Goal: Task Accomplishment & Management: Complete application form

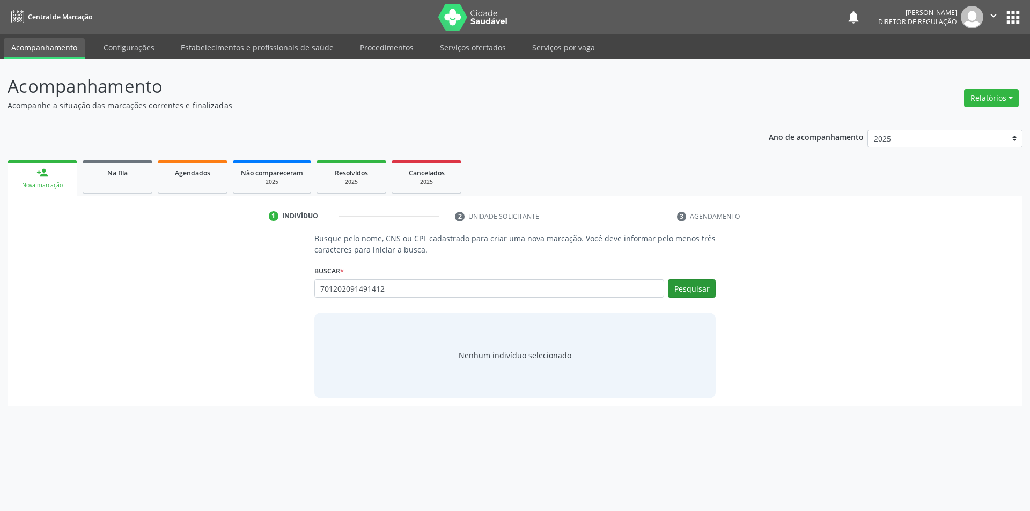
type input "701202091491412"
click at [677, 295] on button "Pesquisar" at bounding box center [692, 289] width 48 height 18
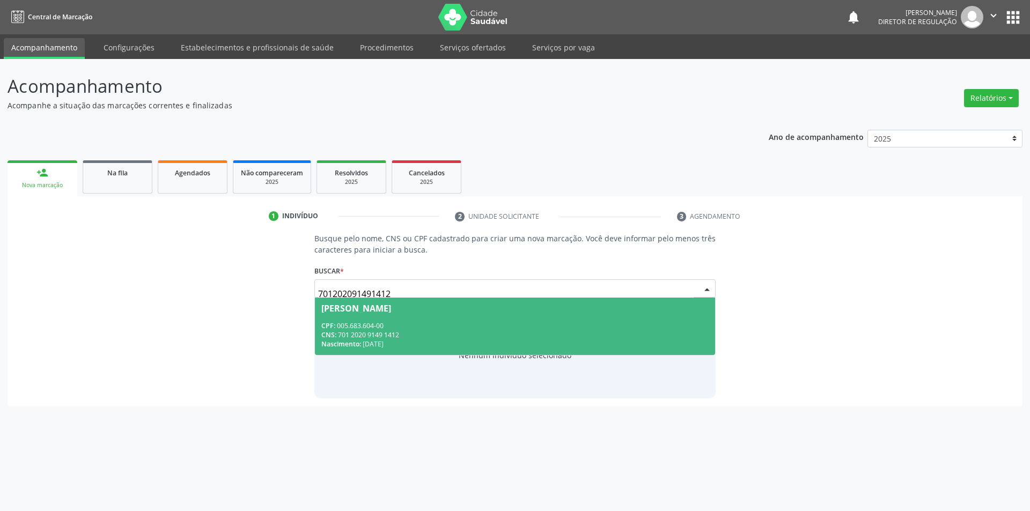
click at [636, 309] on div "[PERSON_NAME]" at bounding box center [515, 308] width 388 height 9
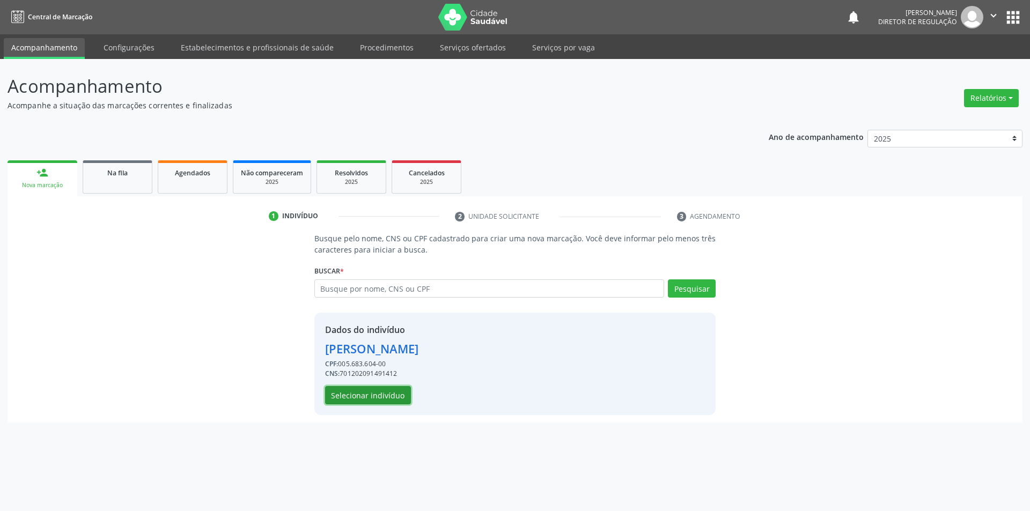
click at [357, 394] on button "Selecionar indivíduo" at bounding box center [368, 395] width 86 height 18
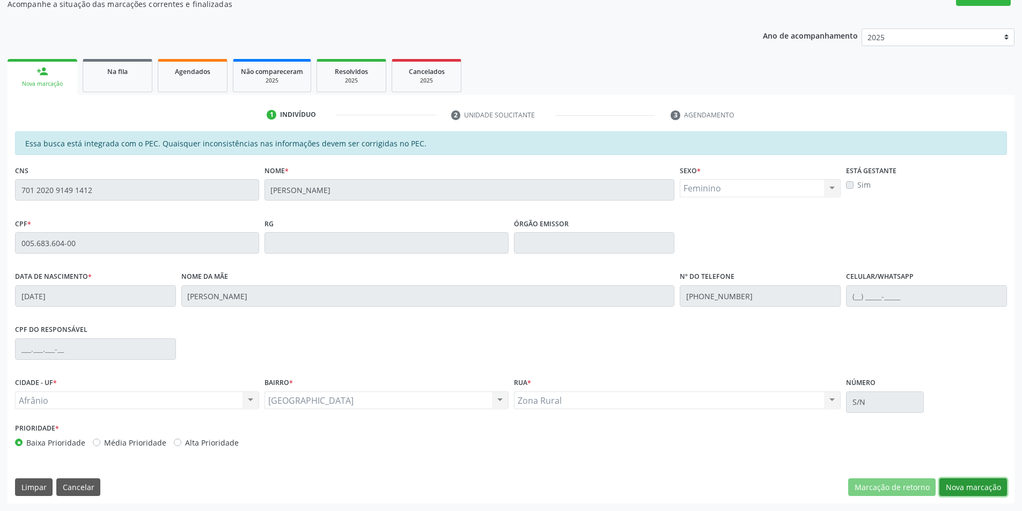
click at [977, 483] on button "Nova marcação" at bounding box center [974, 488] width 68 height 18
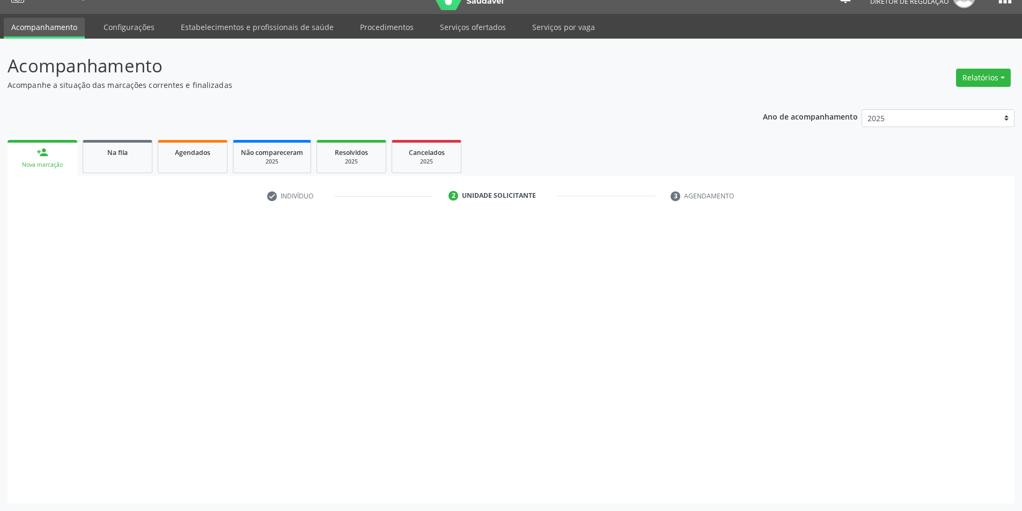
scroll to position [20, 0]
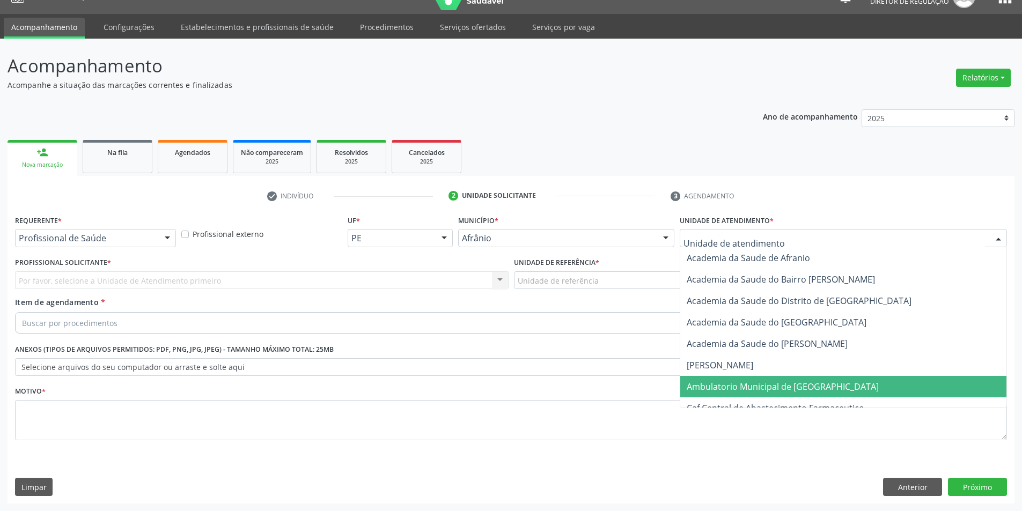
click at [785, 379] on span "Ambulatorio Municipal de [GEOGRAPHIC_DATA]" at bounding box center [843, 386] width 326 height 21
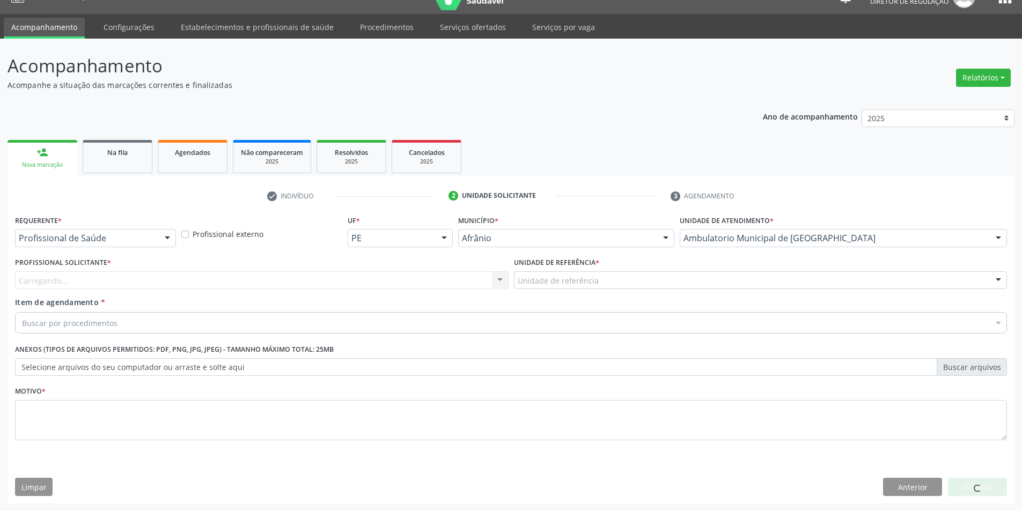
click at [624, 291] on div "Unidade de referência * Unidade de referência ESF de Extrema ESF de Barra das M…" at bounding box center [760, 276] width 499 height 42
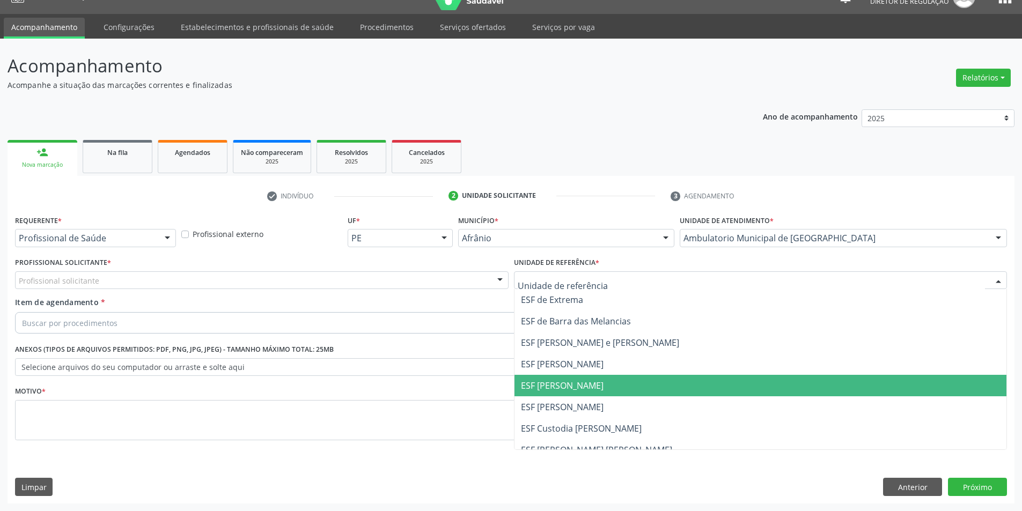
click at [611, 387] on span "ESF [PERSON_NAME]" at bounding box center [761, 385] width 493 height 21
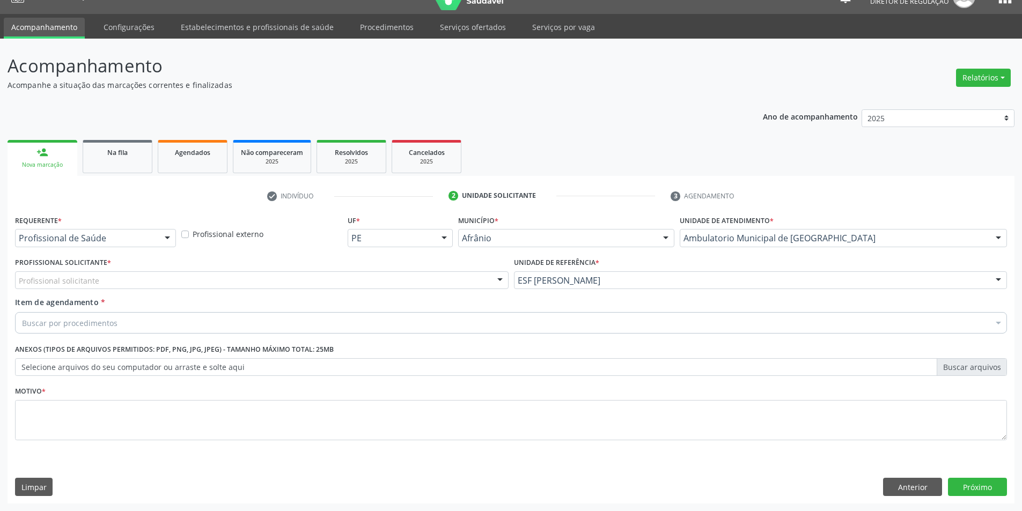
click at [357, 287] on div "Profissional solicitante" at bounding box center [262, 281] width 494 height 18
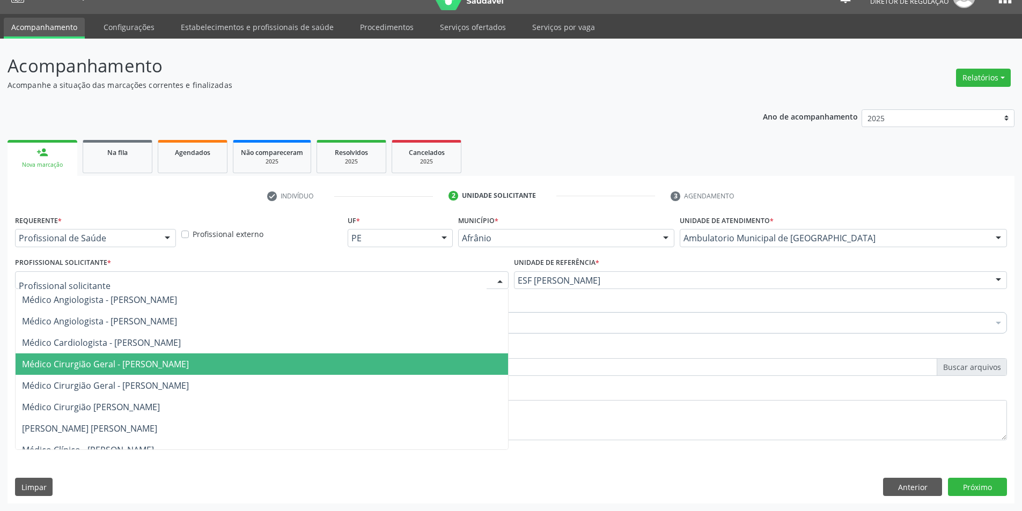
click at [184, 360] on span "Médico Cirurgião Geral - [PERSON_NAME]" at bounding box center [105, 364] width 167 height 12
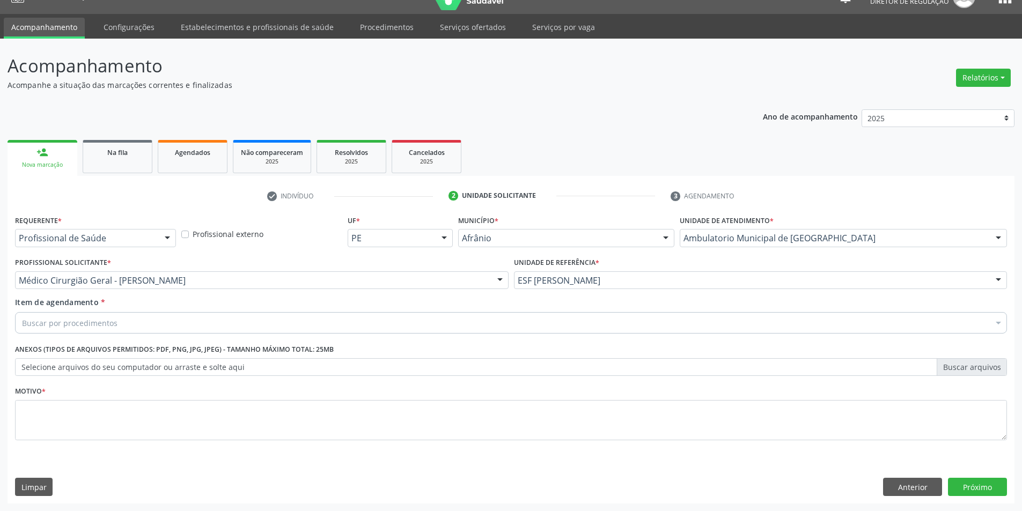
click at [155, 311] on div "Item de agendamento * Buscar por procedimentos Selecionar todos 0604320140 - Ab…" at bounding box center [511, 314] width 992 height 34
click at [153, 313] on div "Buscar por procedimentos" at bounding box center [511, 322] width 992 height 21
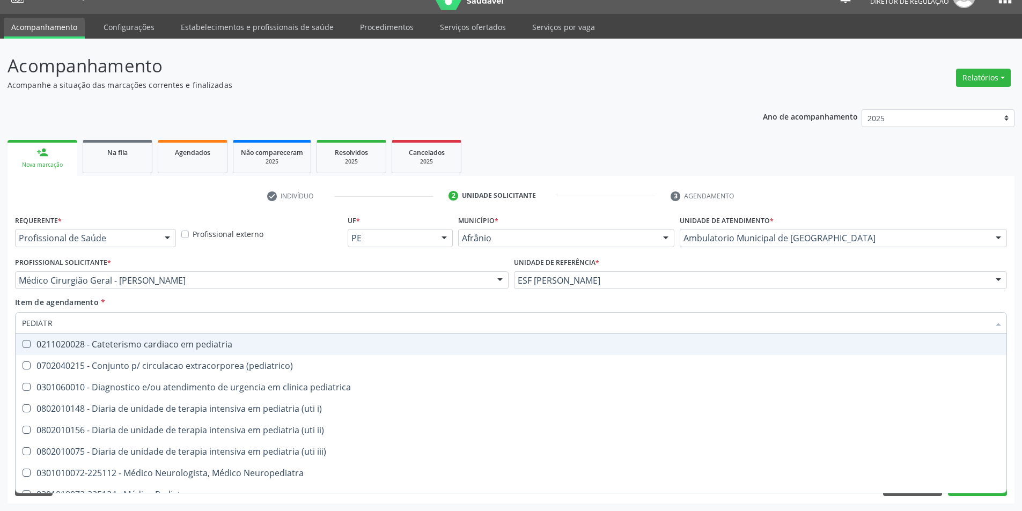
type input "PEDIATRA"
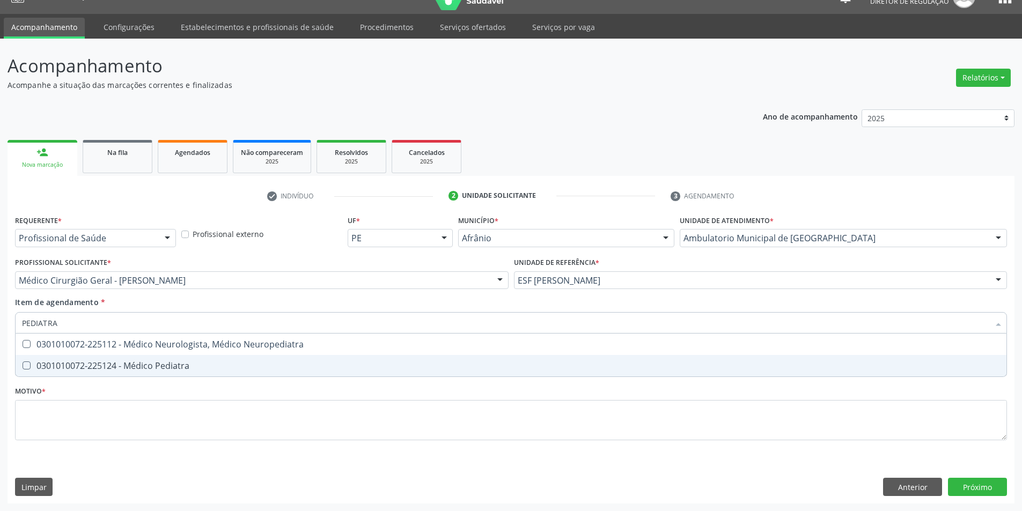
click at [153, 362] on div "0301010072-225124 - Médico Pediatra" at bounding box center [511, 366] width 978 height 9
checkbox Pediatra "true"
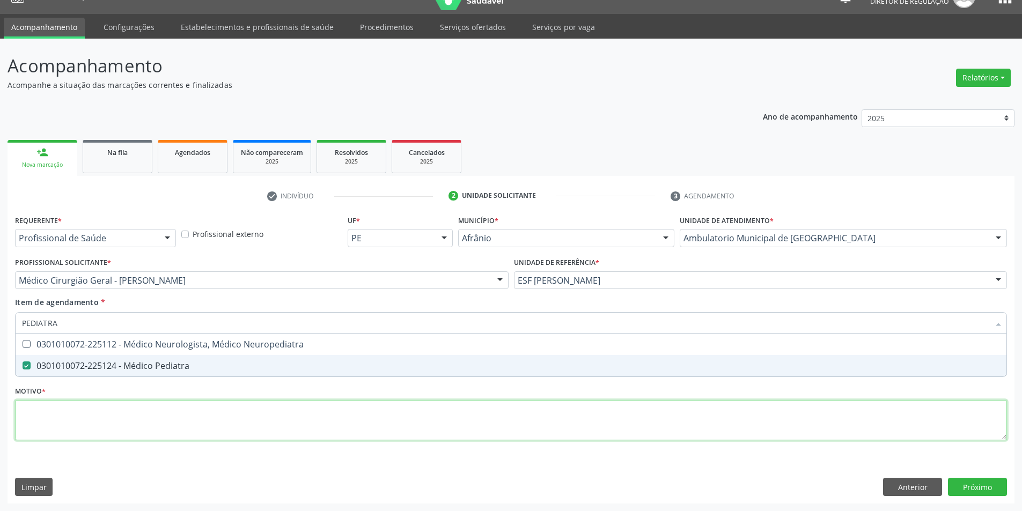
click at [136, 414] on div "Requerente * Profissional de Saúde Profissional de Saúde Paciente Nenhum result…" at bounding box center [511, 334] width 992 height 243
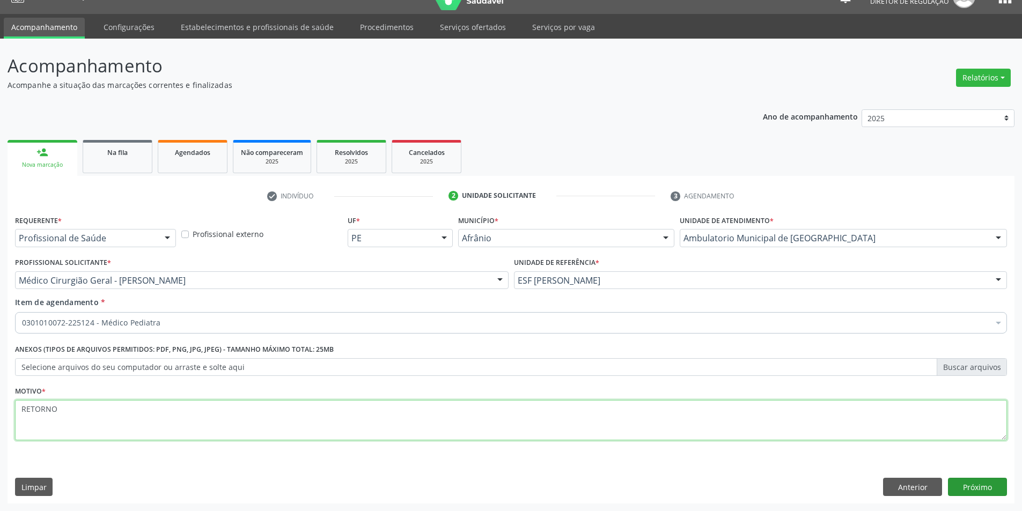
type textarea "RETORNO"
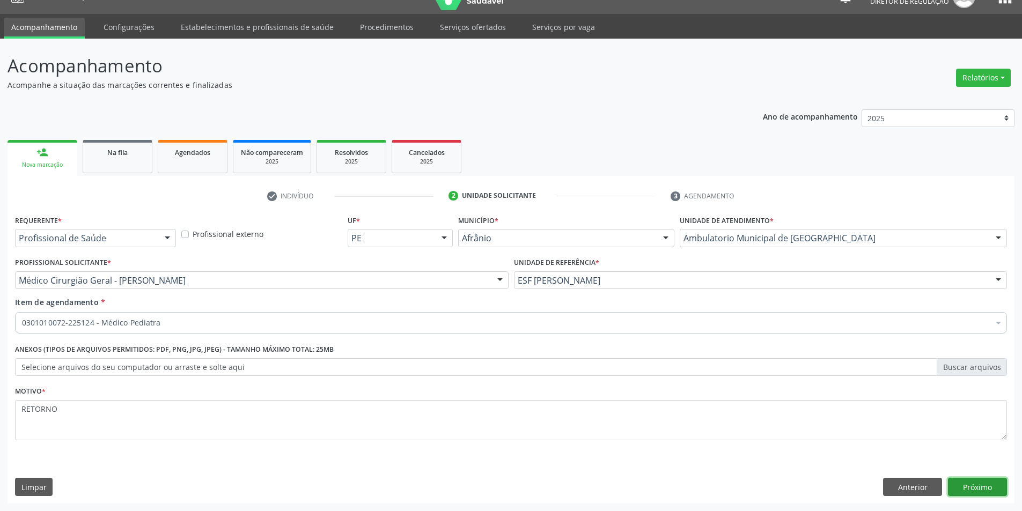
click at [987, 480] on button "Próximo" at bounding box center [977, 487] width 59 height 18
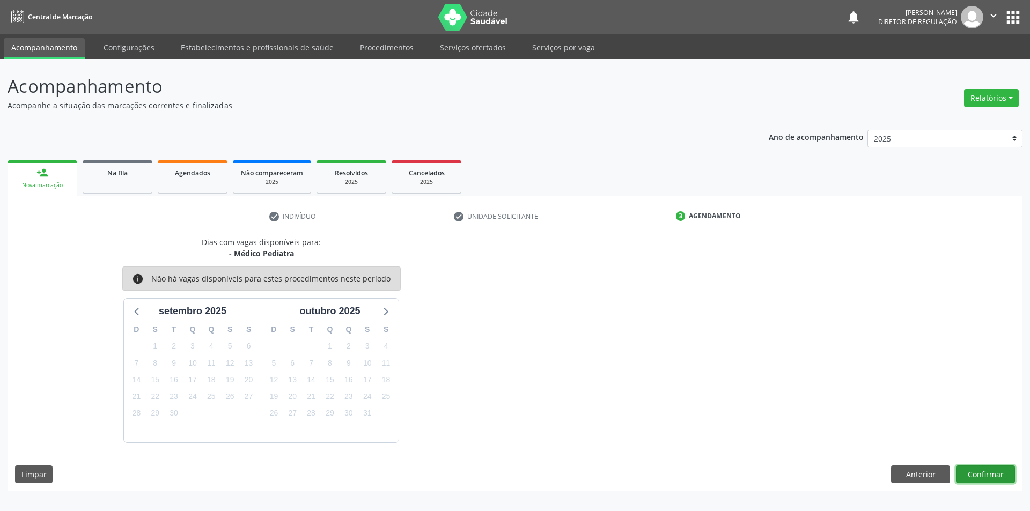
click at [987, 480] on button "Confirmar" at bounding box center [985, 475] width 59 height 18
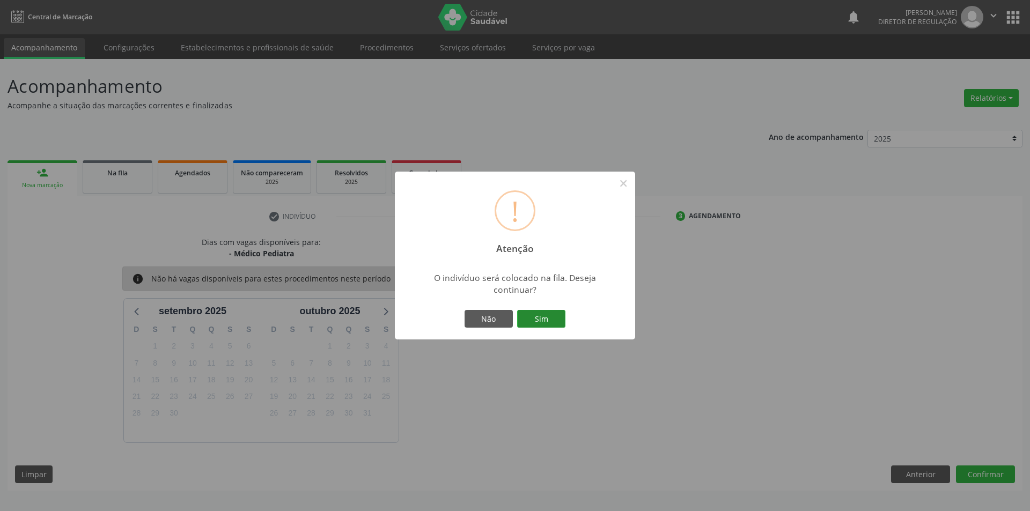
click at [550, 324] on button "Sim" at bounding box center [541, 319] width 48 height 18
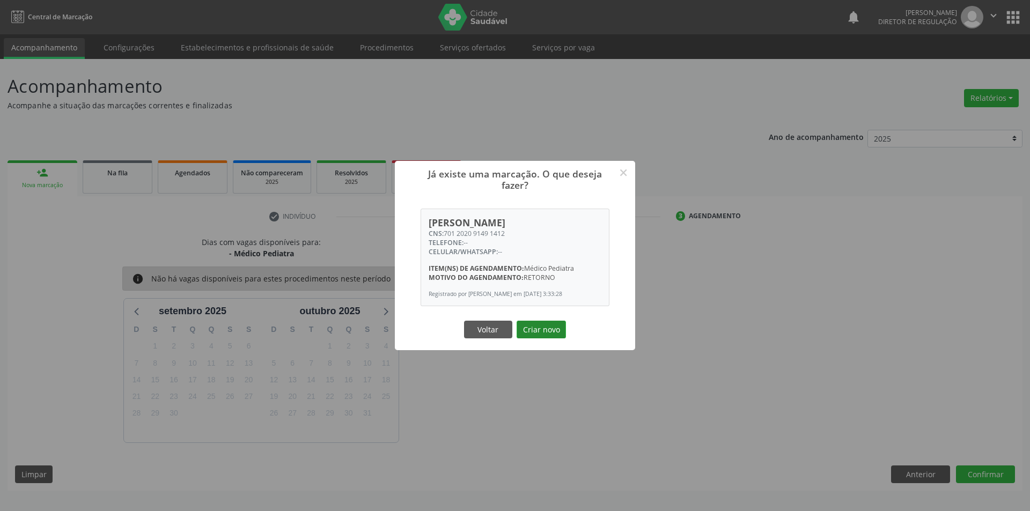
click at [553, 334] on button "Criar novo" at bounding box center [541, 330] width 49 height 18
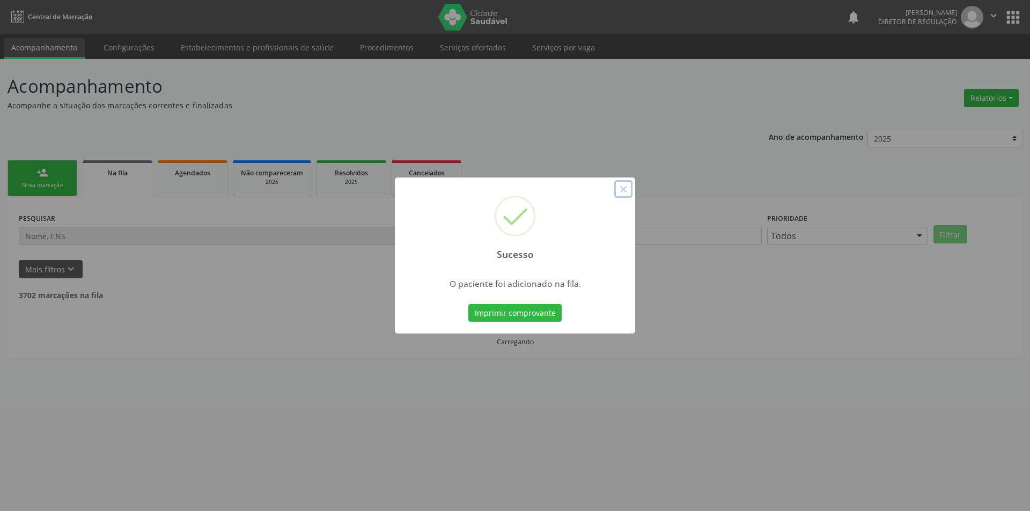
click at [626, 192] on button "×" at bounding box center [623, 189] width 18 height 18
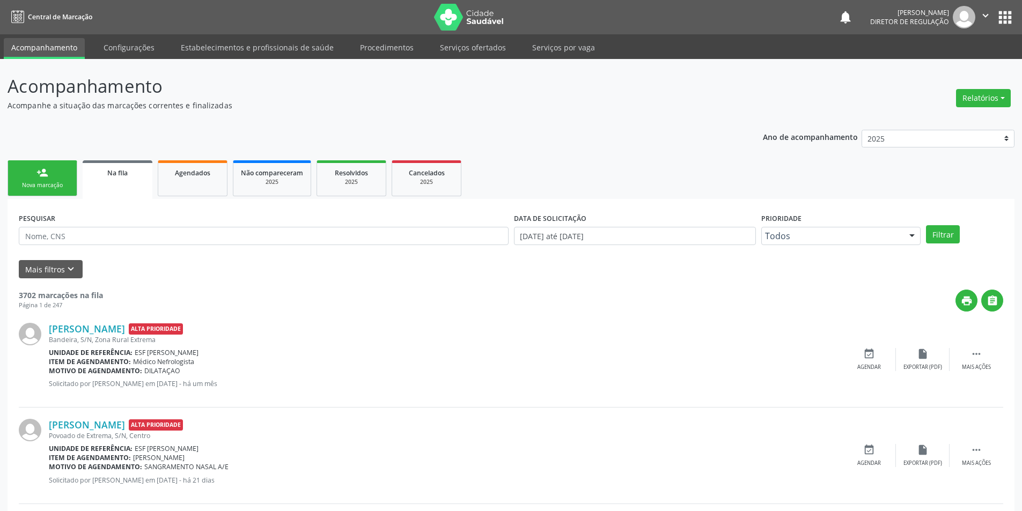
click at [29, 179] on link "person_add Nova marcação" at bounding box center [43, 178] width 70 height 36
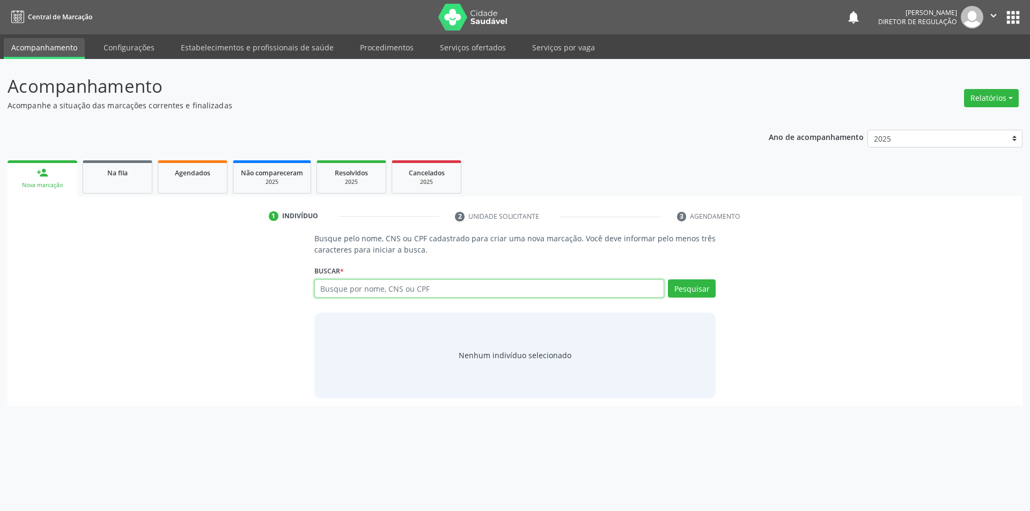
click at [379, 291] on input "text" at bounding box center [489, 289] width 350 height 18
type input "708504034230180"
click at [695, 287] on button "Pesquisar" at bounding box center [692, 289] width 48 height 18
type input "708504034230180"
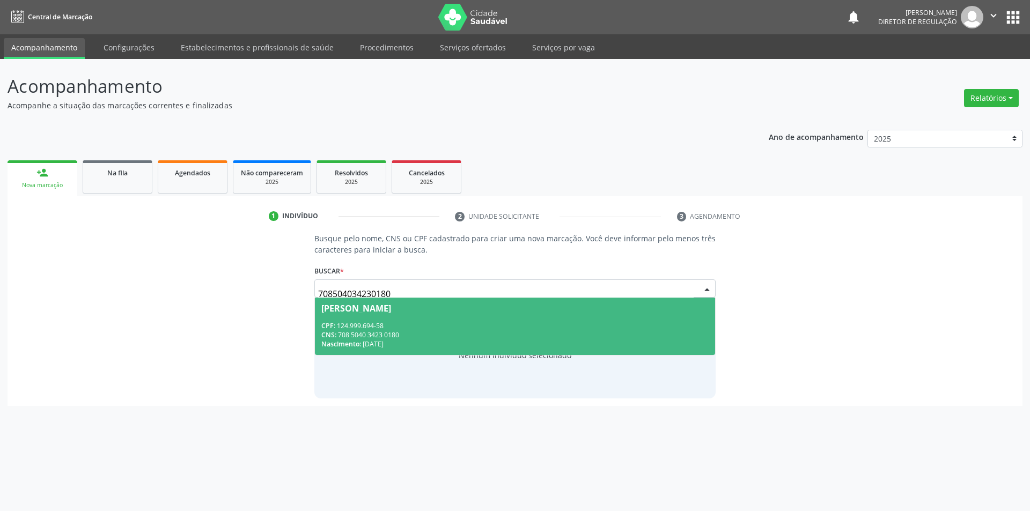
click at [495, 326] on div "CPF: 124.999.694-58" at bounding box center [515, 325] width 388 height 9
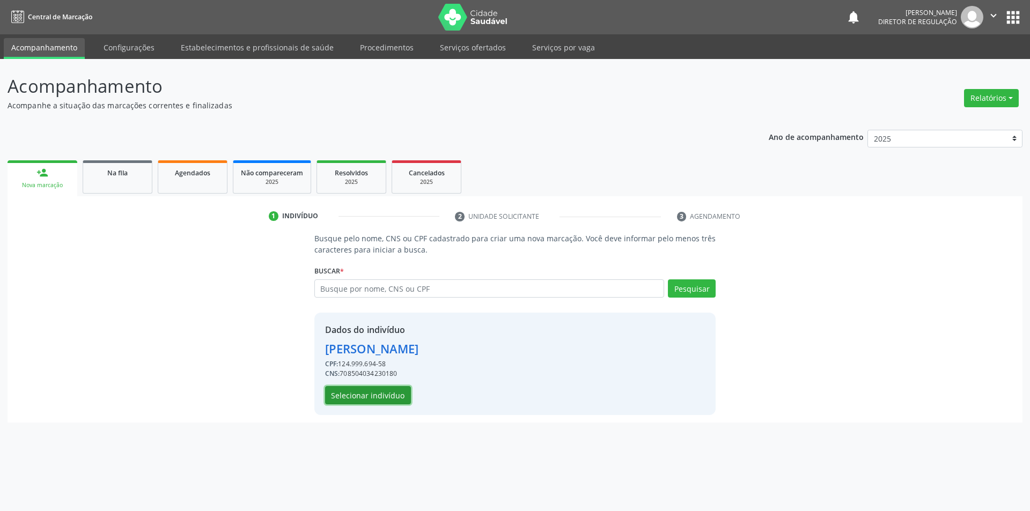
click at [392, 393] on button "Selecionar indivíduo" at bounding box center [368, 395] width 86 height 18
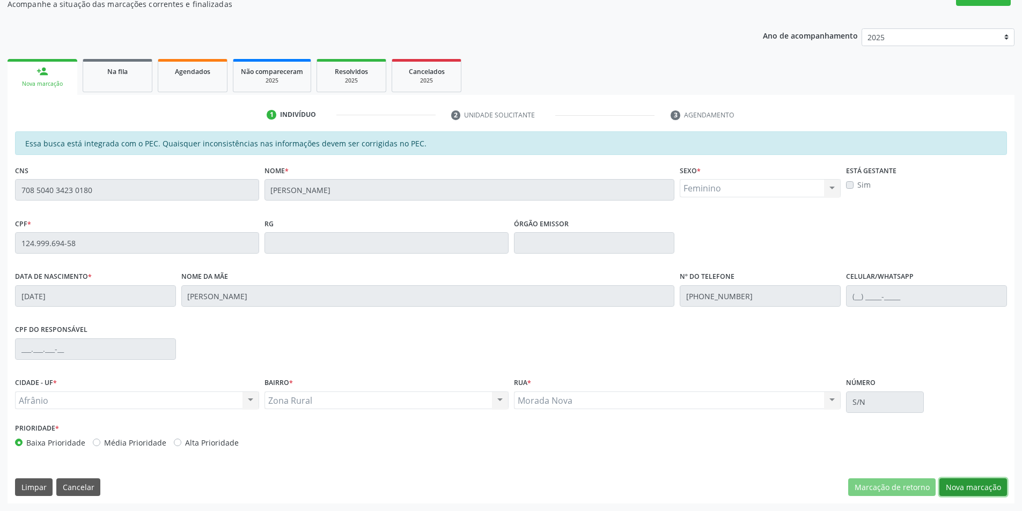
click at [970, 494] on button "Nova marcação" at bounding box center [974, 488] width 68 height 18
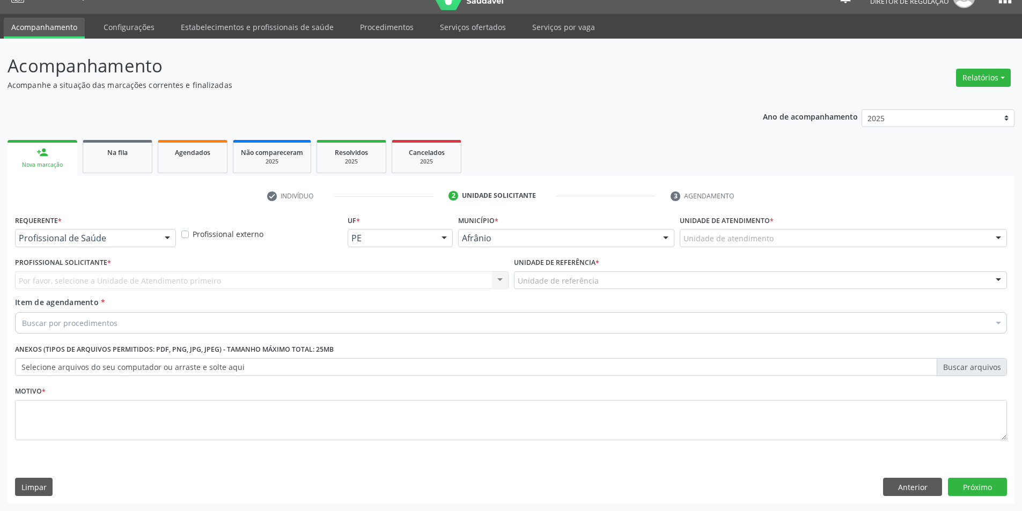
scroll to position [20, 0]
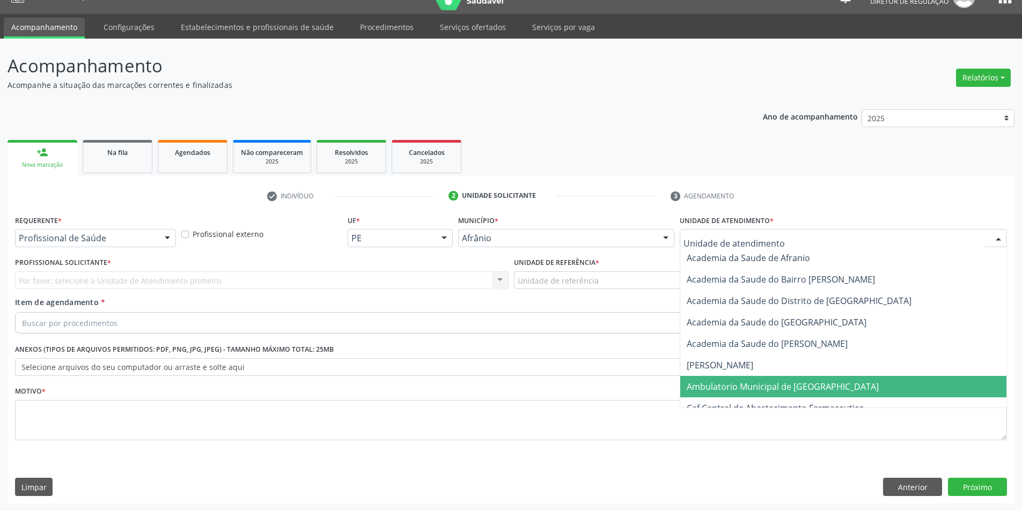
click at [741, 385] on span "Ambulatorio Municipal de [GEOGRAPHIC_DATA]" at bounding box center [783, 387] width 192 height 12
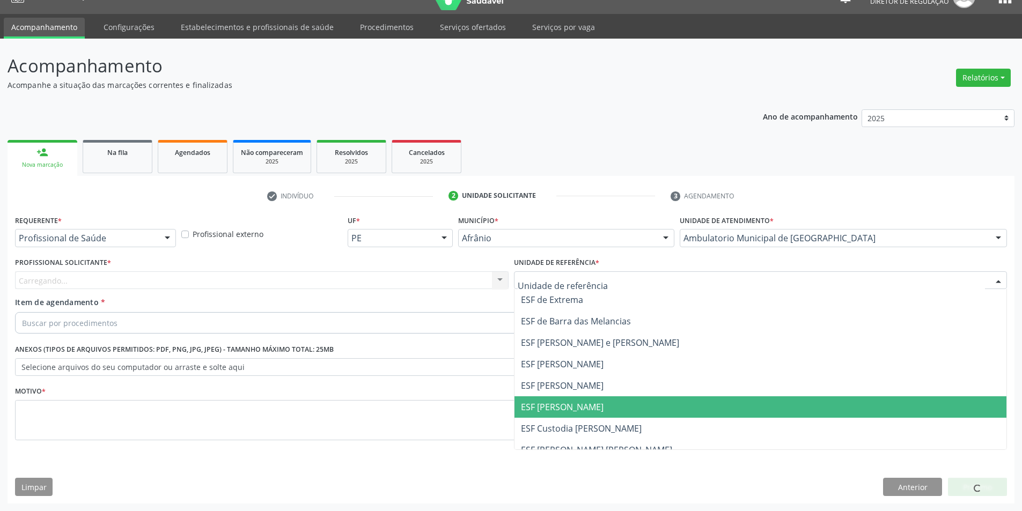
drag, startPoint x: 607, startPoint y: 406, endPoint x: 589, endPoint y: 395, distance: 21.0
click at [606, 406] on span "ESF [PERSON_NAME]" at bounding box center [761, 407] width 493 height 21
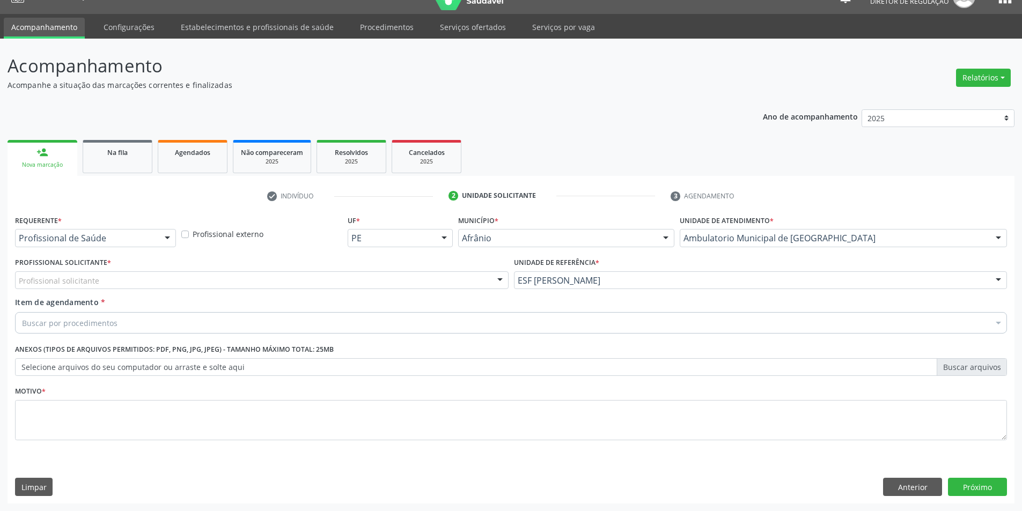
click at [384, 269] on div "Profissional Solicitante * Profissional solicitante Médico Angiologista - [PERS…" at bounding box center [262, 272] width 494 height 34
drag, startPoint x: 357, startPoint y: 274, endPoint x: 297, endPoint y: 275, distance: 59.6
click at [351, 275] on div at bounding box center [262, 281] width 494 height 18
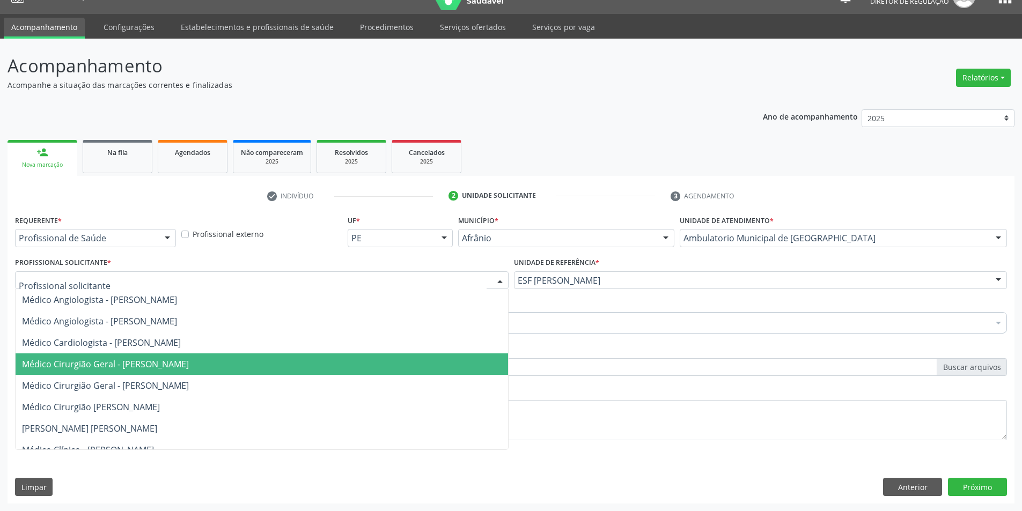
click at [189, 360] on span "Médico Cirurgião Geral - [PERSON_NAME]" at bounding box center [105, 364] width 167 height 12
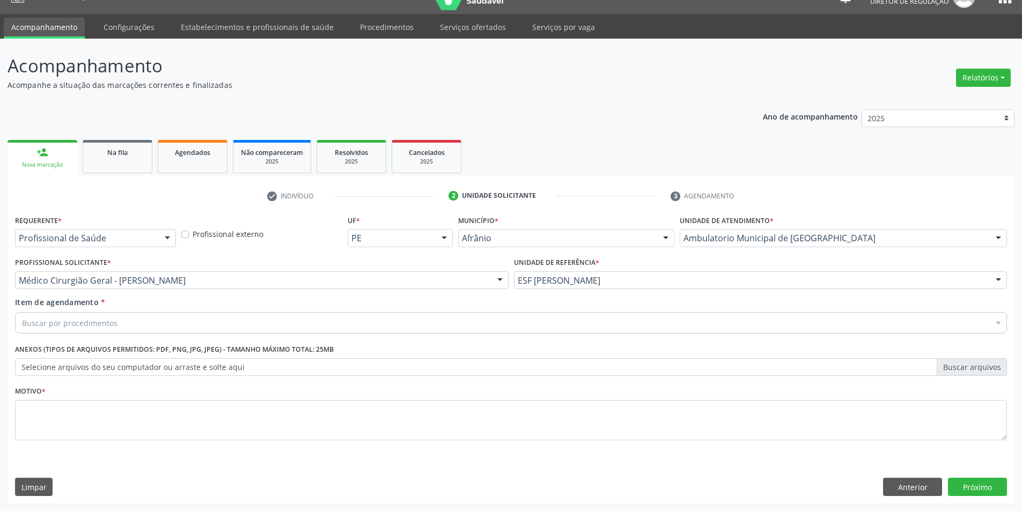
click at [195, 328] on div "Buscar por procedimentos" at bounding box center [511, 322] width 992 height 21
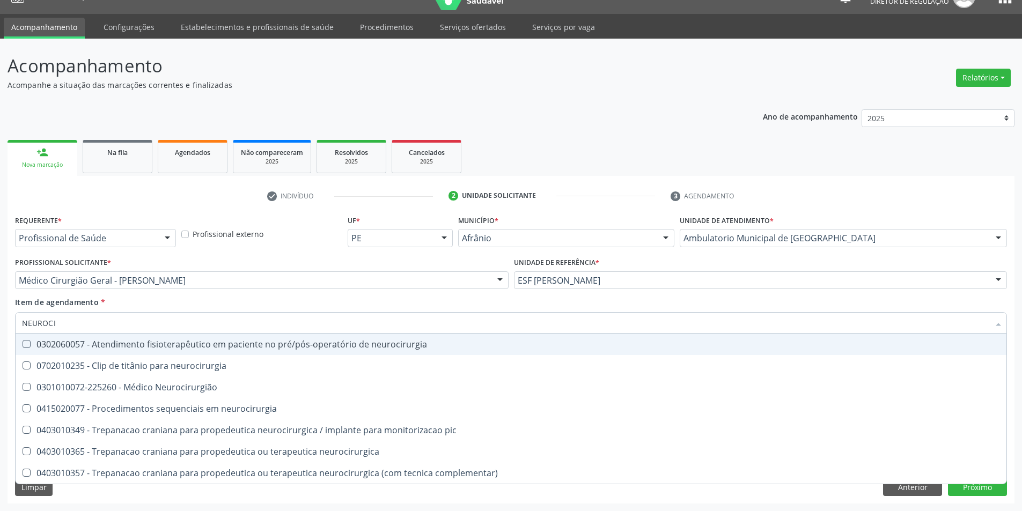
type input "NEUROCIR"
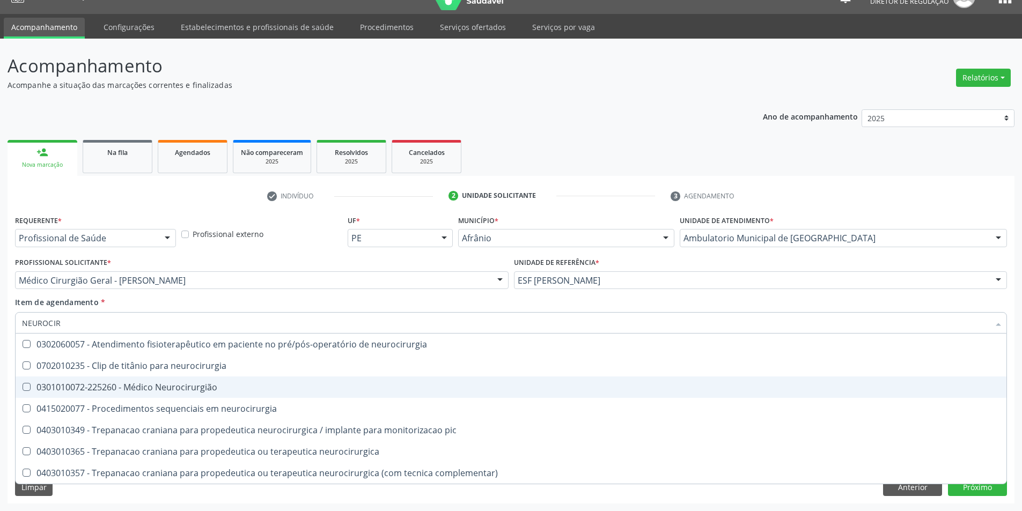
click at [213, 384] on div "0301010072-225260 - Médico Neurocirurgião" at bounding box center [511, 387] width 978 height 9
checkbox Neurocirurgião "true"
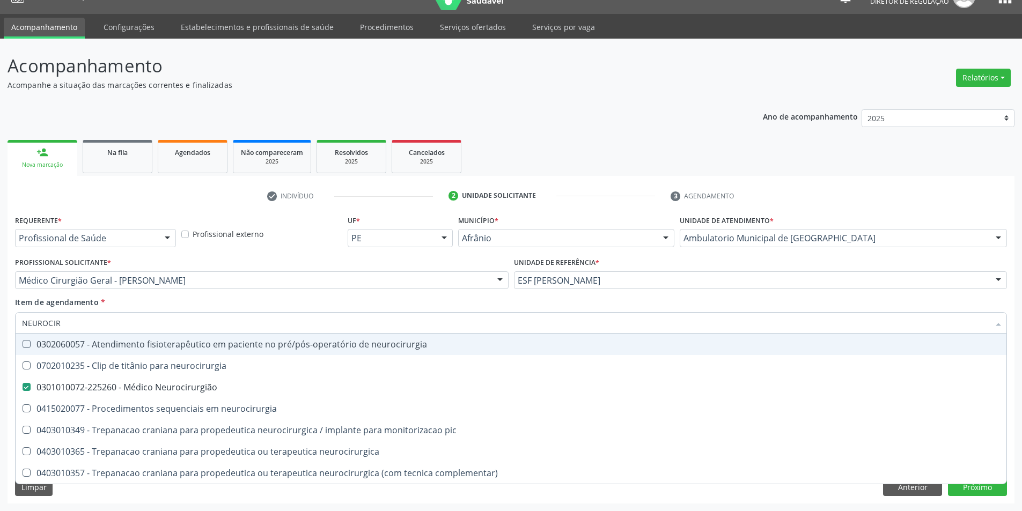
click at [222, 299] on div "Item de agendamento * NEUROCIR Desfazer seleção 0302060057 - Atendimento fisiot…" at bounding box center [511, 314] width 992 height 34
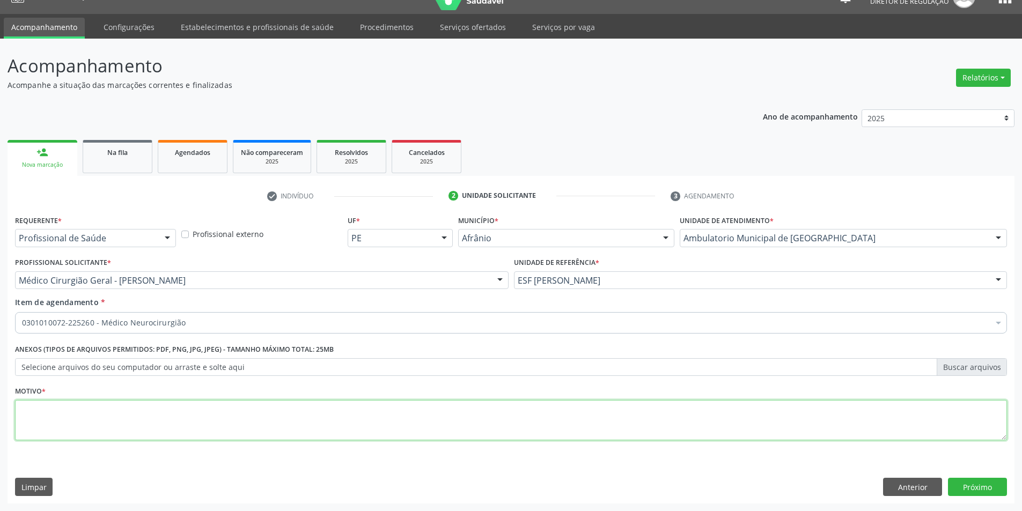
click at [178, 422] on textarea at bounding box center [511, 420] width 992 height 41
type textarea "NOVA CONSULTA APOS EXAMES"
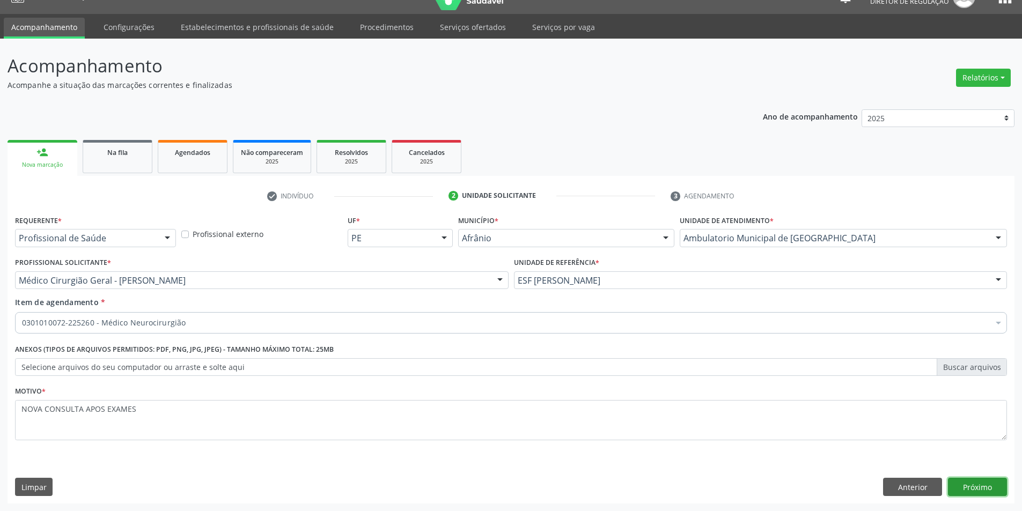
click at [987, 495] on button "Próximo" at bounding box center [977, 487] width 59 height 18
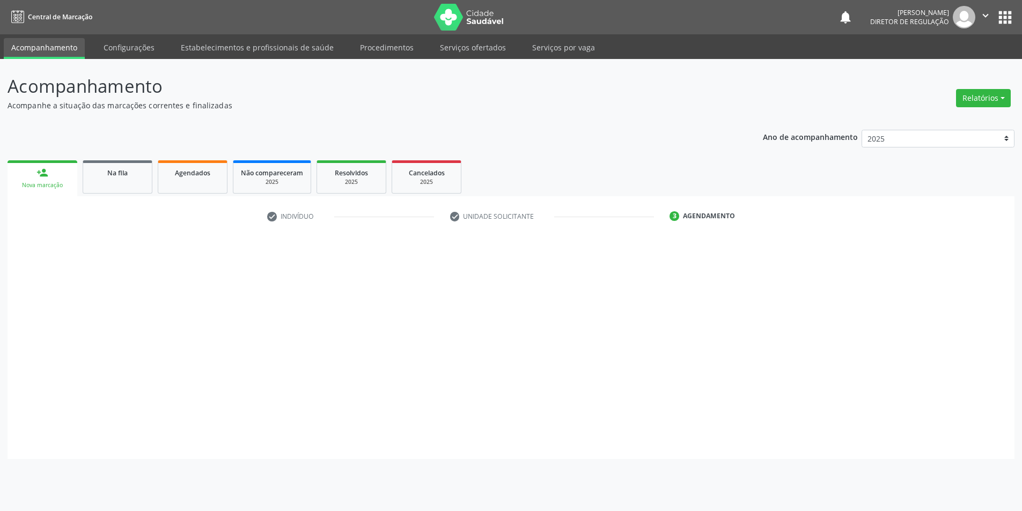
scroll to position [0, 0]
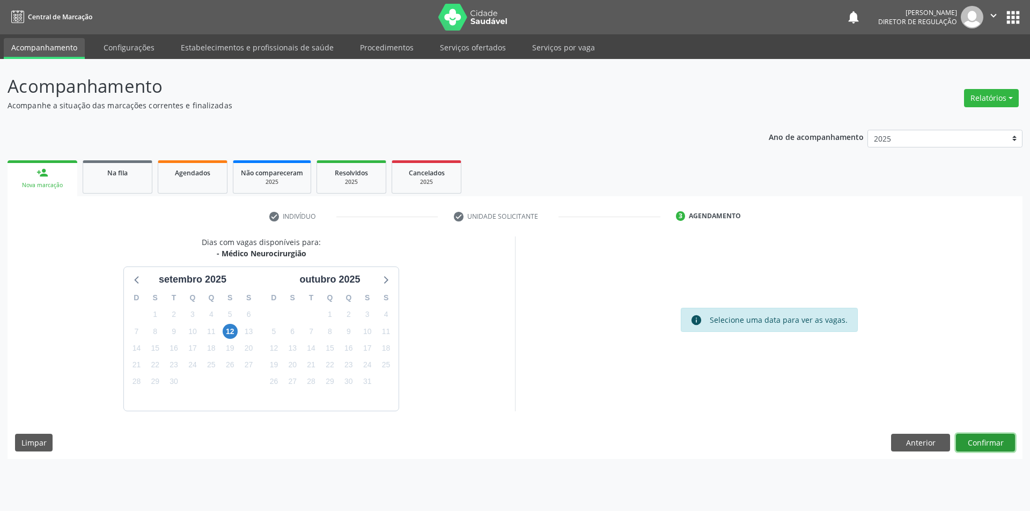
click at [985, 444] on button "Confirmar" at bounding box center [985, 443] width 59 height 18
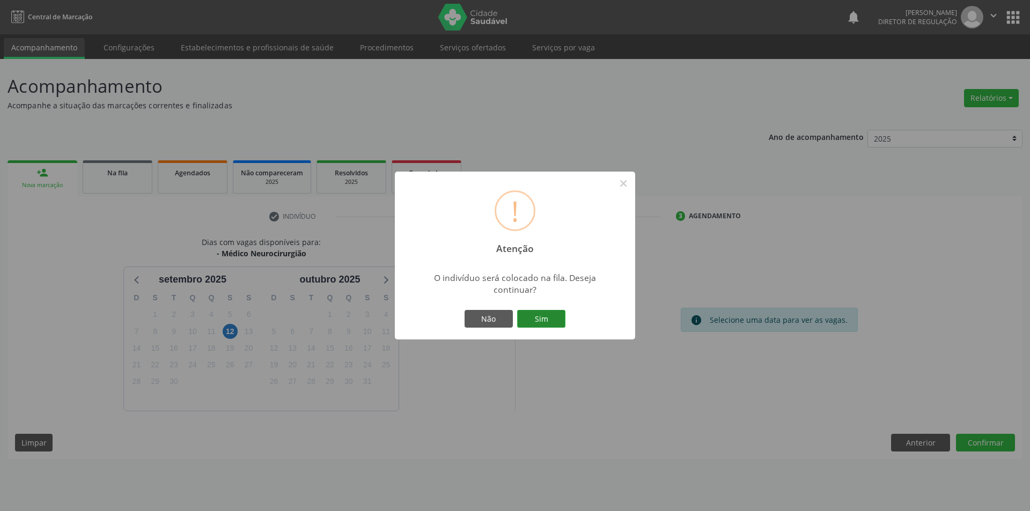
click at [540, 320] on button "Sim" at bounding box center [541, 319] width 48 height 18
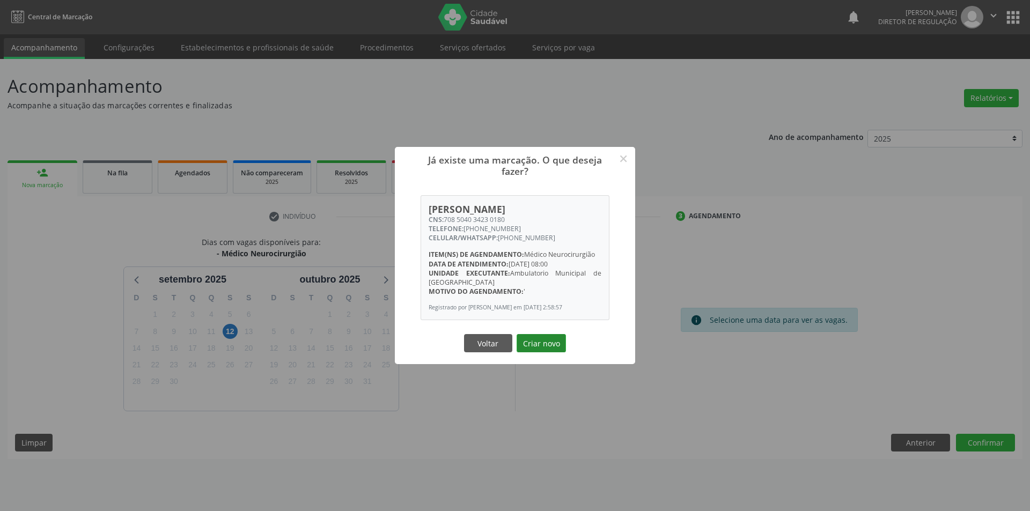
click at [538, 349] on button "Criar novo" at bounding box center [541, 343] width 49 height 18
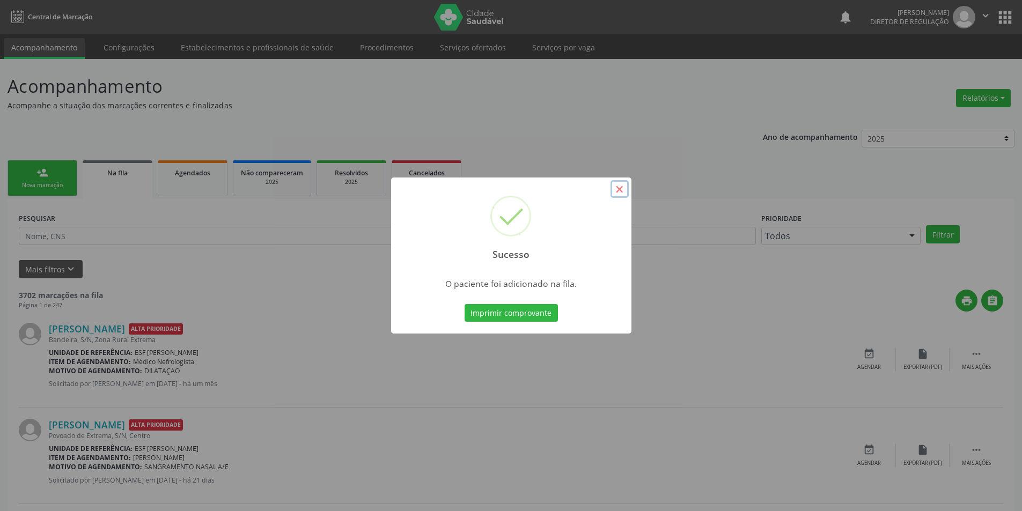
click at [617, 188] on button "×" at bounding box center [620, 189] width 18 height 18
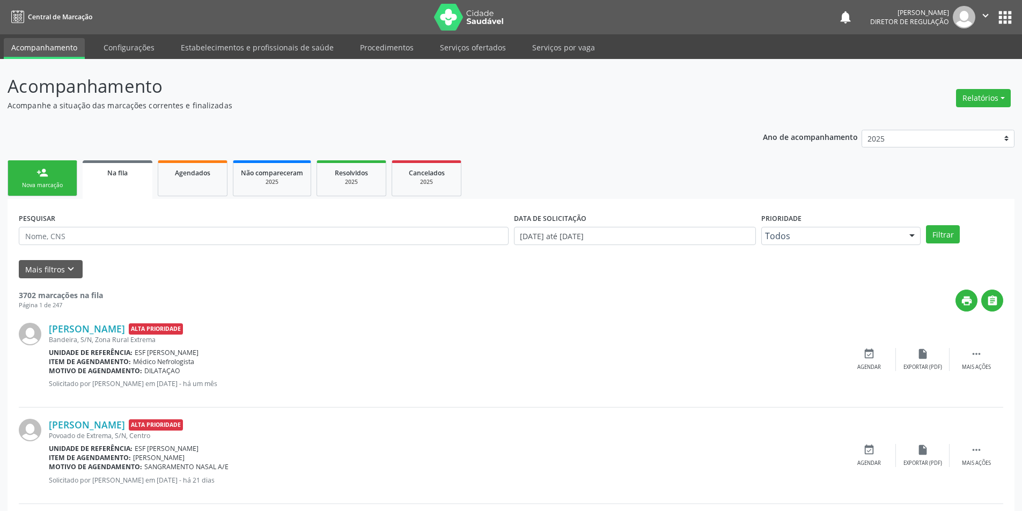
click at [36, 192] on link "person_add Nova marcação" at bounding box center [43, 178] width 70 height 36
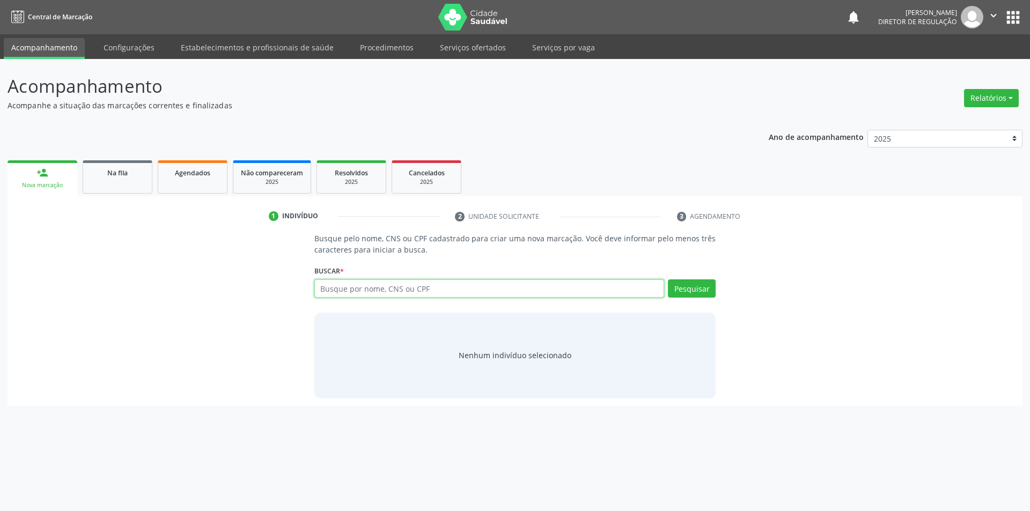
click at [398, 291] on input "text" at bounding box center [489, 289] width 350 height 18
type input "704004368553547"
click at [675, 290] on button "Pesquisar" at bounding box center [692, 289] width 48 height 18
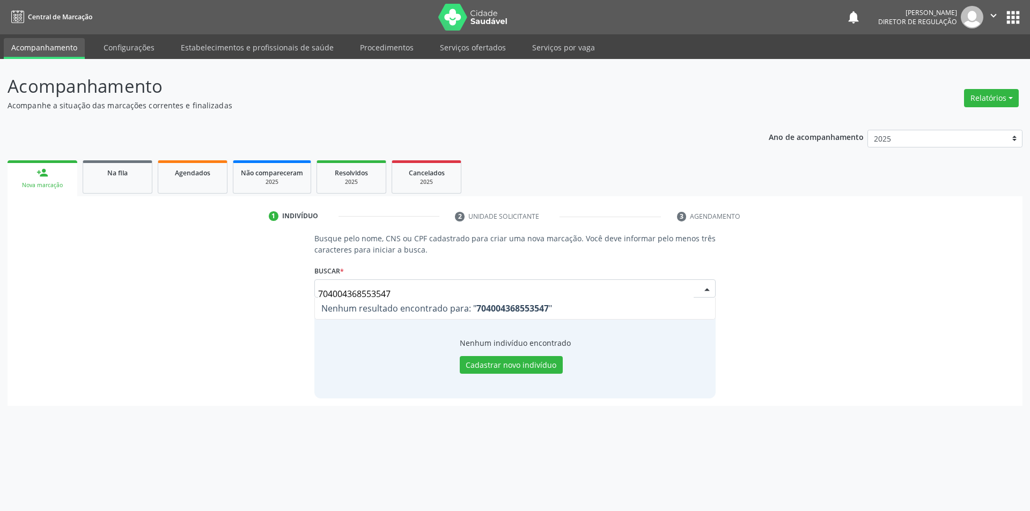
drag, startPoint x: 393, startPoint y: 297, endPoint x: 192, endPoint y: 300, distance: 201.8
click at [192, 300] on div "Busque pelo nome, CNS ou CPF cadastrado para criar uma nova marcação. Você deve…" at bounding box center [515, 315] width 1000 height 165
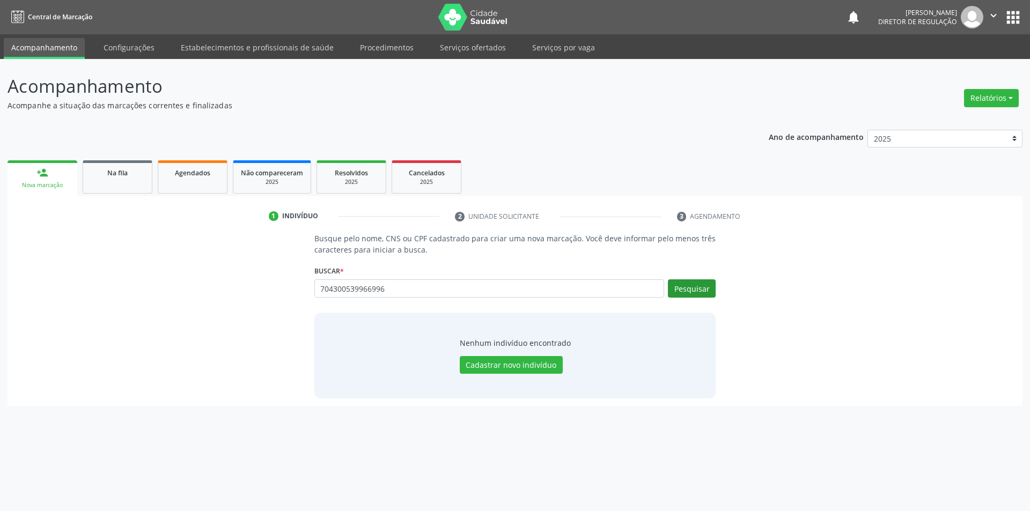
type input "704300539966996"
click at [688, 287] on button "Pesquisar" at bounding box center [692, 289] width 48 height 18
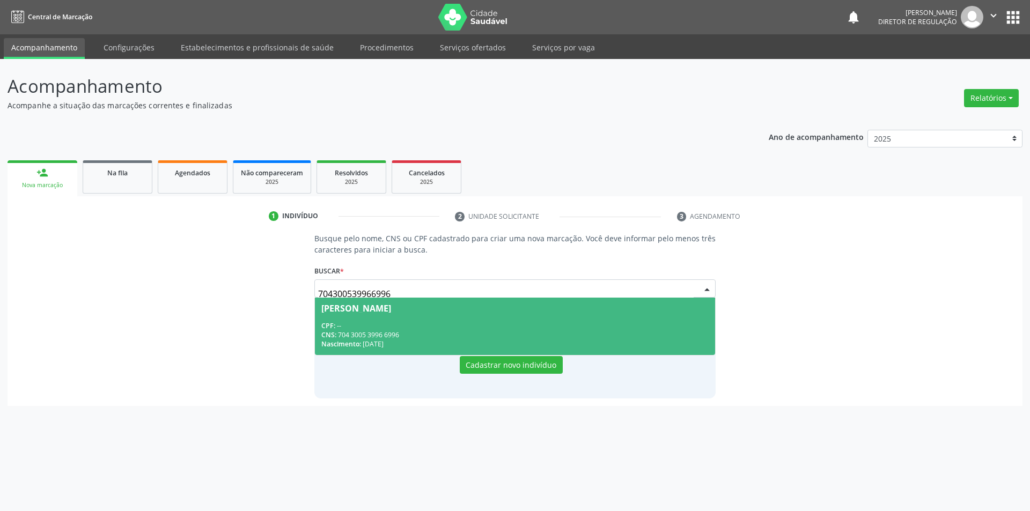
click at [421, 344] on div "Nascimento: [DATE]" at bounding box center [515, 344] width 388 height 9
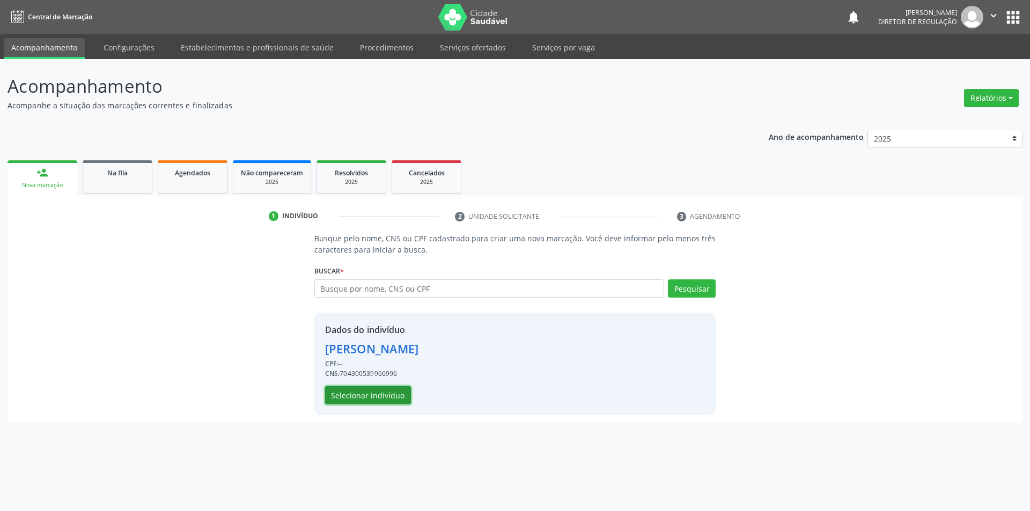
click at [384, 402] on button "Selecionar indivíduo" at bounding box center [368, 395] width 86 height 18
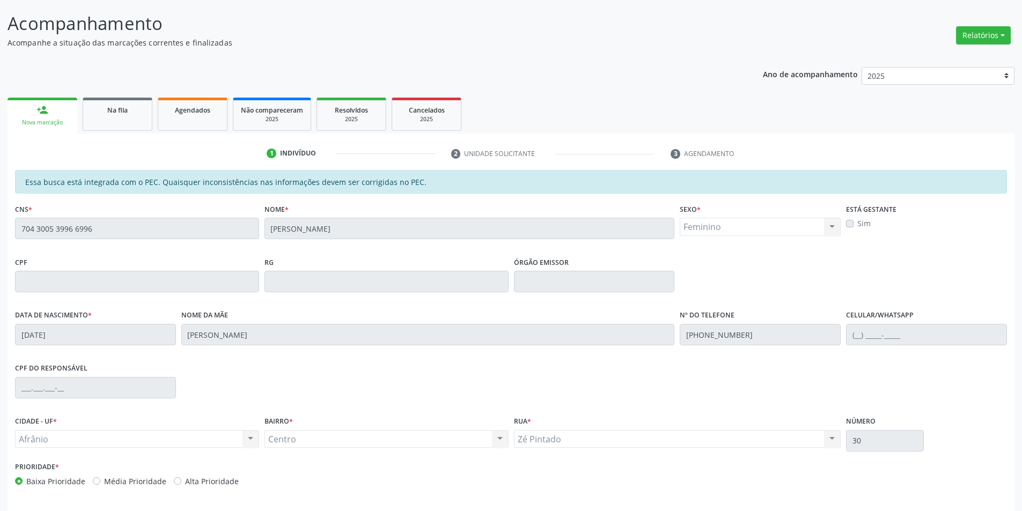
scroll to position [101, 0]
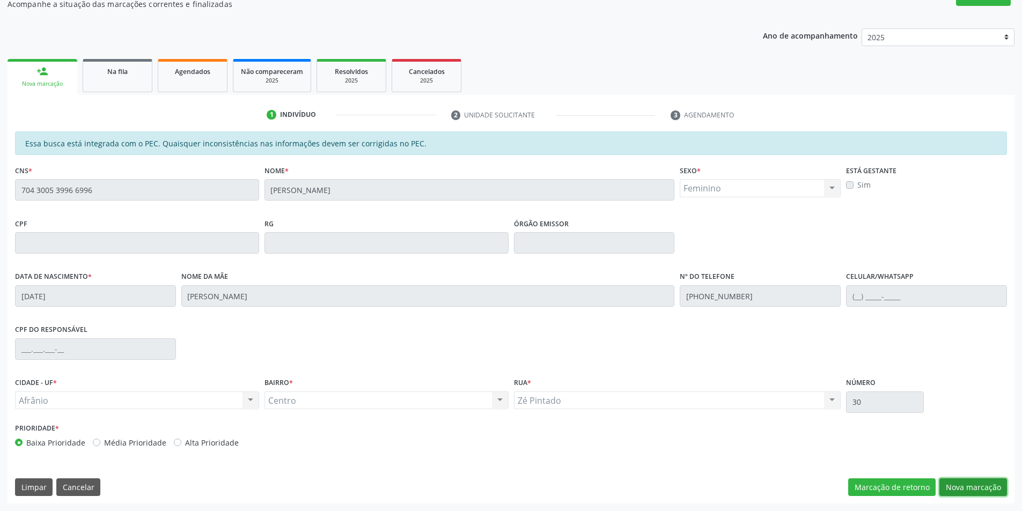
drag, startPoint x: 959, startPoint y: 481, endPoint x: 952, endPoint y: 473, distance: 10.7
click at [962, 487] on button "Nova marcação" at bounding box center [974, 488] width 68 height 18
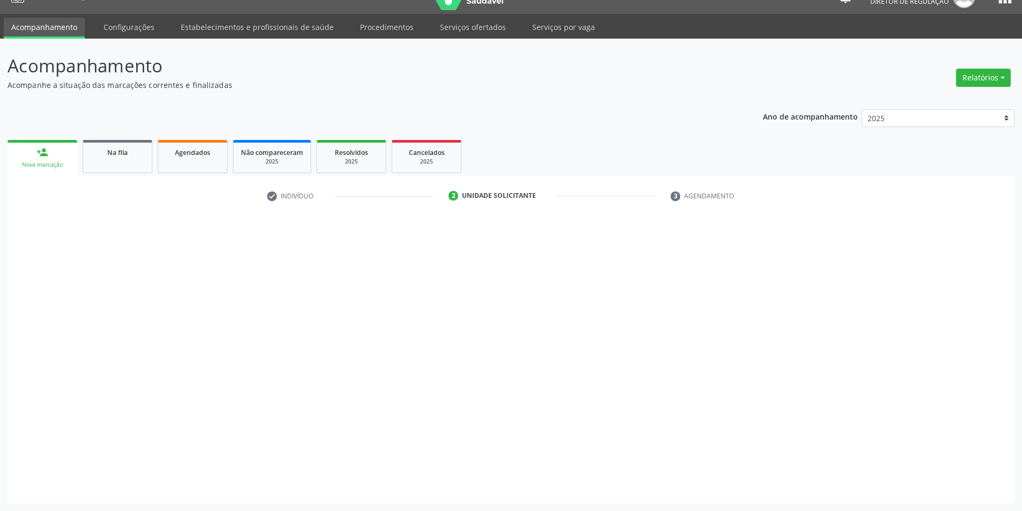
scroll to position [20, 0]
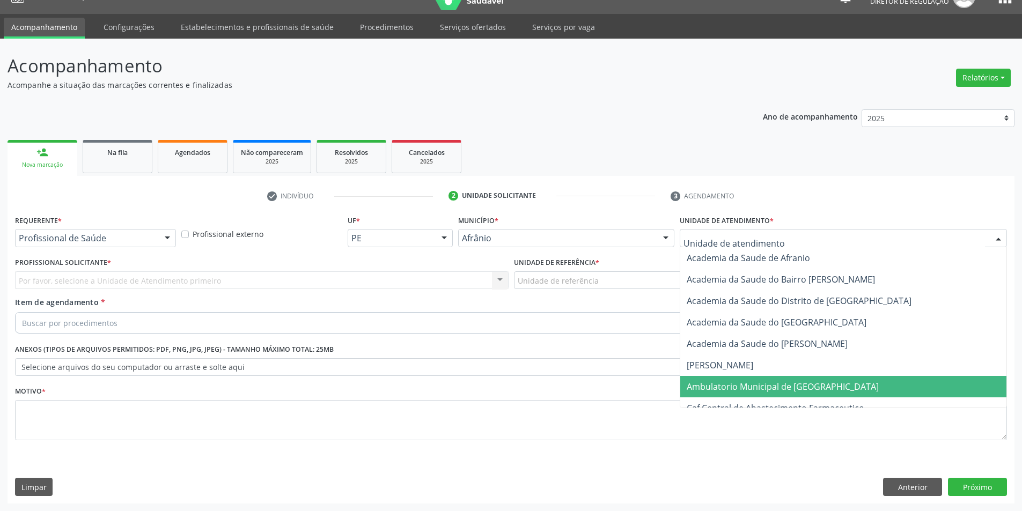
drag, startPoint x: 756, startPoint y: 386, endPoint x: 662, endPoint y: 350, distance: 100.4
click at [754, 386] on span "Ambulatorio Municipal de [GEOGRAPHIC_DATA]" at bounding box center [783, 387] width 192 height 12
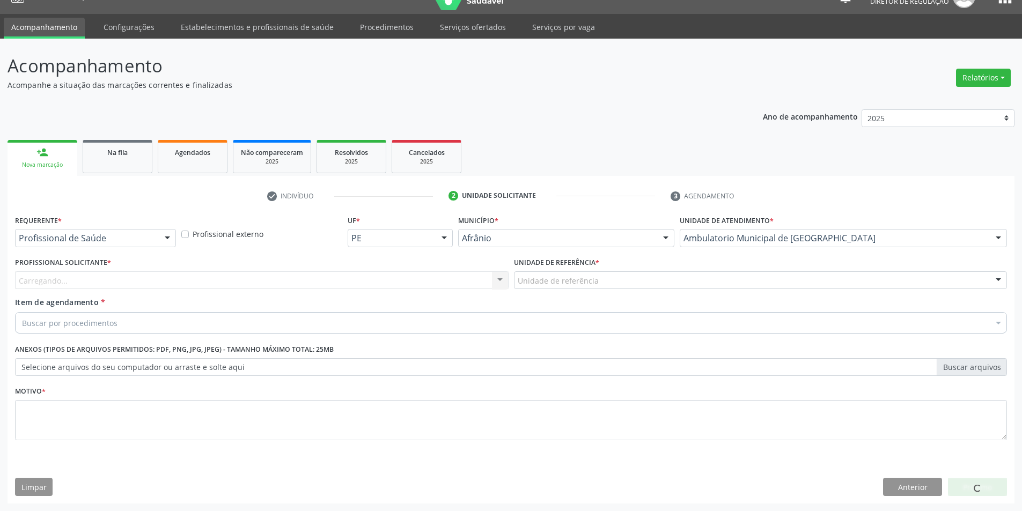
click at [594, 274] on div "Unidade de referência" at bounding box center [761, 281] width 494 height 18
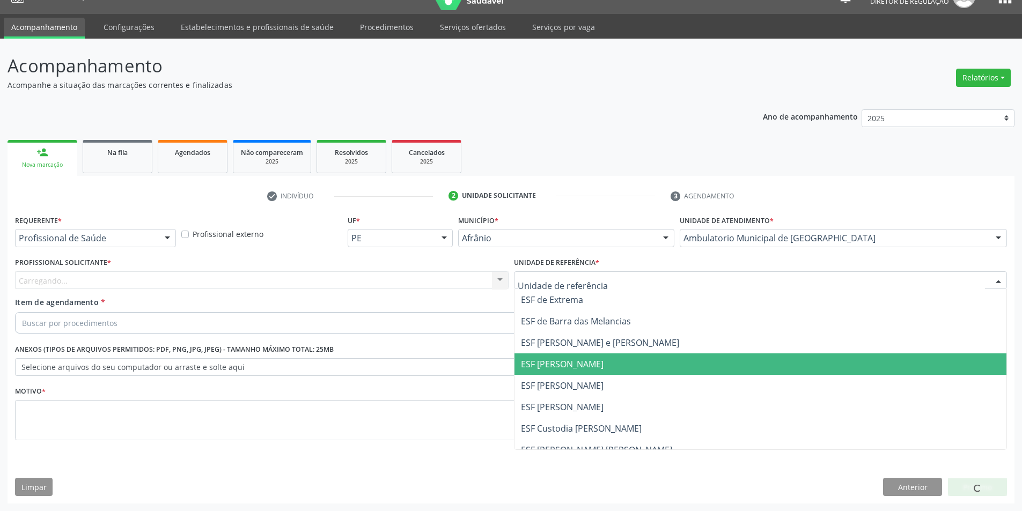
drag, startPoint x: 577, startPoint y: 389, endPoint x: 514, endPoint y: 365, distance: 67.6
click at [576, 389] on span "ESF [PERSON_NAME]" at bounding box center [562, 386] width 83 height 12
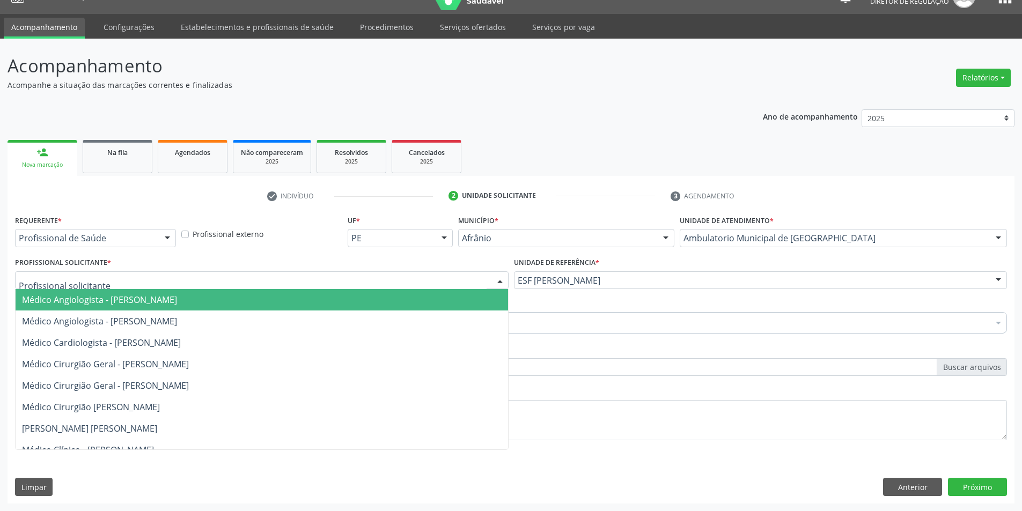
click at [378, 286] on div at bounding box center [262, 281] width 494 height 18
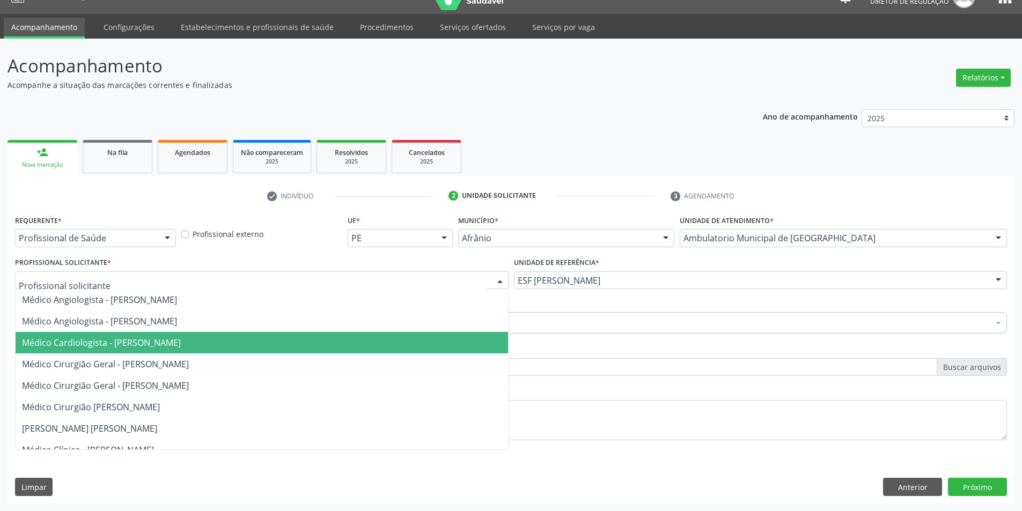
click at [237, 350] on span "Médico Cardiologista - [PERSON_NAME]" at bounding box center [262, 342] width 493 height 21
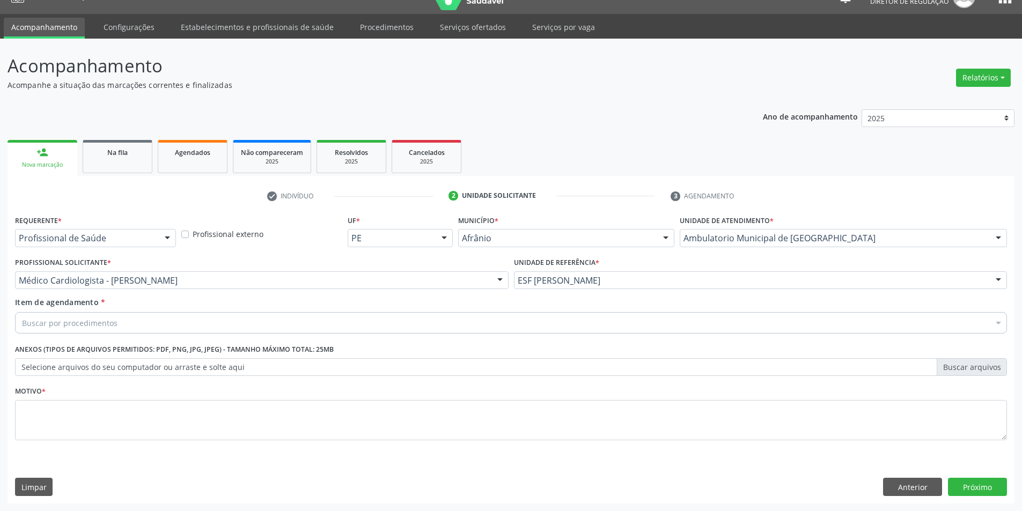
click at [152, 311] on div "Item de agendamento * Buscar por procedimentos Selecionar todos 0604320140 - Ab…" at bounding box center [511, 314] width 992 height 34
click at [147, 316] on div "Buscar por procedimentos" at bounding box center [511, 322] width 992 height 21
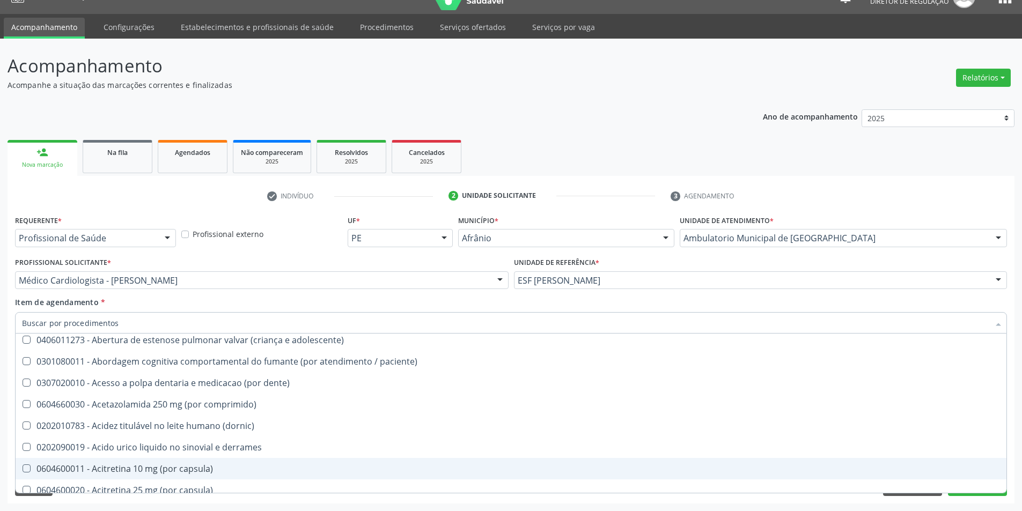
scroll to position [215, 0]
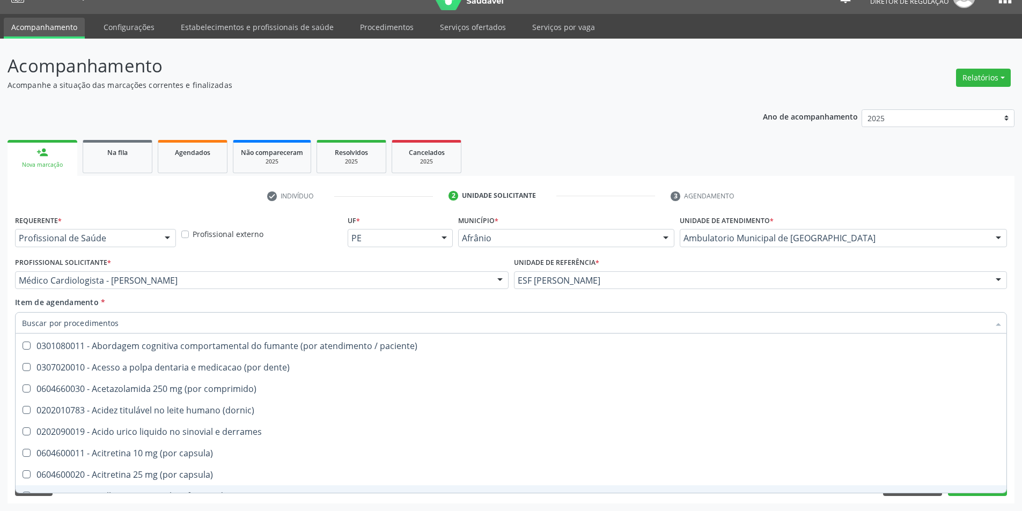
click at [918, 506] on div "Acompanhamento Acompanhe a situação das marcações correntes e finalizadas Relat…" at bounding box center [511, 275] width 1022 height 473
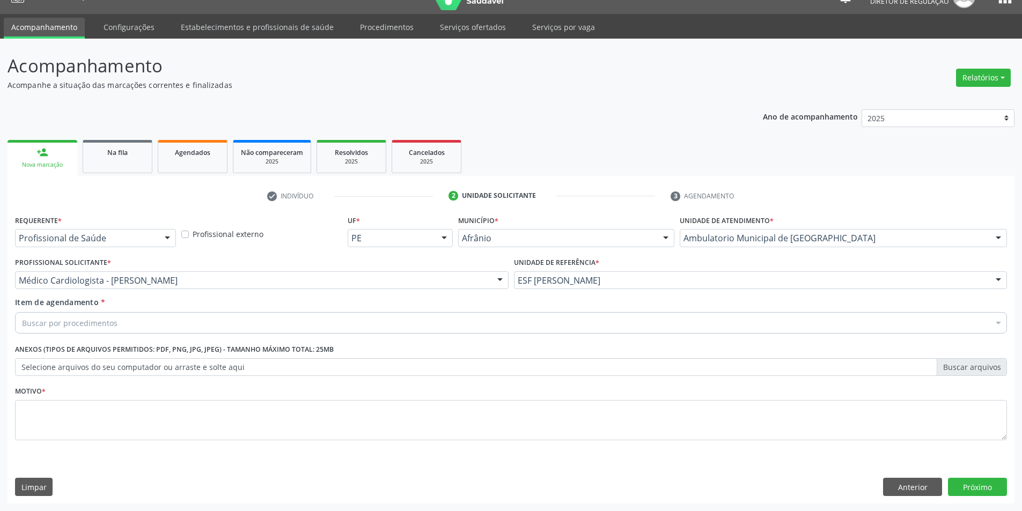
scroll to position [0, 0]
click at [918, 500] on div "Requerente * Profissional de Saúde Profissional de Saúde Paciente Nenhum result…" at bounding box center [511, 358] width 1007 height 291
click at [918, 496] on div "Requerente * Profissional de Saúde Profissional de Saúde Paciente Nenhum result…" at bounding box center [511, 358] width 1007 height 291
click at [902, 482] on button "Anterior" at bounding box center [912, 487] width 59 height 18
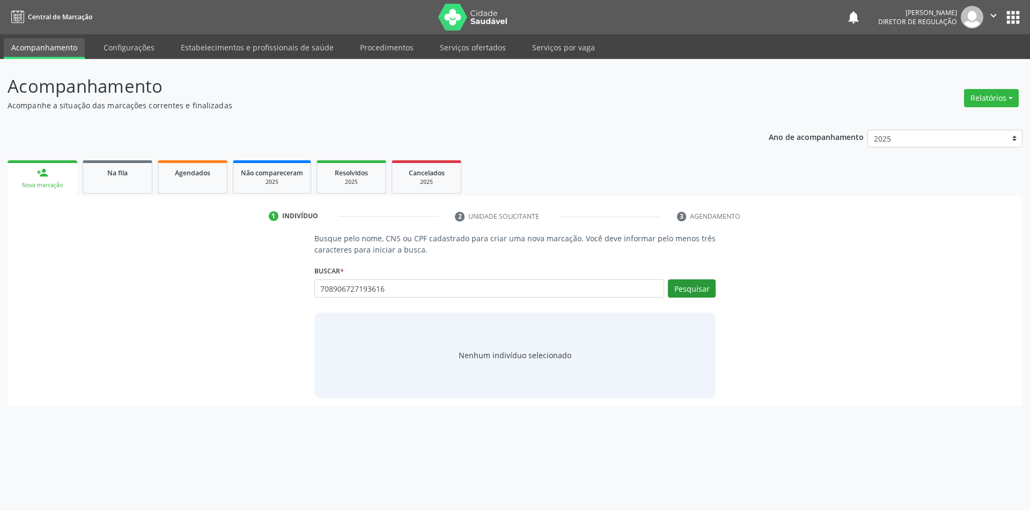
type input "708906727193616"
click at [689, 296] on button "Pesquisar" at bounding box center [692, 289] width 48 height 18
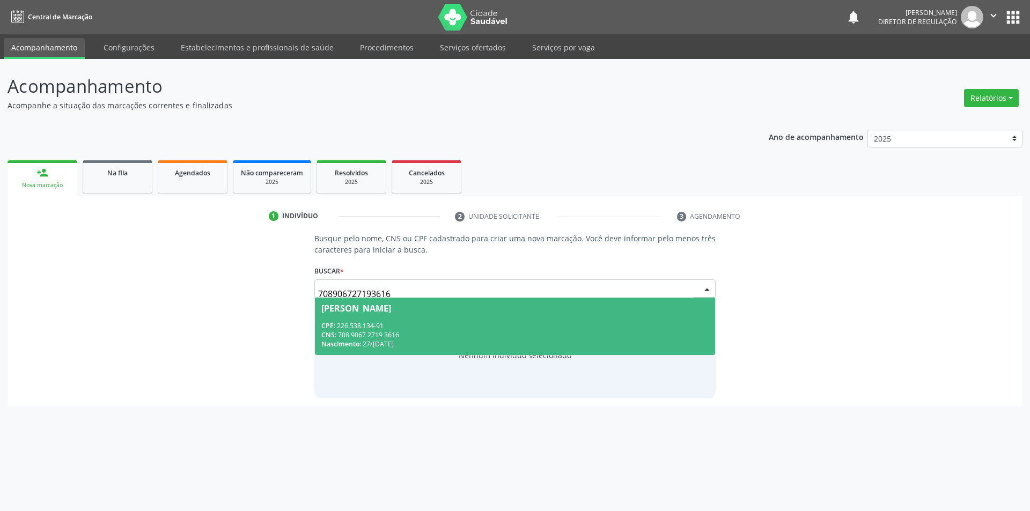
click at [494, 333] on div "CNS: 708 9067 2719 3616" at bounding box center [515, 335] width 388 height 9
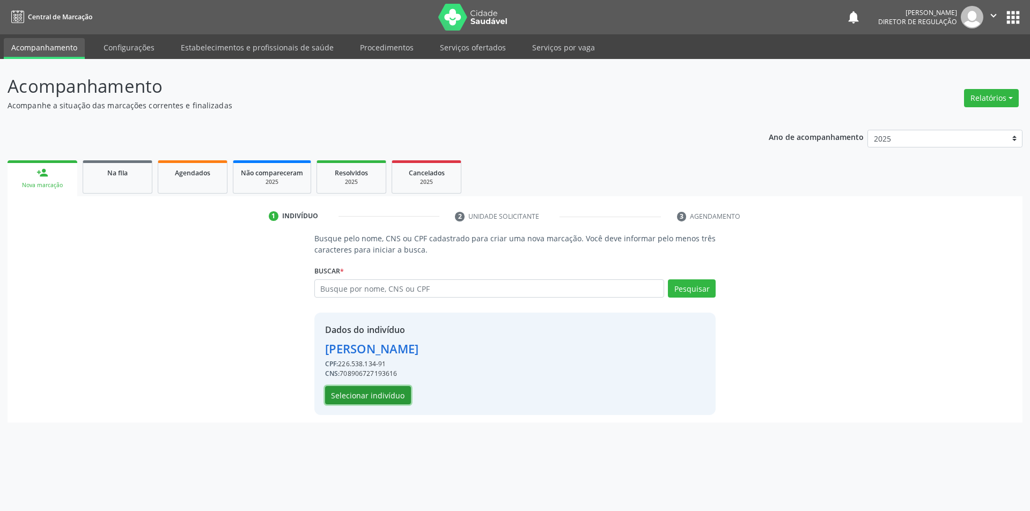
click at [373, 399] on button "Selecionar indivíduo" at bounding box center [368, 395] width 86 height 18
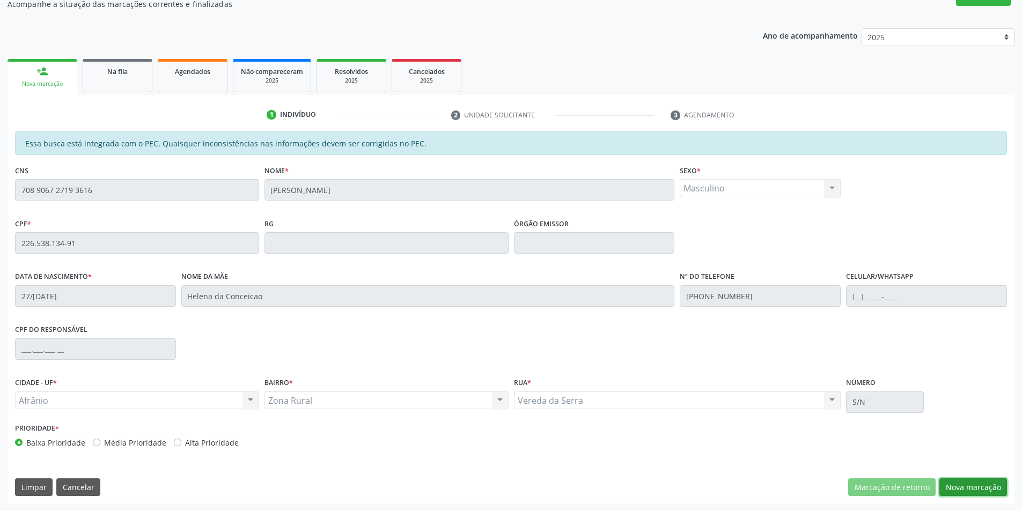
click at [971, 480] on button "Nova marcação" at bounding box center [974, 488] width 68 height 18
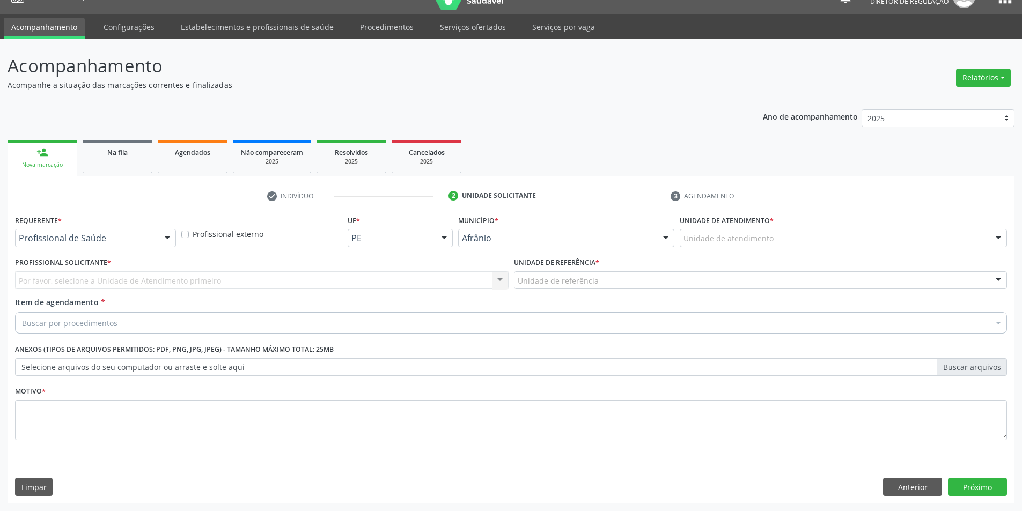
scroll to position [20, 0]
click at [745, 245] on div "Unidade de atendimento" at bounding box center [843, 238] width 327 height 18
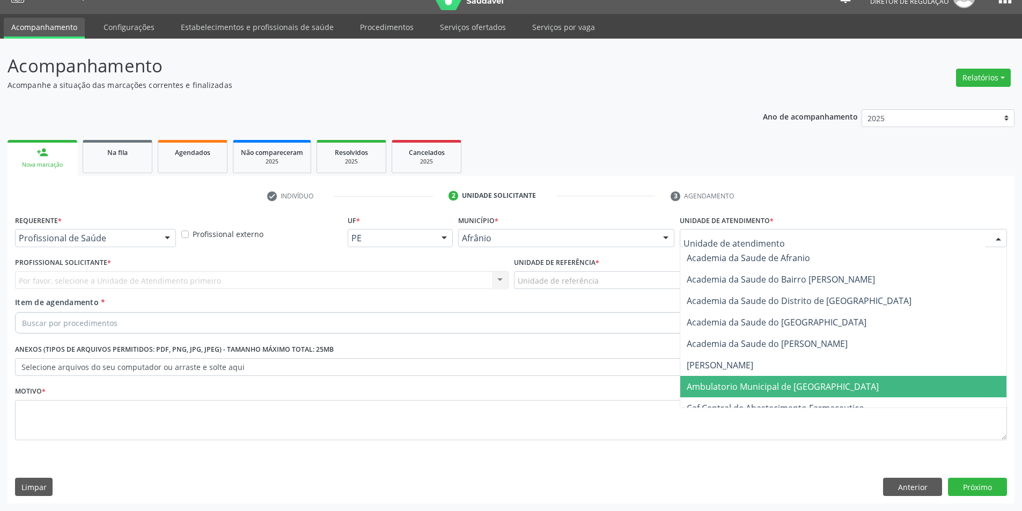
click at [746, 381] on span "Ambulatorio Municipal de [GEOGRAPHIC_DATA]" at bounding box center [783, 387] width 192 height 12
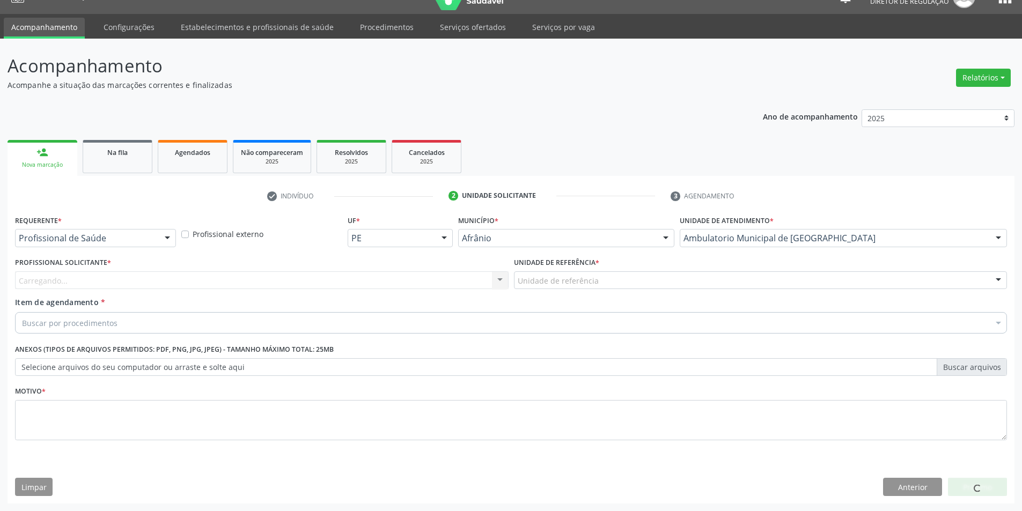
click at [599, 278] on div "Unidade de referência" at bounding box center [761, 281] width 494 height 18
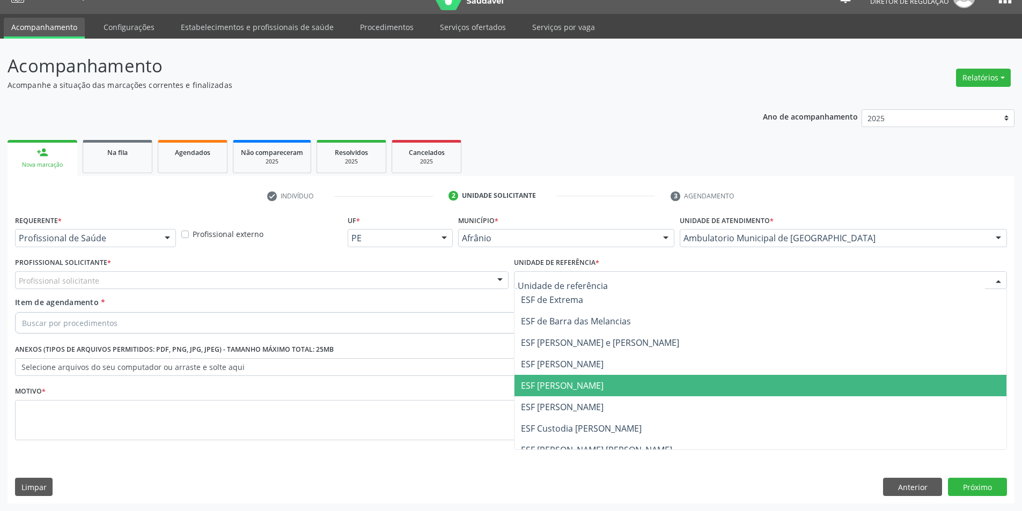
click at [592, 378] on span "ESF [PERSON_NAME]" at bounding box center [761, 385] width 493 height 21
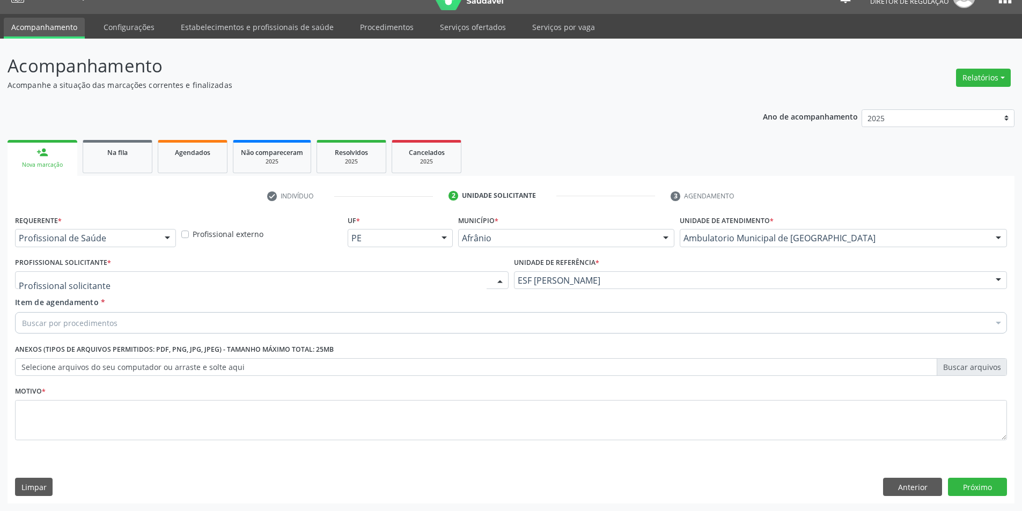
click at [385, 287] on div at bounding box center [262, 281] width 494 height 18
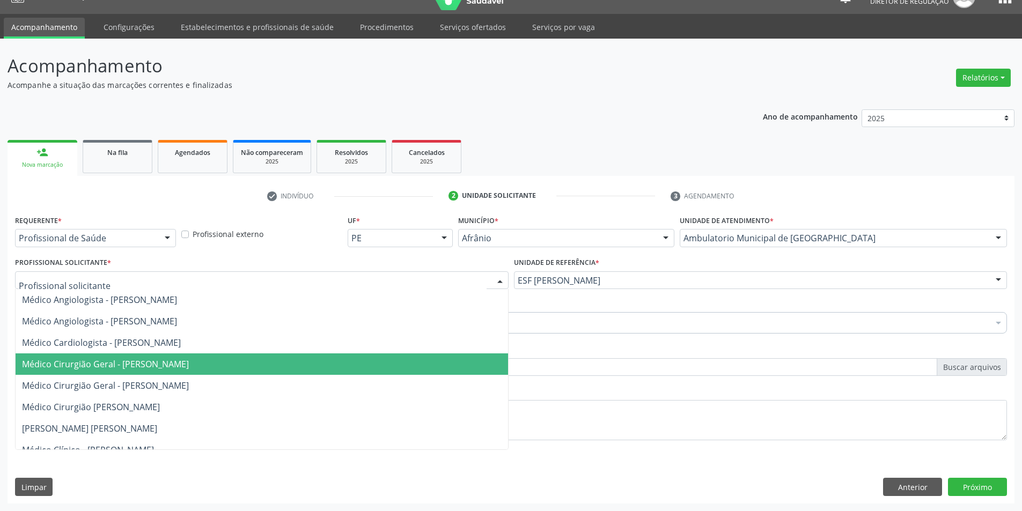
click at [189, 363] on span "Médico Cirurgião Geral - [PERSON_NAME]" at bounding box center [105, 364] width 167 height 12
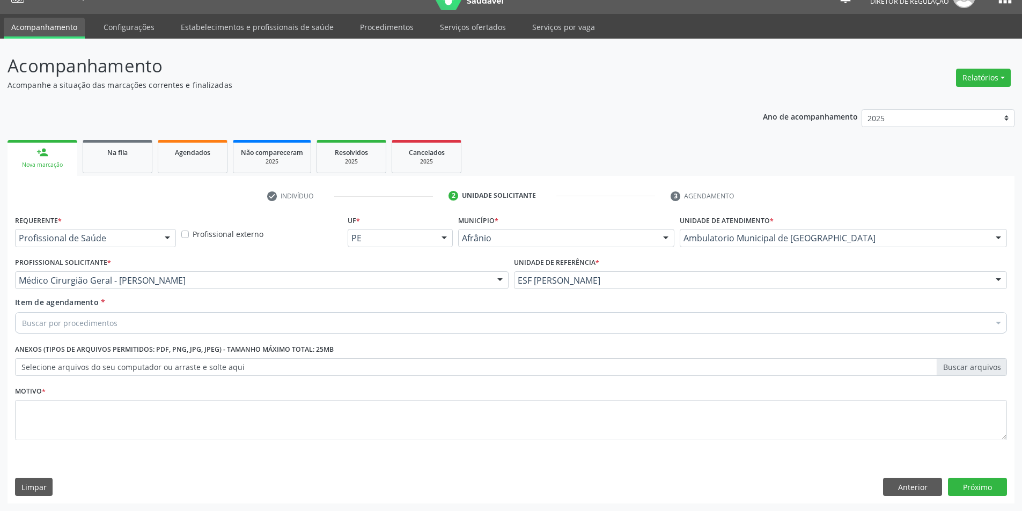
click at [177, 320] on div "Buscar por procedimentos" at bounding box center [511, 322] width 992 height 21
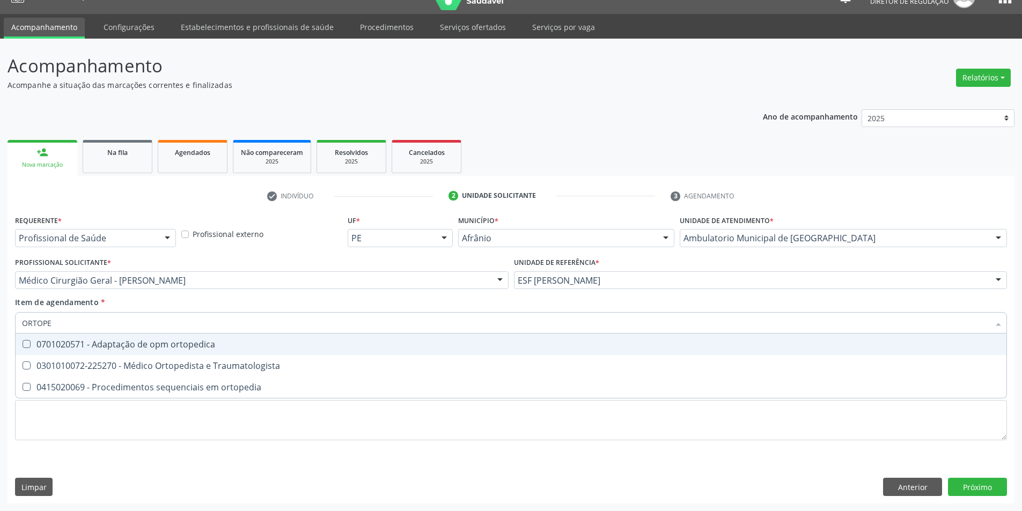
type input "ORTOPED"
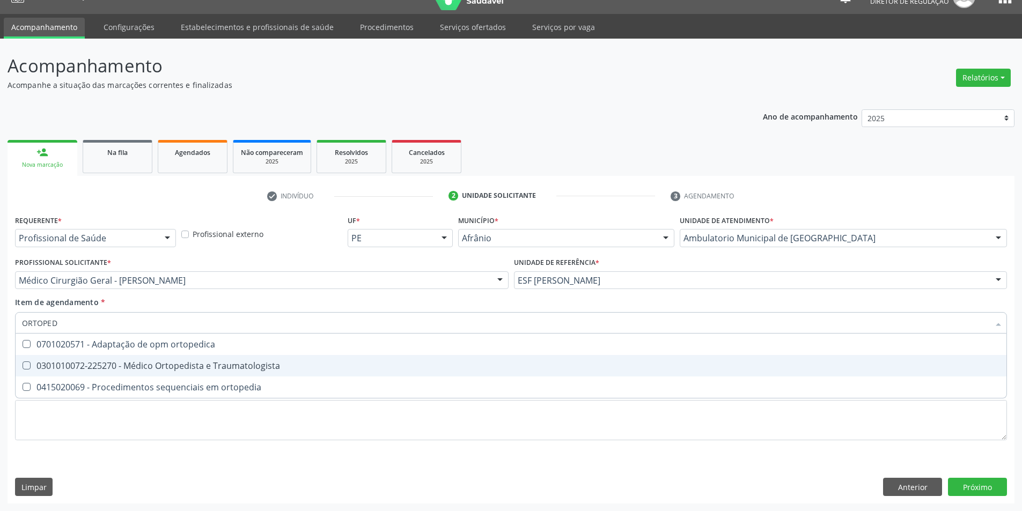
click at [207, 362] on div "0301010072-225270 - Médico Ortopedista e Traumatologista" at bounding box center [511, 366] width 978 height 9
checkbox Traumatologista "true"
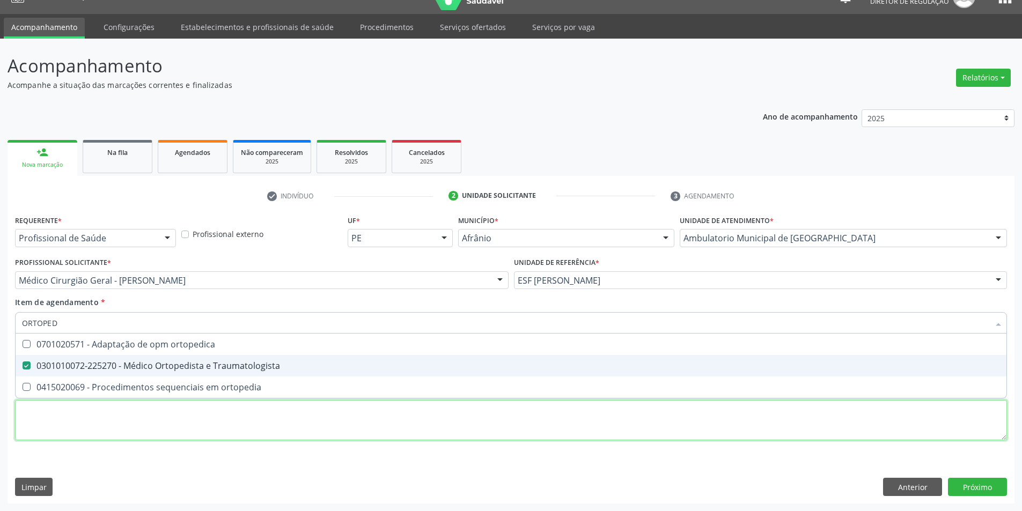
click at [181, 422] on div "Requerente * Profissional de Saúde Profissional de Saúde Paciente Nenhum result…" at bounding box center [511, 334] width 992 height 243
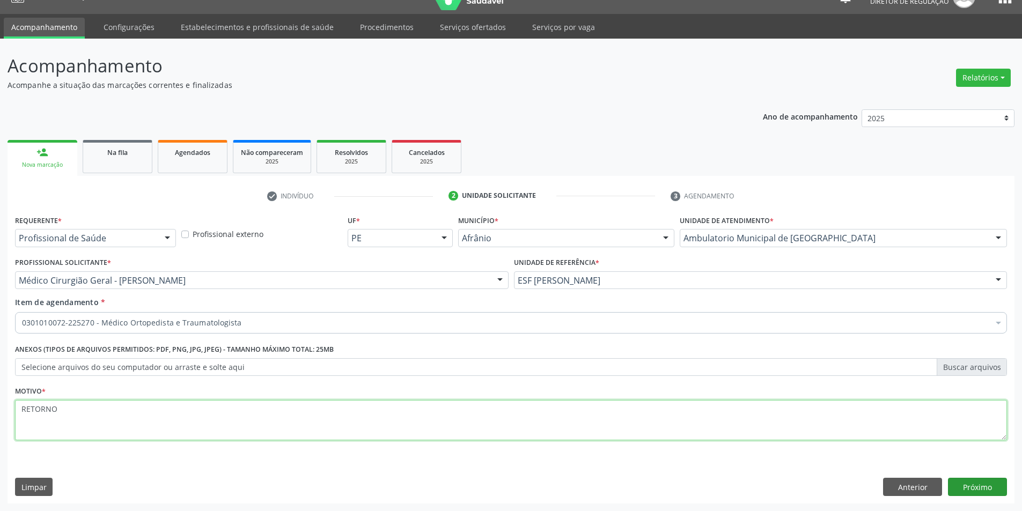
type textarea "RETORNO"
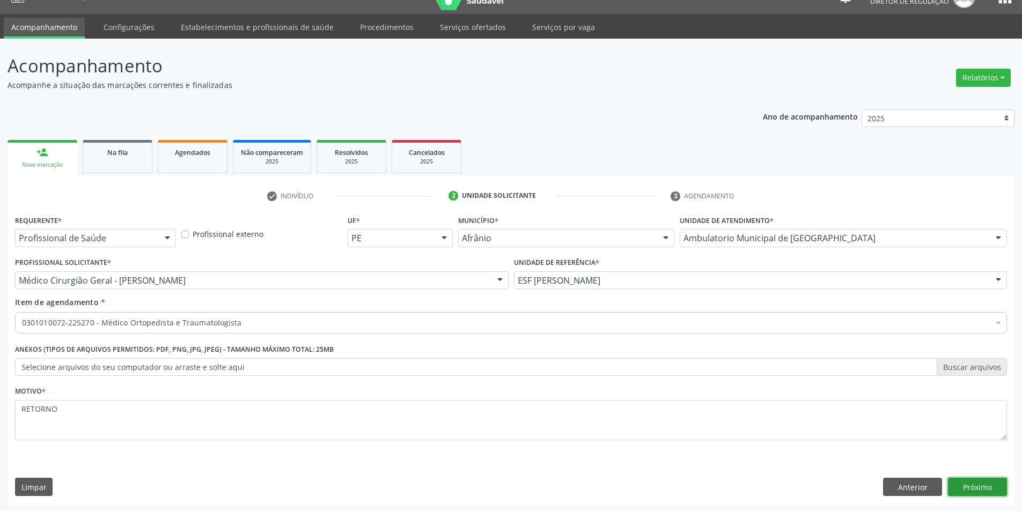
click at [980, 489] on button "Próximo" at bounding box center [977, 487] width 59 height 18
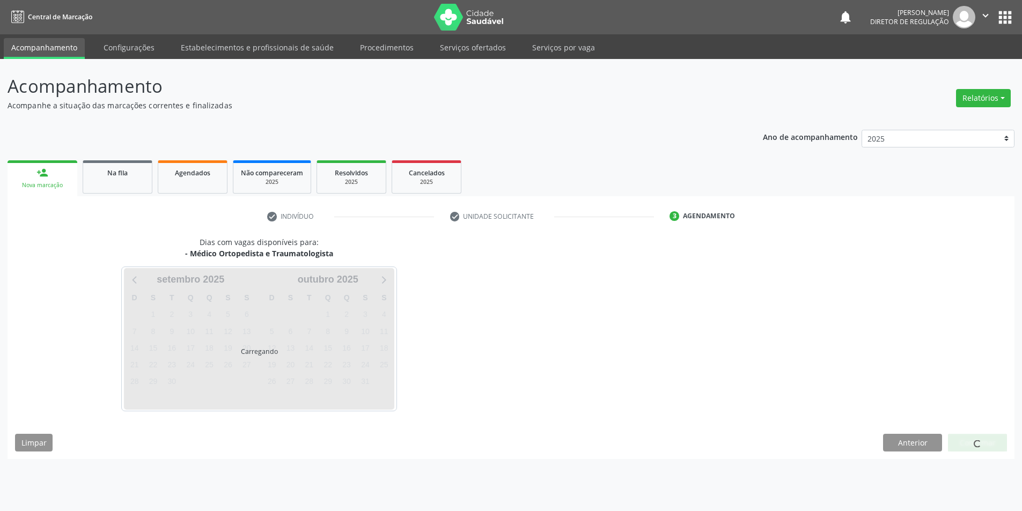
scroll to position [0, 0]
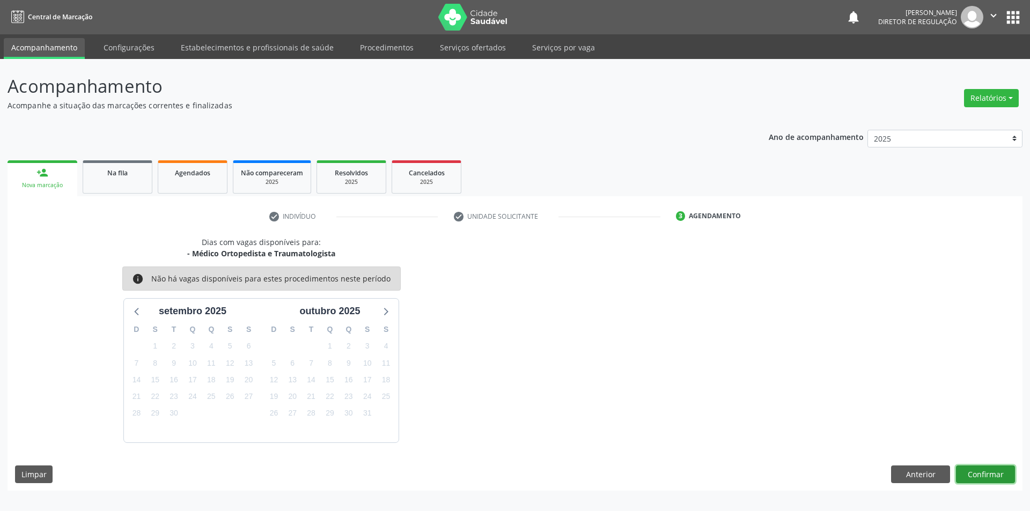
click at [972, 473] on button "Confirmar" at bounding box center [985, 475] width 59 height 18
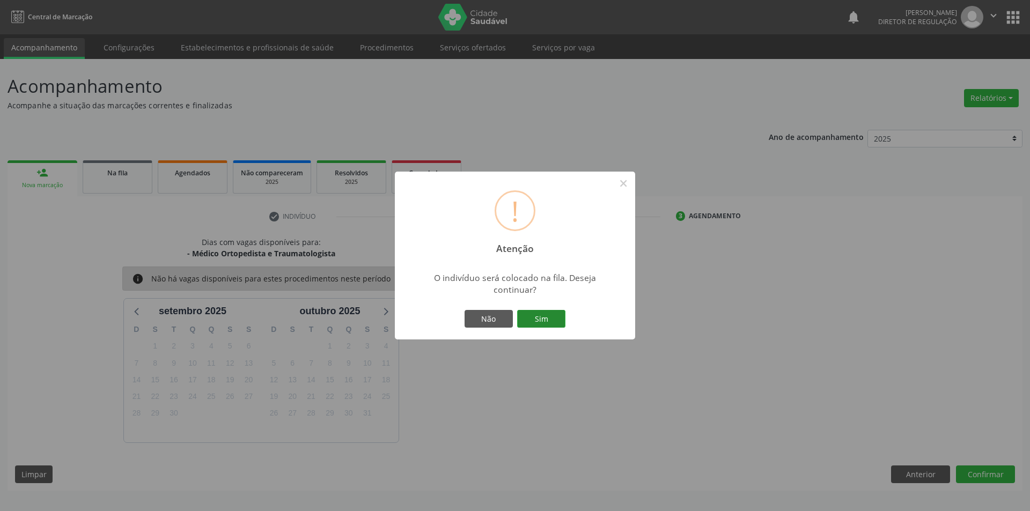
click at [544, 318] on button "Sim" at bounding box center [541, 319] width 48 height 18
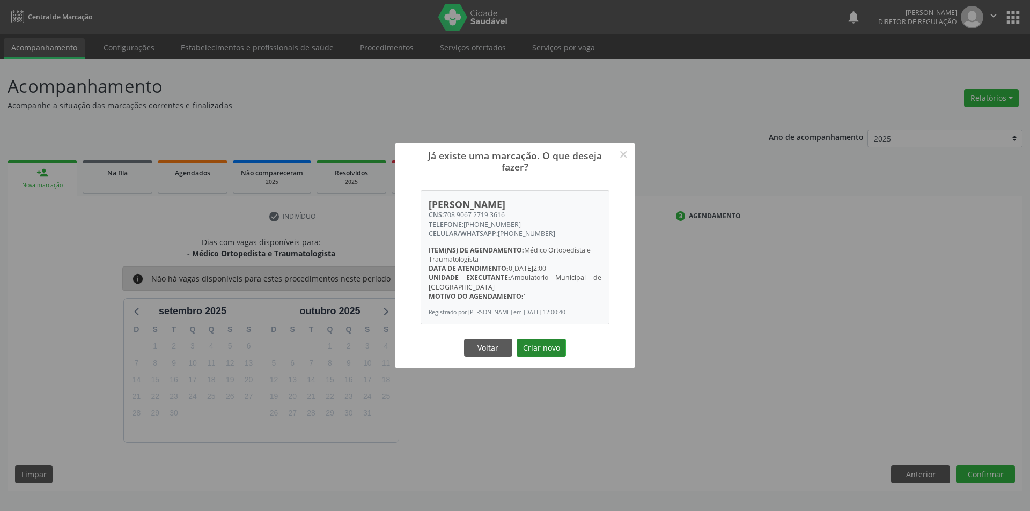
click at [519, 346] on button "Criar novo" at bounding box center [541, 348] width 49 height 18
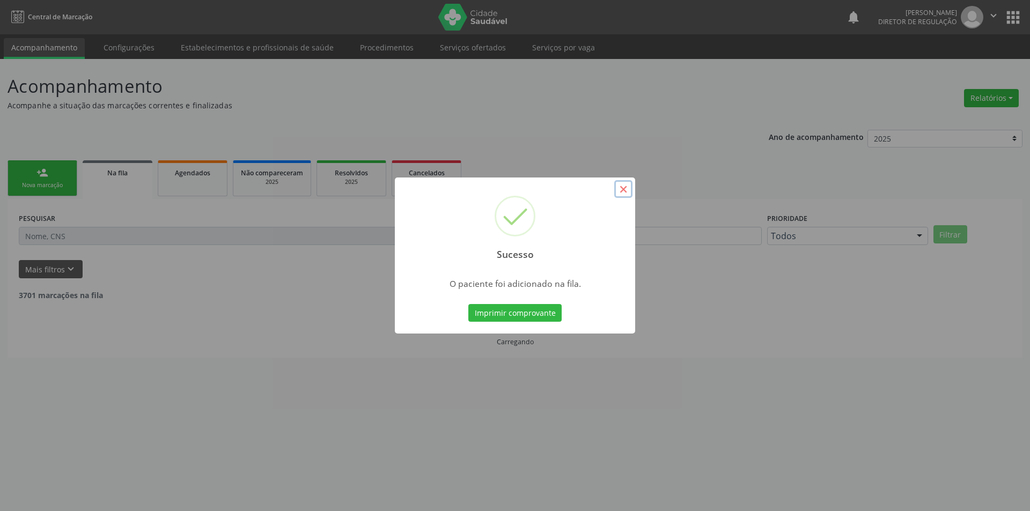
click at [632, 193] on div "Sucesso × O paciente foi adicionado na fila. Imprimir comprovante Cancel" at bounding box center [515, 255] width 1030 height 511
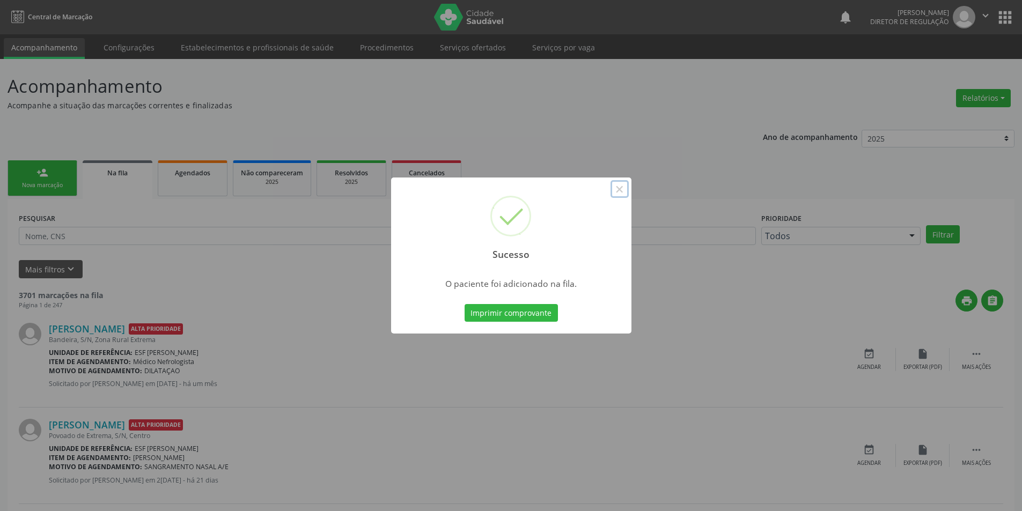
click at [618, 193] on button "×" at bounding box center [620, 189] width 18 height 18
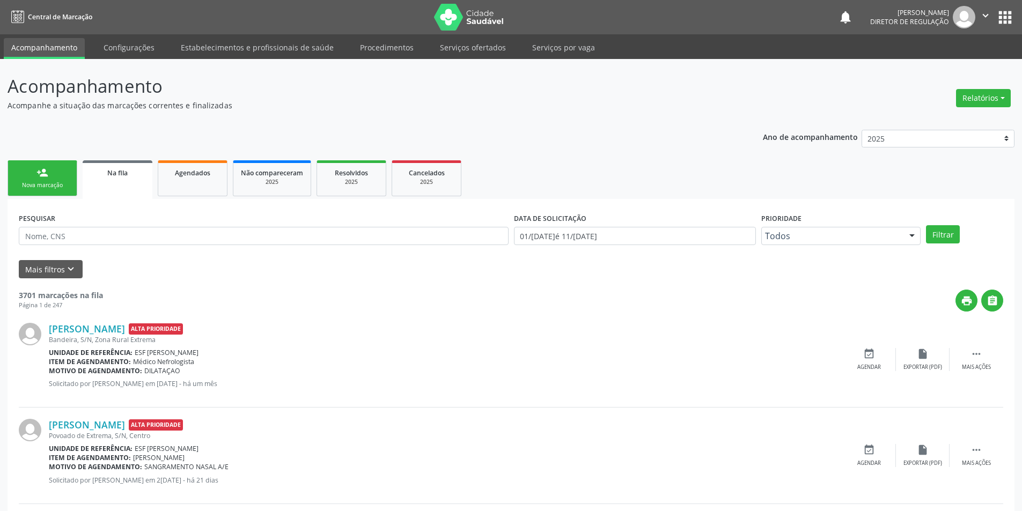
click at [33, 170] on link "person_add Nova marcação" at bounding box center [43, 178] width 70 height 36
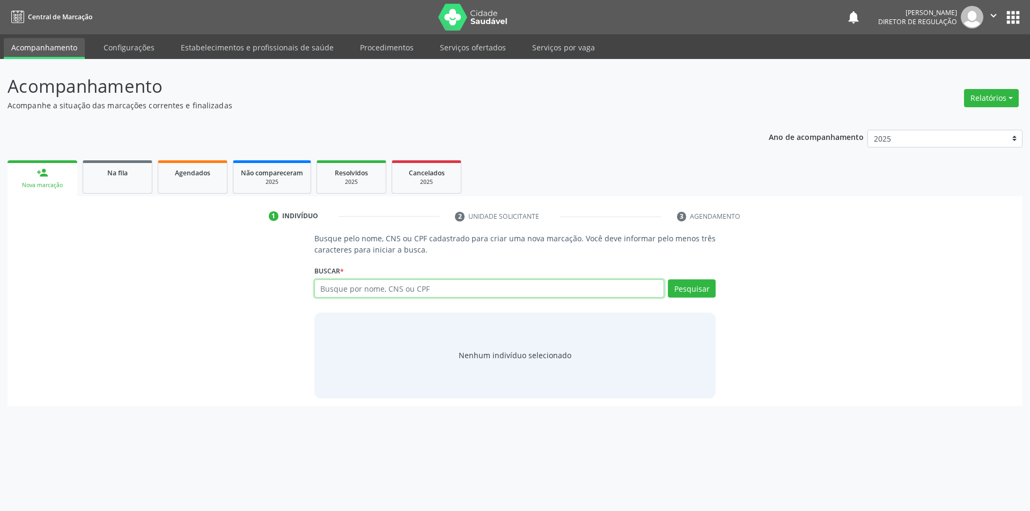
click at [371, 285] on input "text" at bounding box center [489, 289] width 350 height 18
type input "706305734009270"
click at [698, 288] on button "Pesquisar" at bounding box center [692, 289] width 48 height 18
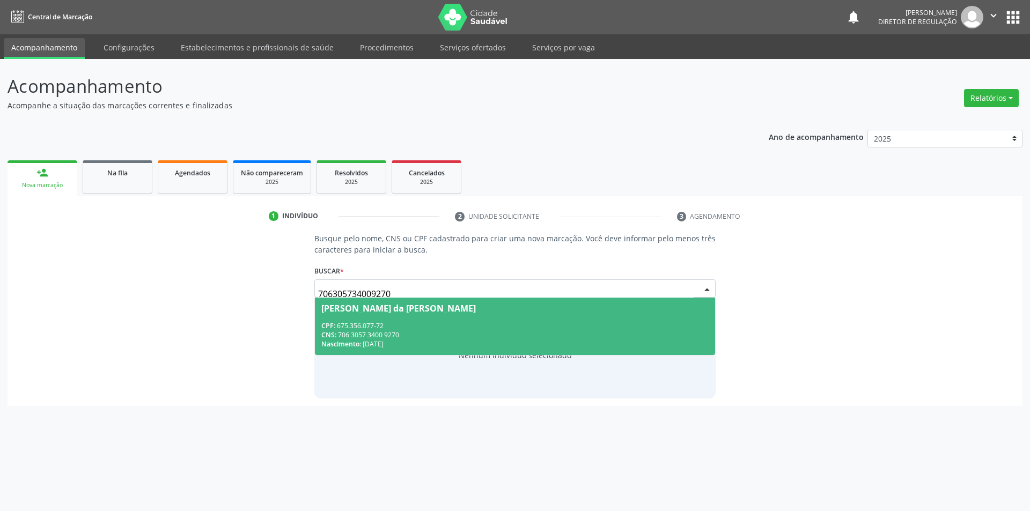
click at [448, 325] on div "CPF: 675.356.077-72" at bounding box center [515, 325] width 388 height 9
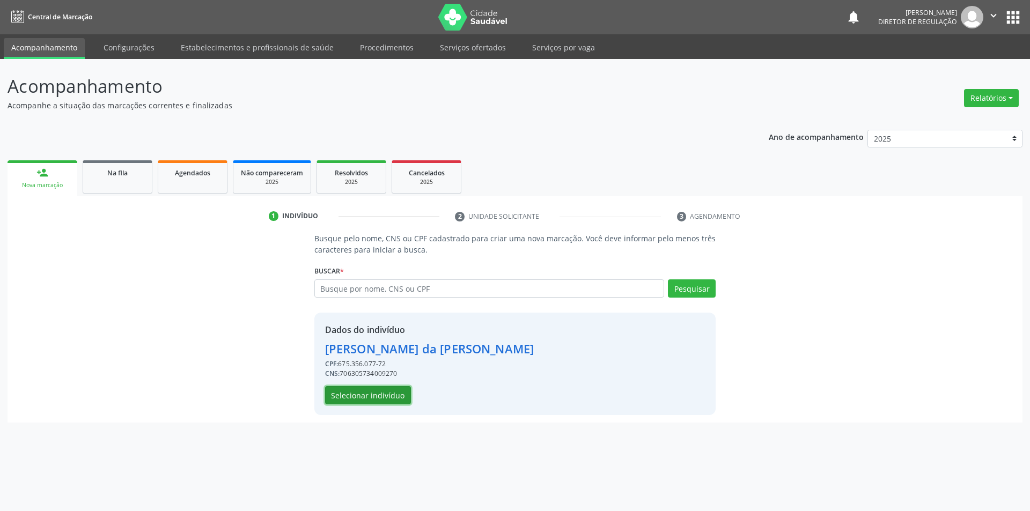
click at [375, 394] on button "Selecionar indivíduo" at bounding box center [368, 395] width 86 height 18
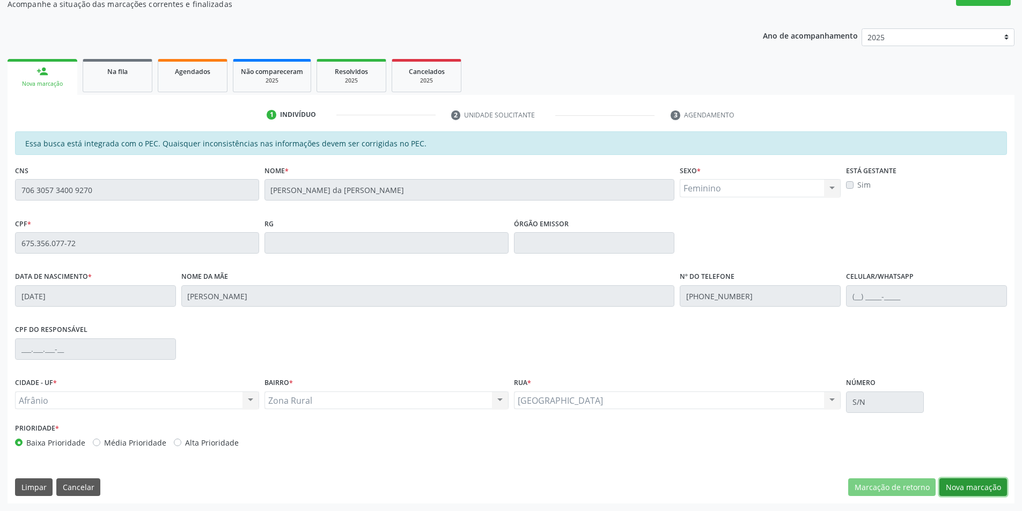
click at [972, 486] on button "Nova marcação" at bounding box center [974, 488] width 68 height 18
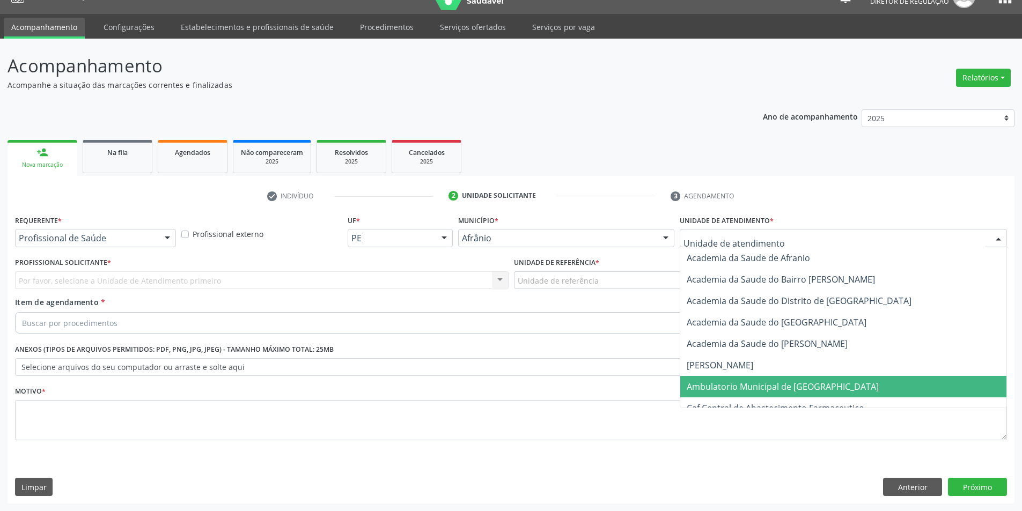
click at [755, 387] on span "Ambulatorio Municipal de [GEOGRAPHIC_DATA]" at bounding box center [783, 387] width 192 height 12
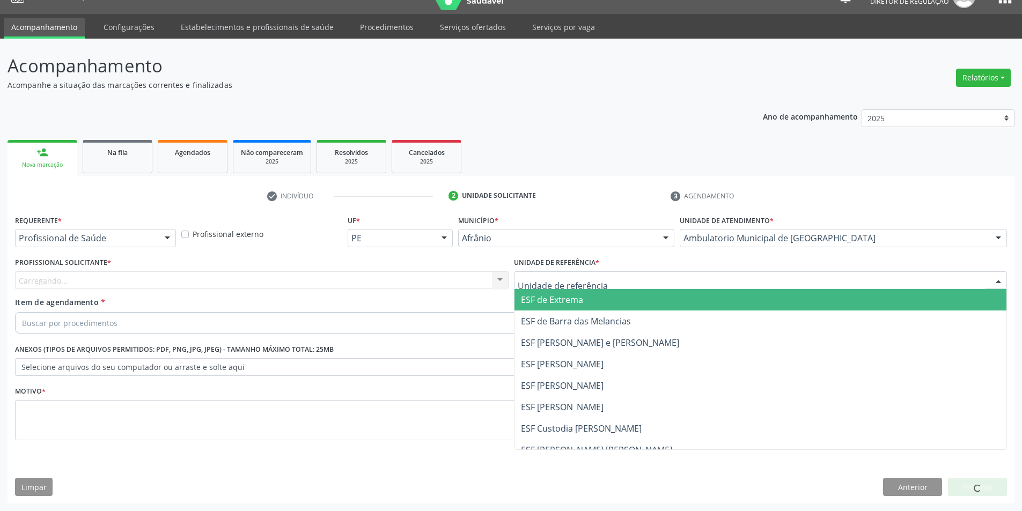
click at [610, 281] on div at bounding box center [761, 281] width 494 height 18
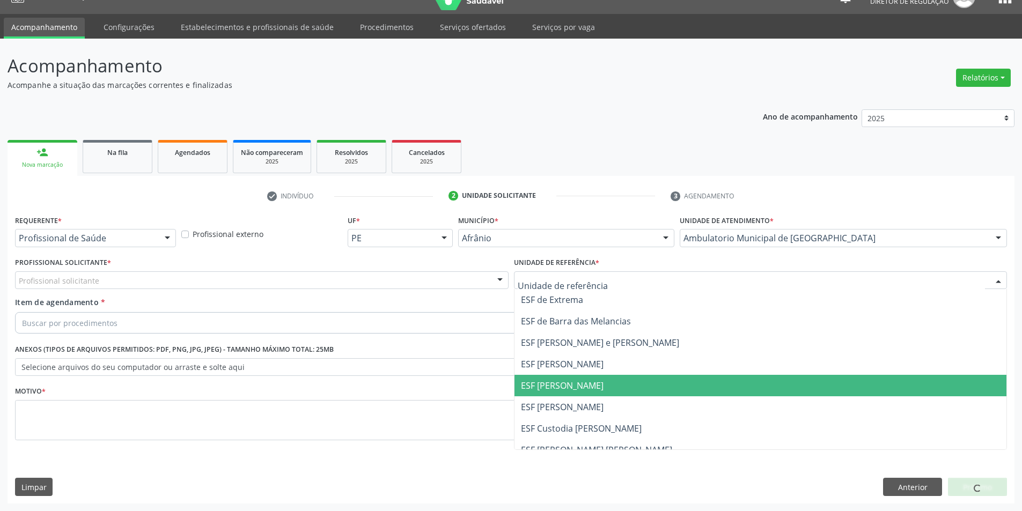
click at [583, 377] on span "ESF [PERSON_NAME]" at bounding box center [761, 385] width 493 height 21
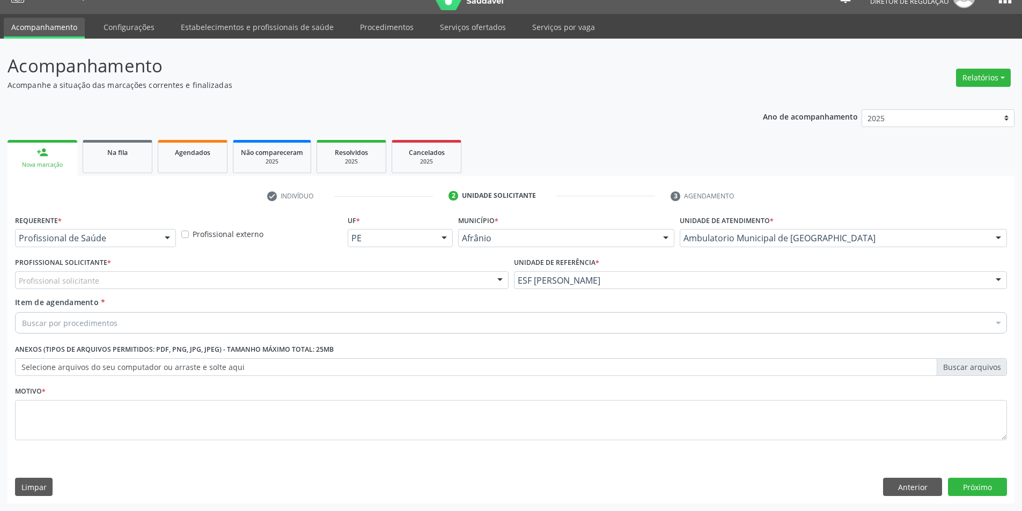
click at [374, 284] on div "Profissional solicitante" at bounding box center [262, 281] width 494 height 18
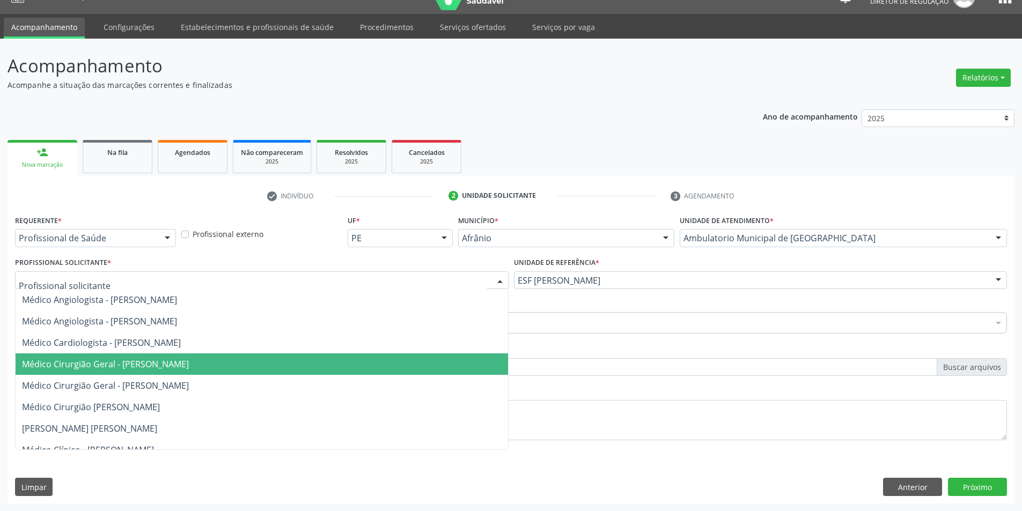
click at [189, 363] on span "Médico Cirurgião Geral - [PERSON_NAME]" at bounding box center [105, 364] width 167 height 12
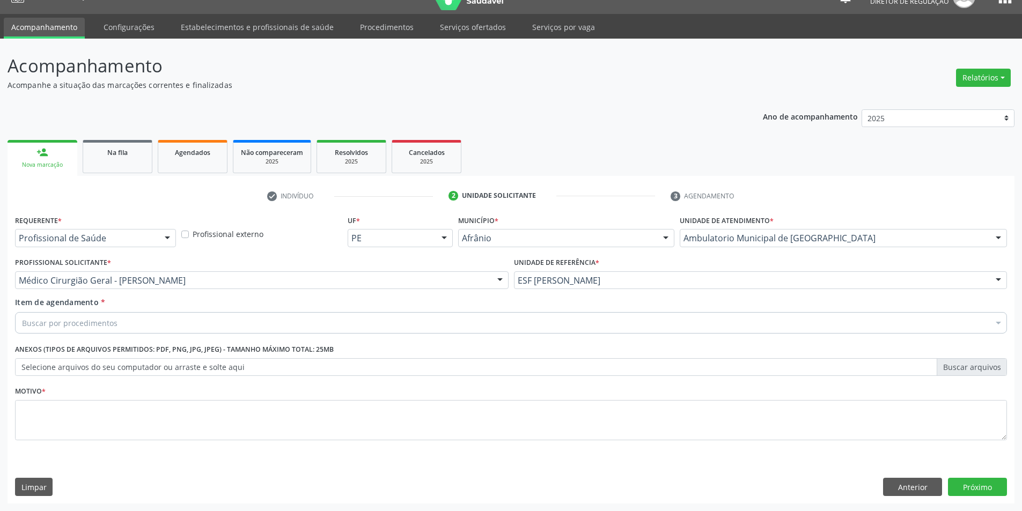
click at [156, 325] on div "Buscar por procedimentos" at bounding box center [511, 322] width 992 height 21
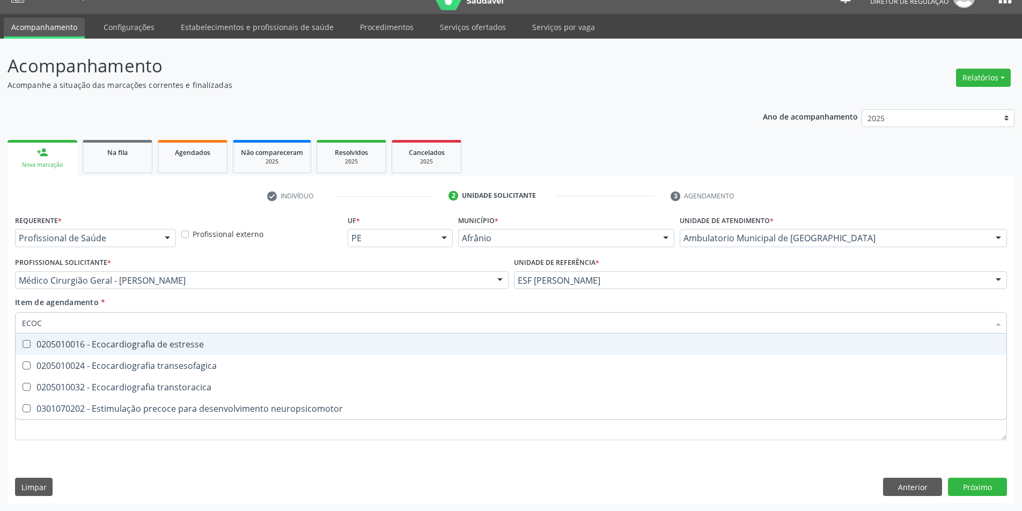
type input "ECOCA"
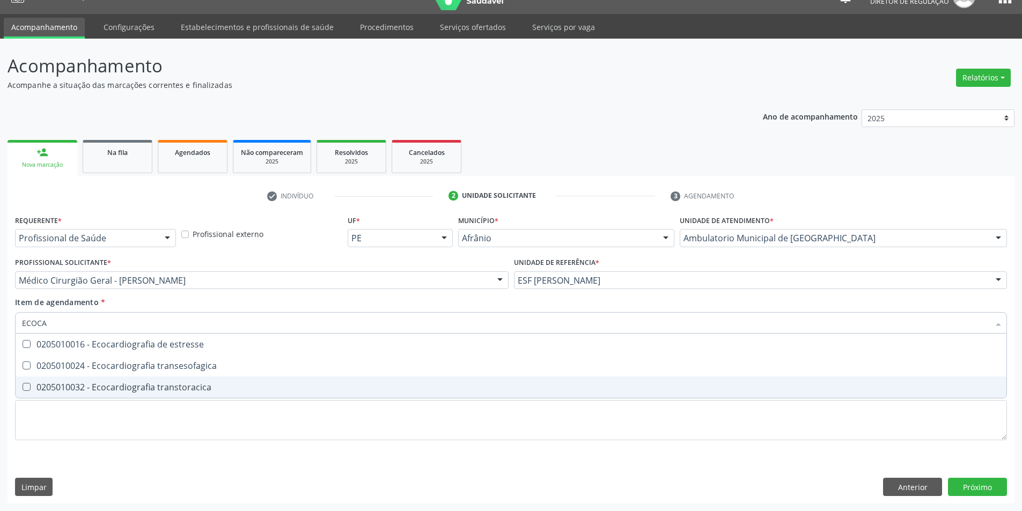
click at [169, 387] on div "0205010032 - Ecocardiografia transtoracica" at bounding box center [511, 387] width 978 height 9
checkbox transtoracica "true"
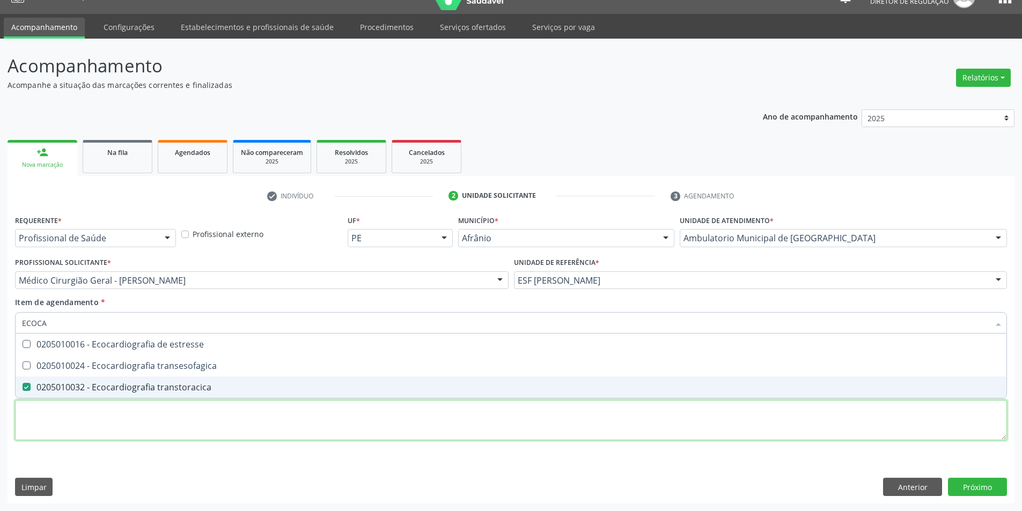
click at [144, 429] on div "Requerente * Profissional de Saúde Profissional de Saúde Paciente Nenhum result…" at bounding box center [511, 334] width 992 height 243
checkbox transesofagica "true"
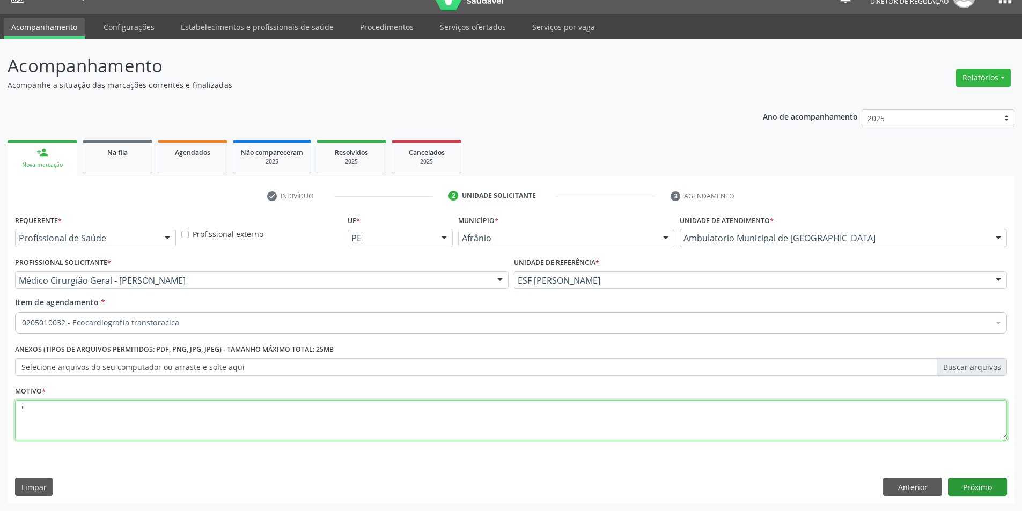
type textarea "'"
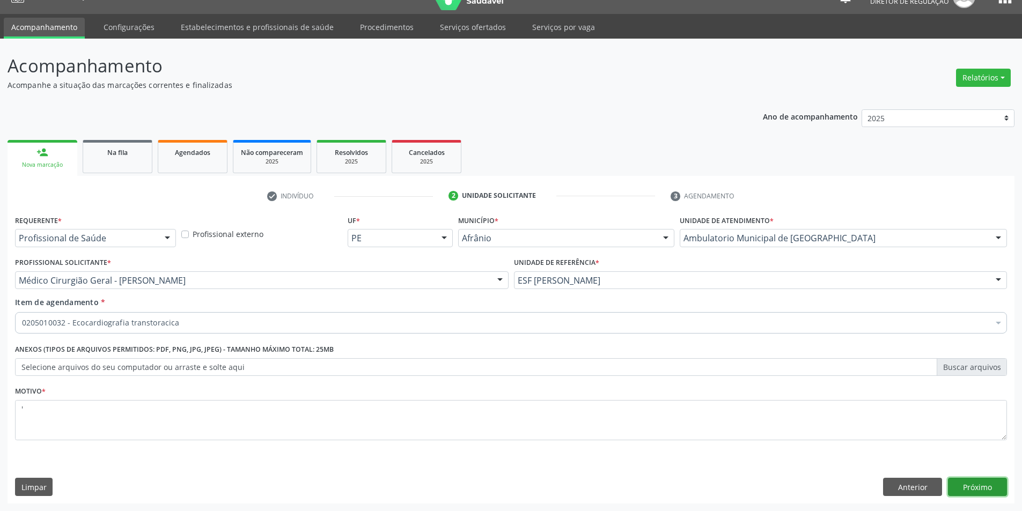
click at [978, 481] on button "Próximo" at bounding box center [977, 487] width 59 height 18
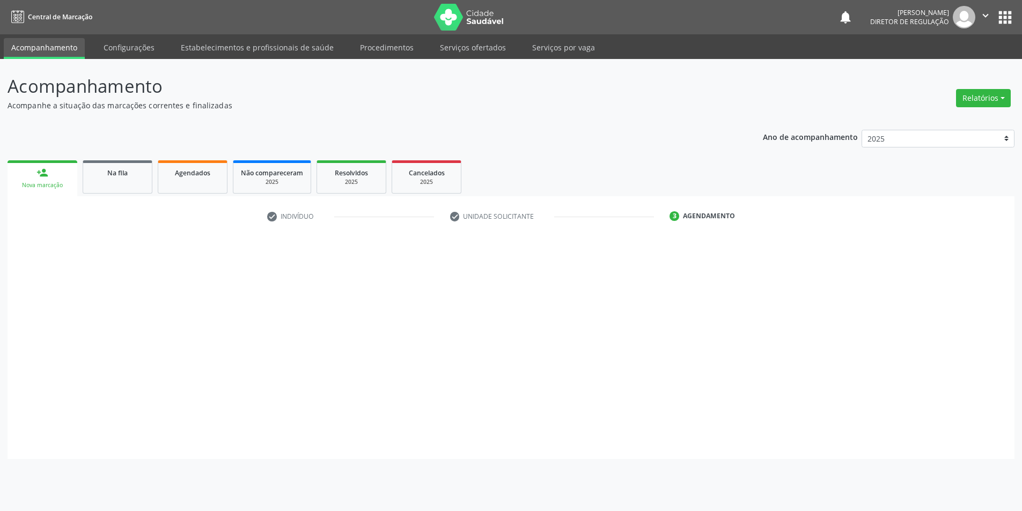
scroll to position [0, 0]
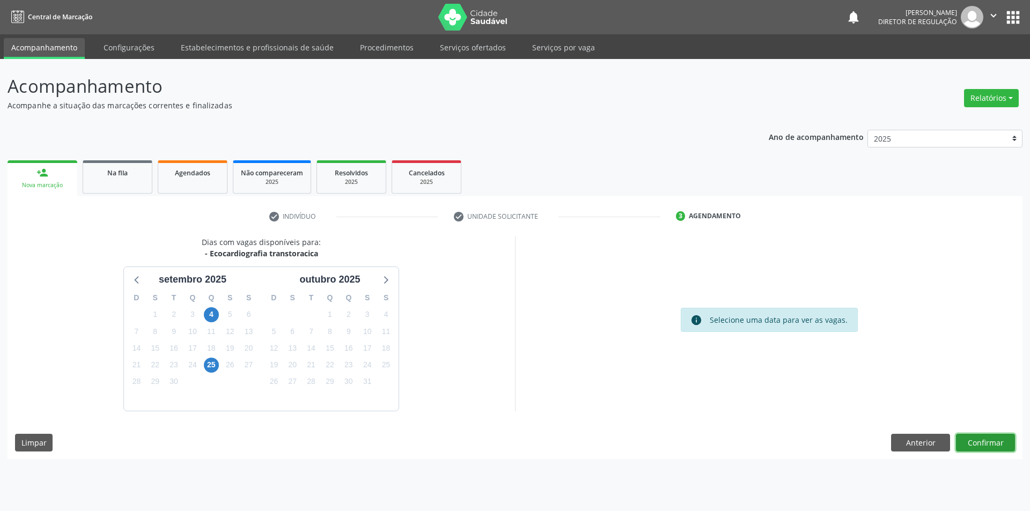
click at [987, 450] on button "Confirmar" at bounding box center [985, 443] width 59 height 18
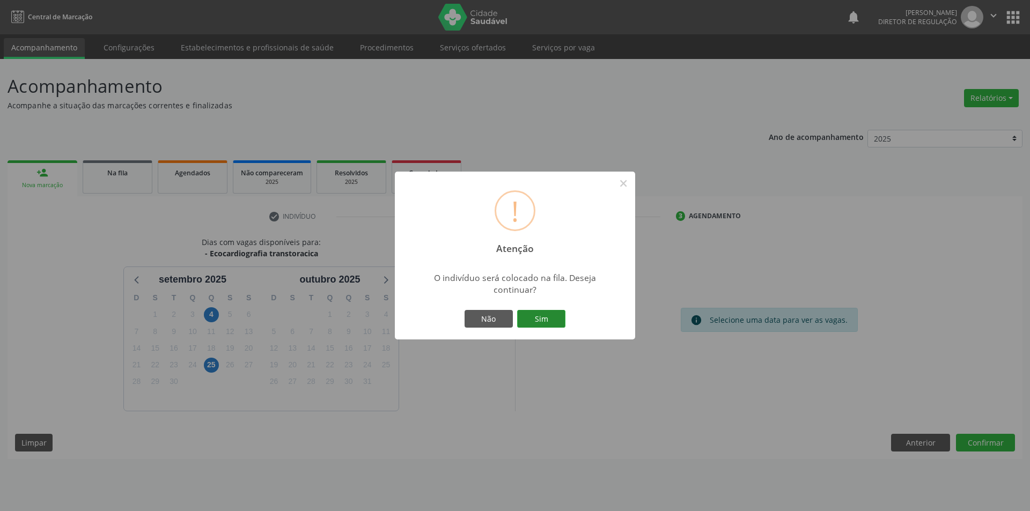
click at [552, 323] on button "Sim" at bounding box center [541, 319] width 48 height 18
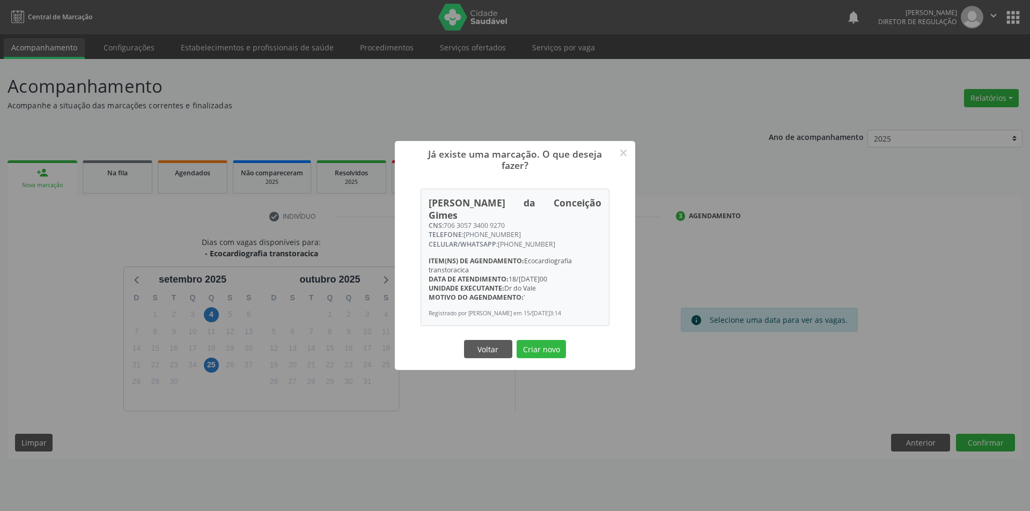
click at [540, 338] on div "Voltar Criar novo" at bounding box center [515, 349] width 107 height 23
click at [550, 357] on div "Voltar Criar novo" at bounding box center [515, 349] width 107 height 23
click at [546, 352] on button "Criar novo" at bounding box center [541, 349] width 49 height 18
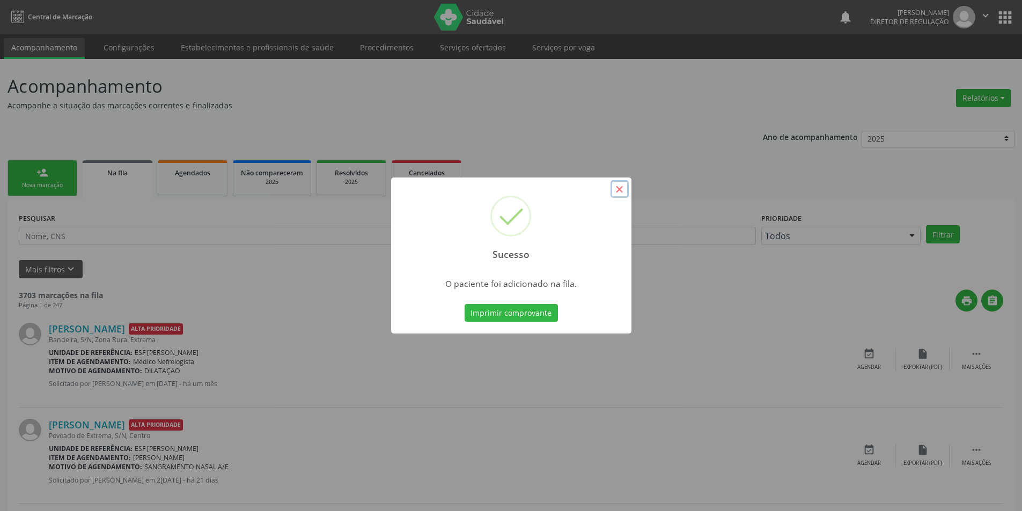
click at [623, 184] on button "×" at bounding box center [620, 189] width 18 height 18
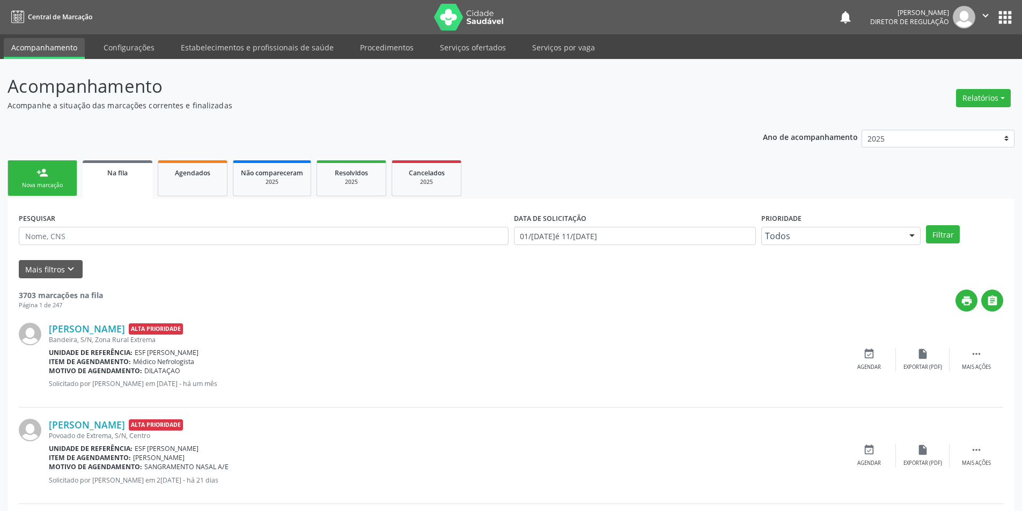
click at [34, 173] on link "person_add Nova marcação" at bounding box center [43, 178] width 70 height 36
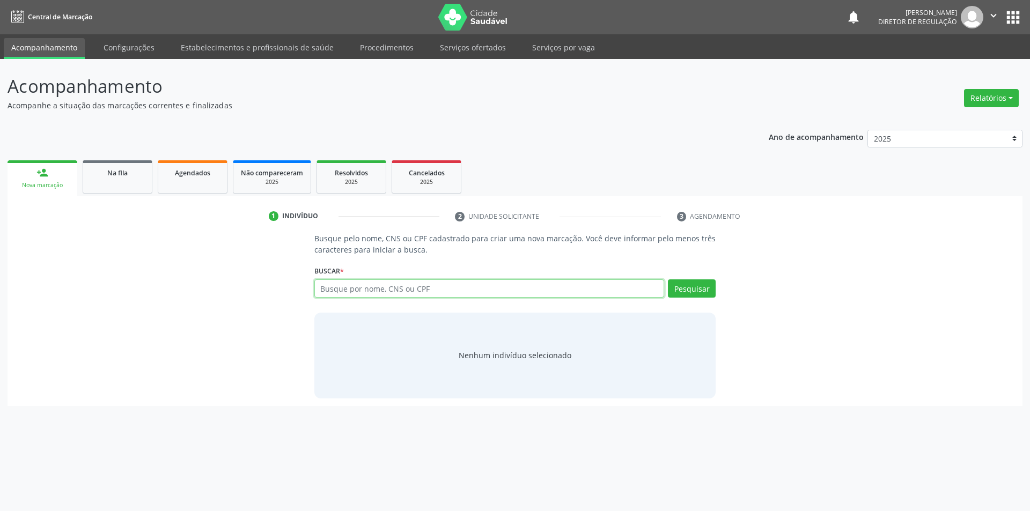
click at [323, 292] on input "text" at bounding box center [489, 289] width 350 height 18
type input "706305734009270"
click at [720, 289] on div "Busque pelo nome, CNS ou CPF cadastrado para criar uma nova marcação. Você deve…" at bounding box center [515, 315] width 417 height 165
click at [698, 284] on button "Pesquisar" at bounding box center [692, 289] width 48 height 18
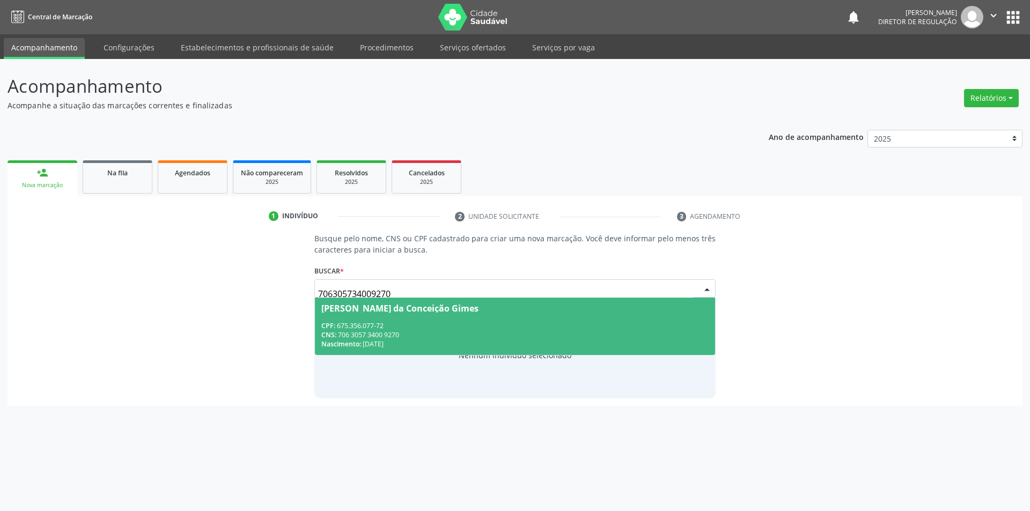
click at [497, 336] on div "CNS: 706 3057 3400 9270" at bounding box center [515, 335] width 388 height 9
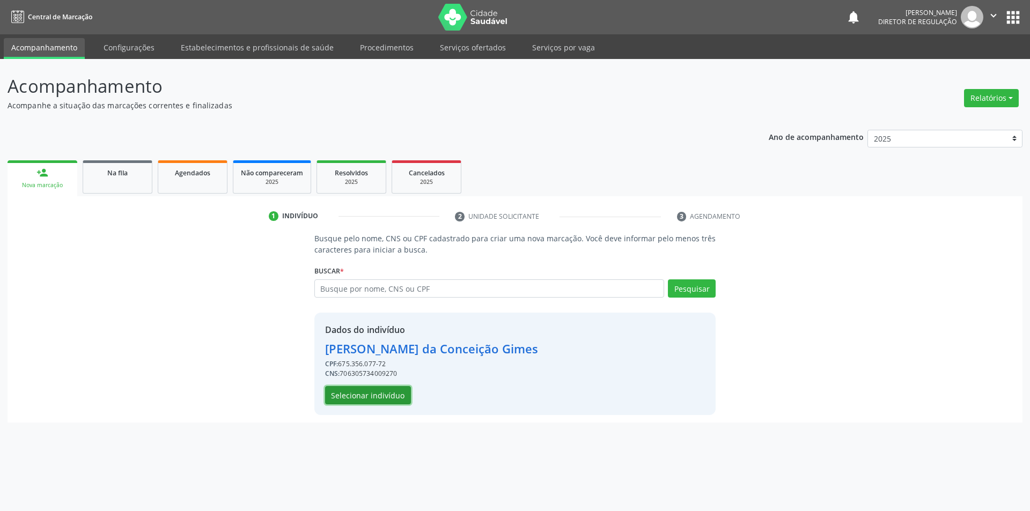
click at [392, 386] on button "Selecionar indivíduo" at bounding box center [368, 395] width 86 height 18
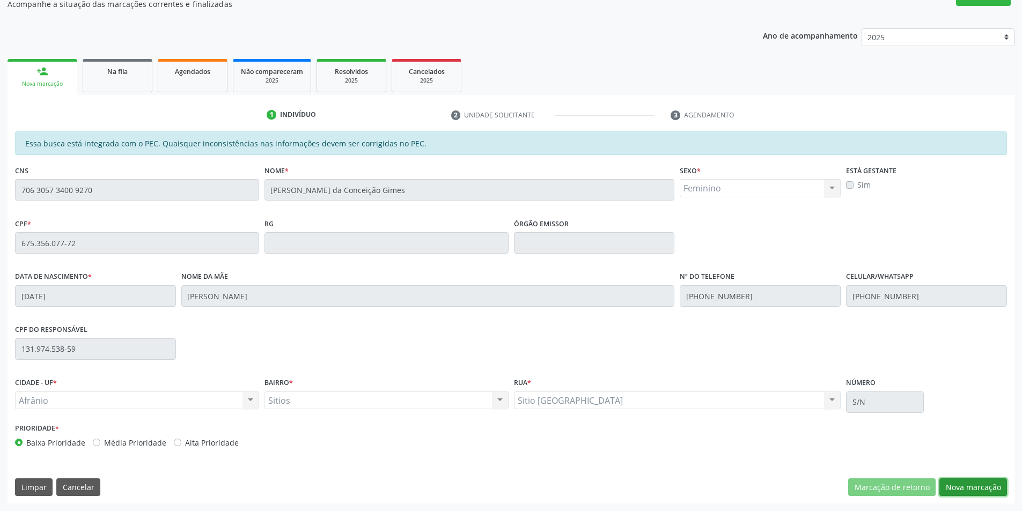
click at [956, 492] on button "Nova marcação" at bounding box center [974, 488] width 68 height 18
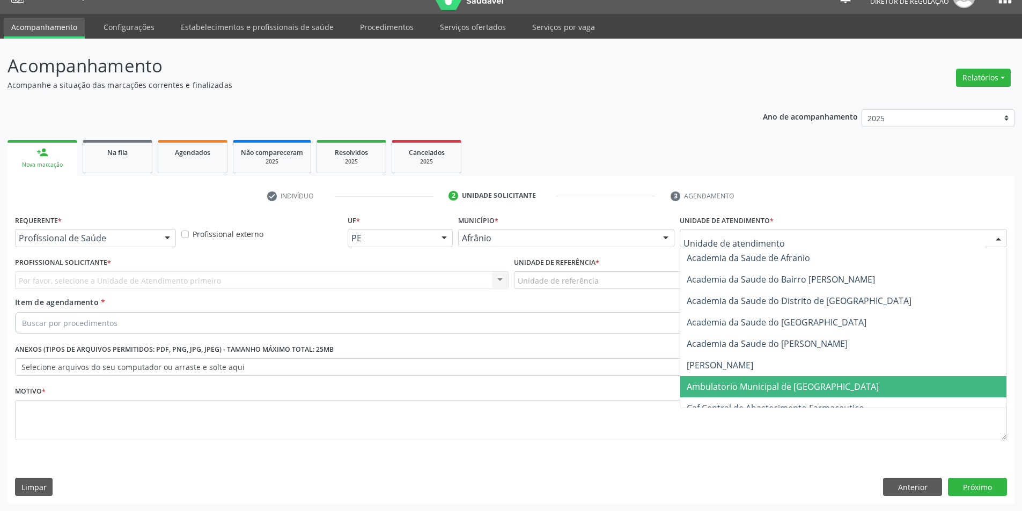
drag, startPoint x: 743, startPoint y: 389, endPoint x: 691, endPoint y: 343, distance: 69.2
click at [743, 389] on span "Ambulatorio Municipal de [GEOGRAPHIC_DATA]" at bounding box center [783, 387] width 192 height 12
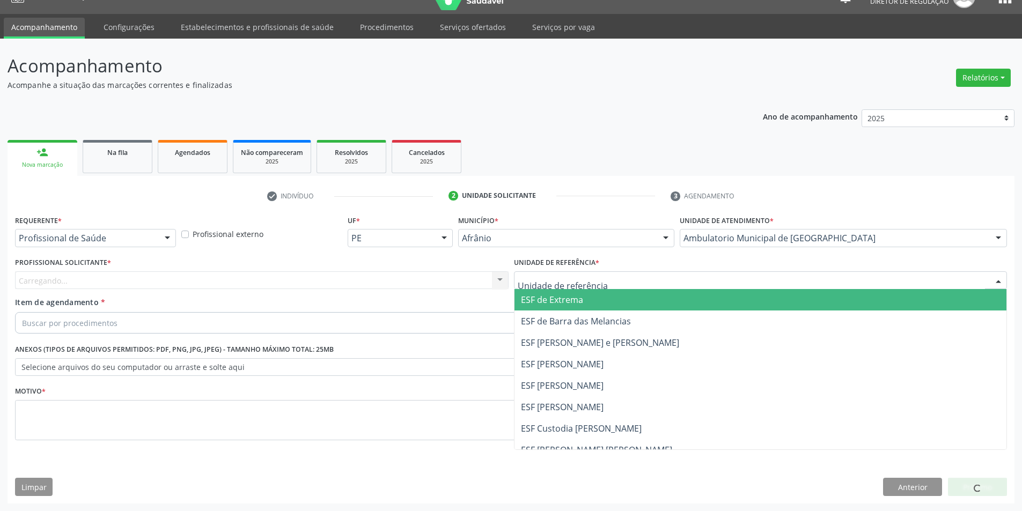
drag, startPoint x: 617, startPoint y: 277, endPoint x: 541, endPoint y: 415, distance: 157.0
click at [616, 277] on div at bounding box center [761, 281] width 494 height 18
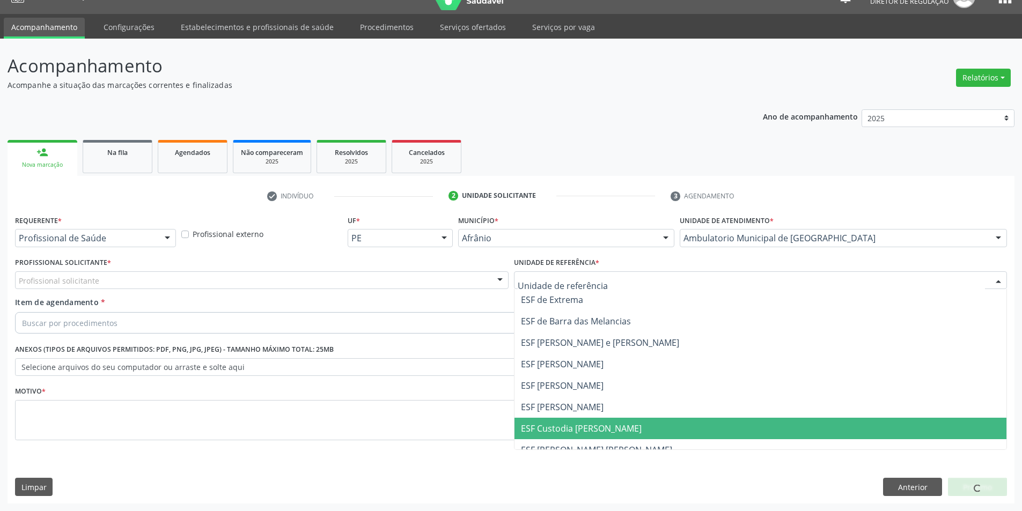
click at [554, 418] on span "ESF Custodia [PERSON_NAME]" at bounding box center [761, 428] width 493 height 21
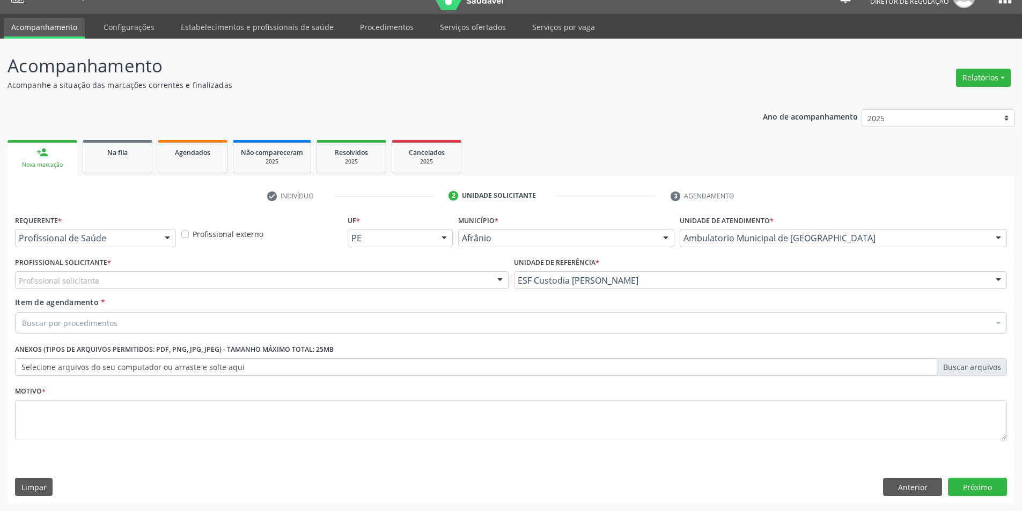
click at [324, 282] on div "Profissional solicitante" at bounding box center [262, 281] width 494 height 18
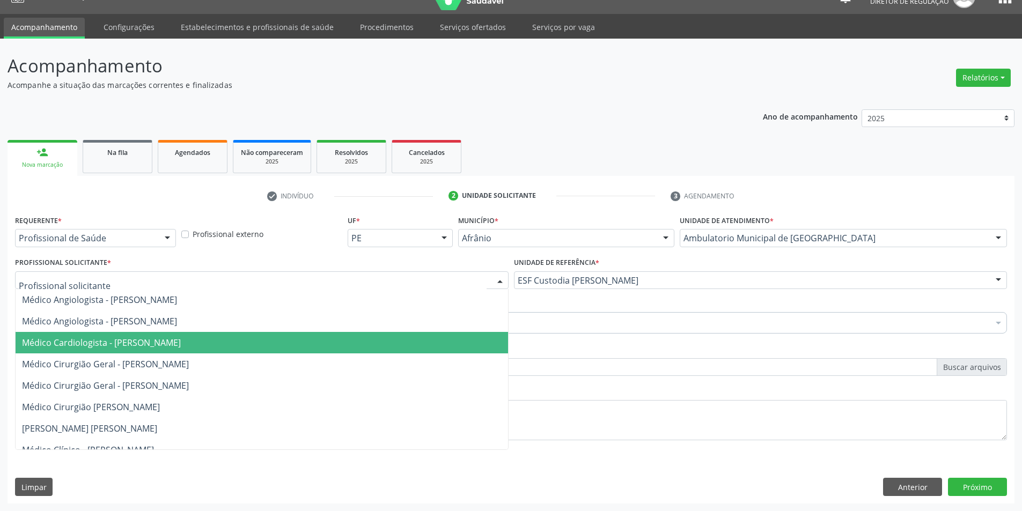
click at [217, 351] on span "Médico Cardiologista - [PERSON_NAME]" at bounding box center [262, 342] width 493 height 21
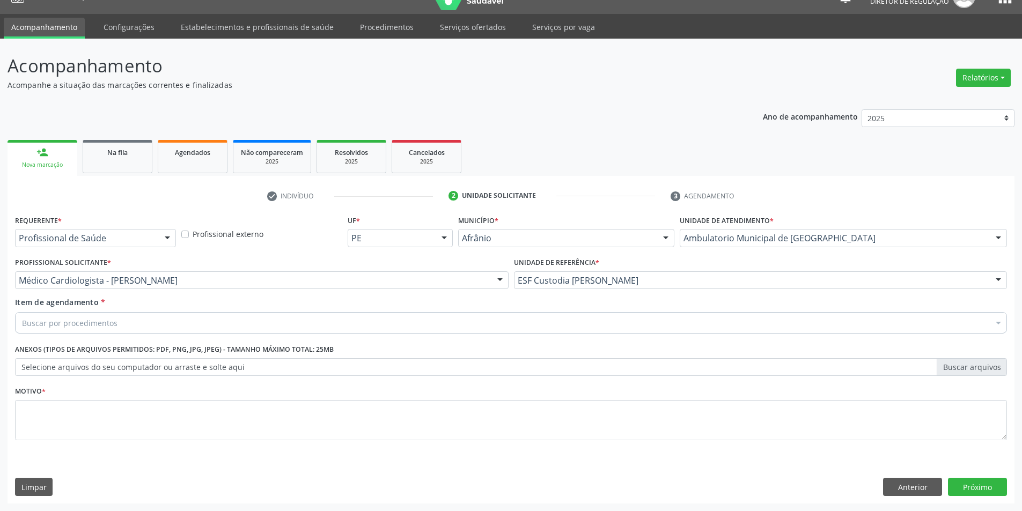
click at [185, 325] on div "Buscar por procedimentos" at bounding box center [511, 322] width 992 height 21
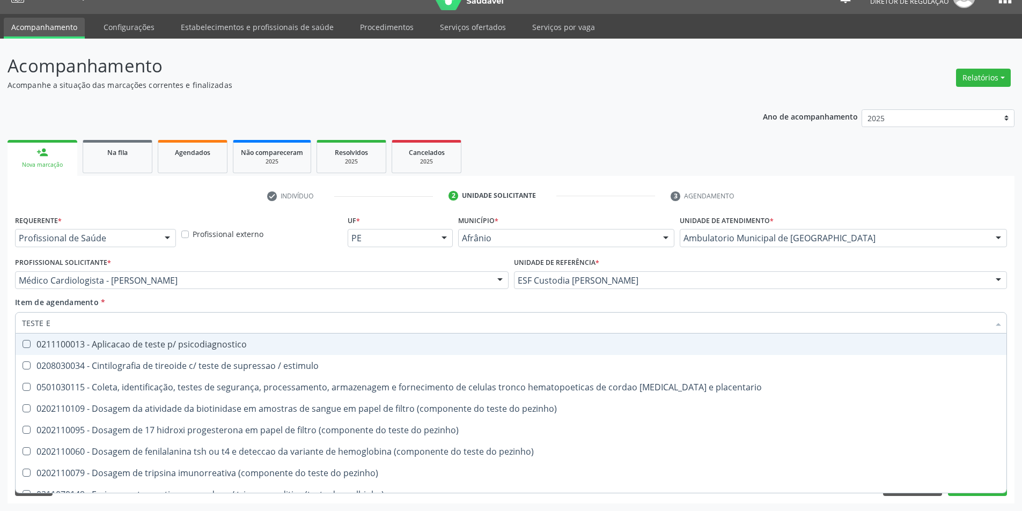
type input "TESTE ER"
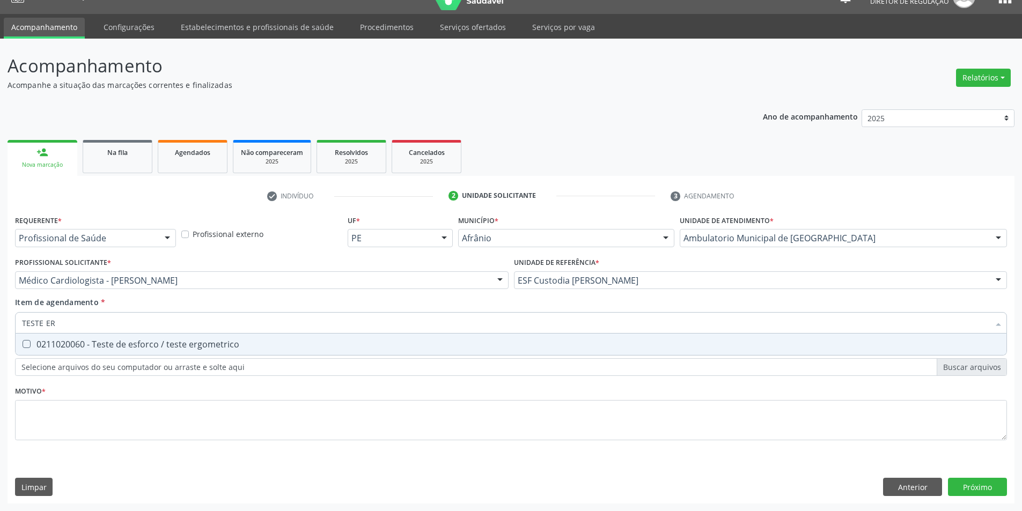
click at [178, 338] on span "0211020060 - Teste de esforco / teste ergometrico" at bounding box center [511, 344] width 991 height 21
checkbox ergometrico "true"
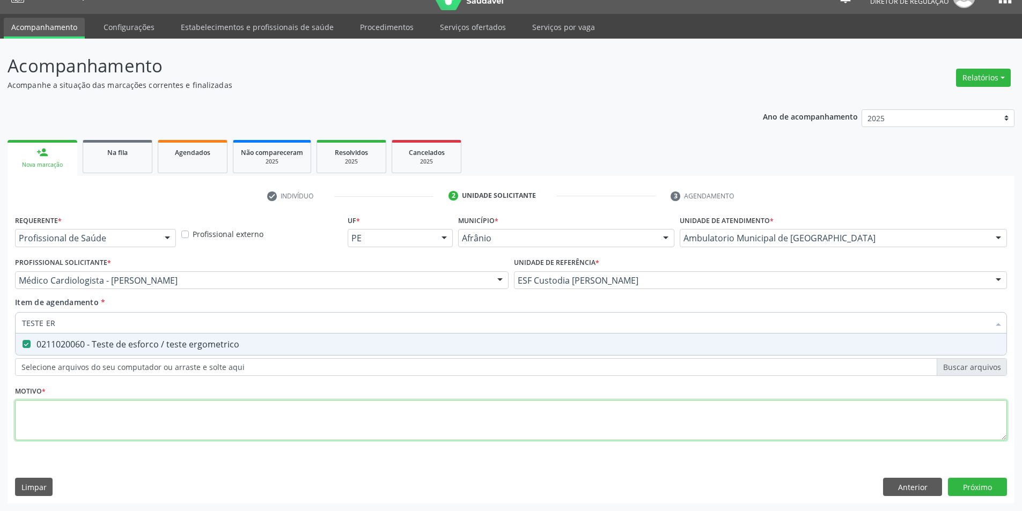
click at [174, 412] on div "Requerente * Profissional de Saúde Profissional de Saúde Paciente Nenhum result…" at bounding box center [511, 334] width 992 height 243
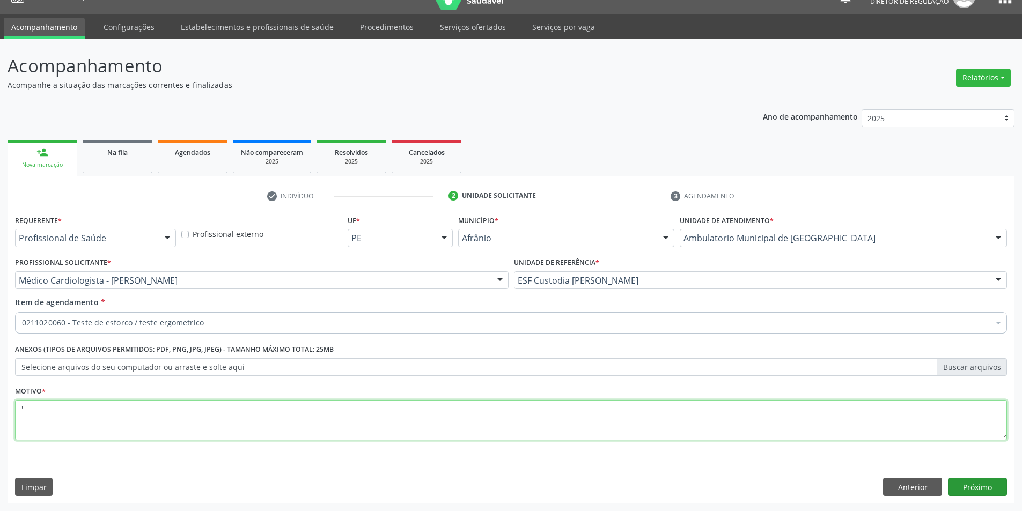
type textarea "'"
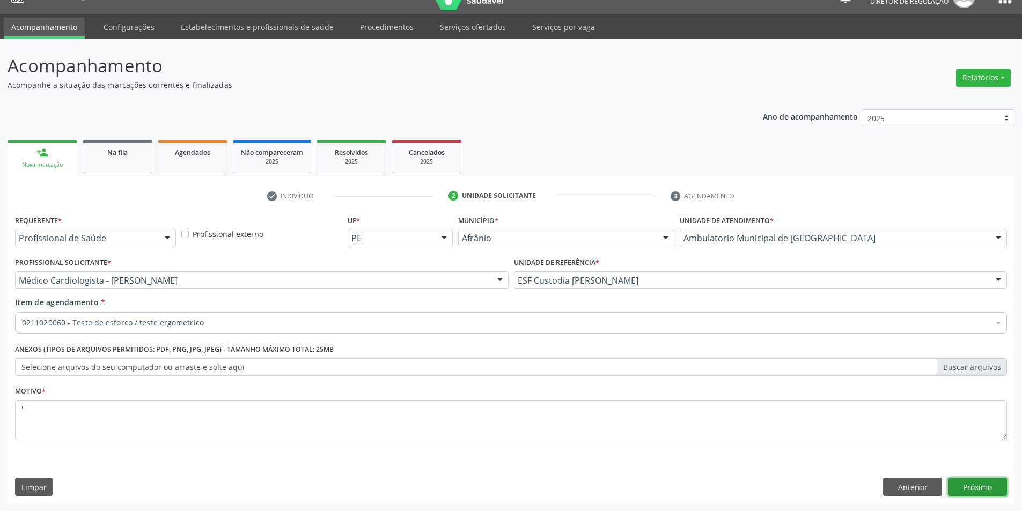
click at [954, 486] on button "Próximo" at bounding box center [977, 487] width 59 height 18
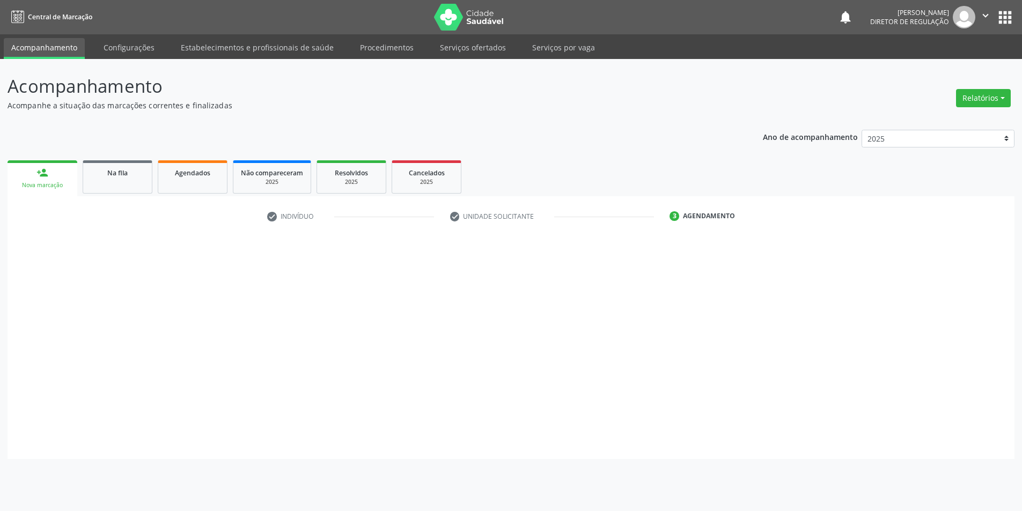
scroll to position [0, 0]
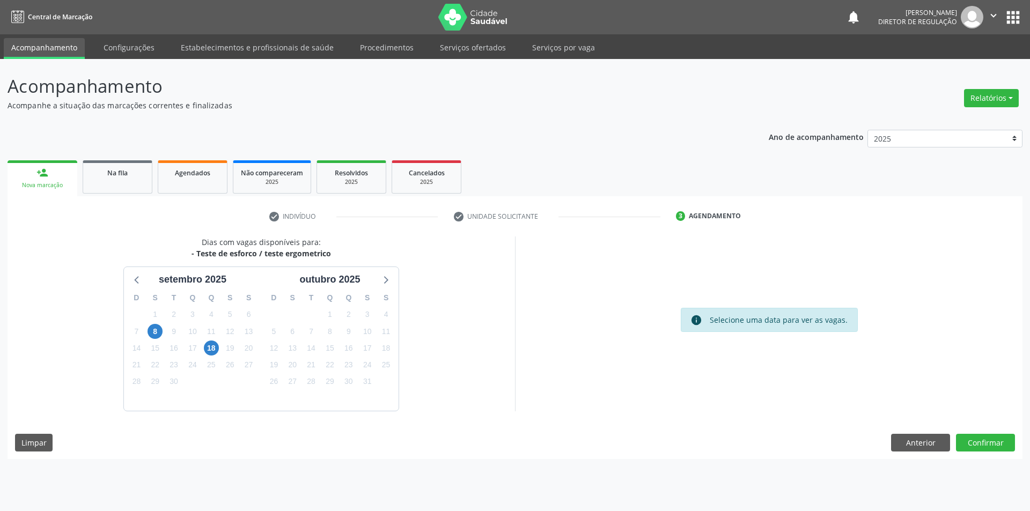
click at [985, 453] on div "Dias com vagas disponíveis para: - Teste de esforco / teste ergometrico setembr…" at bounding box center [515, 348] width 1015 height 223
click at [985, 452] on div "Dias com vagas disponíveis para: - Teste de esforco / teste ergometrico setembr…" at bounding box center [515, 348] width 1015 height 223
click at [985, 447] on button "Confirmar" at bounding box center [985, 443] width 59 height 18
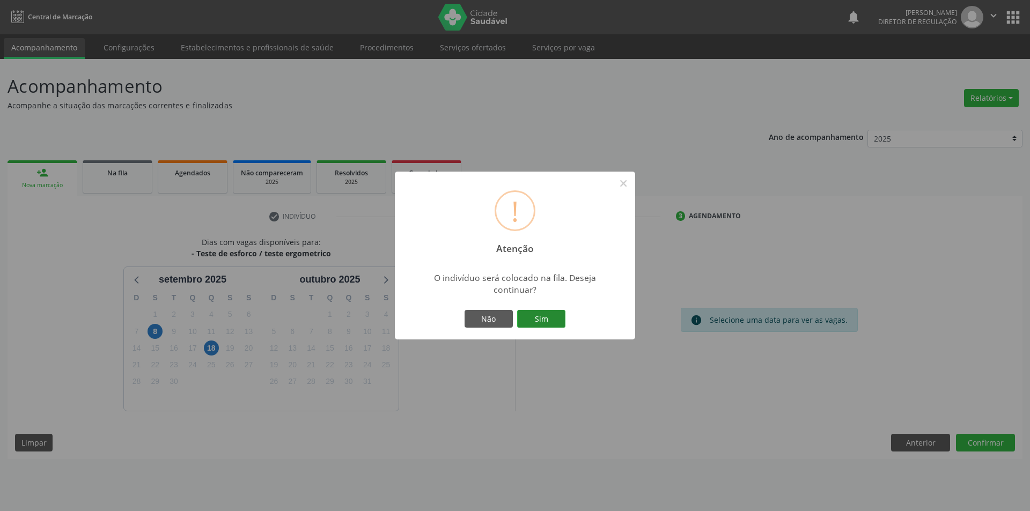
click at [535, 317] on button "Sim" at bounding box center [541, 319] width 48 height 18
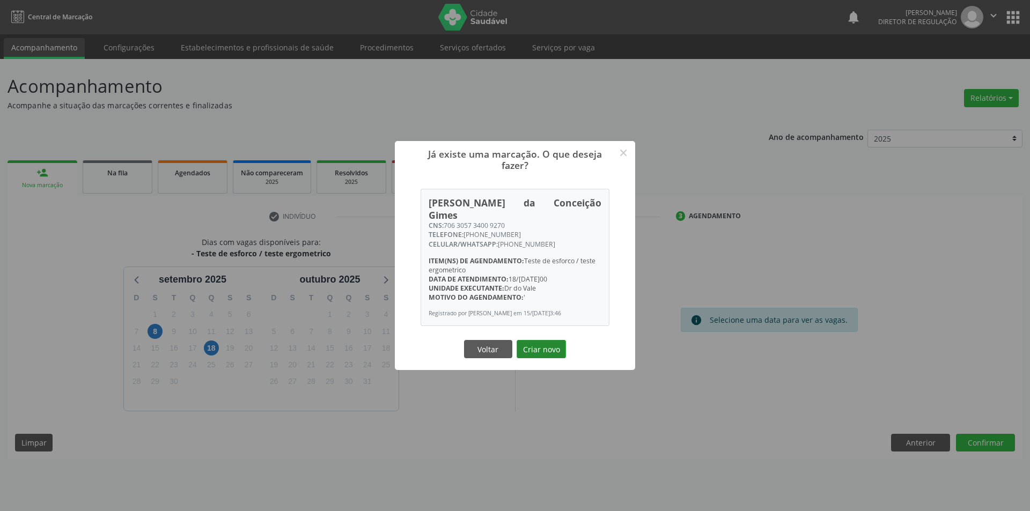
click at [551, 343] on button "Criar novo" at bounding box center [541, 349] width 49 height 18
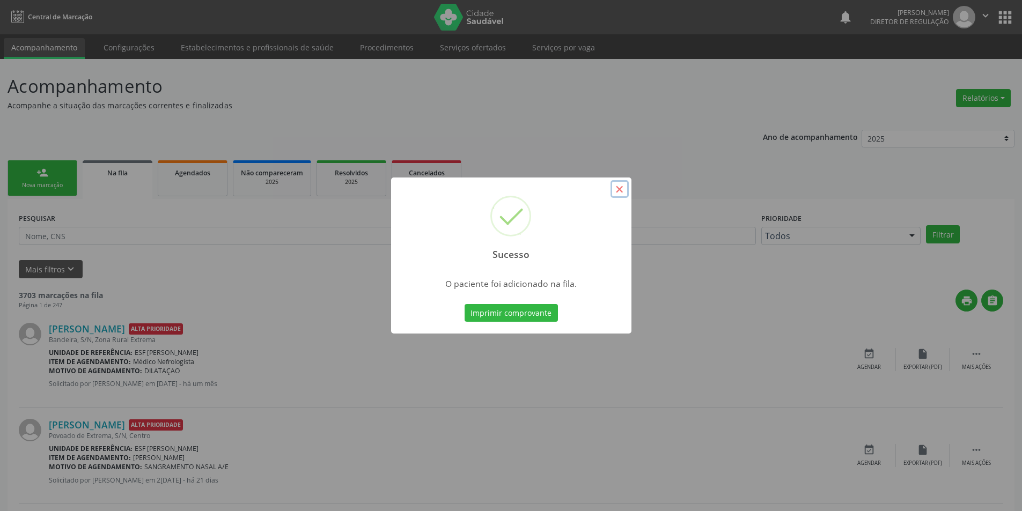
click at [620, 186] on button "×" at bounding box center [620, 189] width 18 height 18
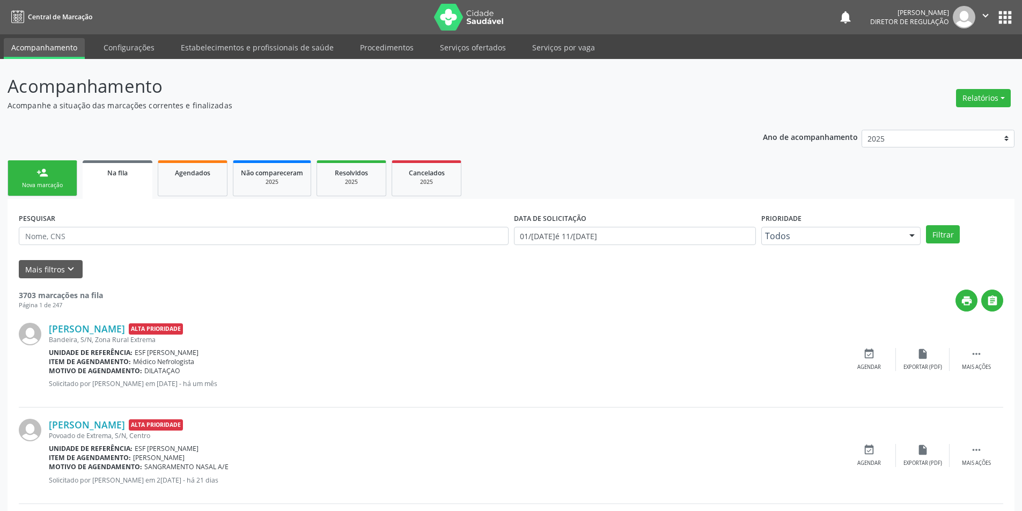
click at [48, 167] on div "person_add" at bounding box center [42, 173] width 12 height 12
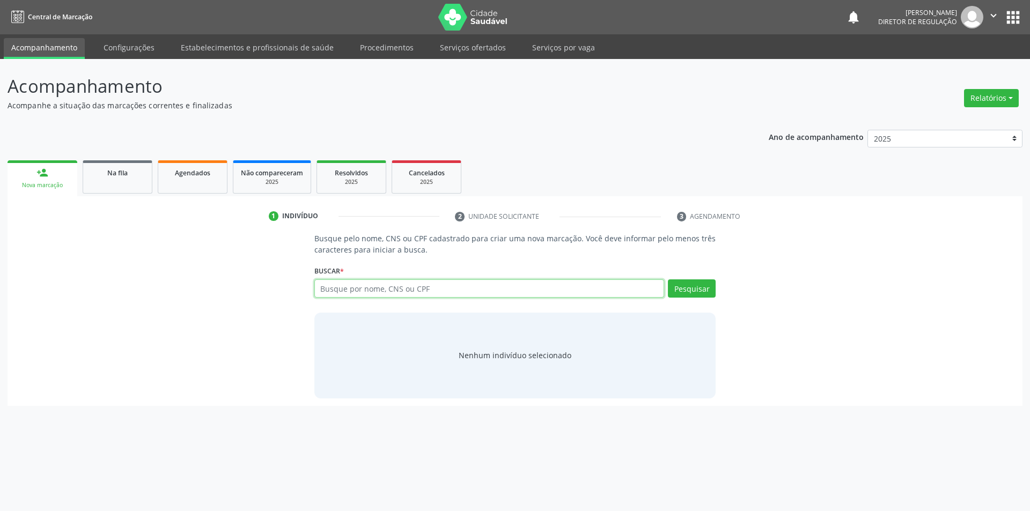
click at [405, 291] on input "text" at bounding box center [489, 289] width 350 height 18
type input "708205182223447"
click at [684, 287] on button "Pesquisar" at bounding box center [692, 289] width 48 height 18
type input "708205182223447"
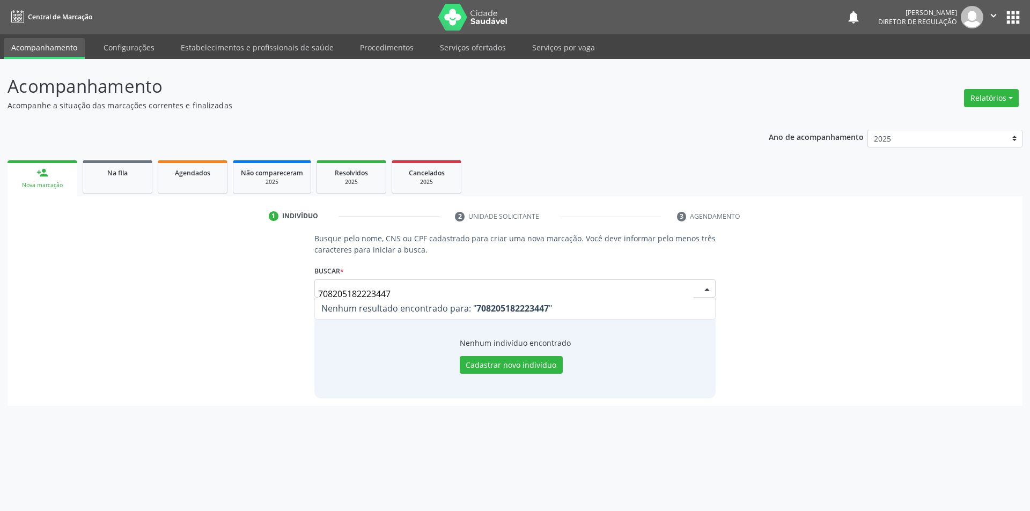
drag, startPoint x: 484, startPoint y: 296, endPoint x: 221, endPoint y: 296, distance: 263.5
click at [221, 296] on div "Busque pelo nome, CNS ou CPF cadastrado para criar uma nova marcação. Você deve…" at bounding box center [515, 315] width 1000 height 165
type input "708205181123447"
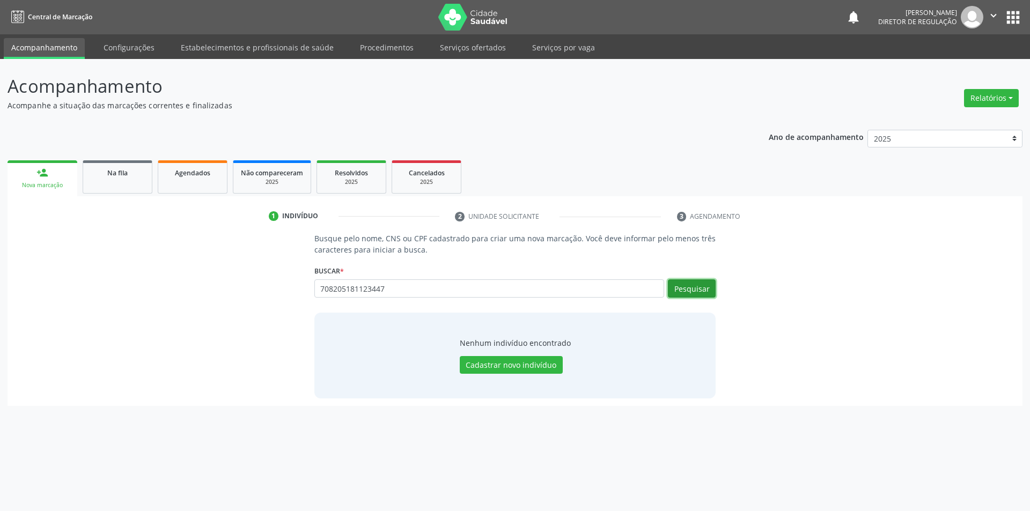
click at [693, 282] on button "Pesquisar" at bounding box center [692, 289] width 48 height 18
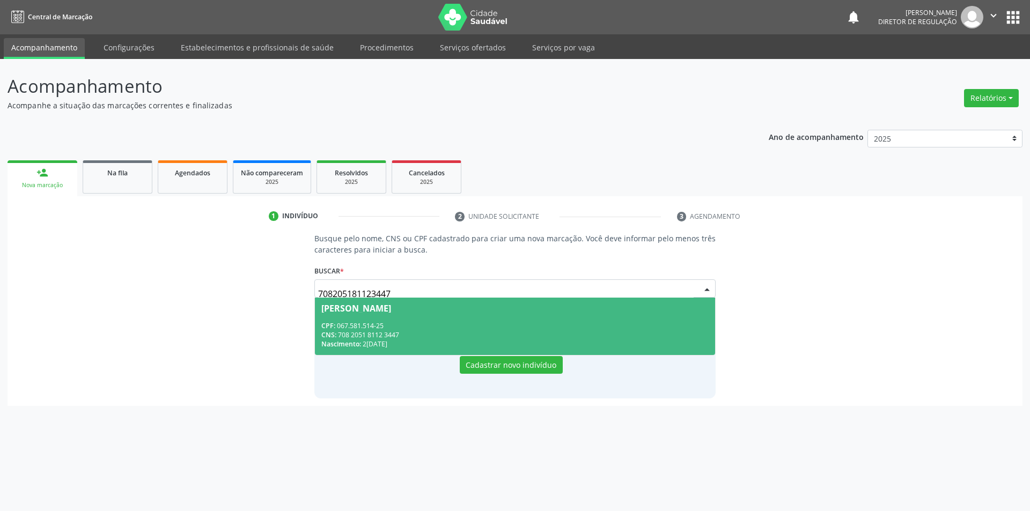
click at [398, 317] on span "Taciano da Silva Cavalcanti CPF: 067.581.514-25 CNS: 708 2051 8112 3447 Nascime…" at bounding box center [515, 326] width 401 height 57
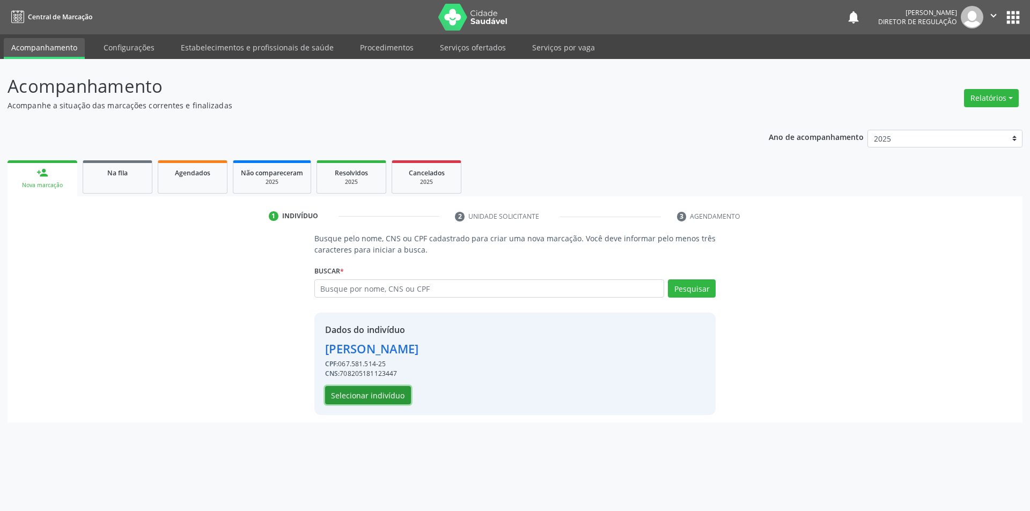
click at [371, 398] on button "Selecionar indivíduo" at bounding box center [368, 395] width 86 height 18
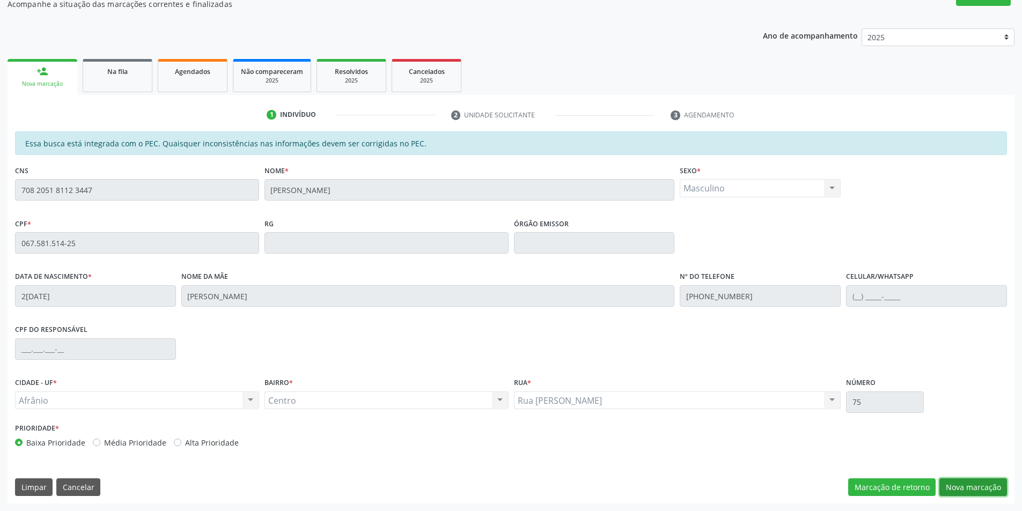
click at [965, 487] on button "Nova marcação" at bounding box center [974, 488] width 68 height 18
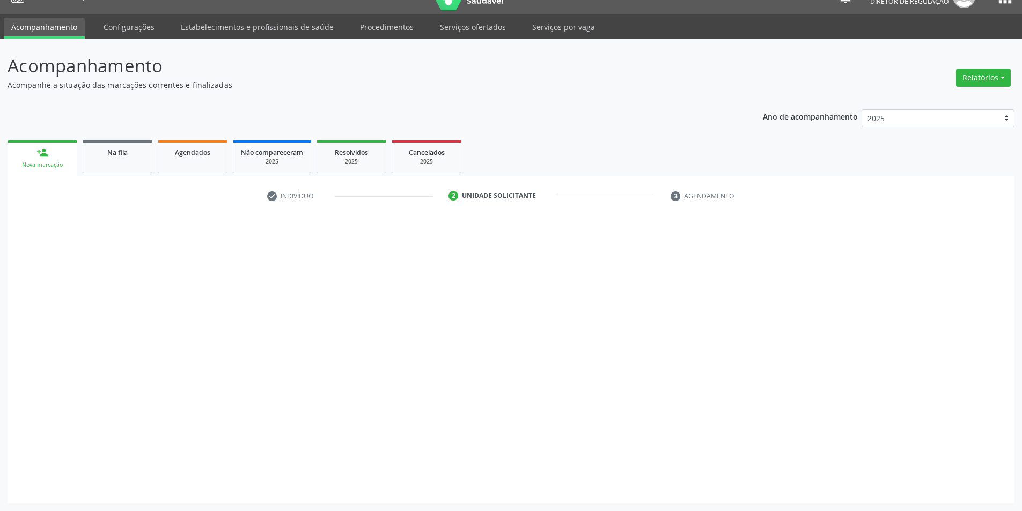
scroll to position [20, 0]
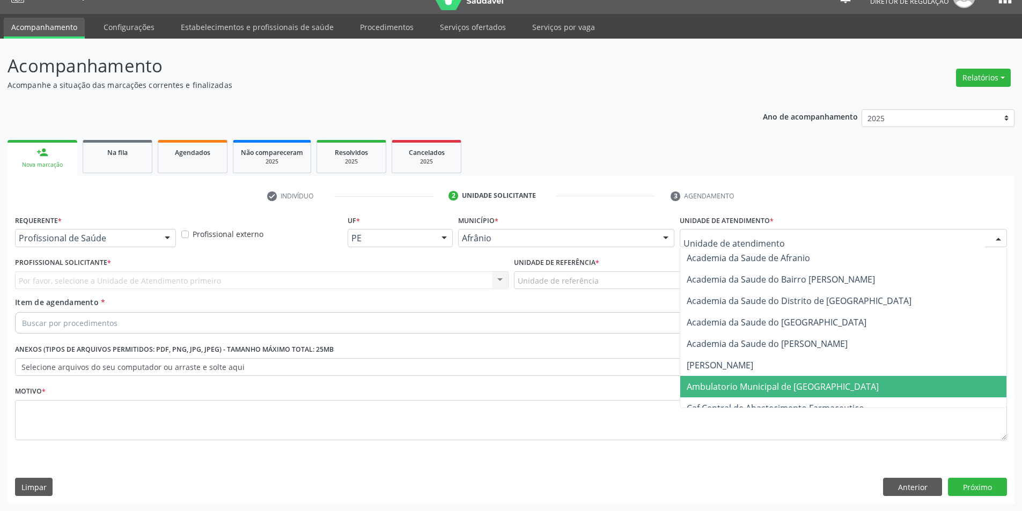
click at [744, 383] on span "Ambulatorio Municipal de [GEOGRAPHIC_DATA]" at bounding box center [783, 387] width 192 height 12
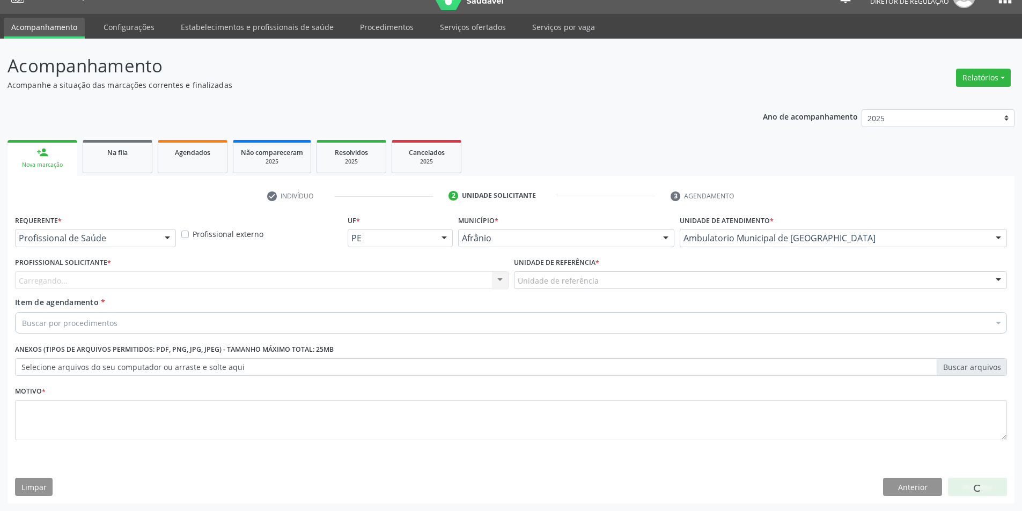
click at [625, 286] on div "Unidade de referência" at bounding box center [761, 281] width 494 height 18
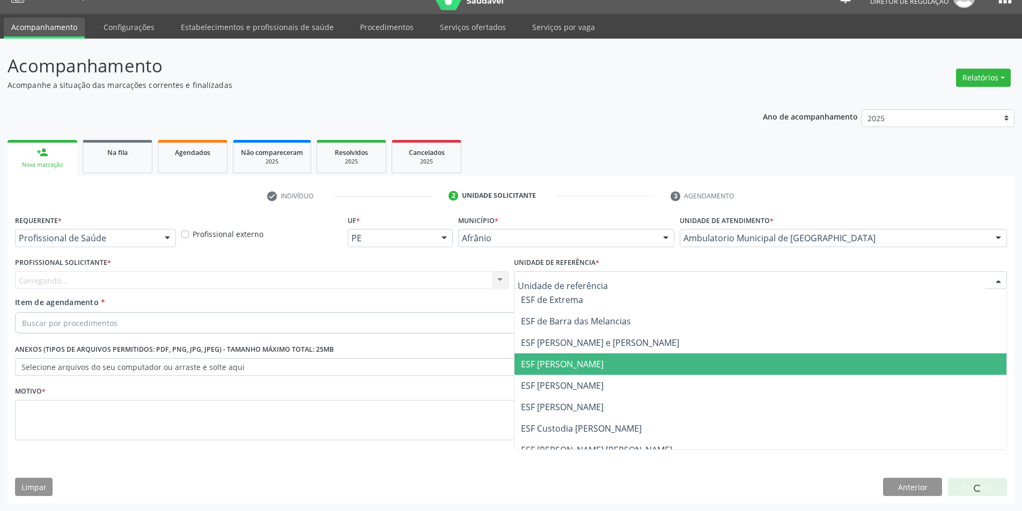
click at [604, 384] on span "ESF [PERSON_NAME]" at bounding box center [761, 385] width 493 height 21
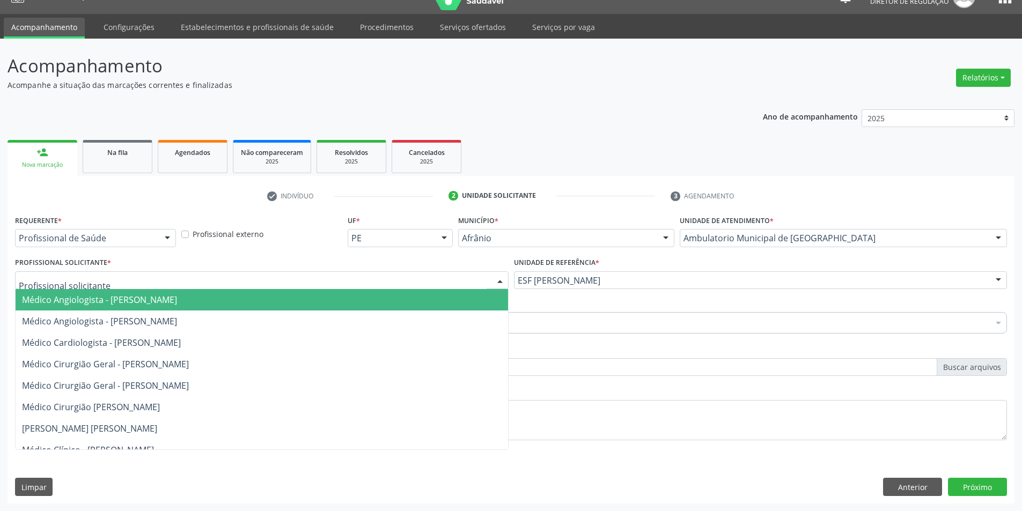
click at [394, 277] on div at bounding box center [262, 281] width 494 height 18
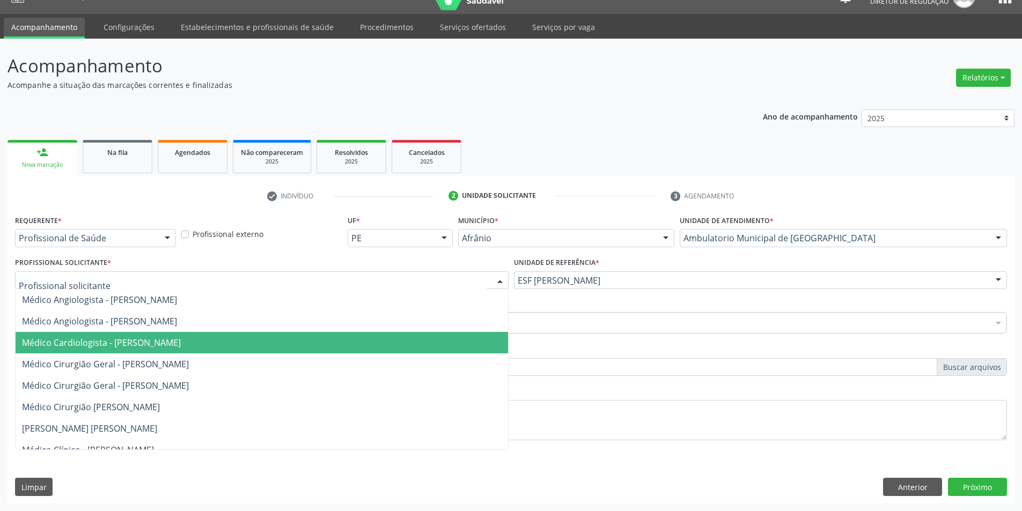
click at [189, 369] on span "Médico Cirurgião Geral - [PERSON_NAME]" at bounding box center [105, 364] width 167 height 12
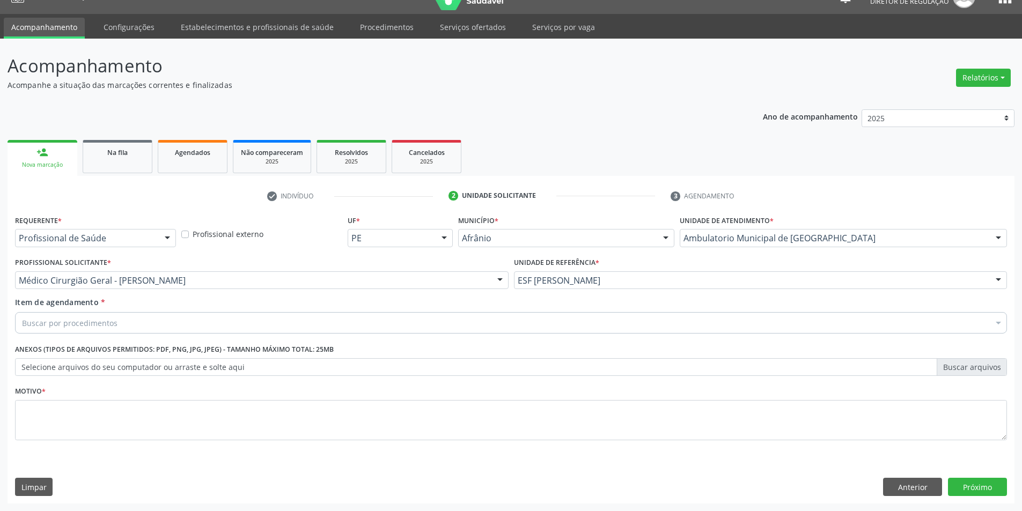
click at [166, 321] on div "Buscar por procedimentos" at bounding box center [511, 322] width 992 height 21
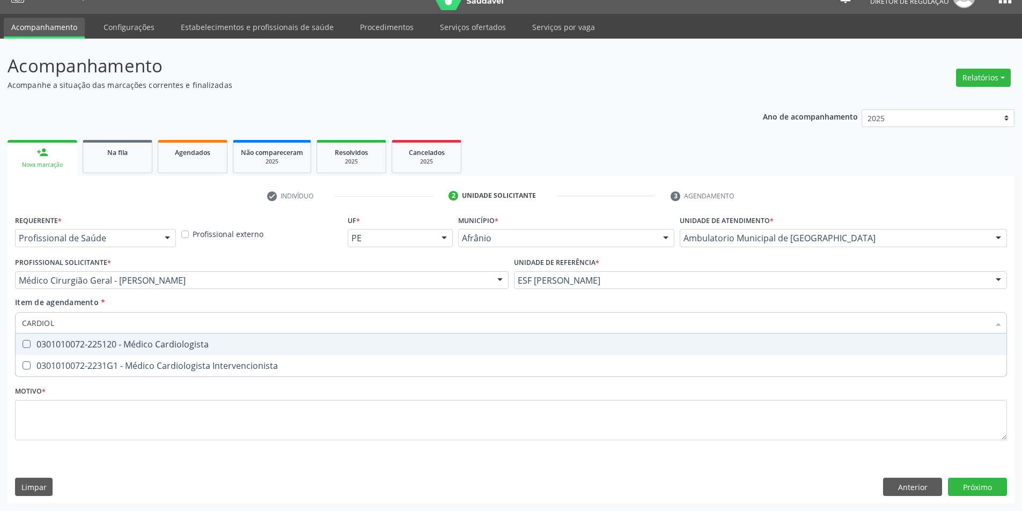
type input "CARDIOLO"
click at [170, 346] on div "0301010072-225120 - Médico Cardiologista" at bounding box center [511, 344] width 978 height 9
checkbox Cardiologista "true"
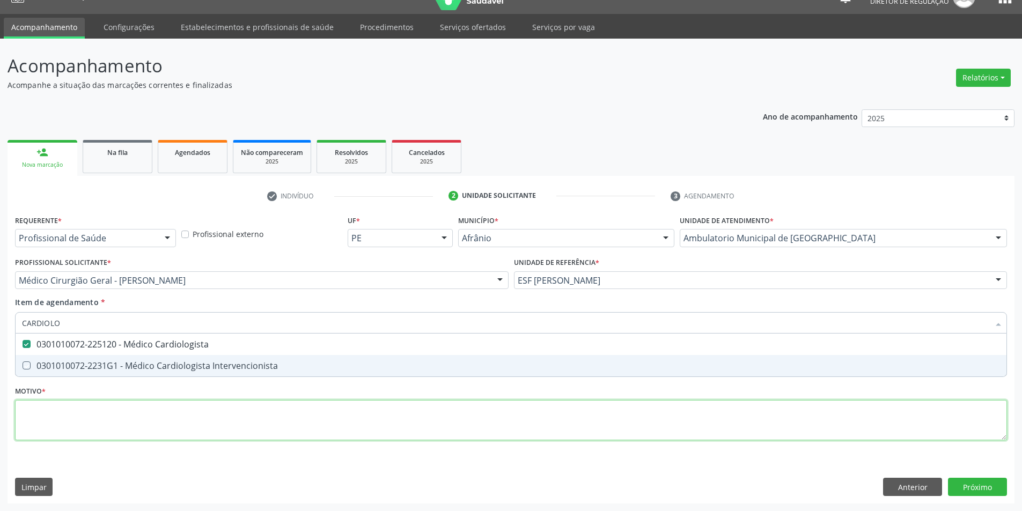
click at [148, 428] on div "Requerente * Profissional de Saúde Profissional de Saúde Paciente Nenhum result…" at bounding box center [511, 334] width 992 height 243
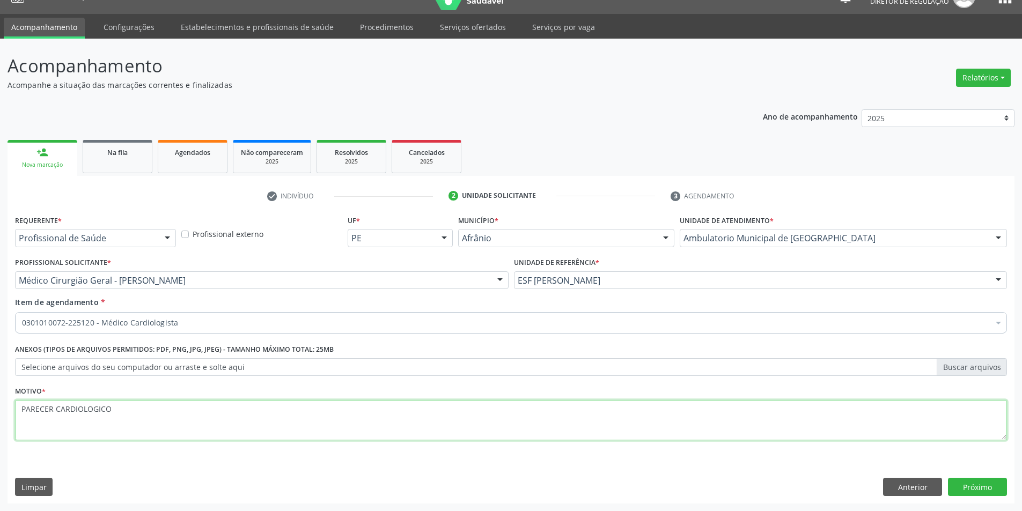
type textarea "PARECER CARDIOLOGICO"
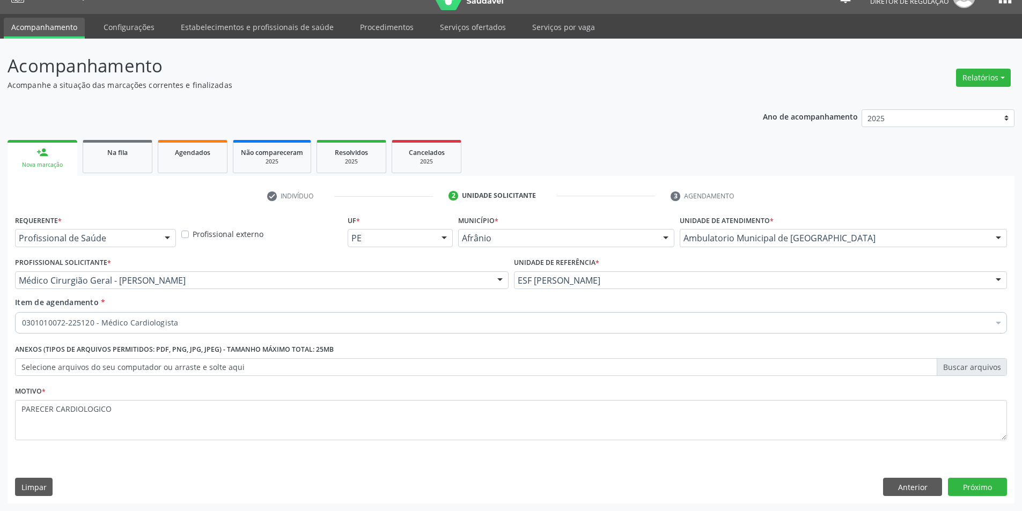
click at [968, 496] on div "Requerente * Profissional de Saúde Profissional de Saúde Paciente Nenhum result…" at bounding box center [511, 358] width 1007 height 291
click at [972, 492] on button "Próximo" at bounding box center [977, 487] width 59 height 18
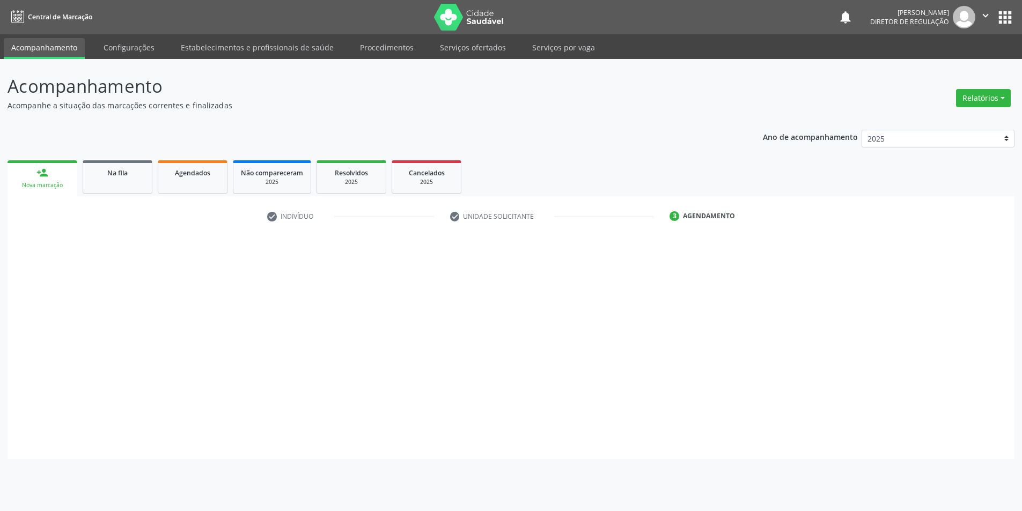
scroll to position [0, 0]
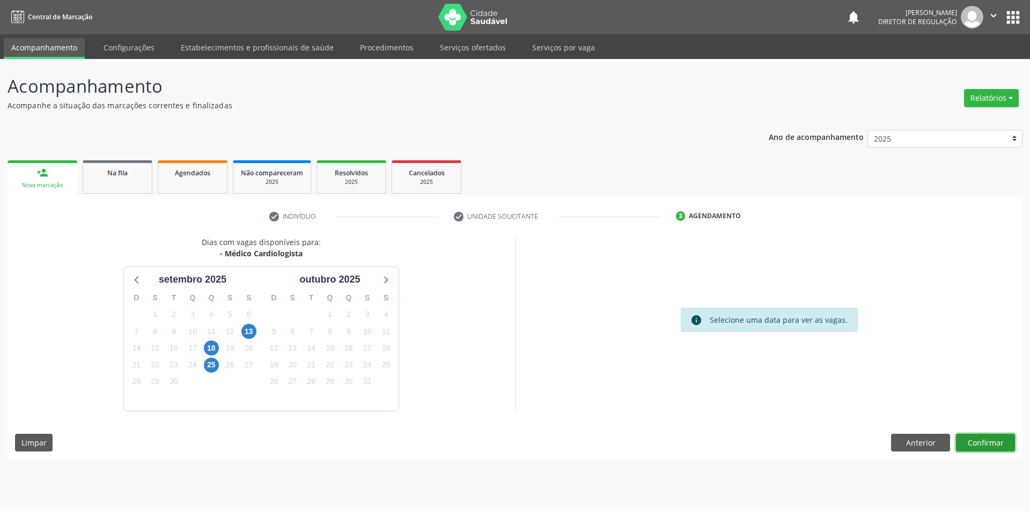
click at [996, 443] on button "Confirmar" at bounding box center [985, 443] width 59 height 18
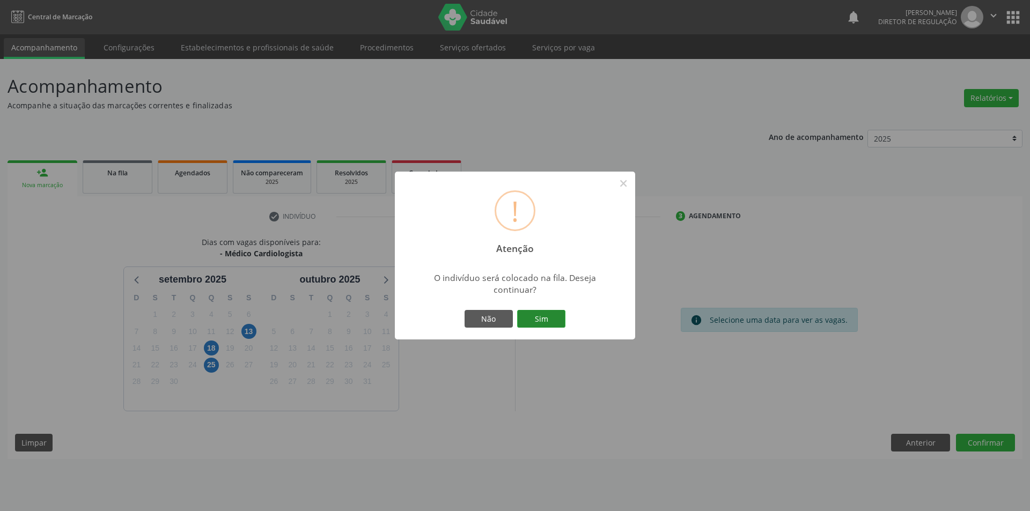
click at [555, 318] on button "Sim" at bounding box center [541, 319] width 48 height 18
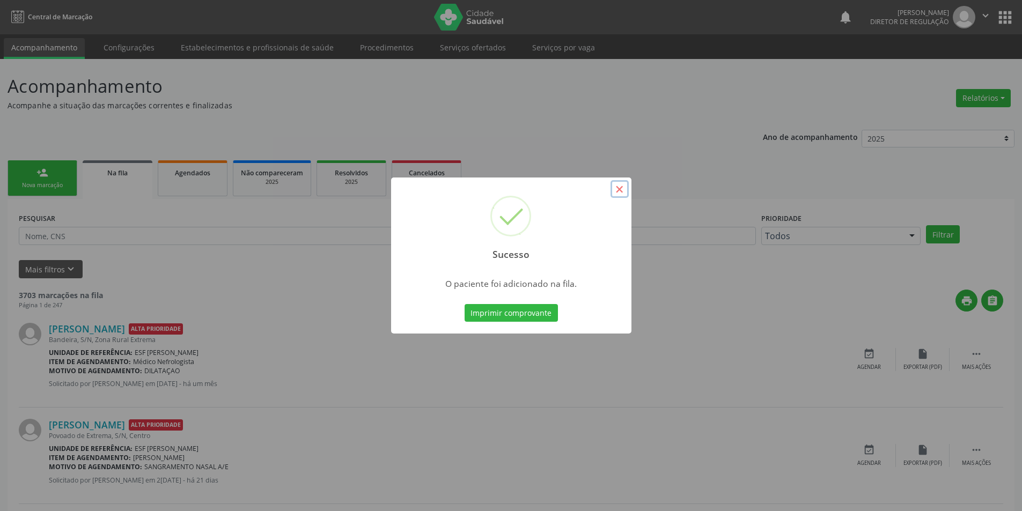
click at [615, 190] on button "×" at bounding box center [620, 189] width 18 height 18
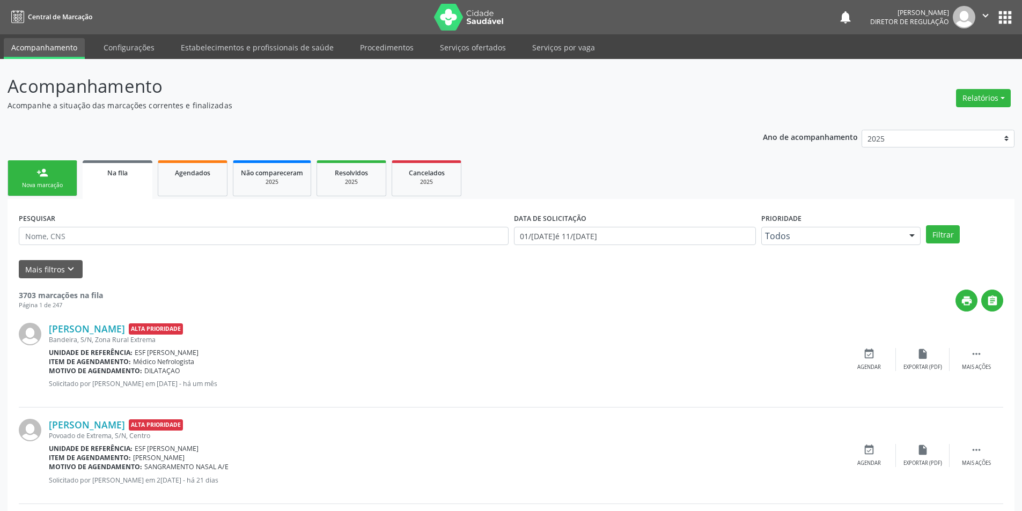
click at [61, 171] on link "person_add Nova marcação" at bounding box center [43, 178] width 70 height 36
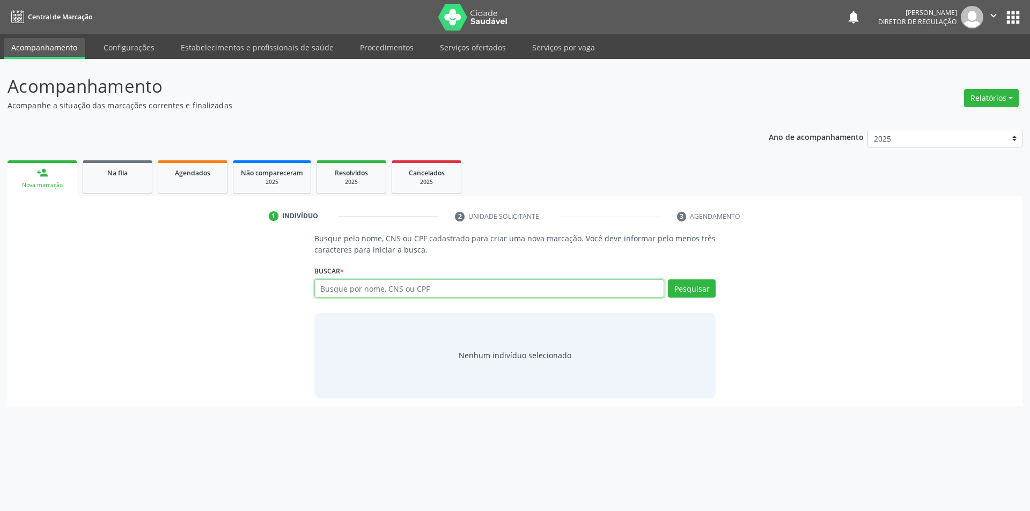
click at [387, 292] on input "text" at bounding box center [489, 289] width 350 height 18
type input "708602045313381"
click at [677, 288] on button "Pesquisar" at bounding box center [692, 289] width 48 height 18
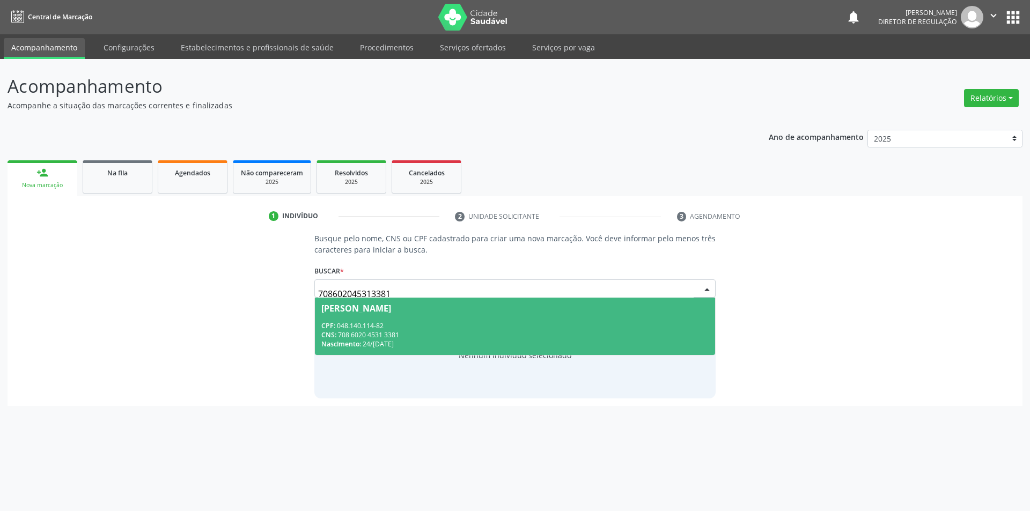
click at [536, 328] on div "CPF: 048.140.114-82" at bounding box center [515, 325] width 388 height 9
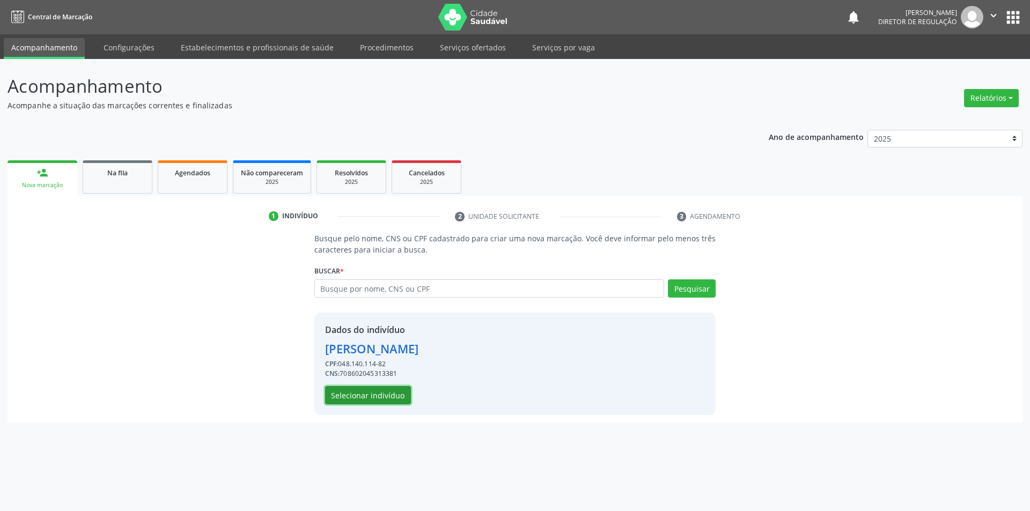
click at [397, 396] on button "Selecionar indivíduo" at bounding box center [368, 395] width 86 height 18
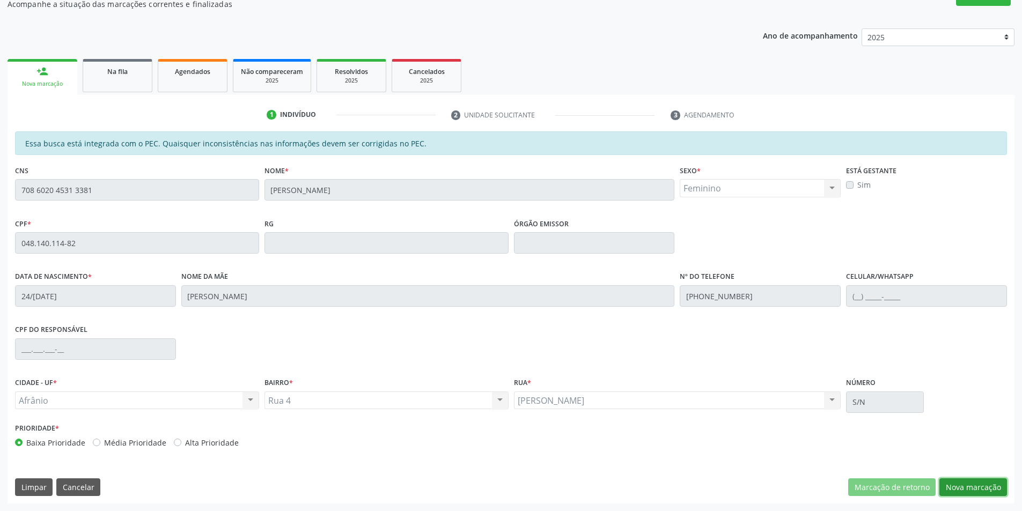
click at [982, 494] on button "Nova marcação" at bounding box center [974, 488] width 68 height 18
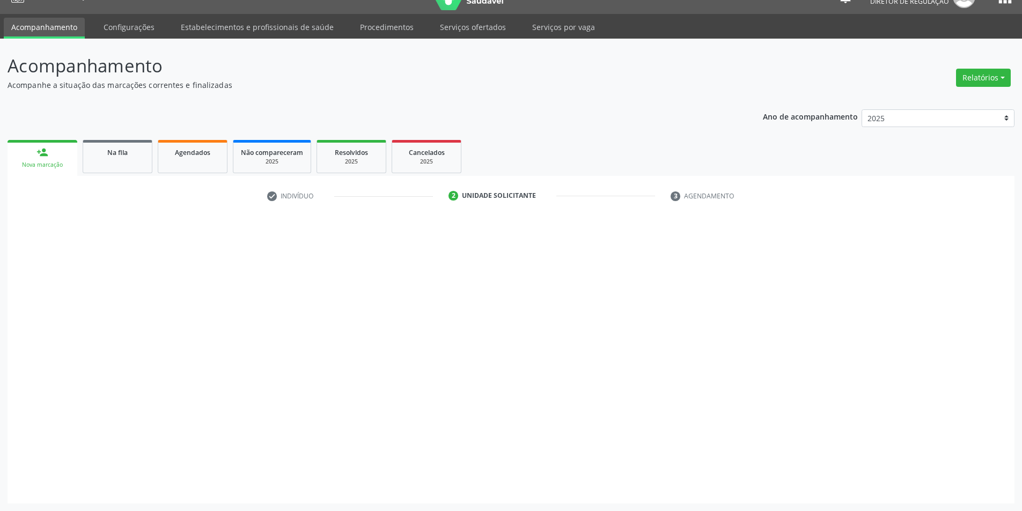
scroll to position [20, 0]
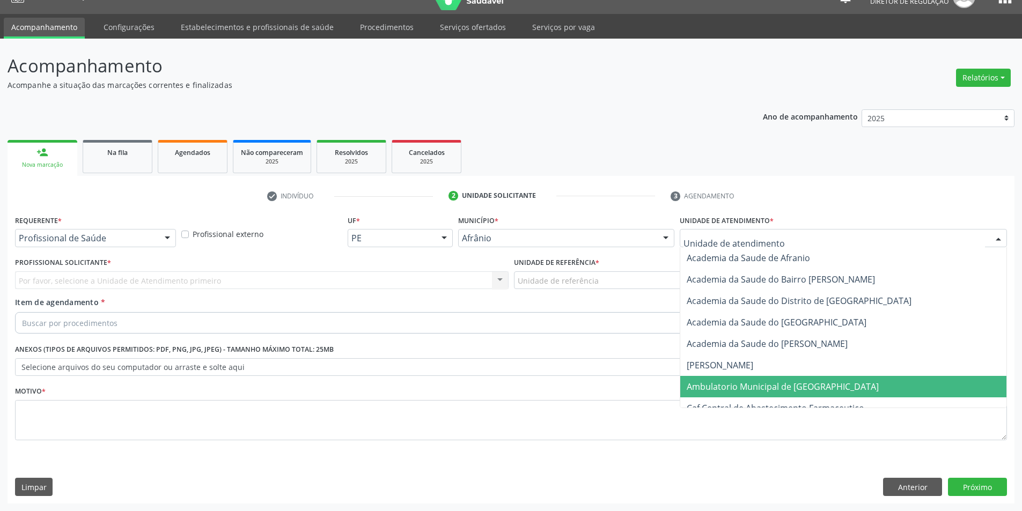
click at [754, 385] on span "Ambulatorio Municipal de [GEOGRAPHIC_DATA]" at bounding box center [783, 387] width 192 height 12
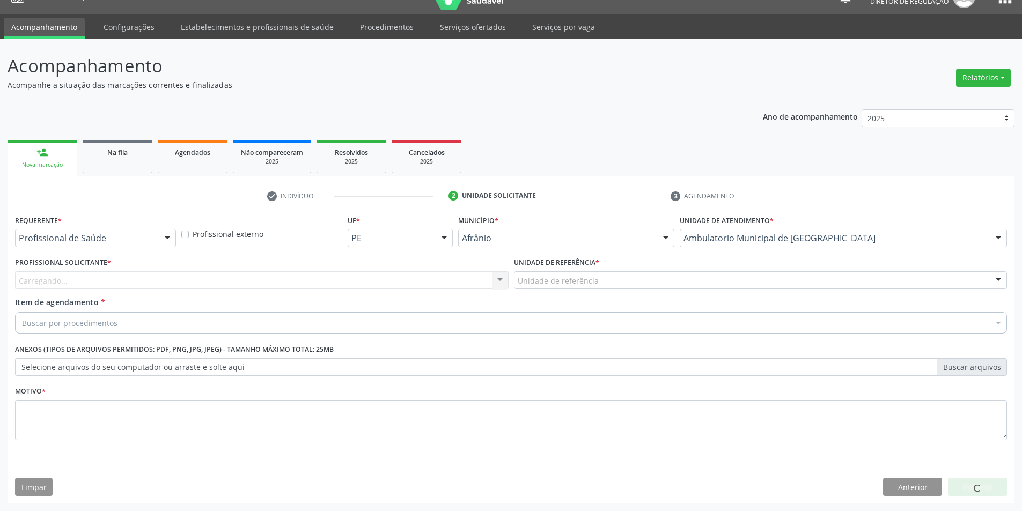
click at [611, 287] on div "Unidade de referência" at bounding box center [761, 281] width 494 height 18
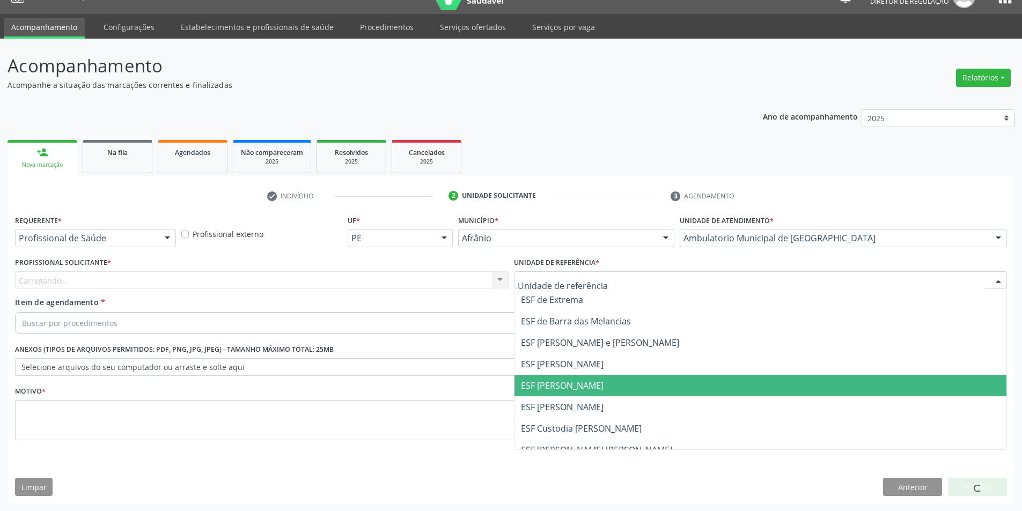
click at [575, 389] on span "ESF [PERSON_NAME]" at bounding box center [562, 386] width 83 height 12
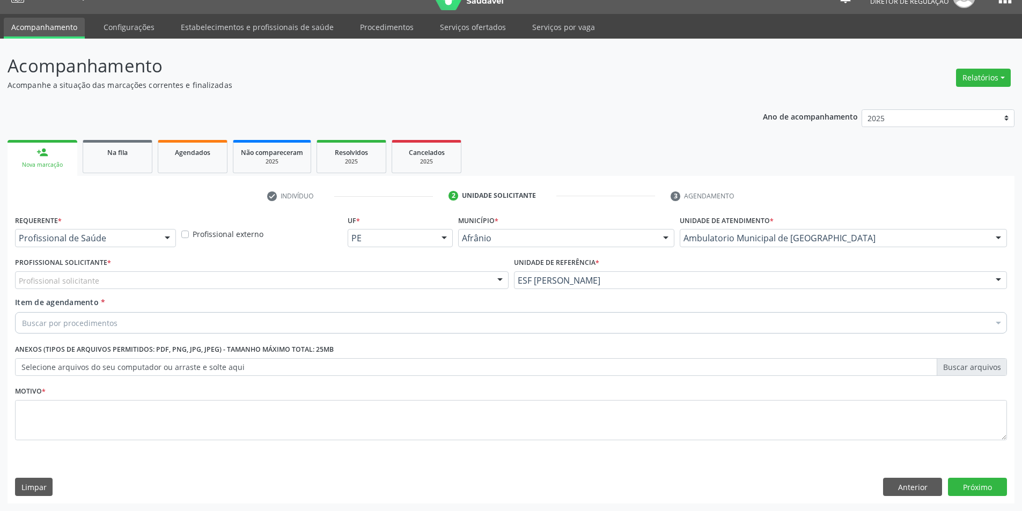
click at [345, 283] on div "Profissional solicitante" at bounding box center [262, 281] width 494 height 18
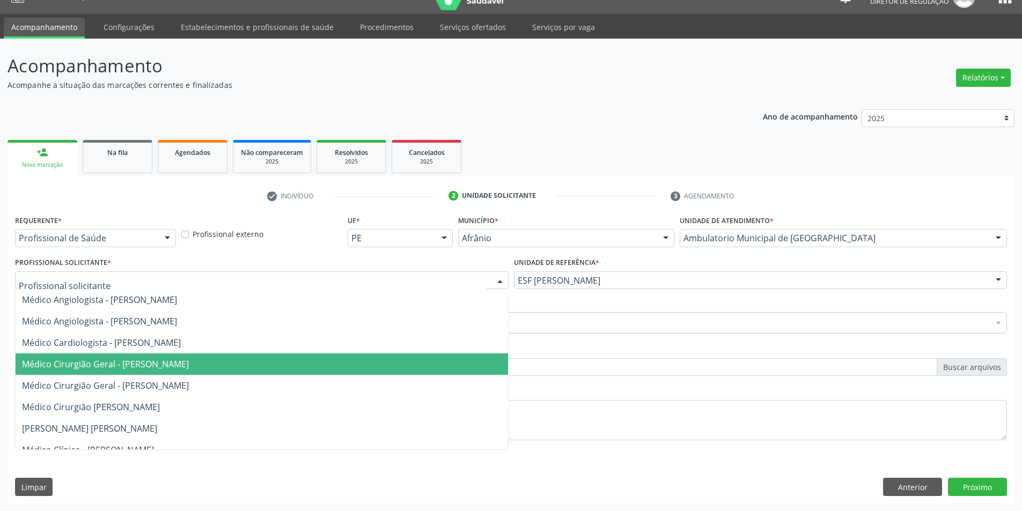
click at [189, 361] on span "Médico Cirurgião Geral - [PERSON_NAME]" at bounding box center [105, 364] width 167 height 12
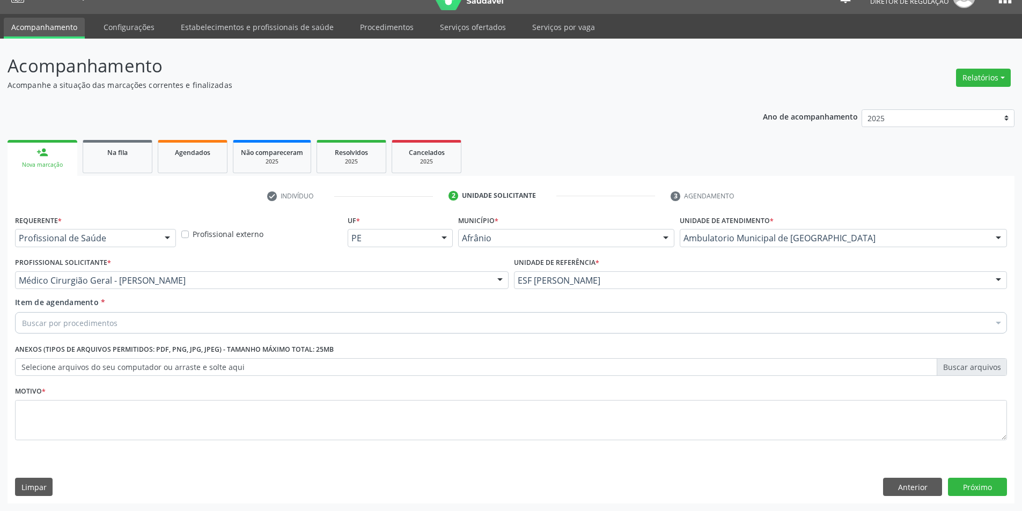
click at [149, 321] on div "Buscar por procedimentos" at bounding box center [511, 322] width 992 height 21
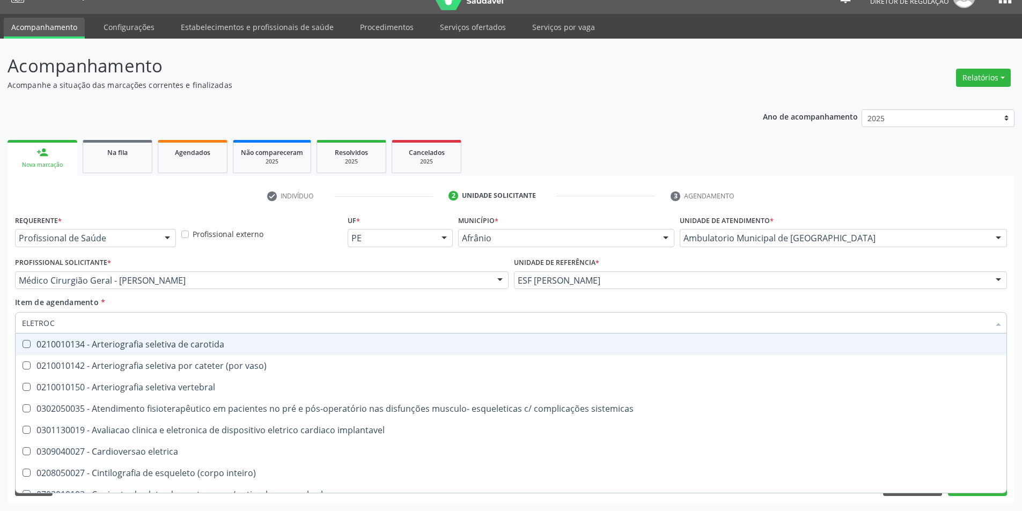
type input "ELETROCA"
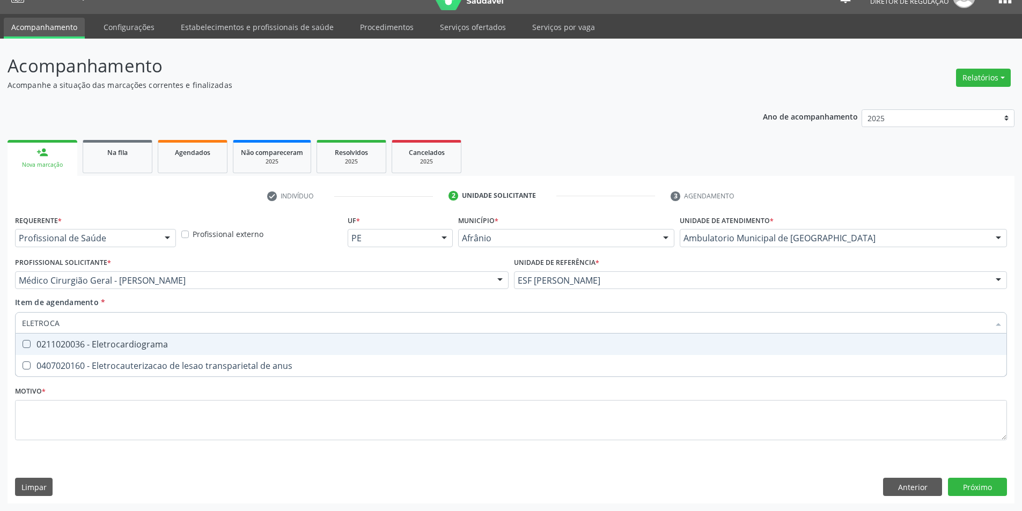
click at [142, 340] on div "0211020036 - Eletrocardiograma" at bounding box center [511, 344] width 978 height 9
checkbox Eletrocardiograma "true"
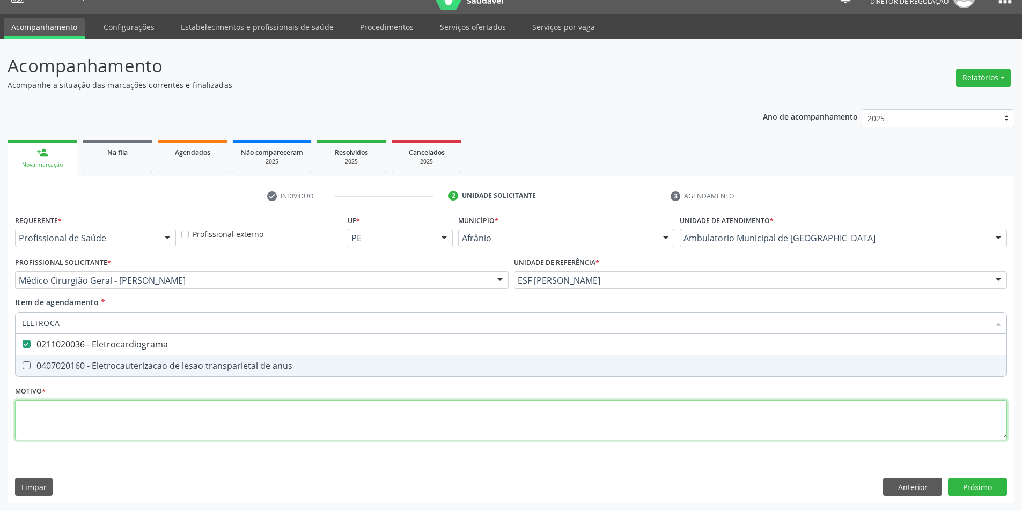
click at [113, 415] on div "Requerente * Profissional de Saúde Profissional de Saúde Paciente Nenhum result…" at bounding box center [511, 334] width 992 height 243
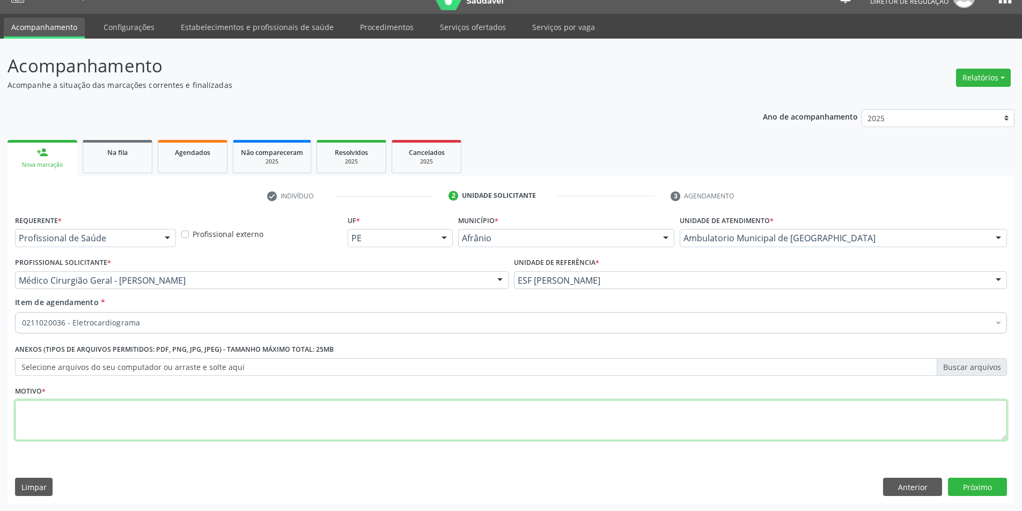
type textarea "'"
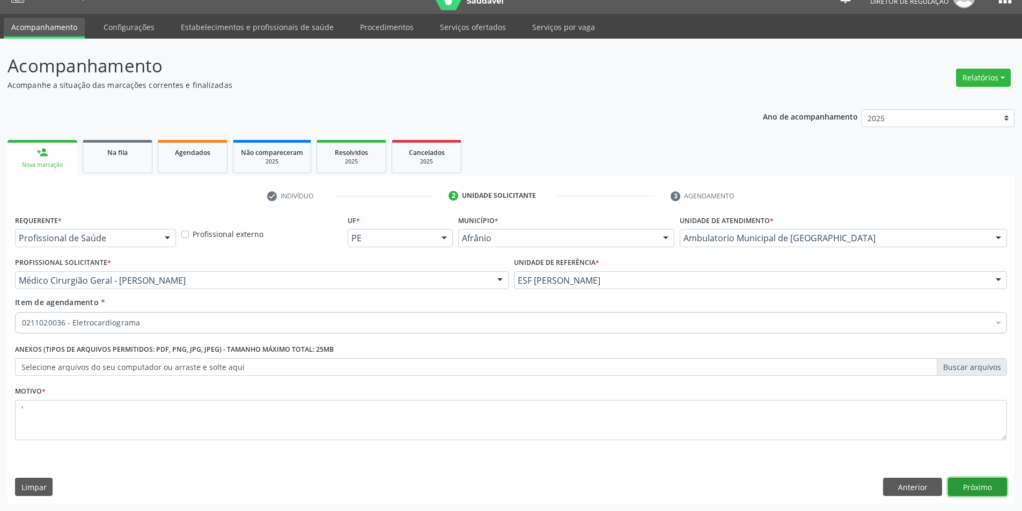
click at [999, 492] on button "Próximo" at bounding box center [977, 487] width 59 height 18
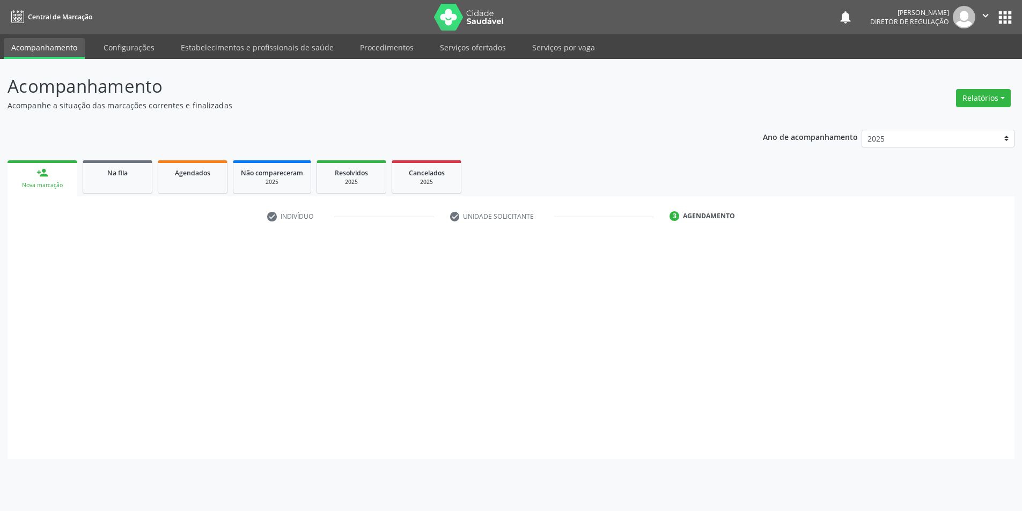
scroll to position [0, 0]
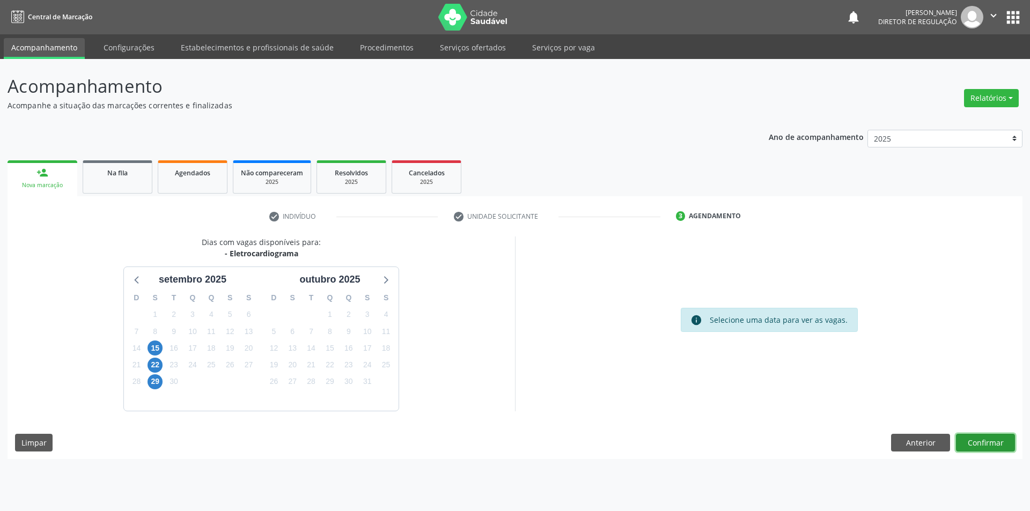
click at [979, 449] on button "Confirmar" at bounding box center [985, 443] width 59 height 18
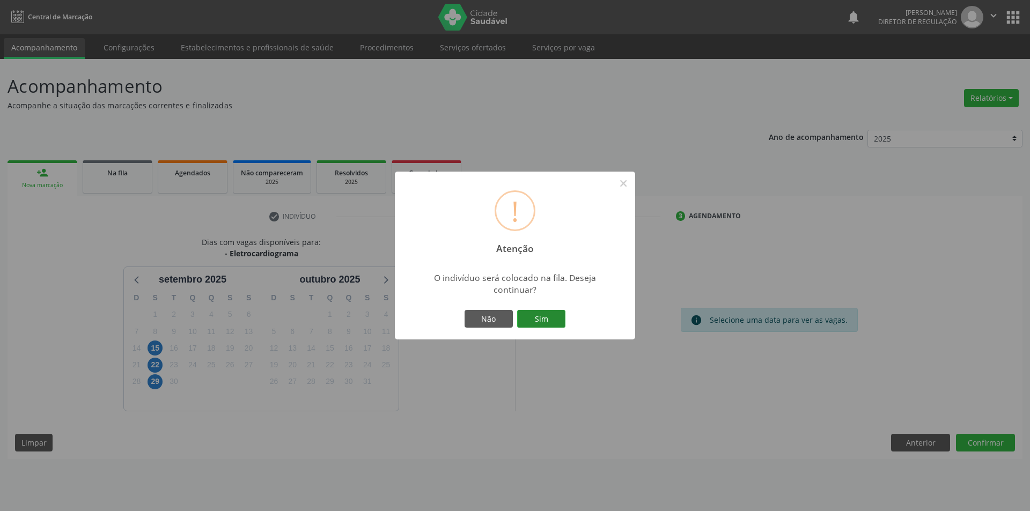
click at [547, 314] on button "Sim" at bounding box center [541, 319] width 48 height 18
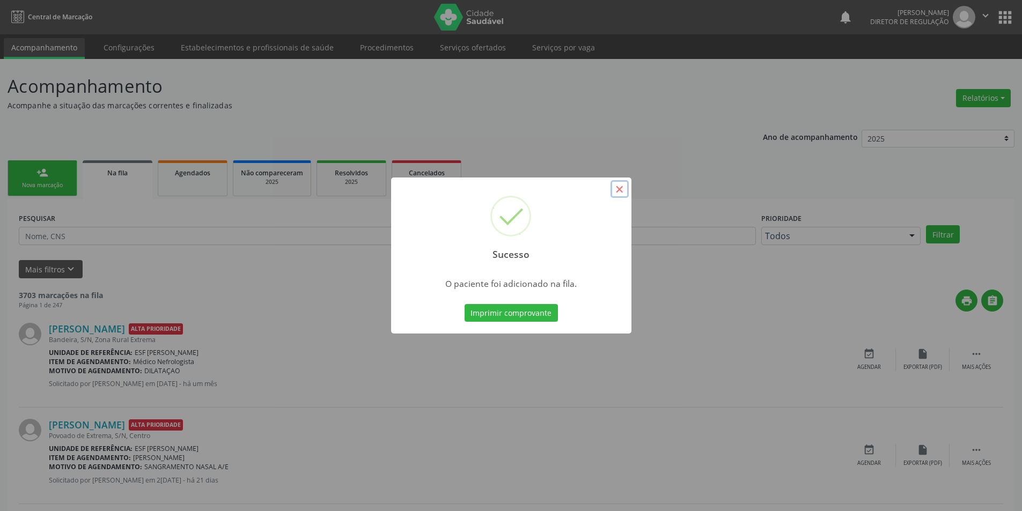
click at [624, 192] on button "×" at bounding box center [620, 189] width 18 height 18
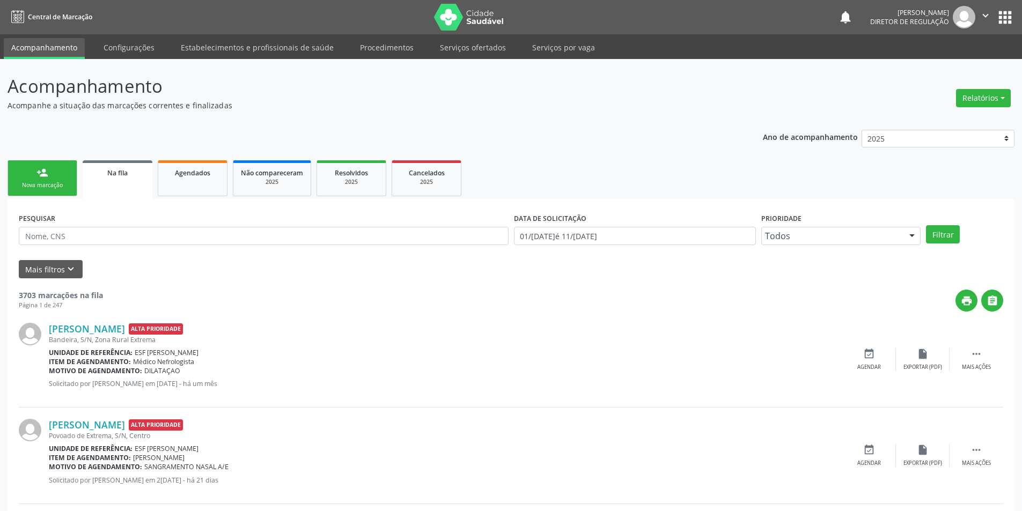
click at [54, 184] on div "Nova marcação" at bounding box center [43, 185] width 54 height 8
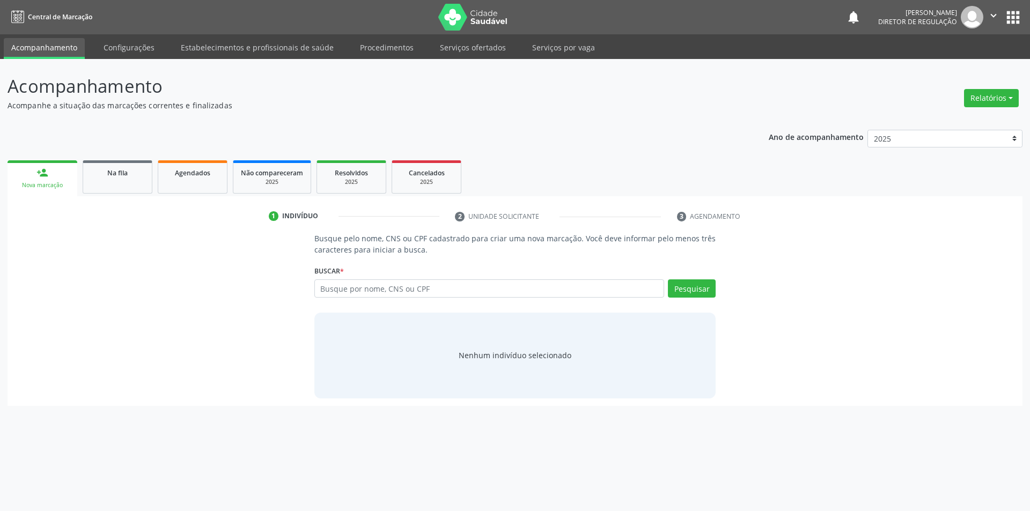
click at [341, 300] on div "Busque por nome, CNS ou CPF Nenhum resultado encontrado para: " " Digite nome, …" at bounding box center [515, 293] width 402 height 26
click at [345, 289] on input "text" at bounding box center [489, 289] width 350 height 18
type input "703008818386572"
click at [686, 291] on button "Pesquisar" at bounding box center [692, 289] width 48 height 18
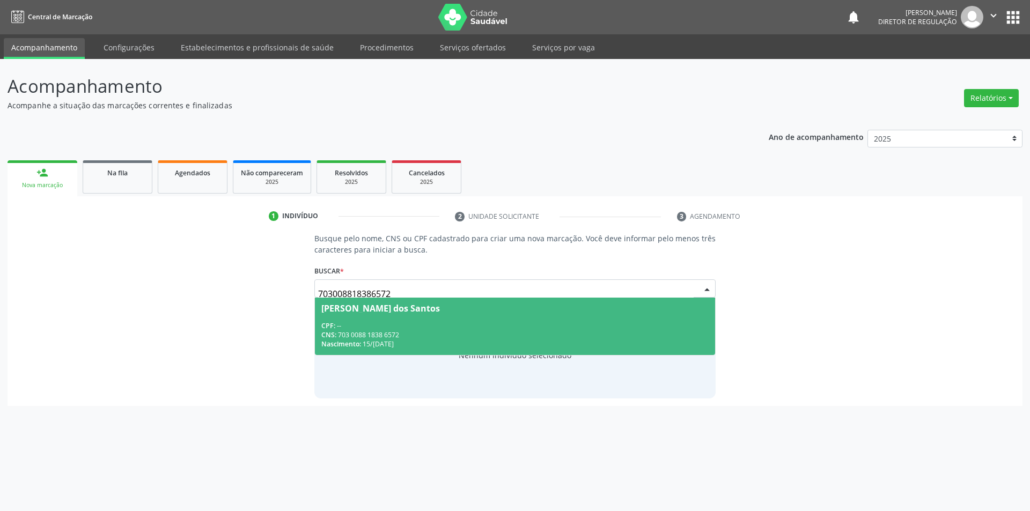
click at [457, 340] on div "Nascimento: 15/03/1964" at bounding box center [515, 344] width 388 height 9
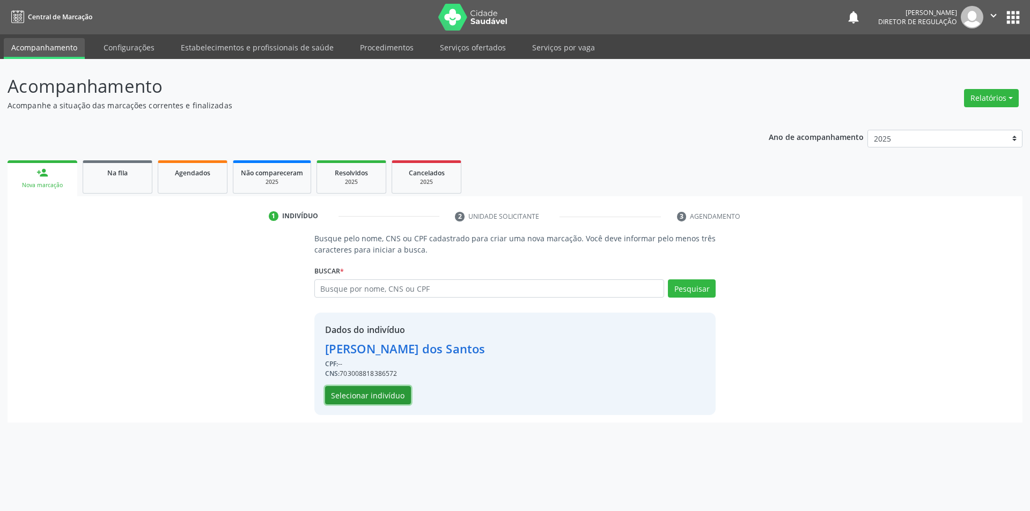
click at [377, 392] on button "Selecionar indivíduo" at bounding box center [368, 395] width 86 height 18
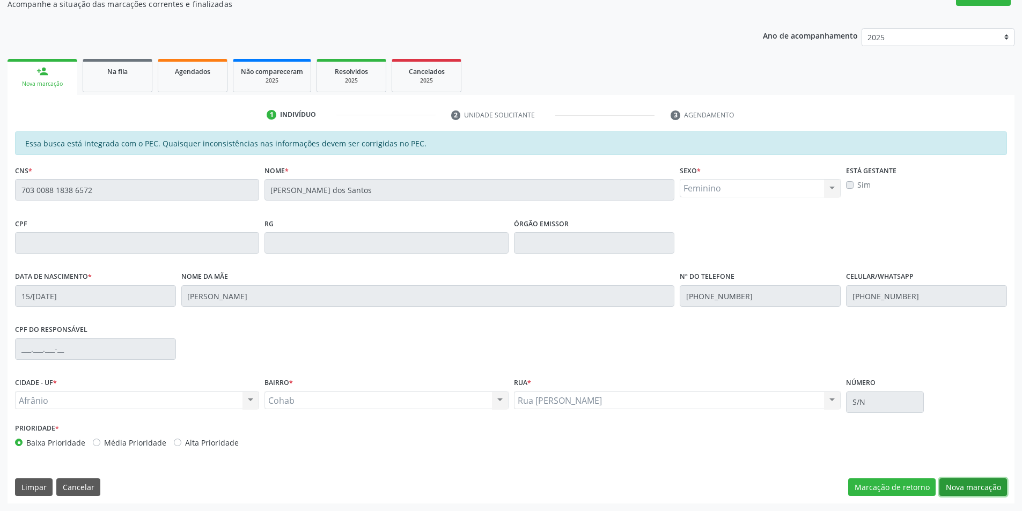
click at [987, 488] on button "Nova marcação" at bounding box center [974, 488] width 68 height 18
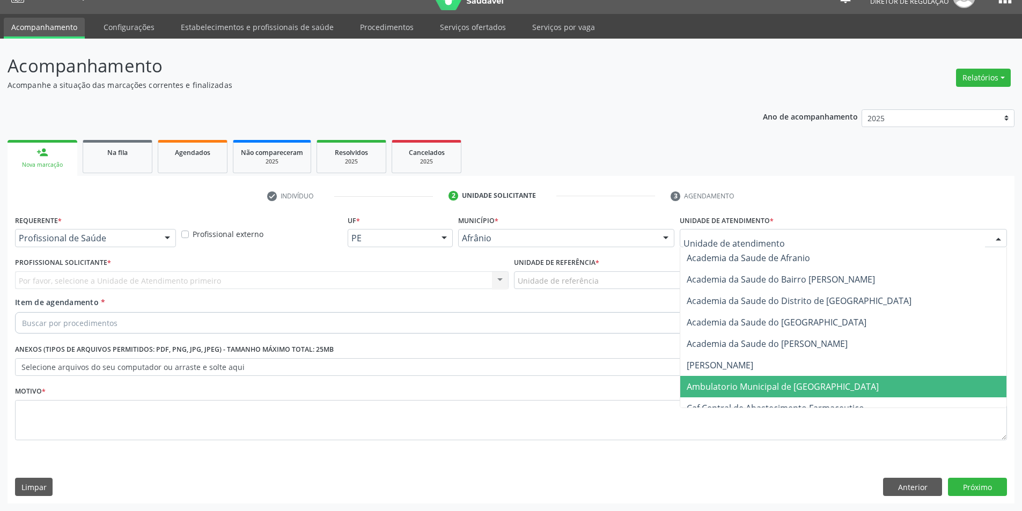
click at [743, 382] on span "Ambulatorio Municipal de [GEOGRAPHIC_DATA]" at bounding box center [783, 387] width 192 height 12
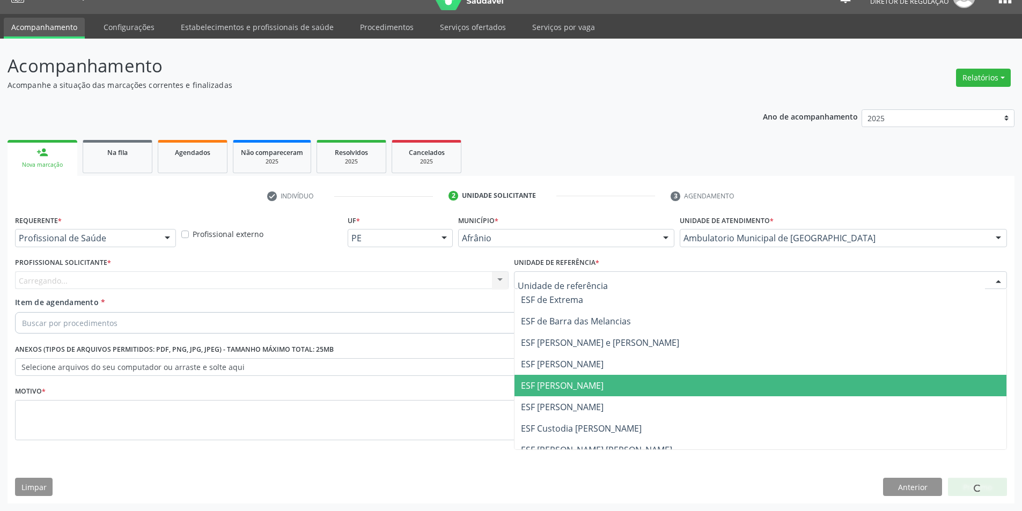
click at [597, 387] on span "ESF [PERSON_NAME]" at bounding box center [761, 385] width 493 height 21
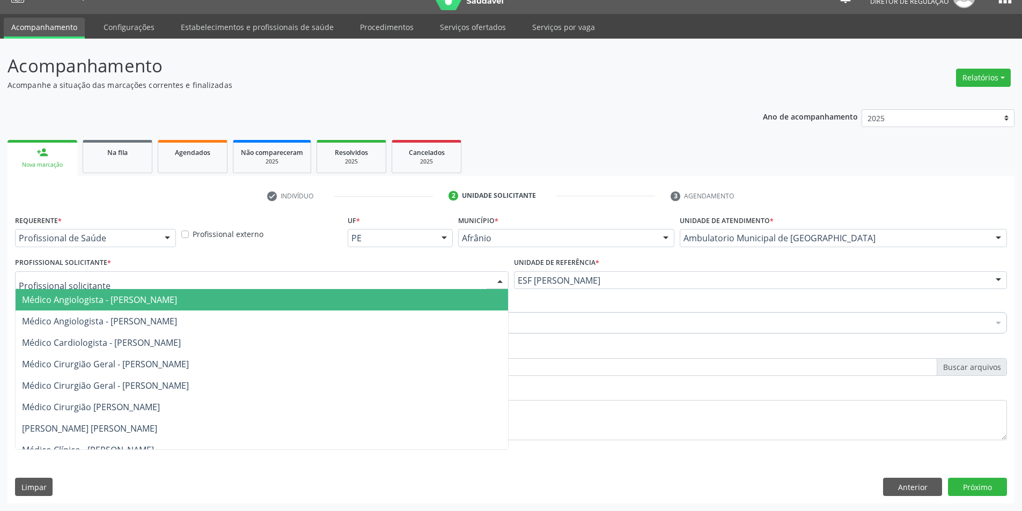
drag, startPoint x: 400, startPoint y: 276, endPoint x: 353, endPoint y: 295, distance: 50.5
click at [396, 275] on div at bounding box center [262, 281] width 494 height 18
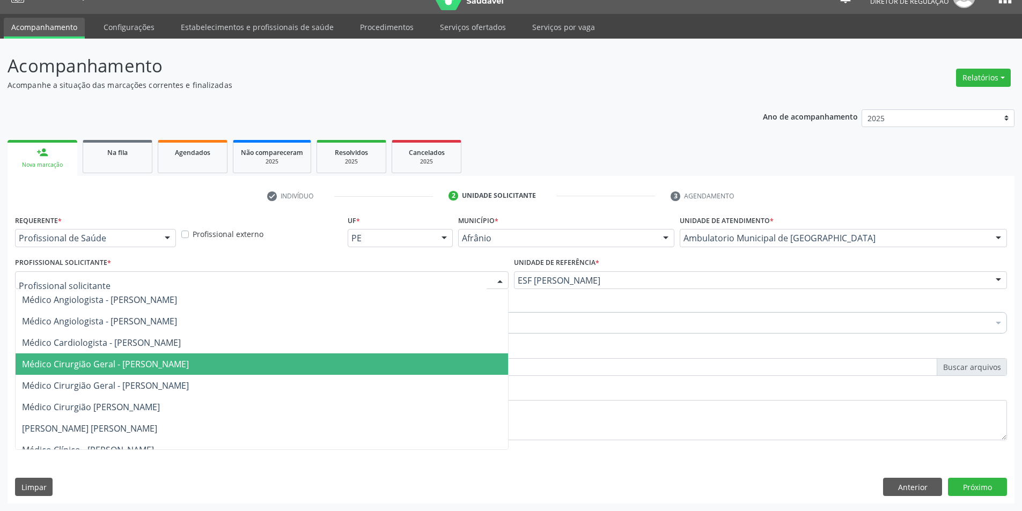
click at [189, 358] on span "Médico Cirurgião Geral - [PERSON_NAME]" at bounding box center [105, 364] width 167 height 12
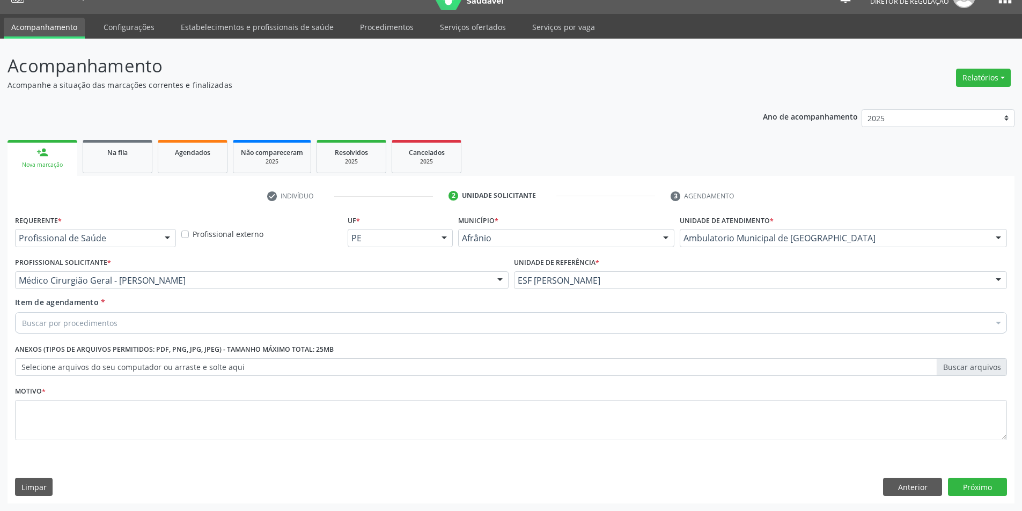
click at [200, 324] on div "Buscar por procedimentos" at bounding box center [511, 322] width 992 height 21
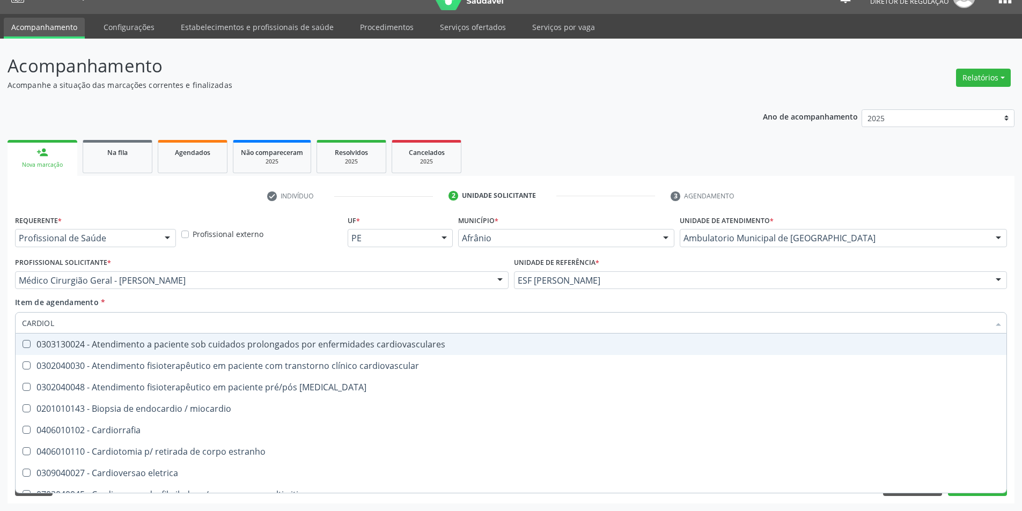
type input "CARDIOLO"
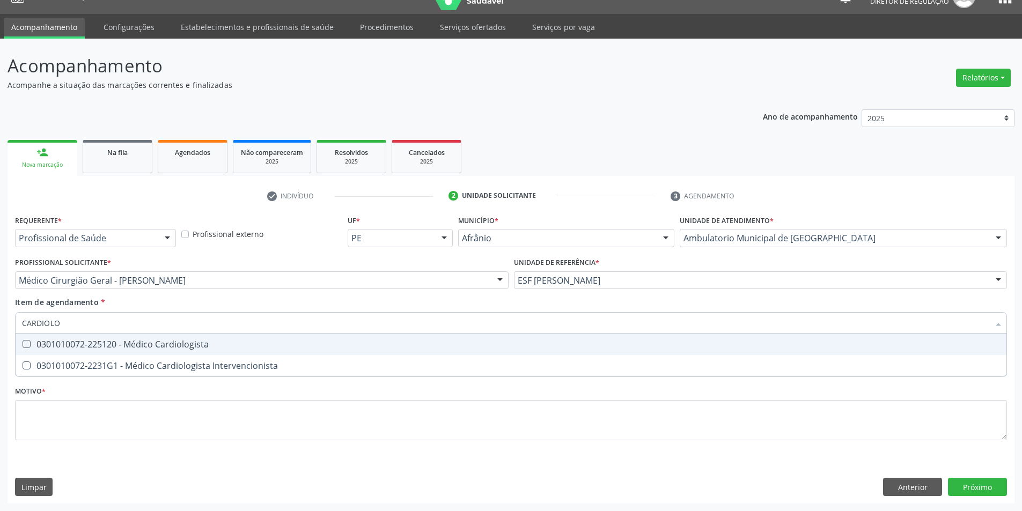
click at [96, 343] on div "0301010072-225120 - Médico Cardiologista" at bounding box center [511, 344] width 978 height 9
checkbox Cardiologista "true"
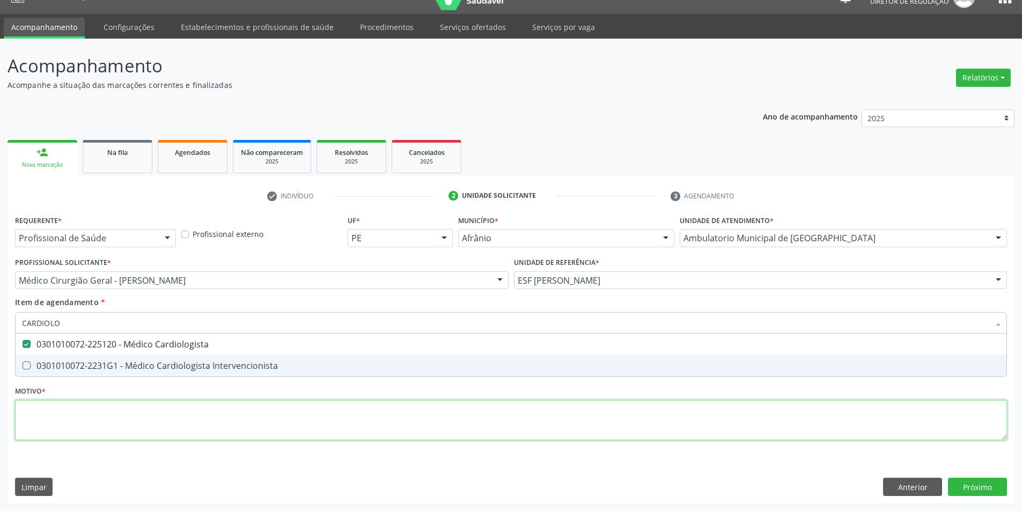
click at [112, 418] on div "Requerente * Profissional de Saúde Profissional de Saúde Paciente Nenhum result…" at bounding box center [511, 334] width 992 height 243
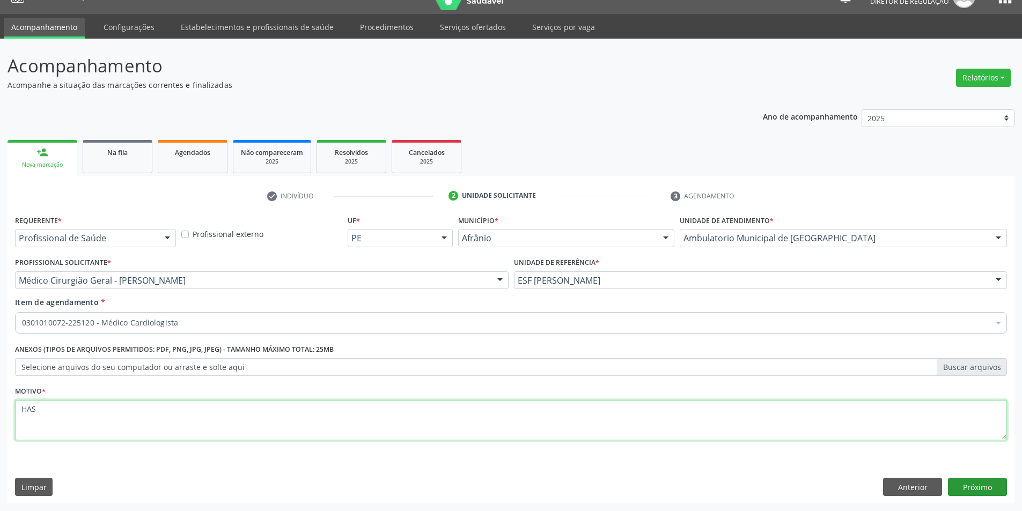
type textarea "HAS"
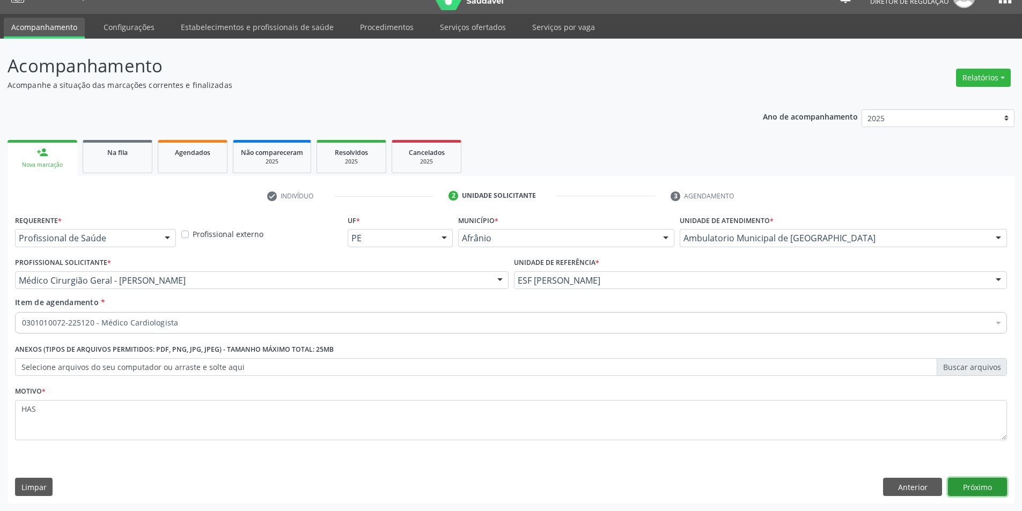
click at [968, 484] on button "Próximo" at bounding box center [977, 487] width 59 height 18
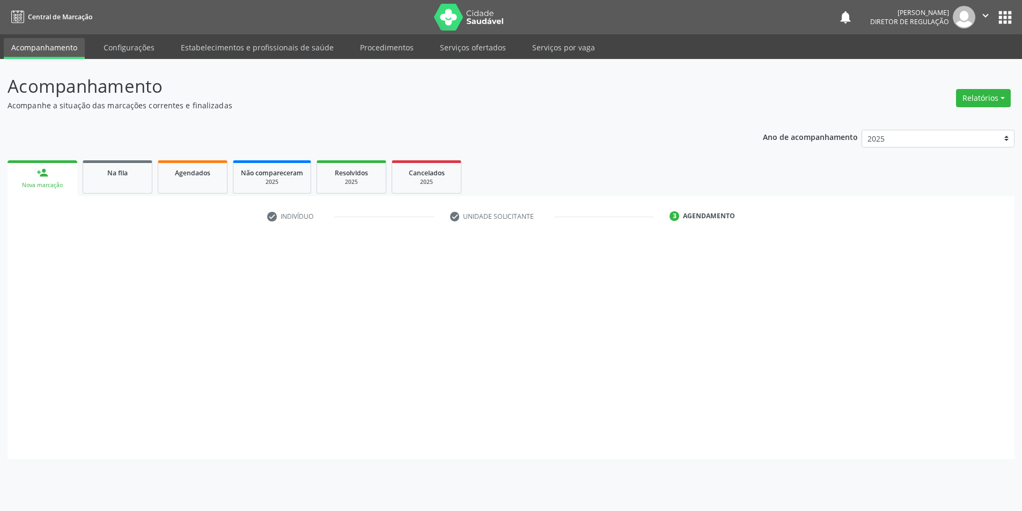
scroll to position [0, 0]
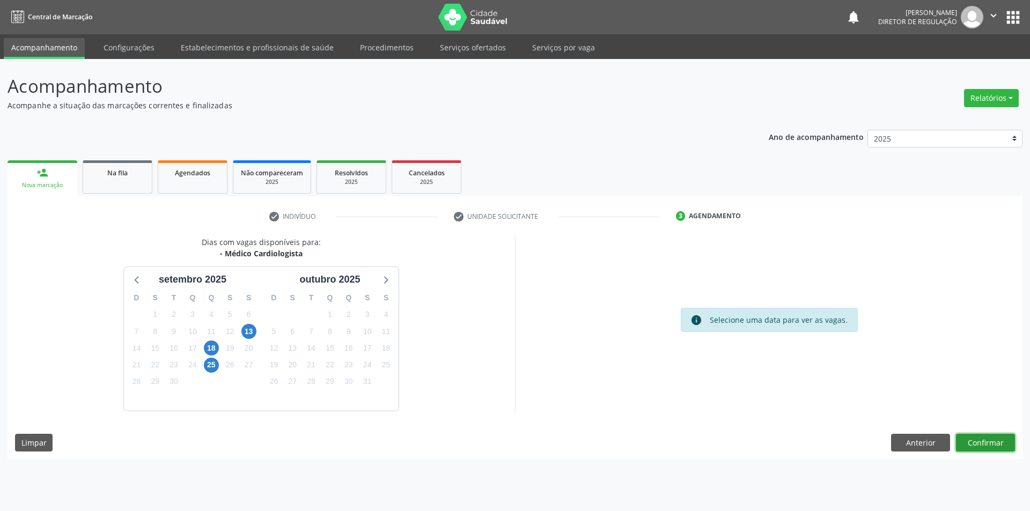
click at [983, 446] on button "Confirmar" at bounding box center [985, 443] width 59 height 18
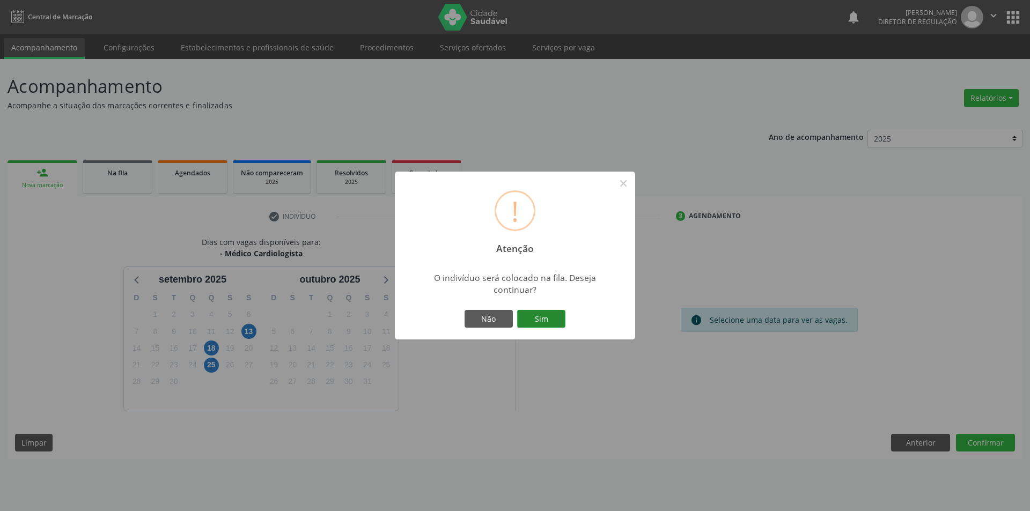
click at [533, 327] on button "Sim" at bounding box center [541, 319] width 48 height 18
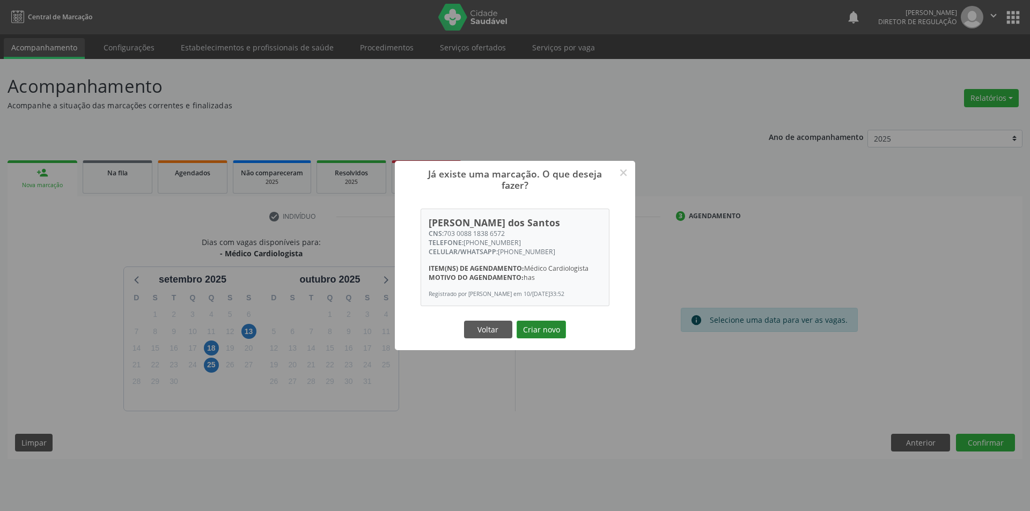
click at [538, 331] on button "Criar novo" at bounding box center [541, 330] width 49 height 18
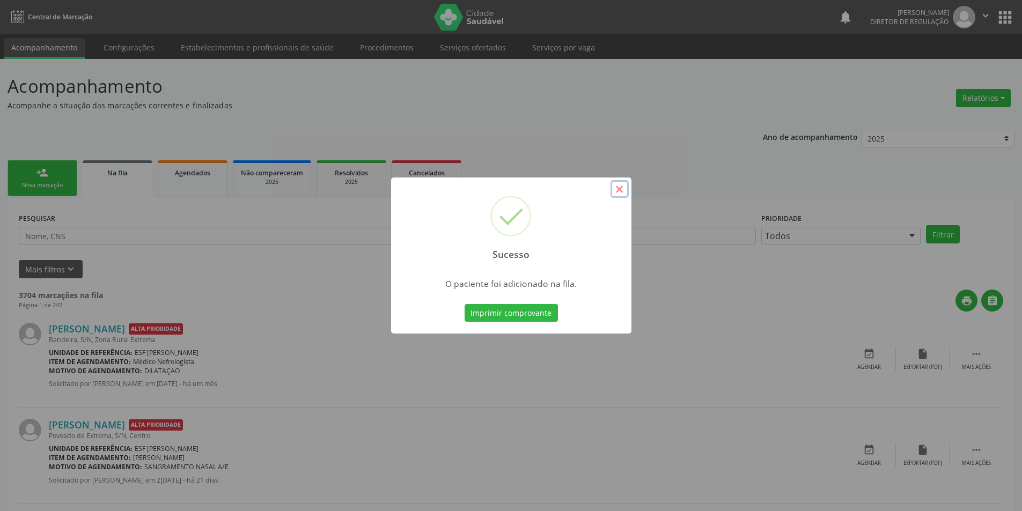
click at [618, 187] on button "×" at bounding box center [620, 189] width 18 height 18
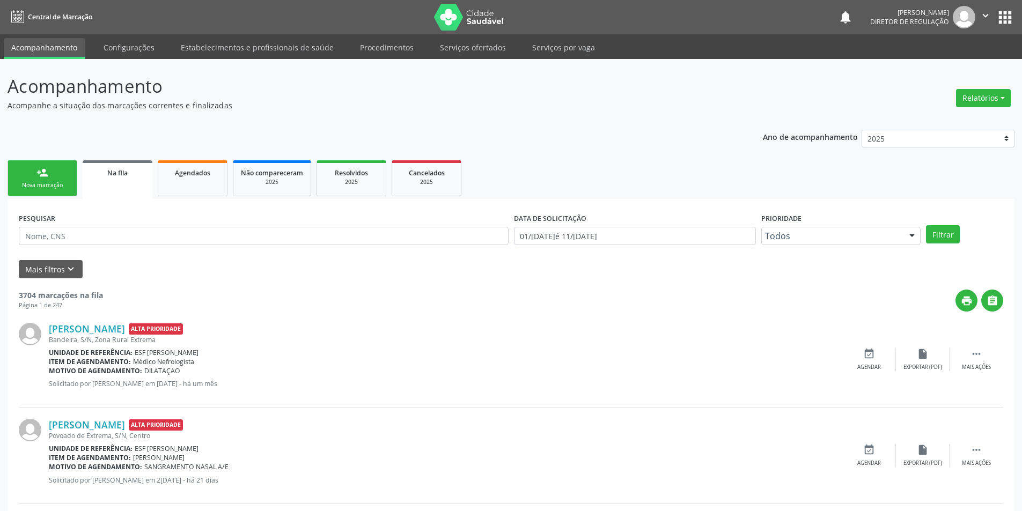
click at [40, 184] on div "Nova marcação" at bounding box center [43, 185] width 54 height 8
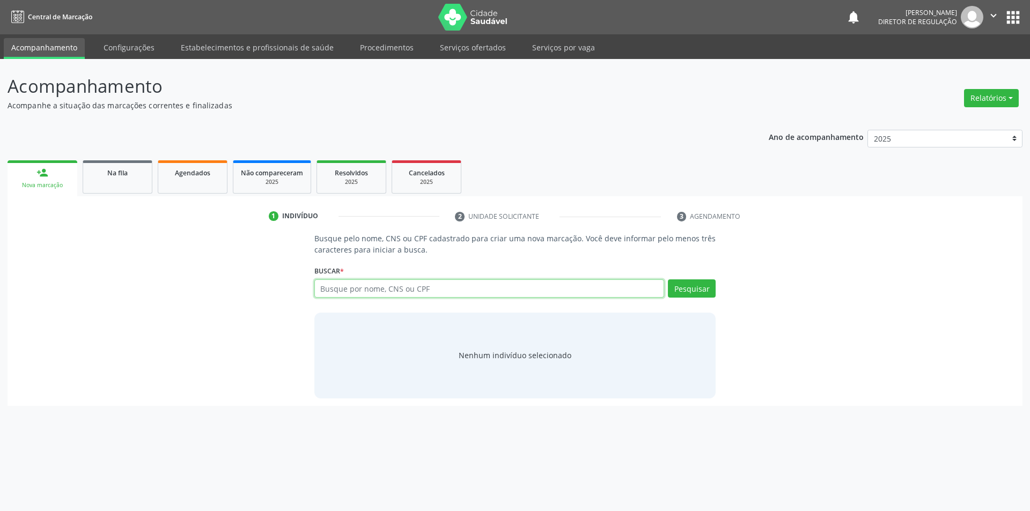
click at [354, 282] on input "text" at bounding box center [489, 289] width 350 height 18
type input "JOSE JOAO COELHO"
click at [693, 288] on button "Pesquisar" at bounding box center [692, 289] width 48 height 18
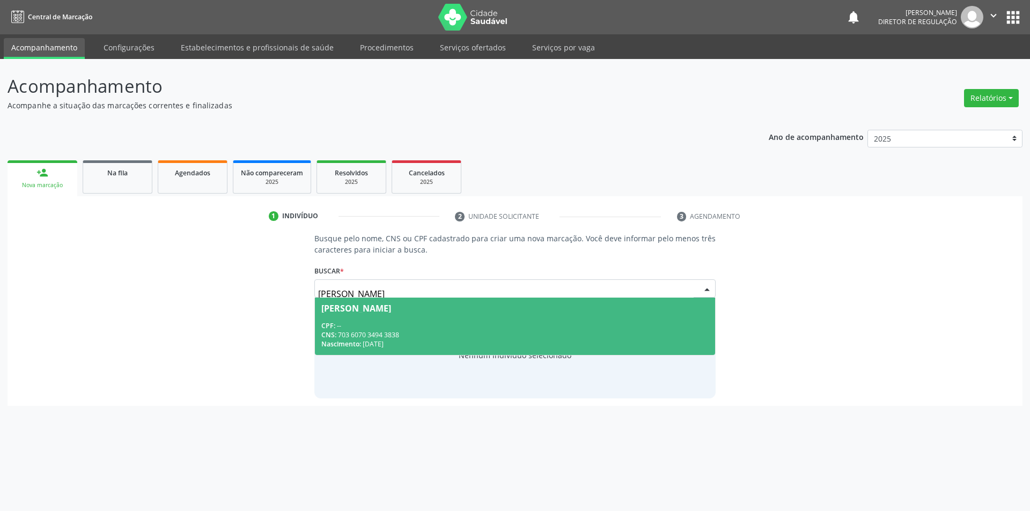
click at [360, 342] on span "Nascimento:" at bounding box center [341, 344] width 40 height 9
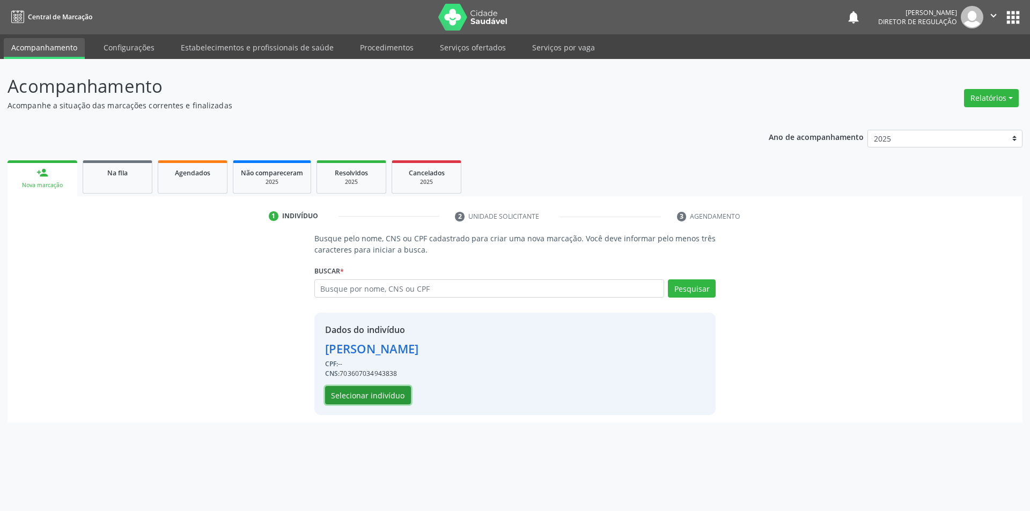
click at [391, 393] on button "Selecionar indivíduo" at bounding box center [368, 395] width 86 height 18
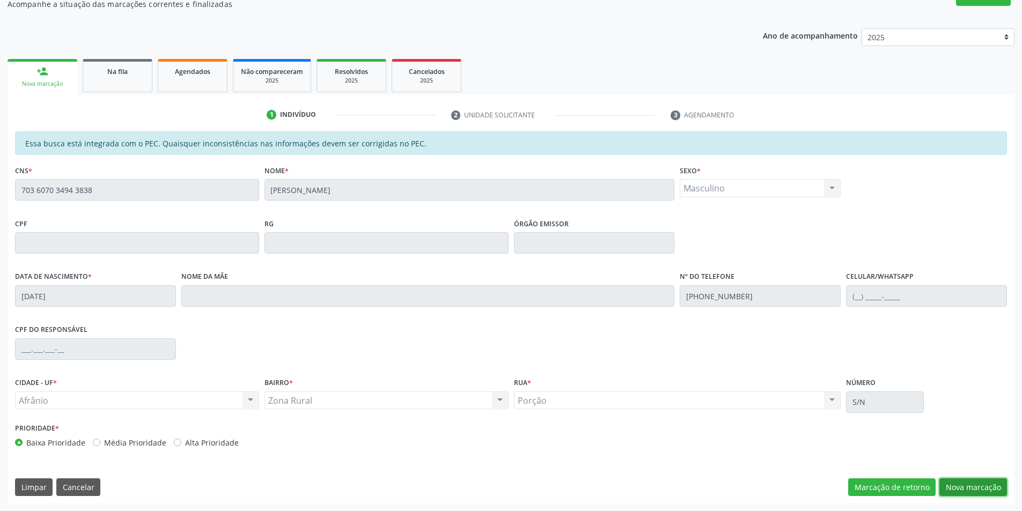
click at [960, 482] on button "Nova marcação" at bounding box center [974, 488] width 68 height 18
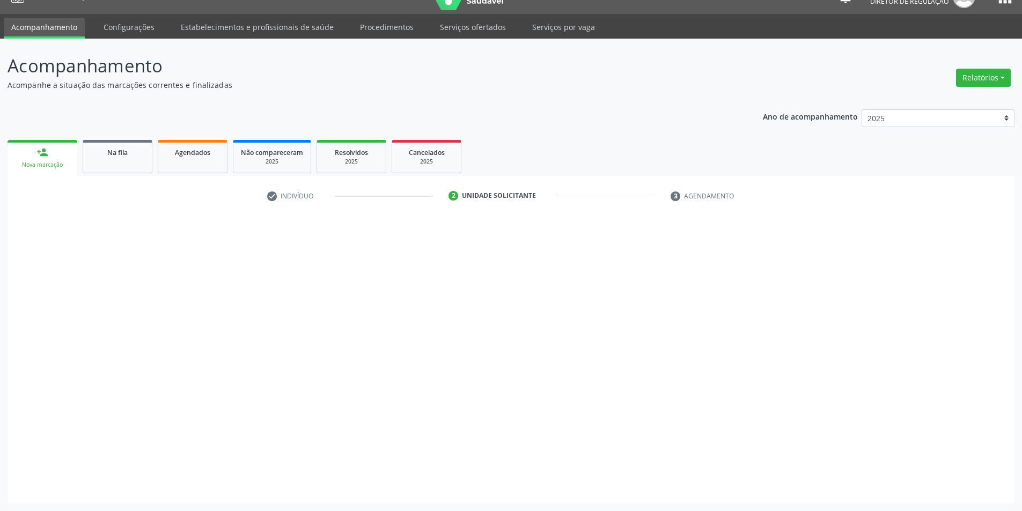
scroll to position [20, 0]
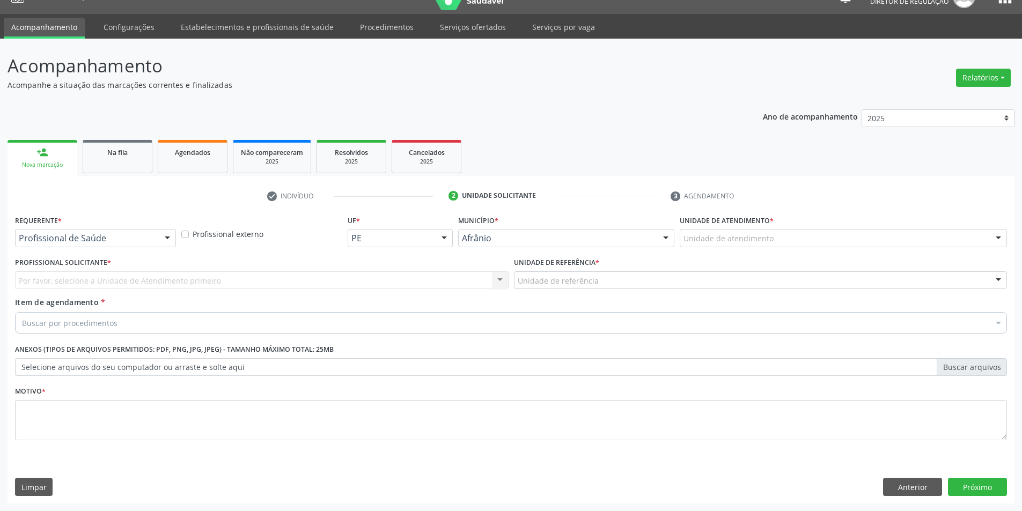
click at [771, 245] on div "Unidade de atendimento" at bounding box center [843, 238] width 327 height 18
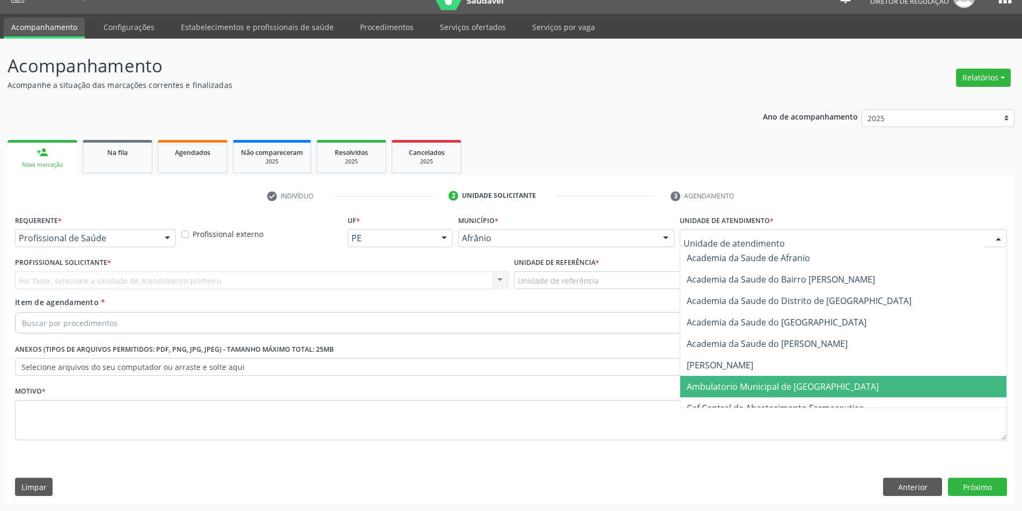
click at [742, 382] on span "Ambulatorio Municipal de [GEOGRAPHIC_DATA]" at bounding box center [783, 387] width 192 height 12
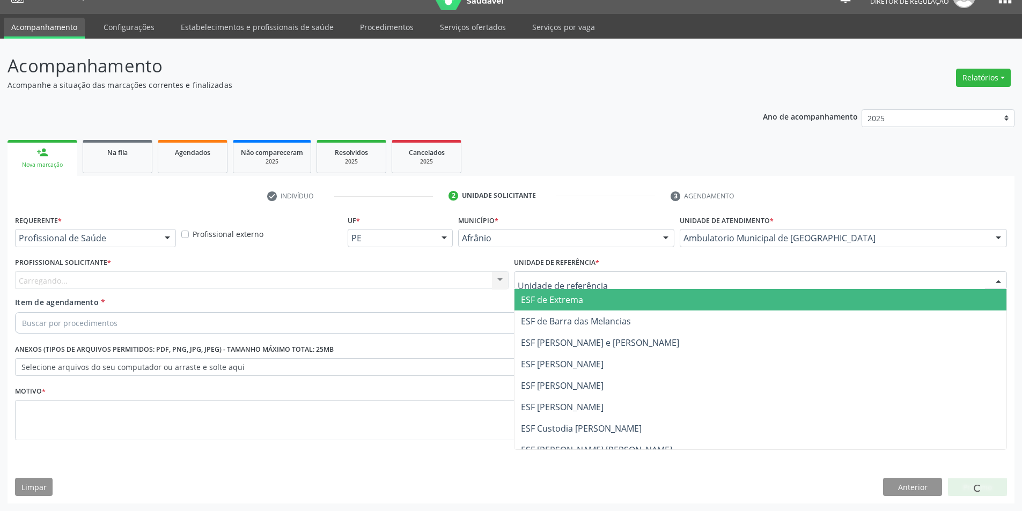
click at [609, 284] on div at bounding box center [761, 281] width 494 height 18
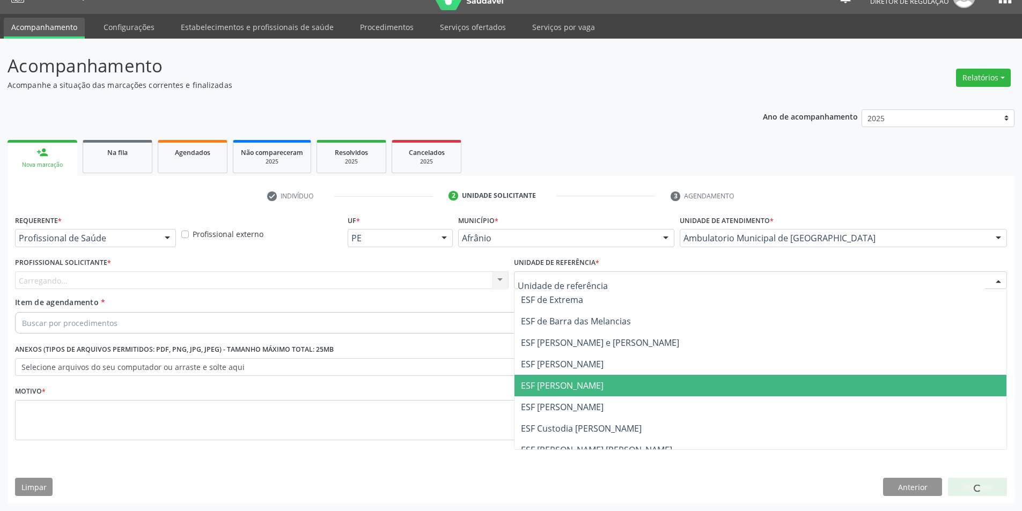
drag, startPoint x: 591, startPoint y: 384, endPoint x: 439, endPoint y: 313, distance: 167.8
click at [588, 383] on span "ESF [PERSON_NAME]" at bounding box center [562, 386] width 83 height 12
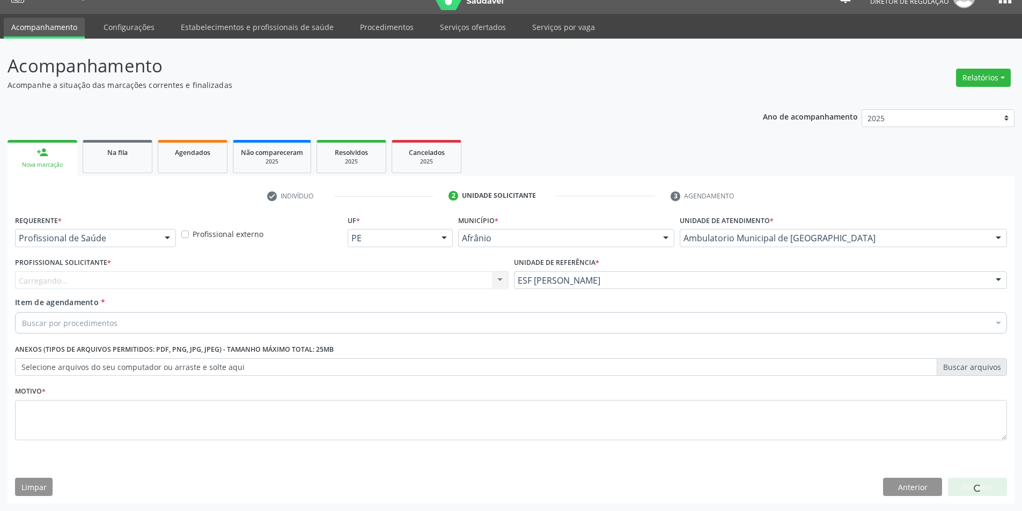
click at [411, 279] on div "Carregando... Nenhum resultado encontrado para: " " Não há nenhuma opção para s…" at bounding box center [262, 281] width 494 height 18
click at [277, 273] on div "Profissional solicitante" at bounding box center [262, 281] width 494 height 18
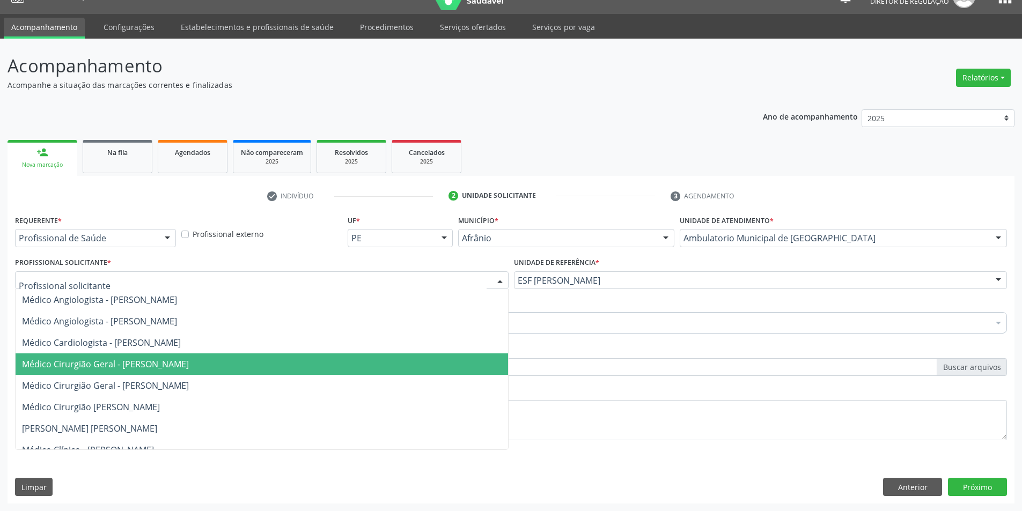
click at [189, 367] on span "Médico Cirurgião Geral - [PERSON_NAME]" at bounding box center [105, 364] width 167 height 12
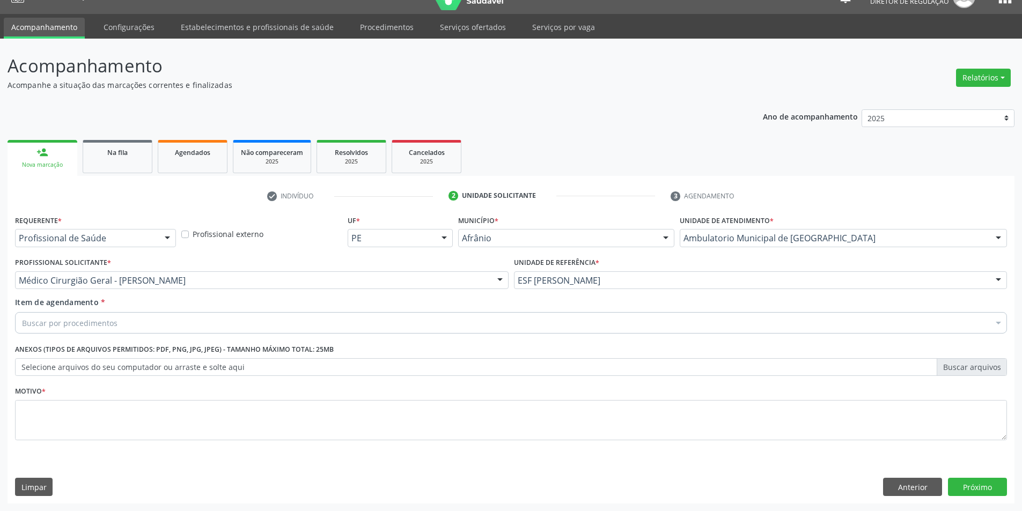
click at [195, 329] on div "Buscar por procedimentos" at bounding box center [511, 322] width 992 height 21
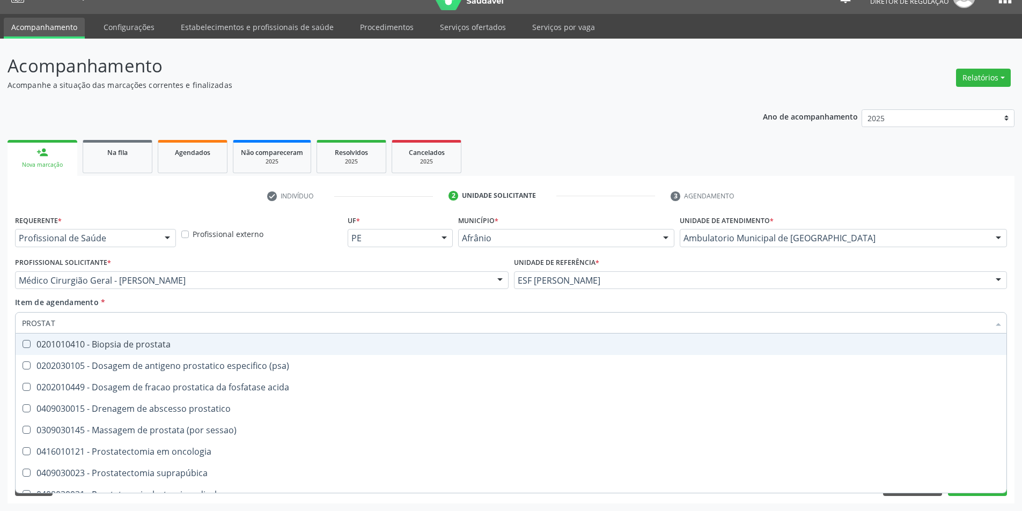
type input "PROSTATA"
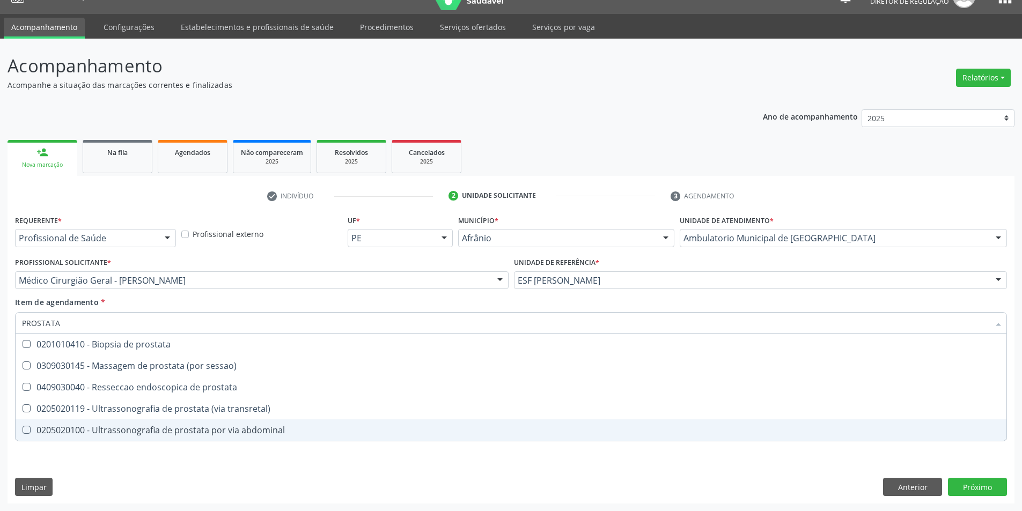
click at [215, 429] on div "0205020100 - Ultrassonografia de prostata por via abdominal" at bounding box center [511, 430] width 978 height 9
checkbox abdominal "true"
click at [175, 468] on div "Requerente * Profissional de Saúde Profissional de Saúde Paciente Nenhum result…" at bounding box center [511, 358] width 1007 height 291
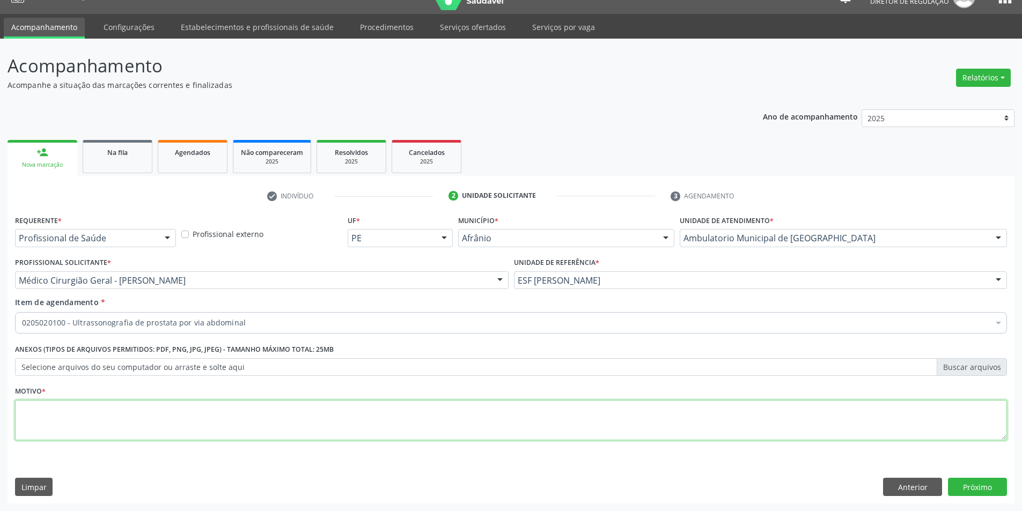
click at [150, 414] on textarea at bounding box center [511, 420] width 992 height 41
type textarea "'"
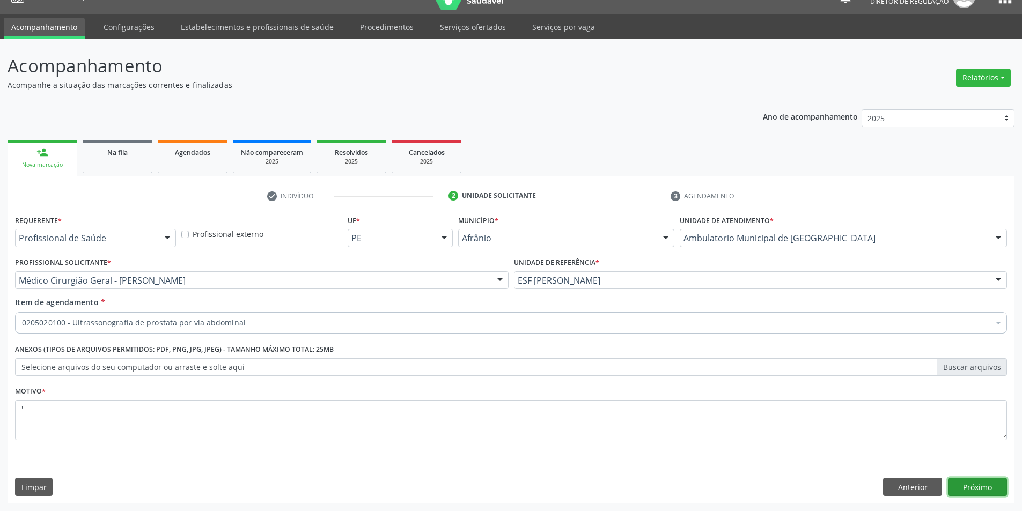
click at [976, 481] on button "Próximo" at bounding box center [977, 487] width 59 height 18
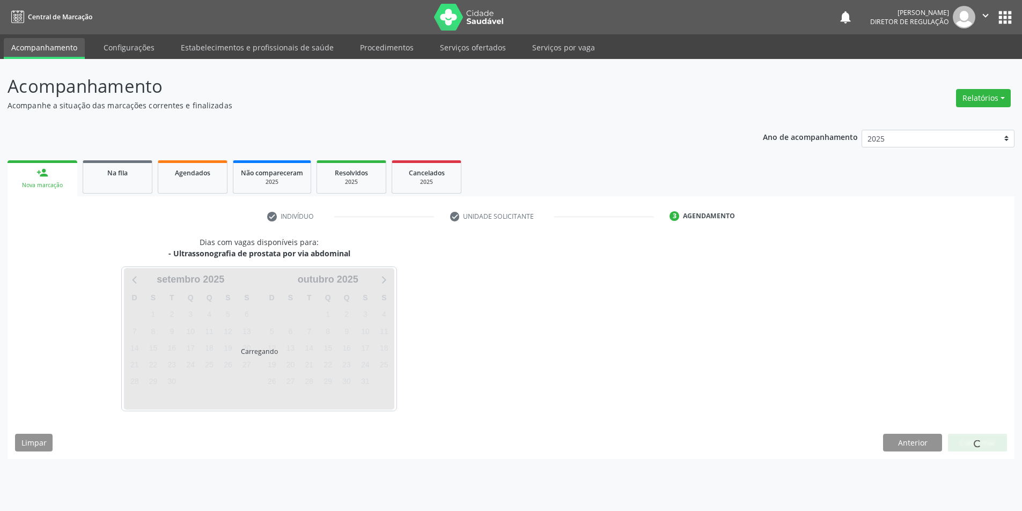
scroll to position [0, 0]
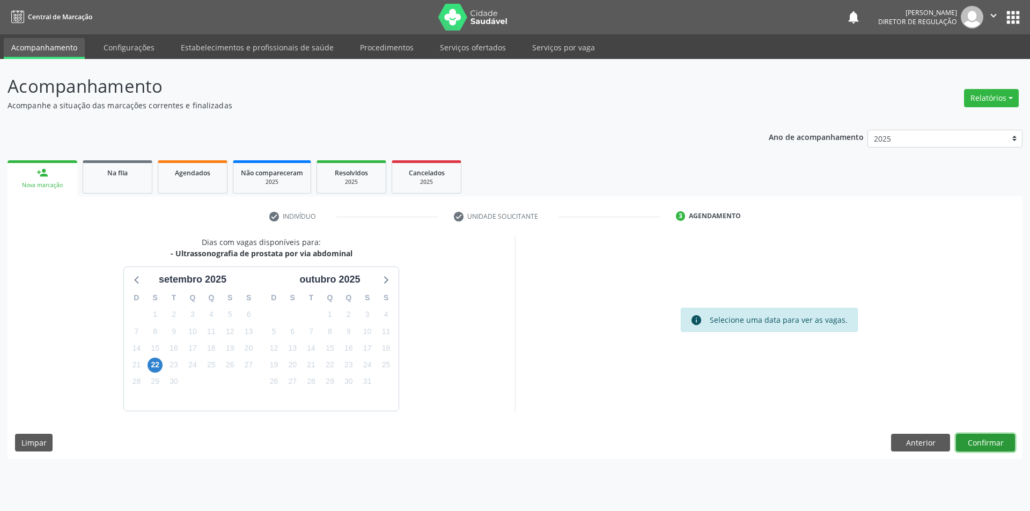
click at [962, 442] on button "Confirmar" at bounding box center [985, 443] width 59 height 18
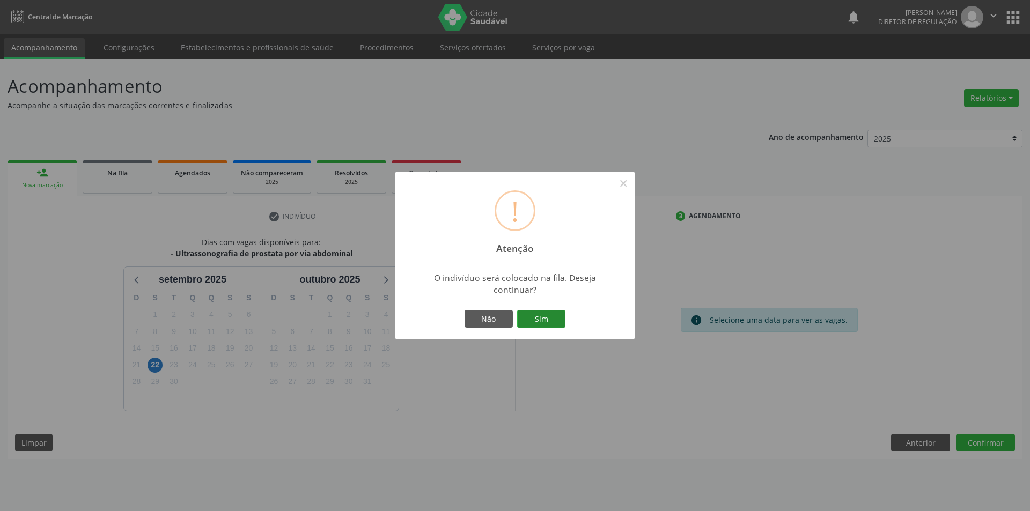
click at [536, 313] on button "Sim" at bounding box center [541, 319] width 48 height 18
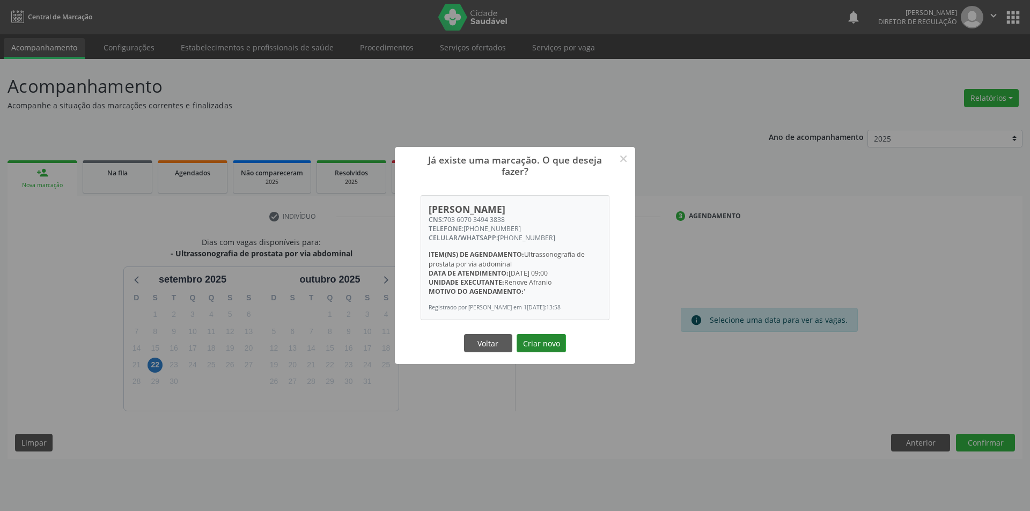
click at [537, 345] on button "Criar novo" at bounding box center [541, 343] width 49 height 18
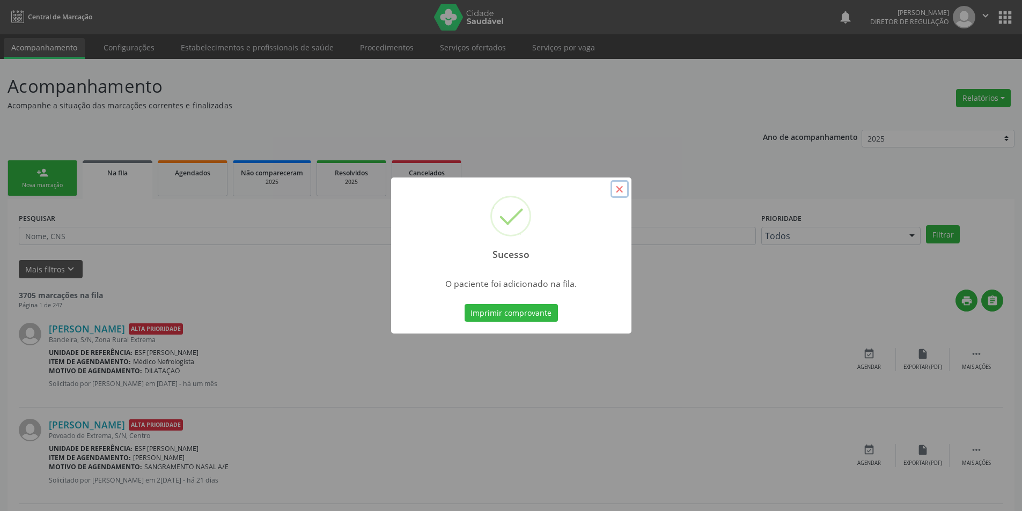
click at [625, 193] on button "×" at bounding box center [620, 189] width 18 height 18
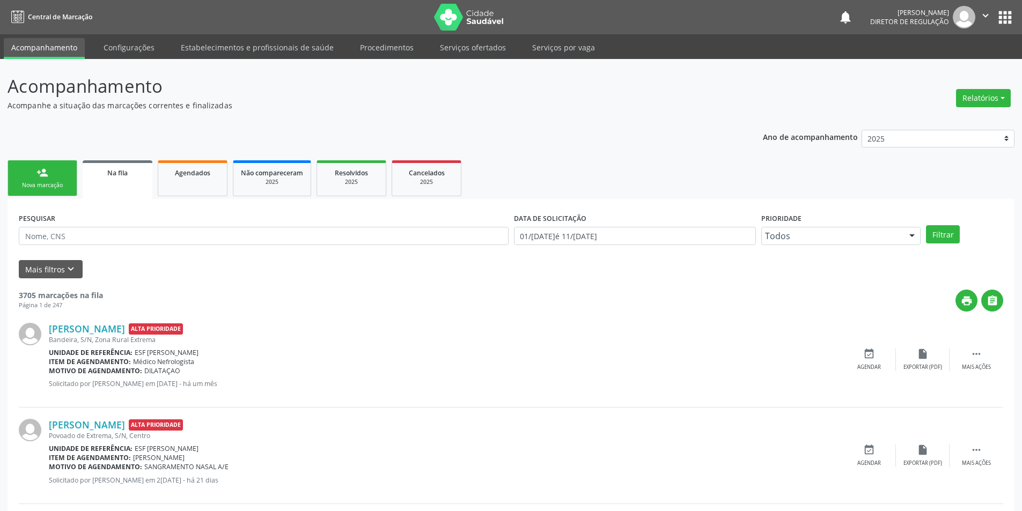
click at [42, 175] on div "person_add" at bounding box center [42, 173] width 12 height 12
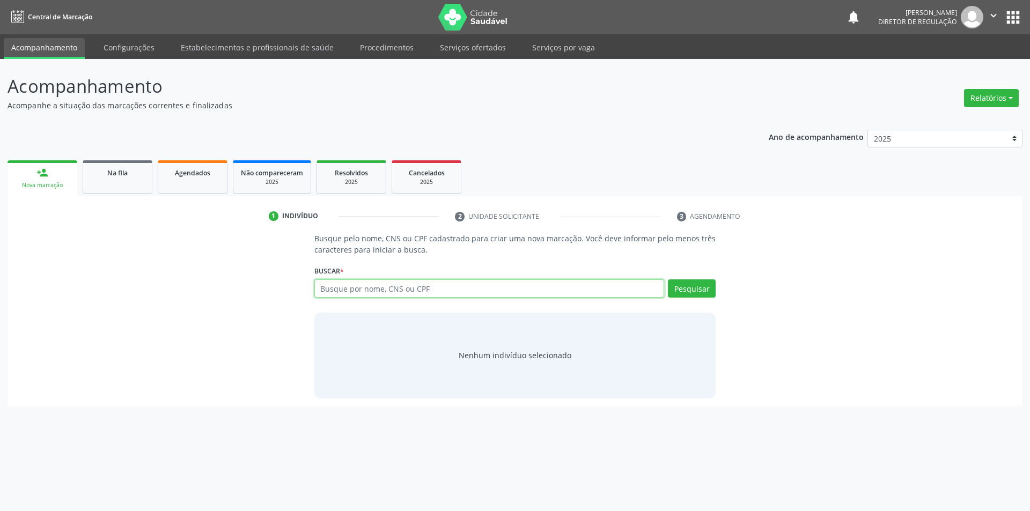
click at [384, 297] on input "text" at bounding box center [489, 289] width 350 height 18
type input "703408056953200"
click at [695, 289] on button "Pesquisar" at bounding box center [692, 289] width 48 height 18
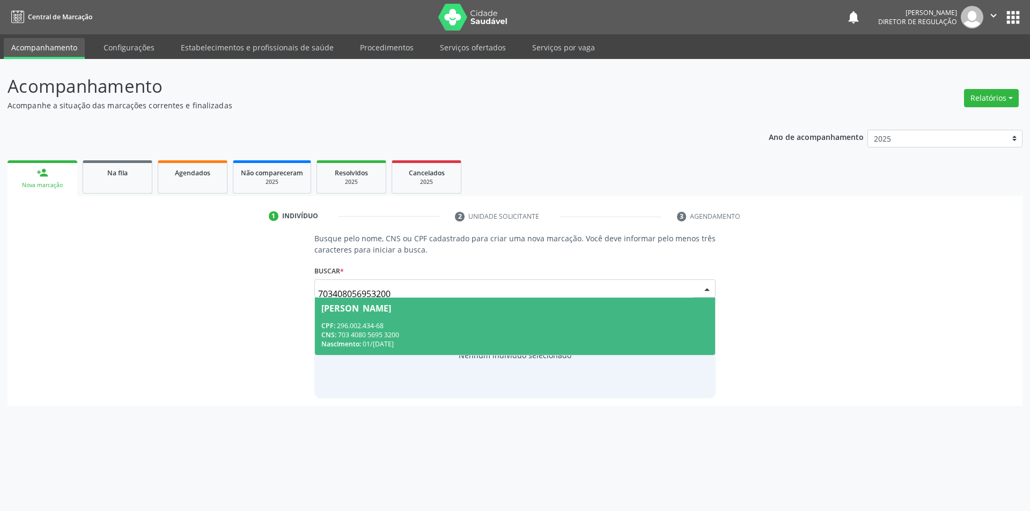
click at [528, 334] on div "CNS: 703 4080 5695 3200" at bounding box center [515, 335] width 388 height 9
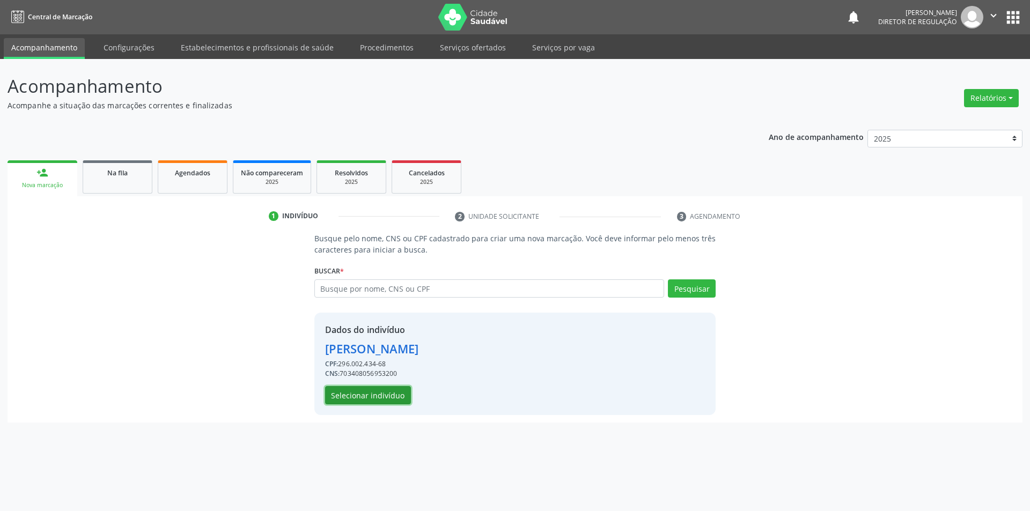
click at [372, 394] on button "Selecionar indivíduo" at bounding box center [368, 395] width 86 height 18
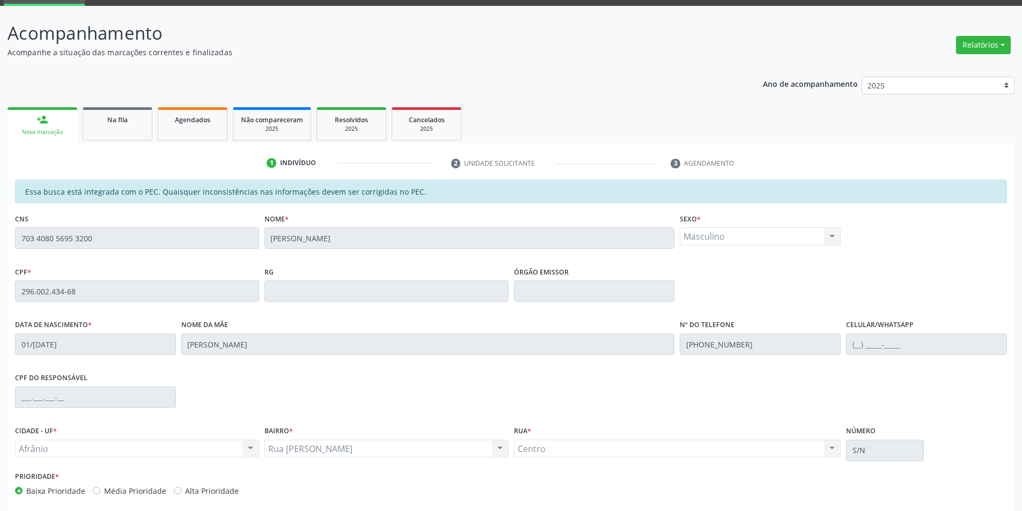
scroll to position [101, 0]
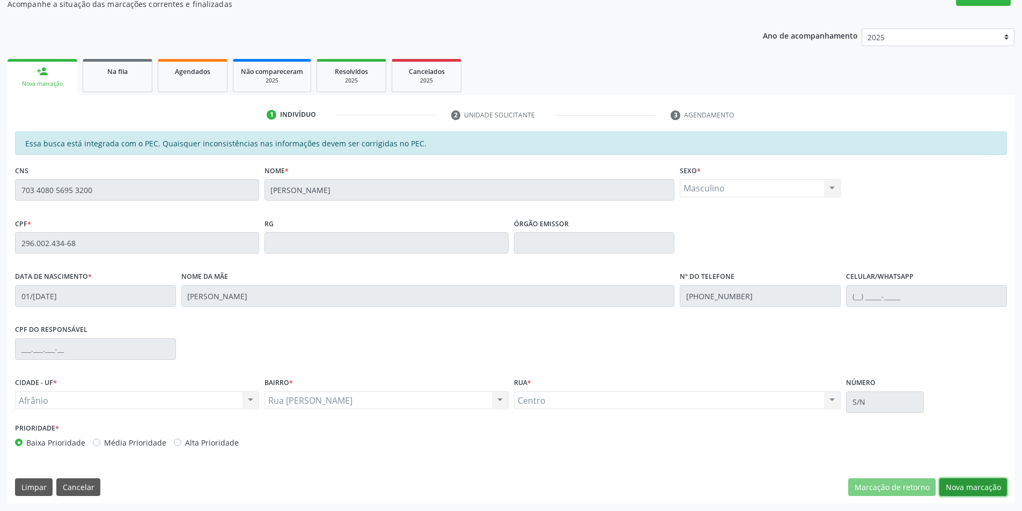
click at [950, 479] on button "Nova marcação" at bounding box center [974, 488] width 68 height 18
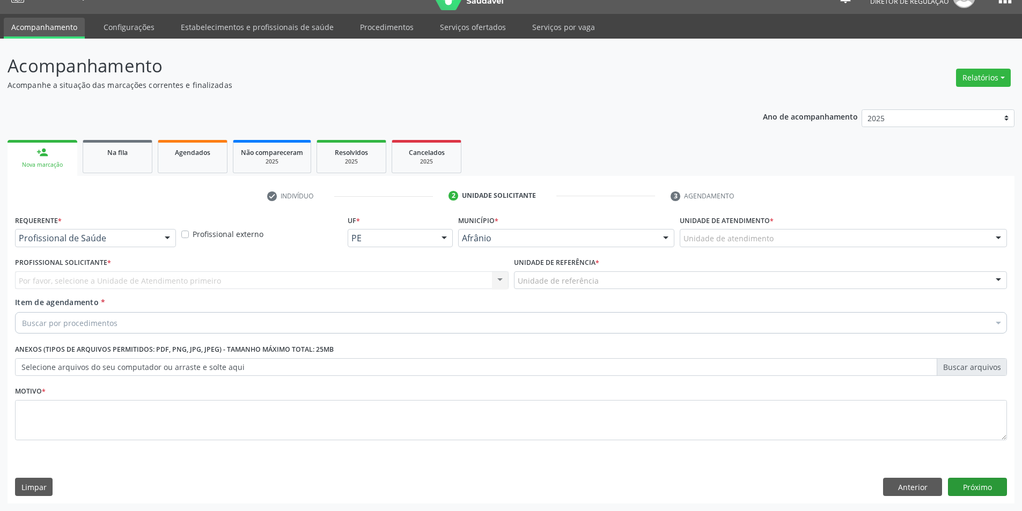
scroll to position [20, 0]
click at [780, 245] on div at bounding box center [843, 238] width 327 height 18
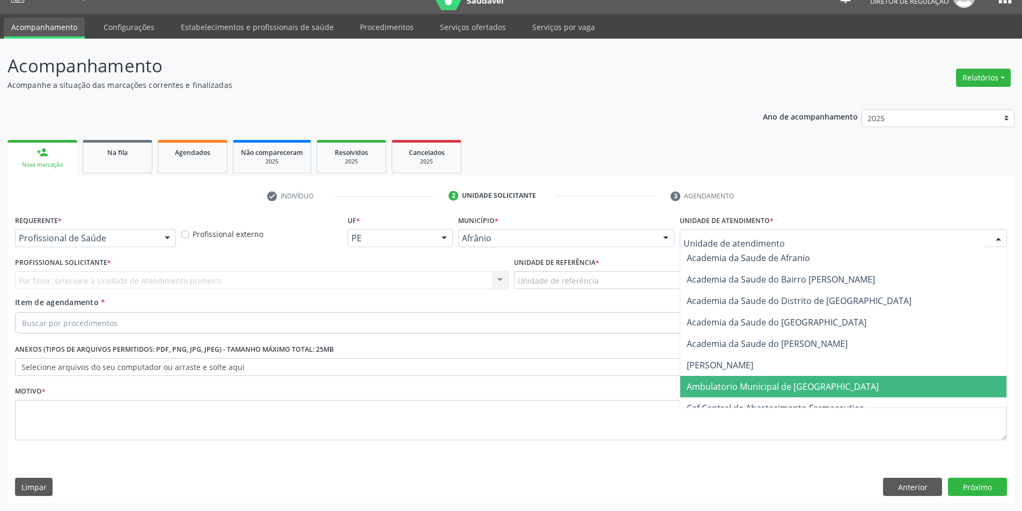
drag, startPoint x: 757, startPoint y: 387, endPoint x: 653, endPoint y: 327, distance: 120.9
click at [756, 387] on span "Ambulatorio Municipal de [GEOGRAPHIC_DATA]" at bounding box center [783, 387] width 192 height 12
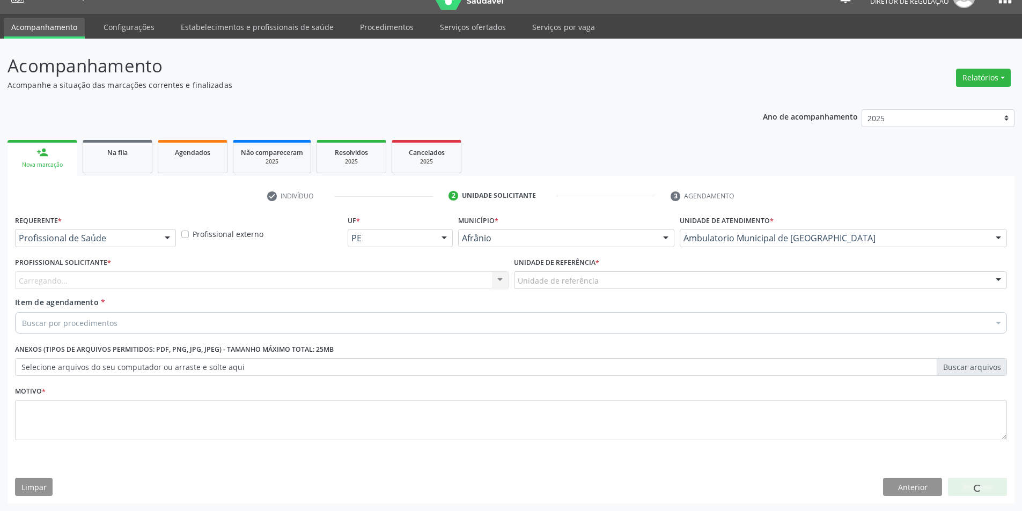
click at [603, 285] on div "Unidade de referência" at bounding box center [761, 281] width 494 height 18
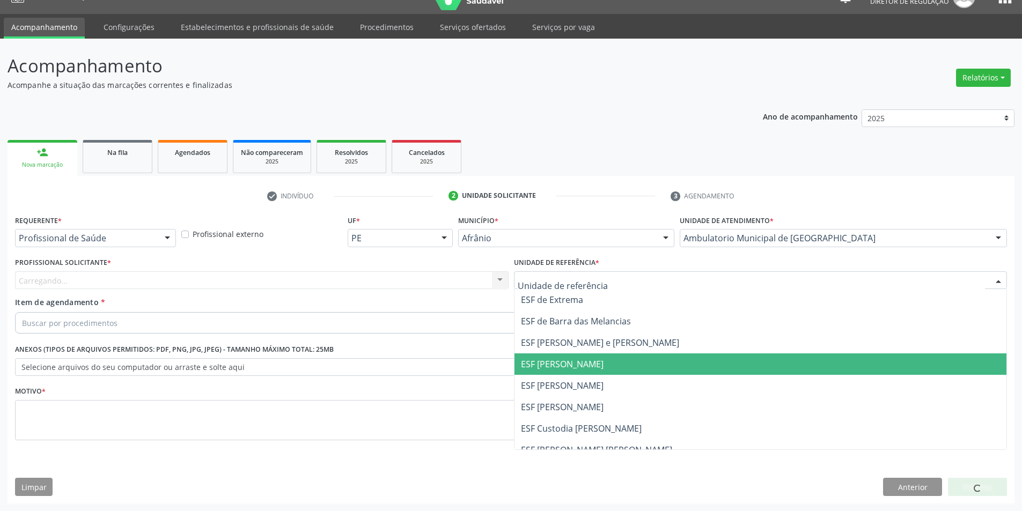
drag, startPoint x: 593, startPoint y: 384, endPoint x: 489, endPoint y: 351, distance: 109.1
click at [592, 384] on span "ESF [PERSON_NAME]" at bounding box center [761, 385] width 493 height 21
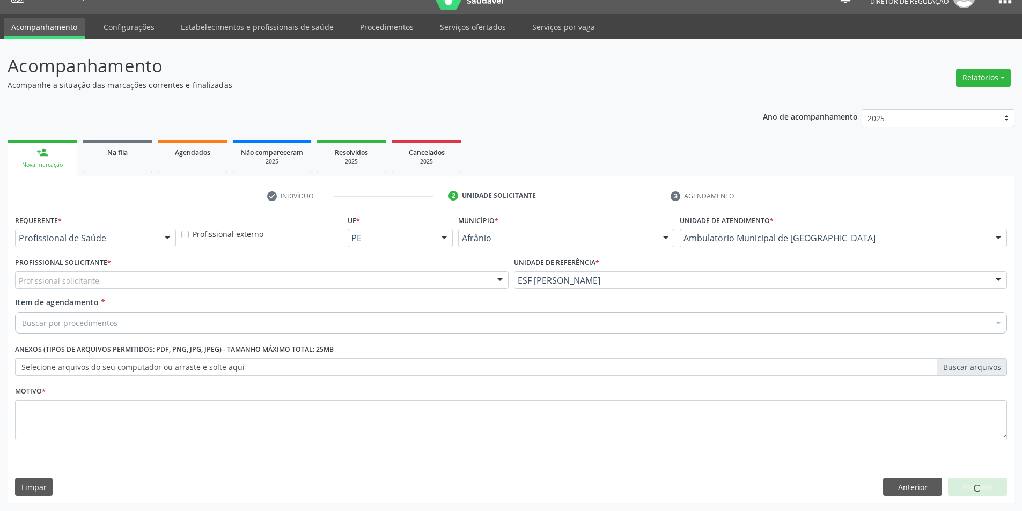
click at [352, 283] on div "Profissional solicitante" at bounding box center [262, 281] width 494 height 18
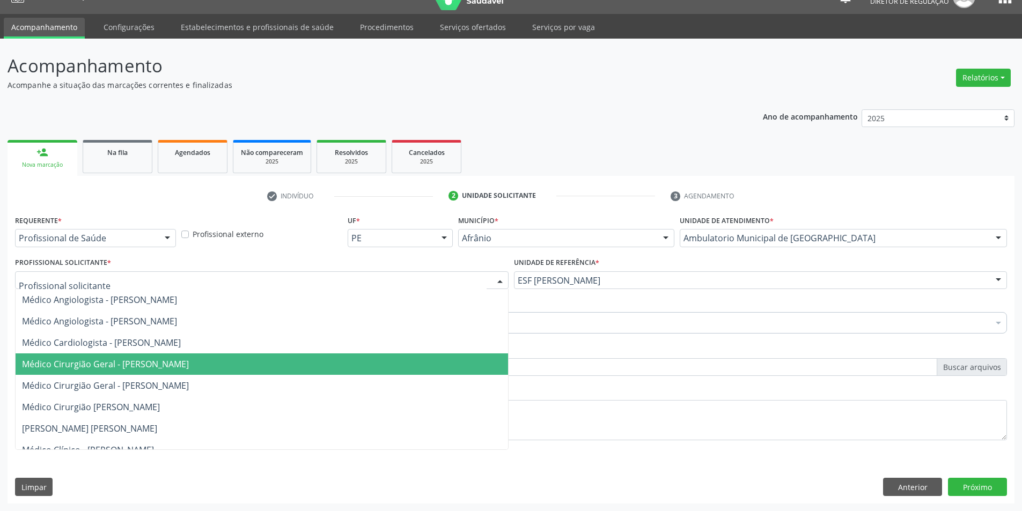
click at [189, 360] on span "Médico Cirurgião Geral - [PERSON_NAME]" at bounding box center [105, 364] width 167 height 12
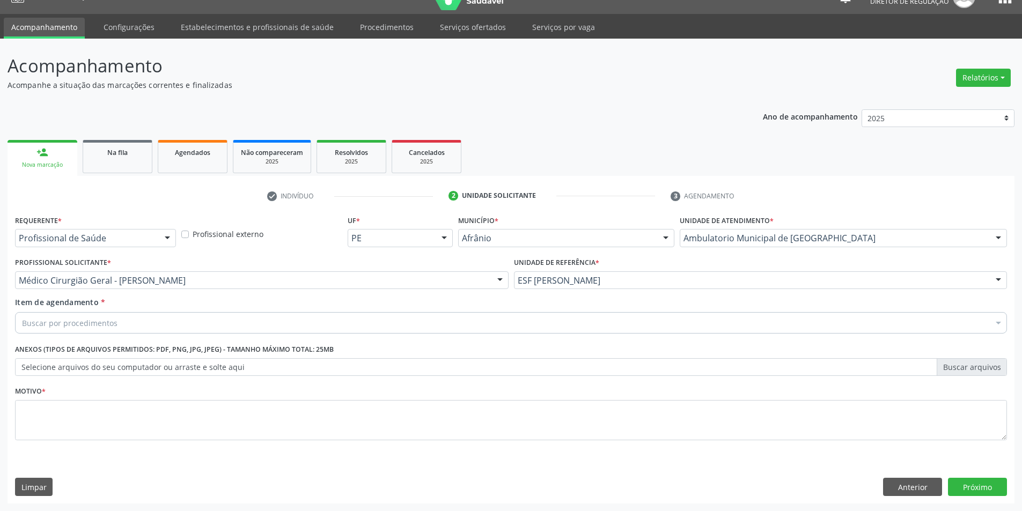
click at [181, 318] on div "Buscar por procedimentos" at bounding box center [511, 322] width 992 height 21
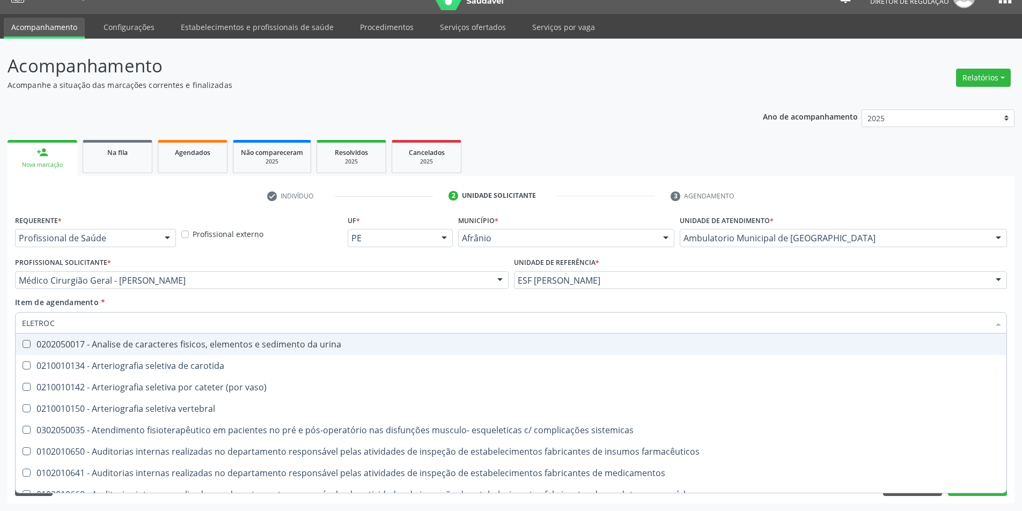
type input "ELETROCA"
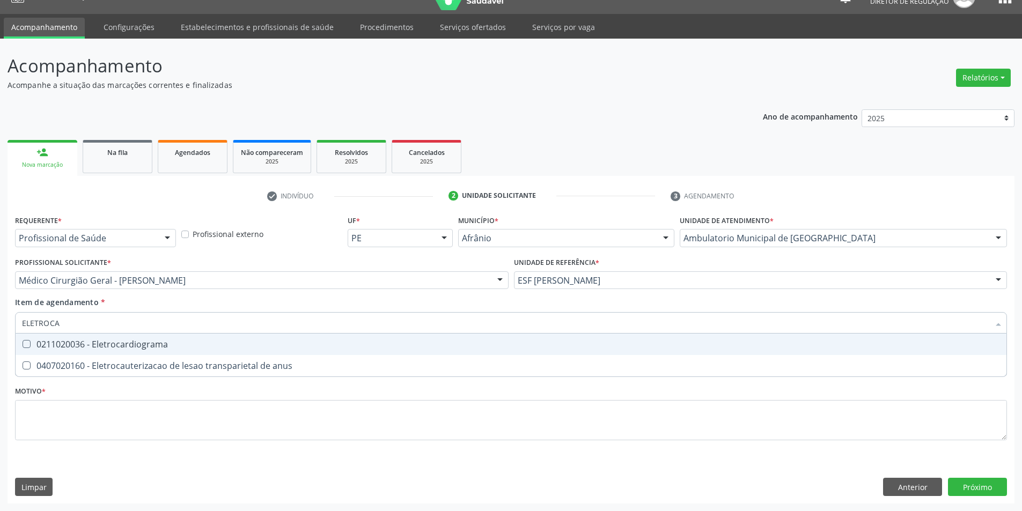
click at [182, 350] on span "0211020036 - Eletrocardiograma" at bounding box center [511, 344] width 991 height 21
checkbox Eletrocardiograma "true"
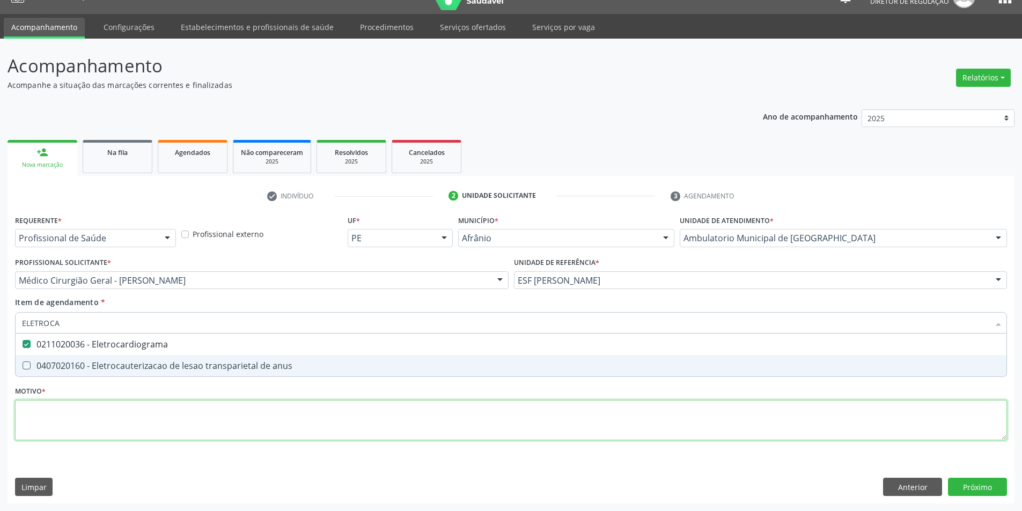
click at [199, 426] on div "Requerente * Profissional de Saúde Profissional de Saúde Paciente Nenhum result…" at bounding box center [511, 334] width 992 height 243
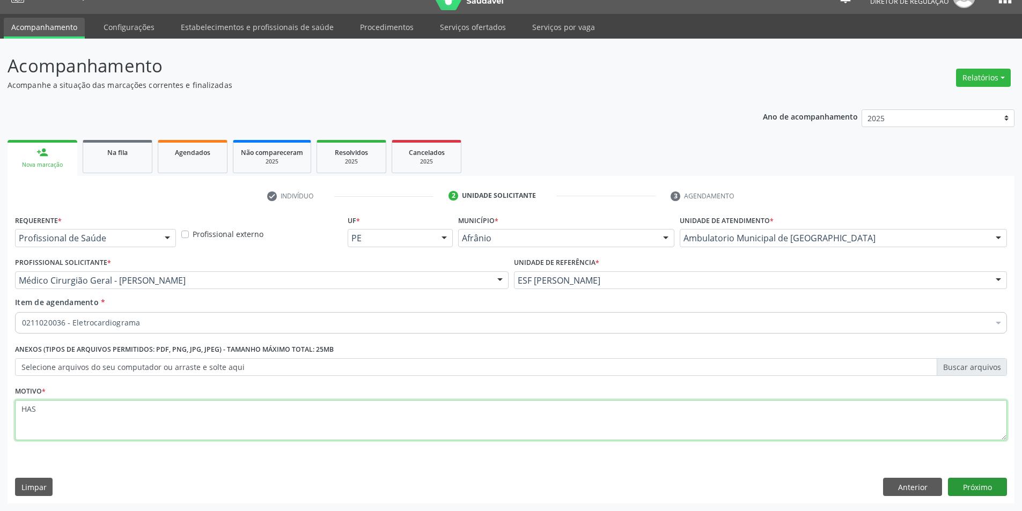
type textarea "HAS"
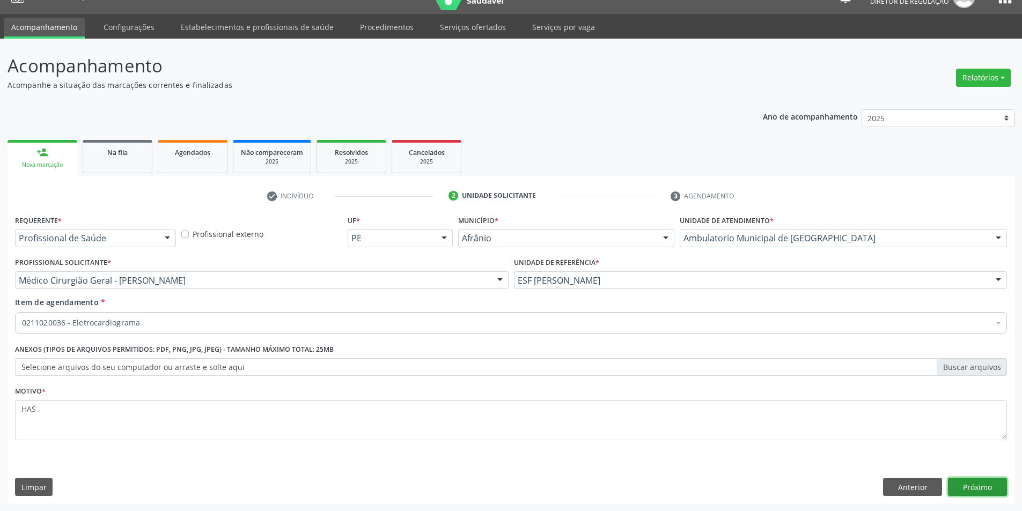
click at [968, 485] on button "Próximo" at bounding box center [977, 487] width 59 height 18
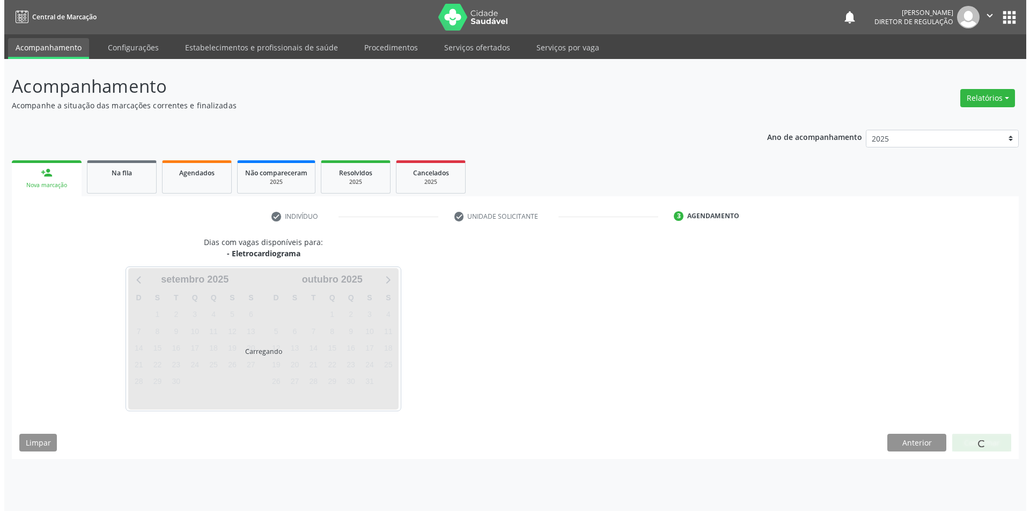
scroll to position [0, 0]
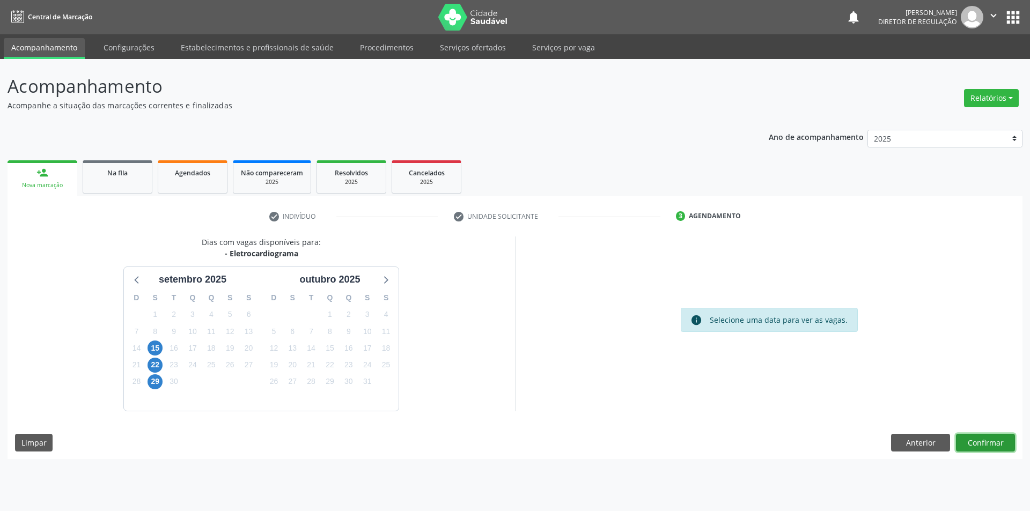
click at [992, 444] on button "Confirmar" at bounding box center [985, 443] width 59 height 18
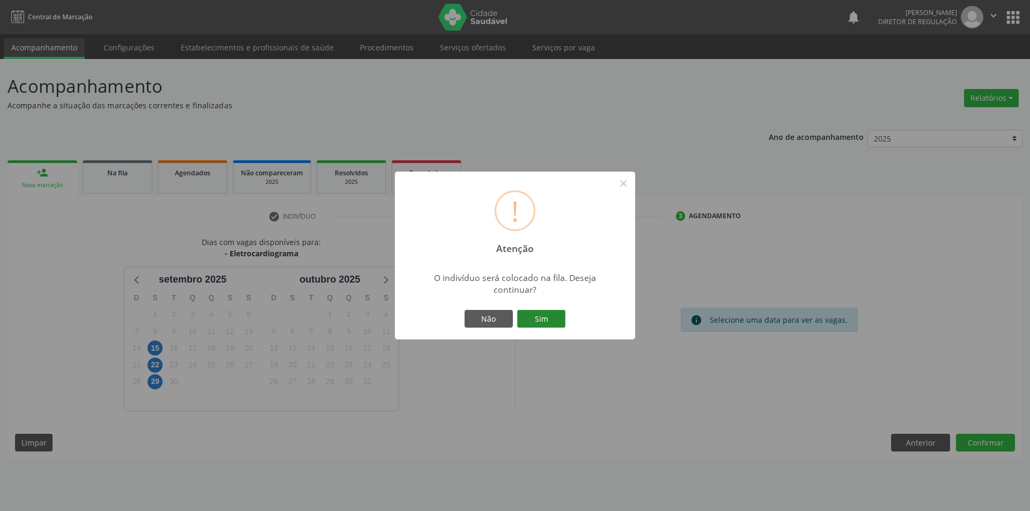
click at [544, 313] on button "Sim" at bounding box center [541, 319] width 48 height 18
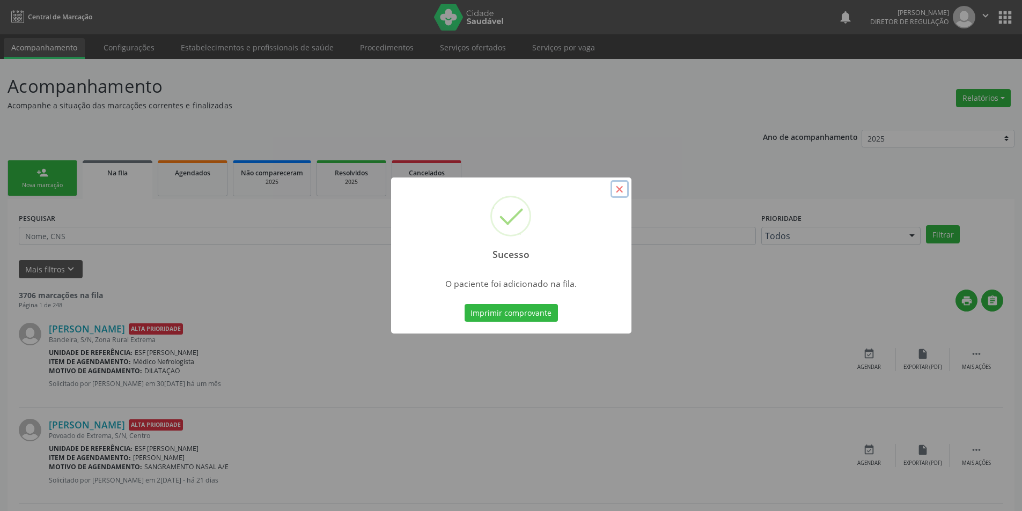
click at [616, 192] on button "×" at bounding box center [620, 189] width 18 height 18
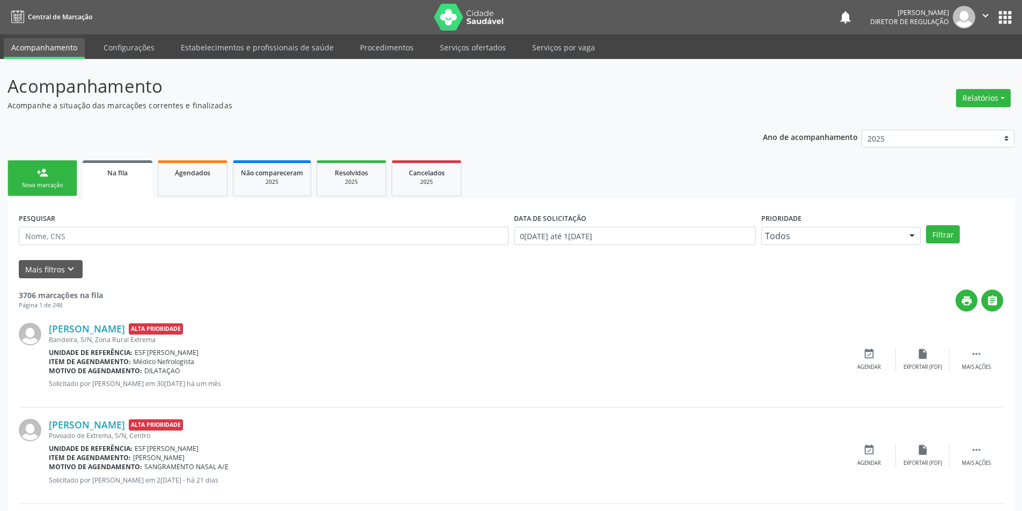
click at [38, 191] on link "person_add Nova marcação" at bounding box center [43, 178] width 70 height 36
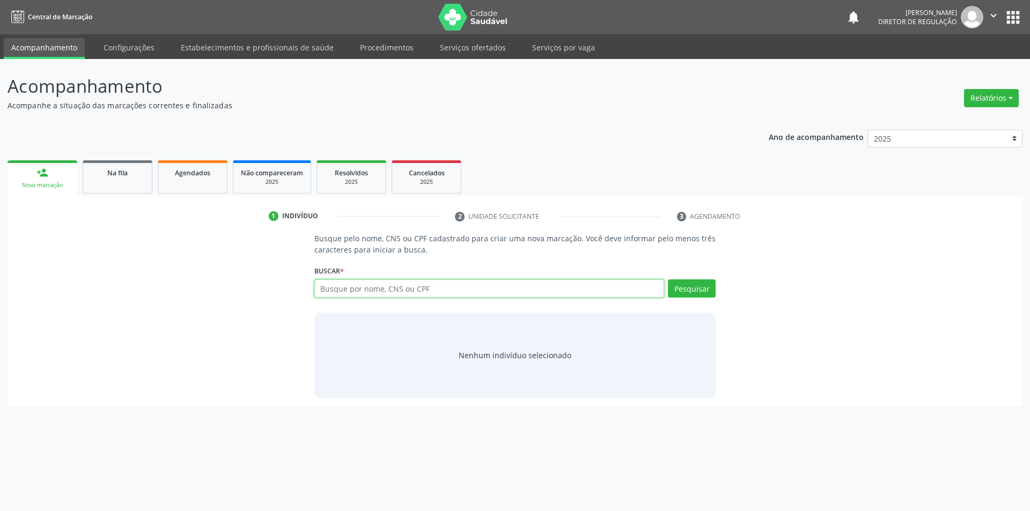
click at [382, 290] on input "text" at bounding box center [489, 289] width 350 height 18
type input "700004160154306"
click at [685, 293] on button "Pesquisar" at bounding box center [692, 289] width 48 height 18
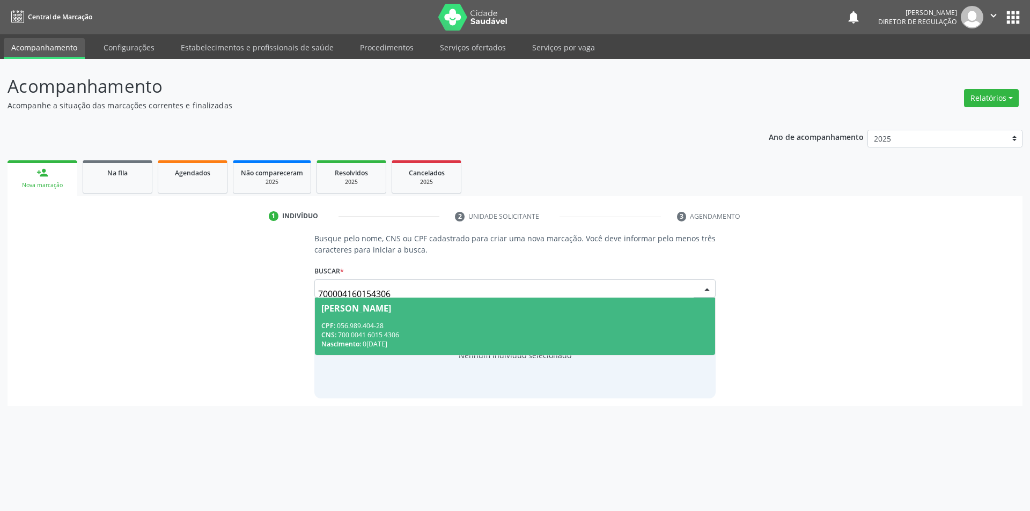
click at [455, 314] on span "Creuza de Araújo Macedo Lucas CPF: 056.989.404-28 CNS: 700 0041 6015 4306 Nasci…" at bounding box center [515, 326] width 401 height 57
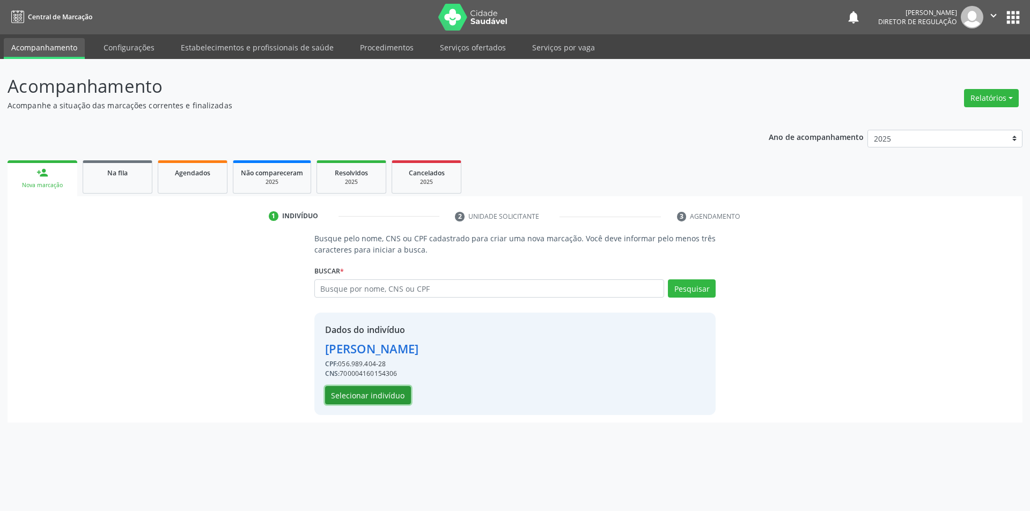
click at [405, 391] on button "Selecionar indivíduo" at bounding box center [368, 395] width 86 height 18
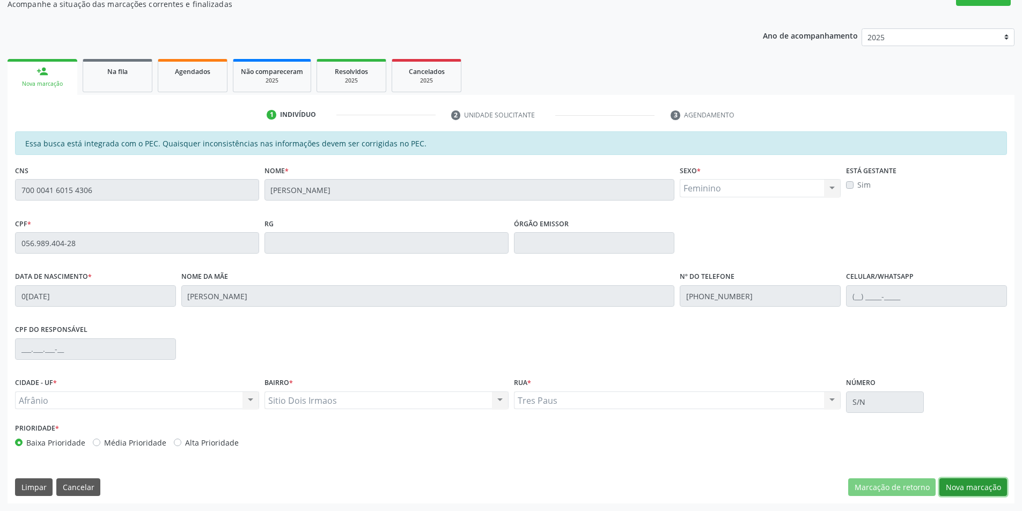
click at [977, 484] on button "Nova marcação" at bounding box center [974, 488] width 68 height 18
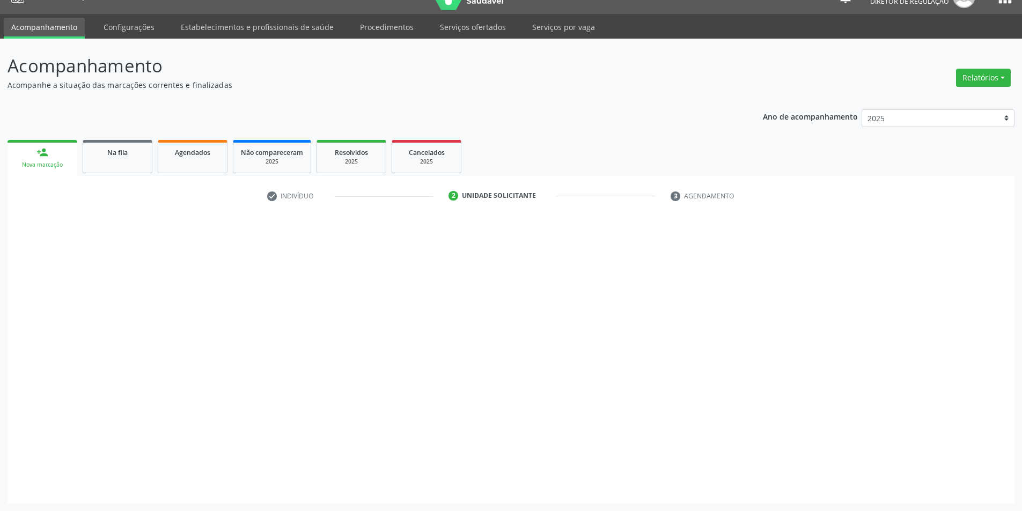
scroll to position [20, 0]
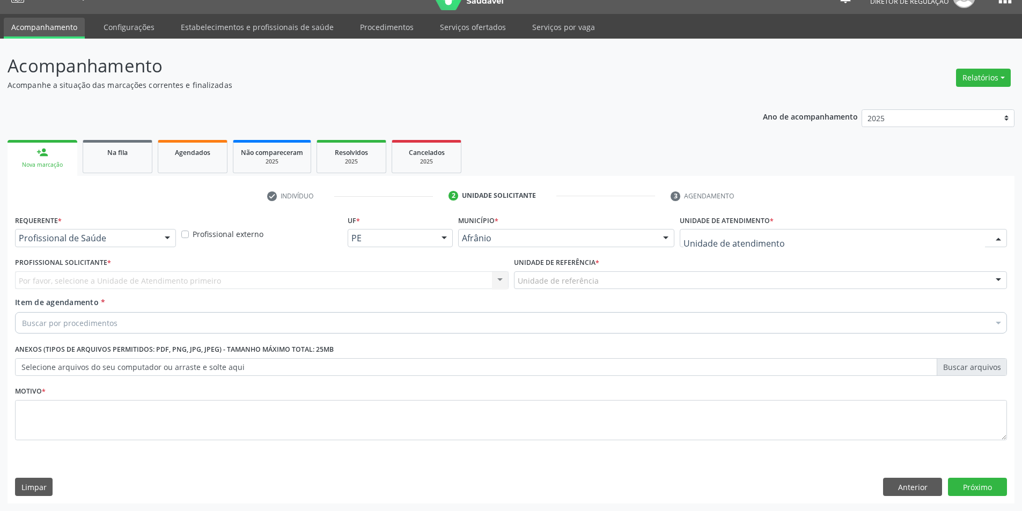
click at [761, 245] on div at bounding box center [843, 238] width 327 height 18
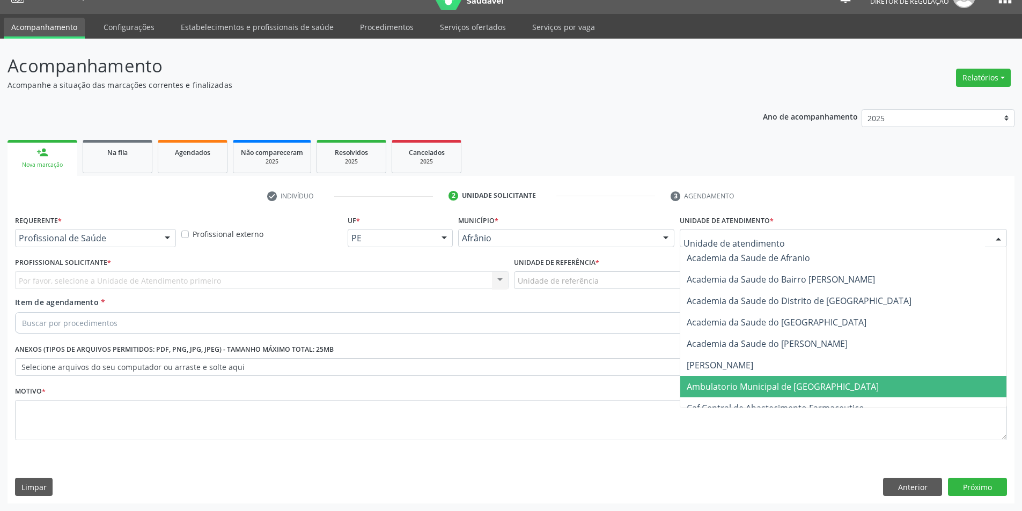
click at [768, 382] on span "Ambulatorio Municipal de [GEOGRAPHIC_DATA]" at bounding box center [783, 387] width 192 height 12
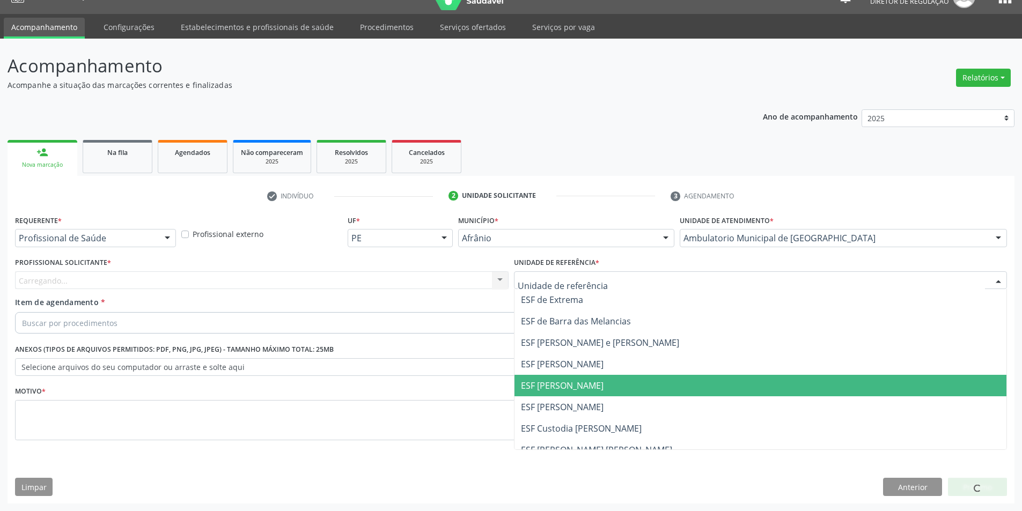
click at [597, 381] on span "ESF [PERSON_NAME]" at bounding box center [761, 385] width 493 height 21
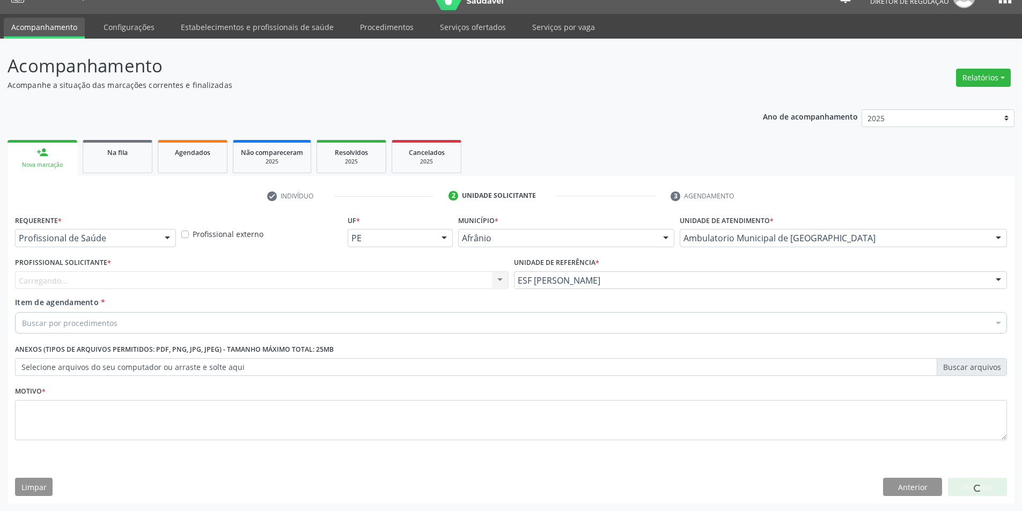
click at [375, 287] on div "Carregando..." at bounding box center [262, 281] width 494 height 18
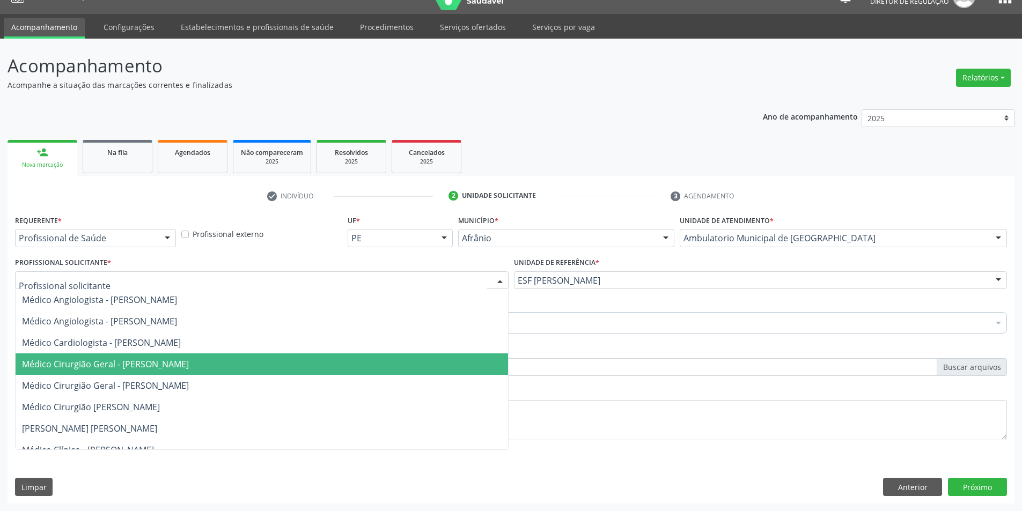
click at [200, 357] on span "Médico Cirurgião Geral - [PERSON_NAME]" at bounding box center [262, 364] width 493 height 21
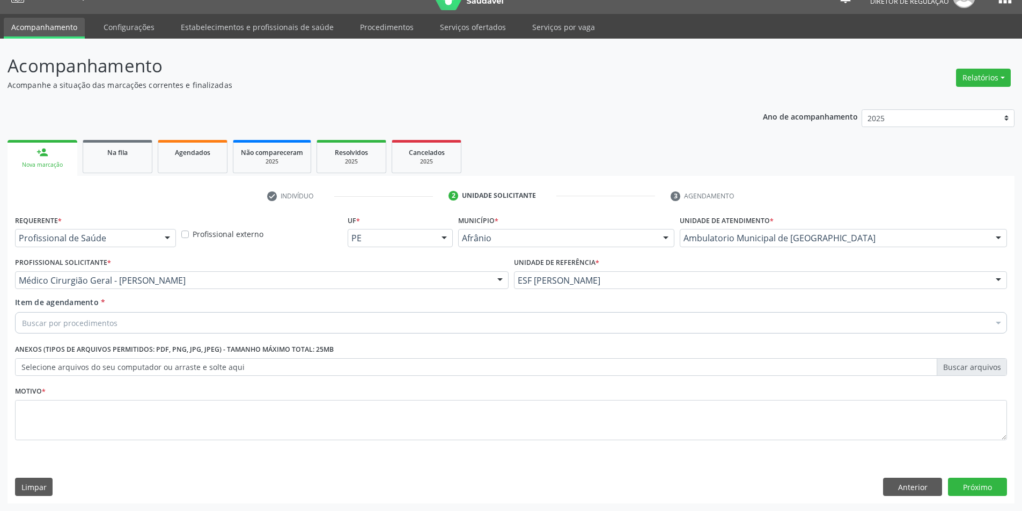
click at [197, 330] on div "Buscar por procedimentos" at bounding box center [511, 322] width 992 height 21
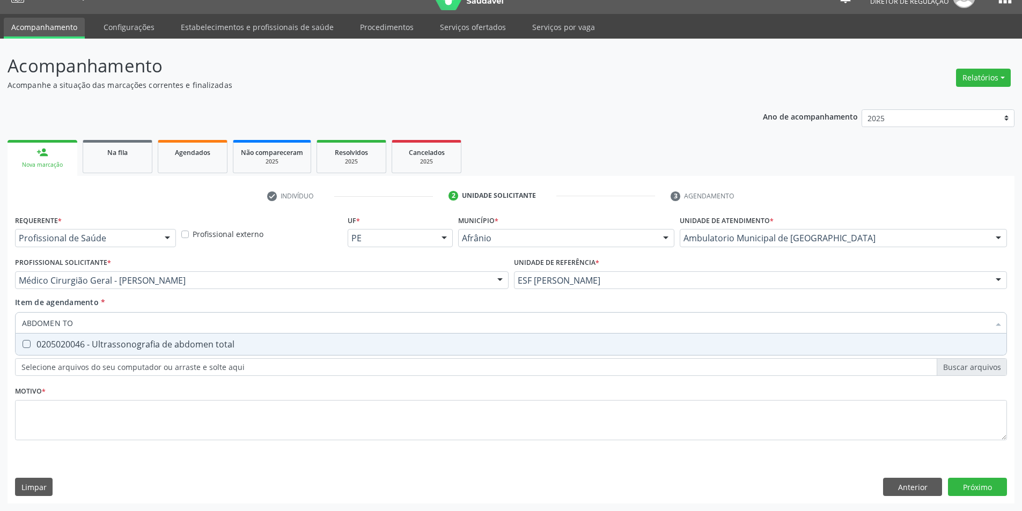
type input "ABDOMEN TOT"
click at [193, 336] on span "0205020046 - Ultrassonografia de abdomen total" at bounding box center [511, 344] width 991 height 21
checkbox total "true"
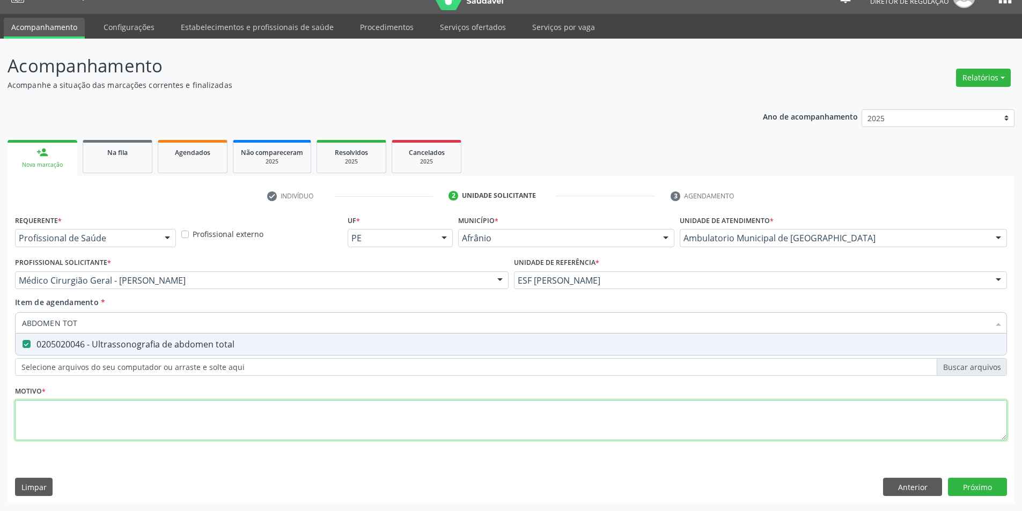
click at [171, 416] on div "Requerente * Profissional de Saúde Profissional de Saúde Paciente Nenhum result…" at bounding box center [511, 334] width 992 height 243
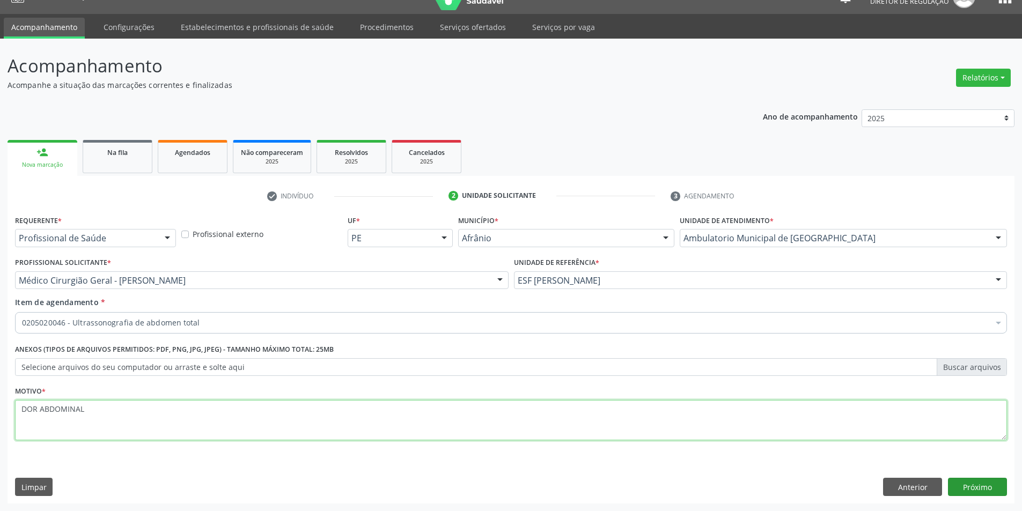
type textarea "DOR ABDOMINAL"
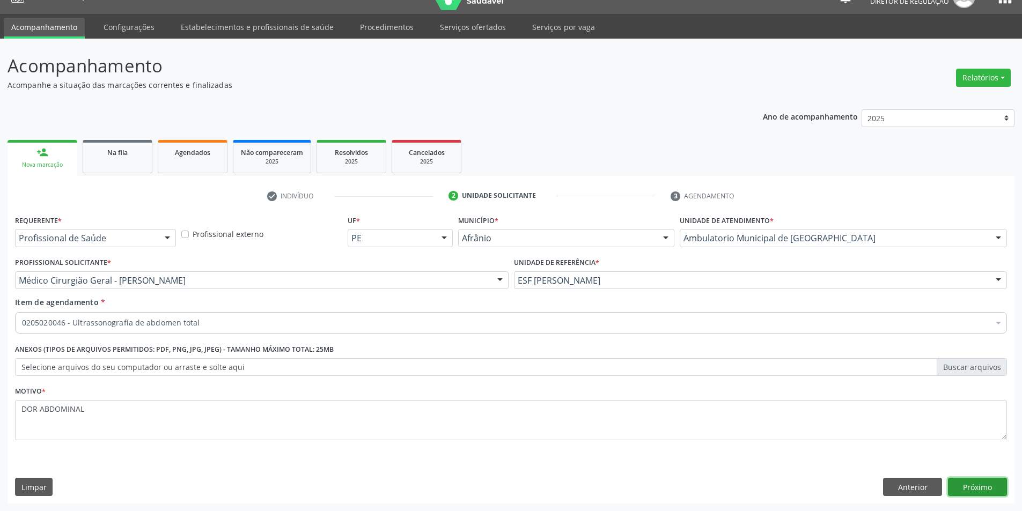
click at [991, 484] on button "Próximo" at bounding box center [977, 487] width 59 height 18
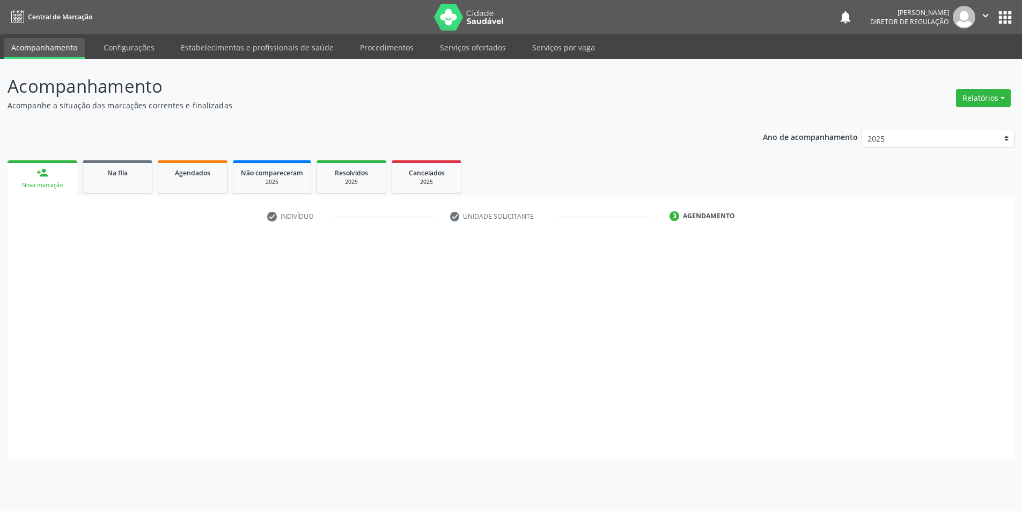
scroll to position [0, 0]
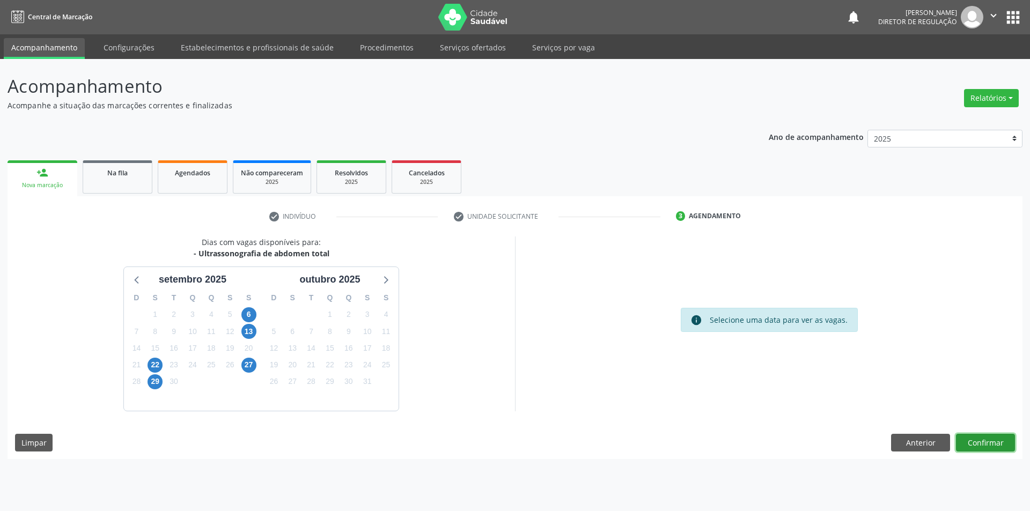
click at [983, 446] on button "Confirmar" at bounding box center [985, 443] width 59 height 18
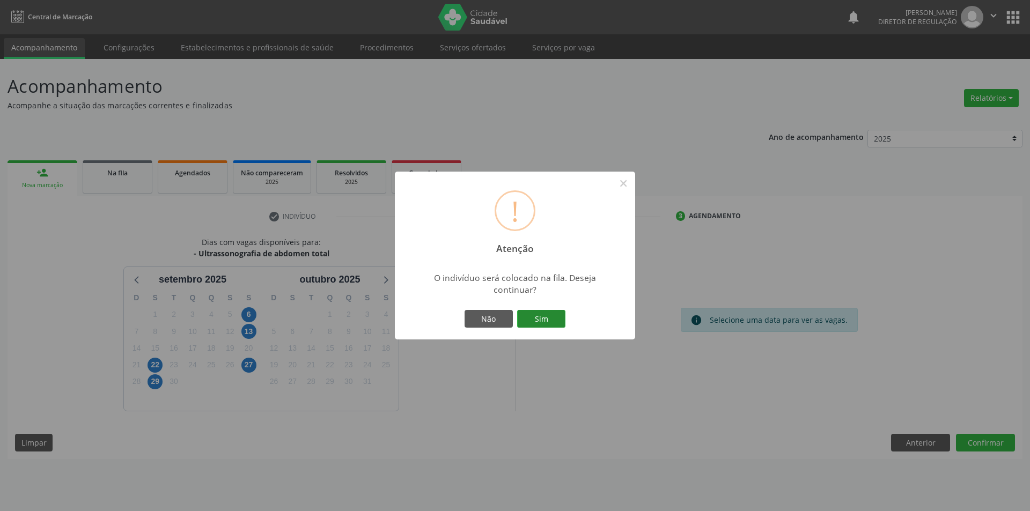
click at [563, 312] on button "Sim" at bounding box center [541, 319] width 48 height 18
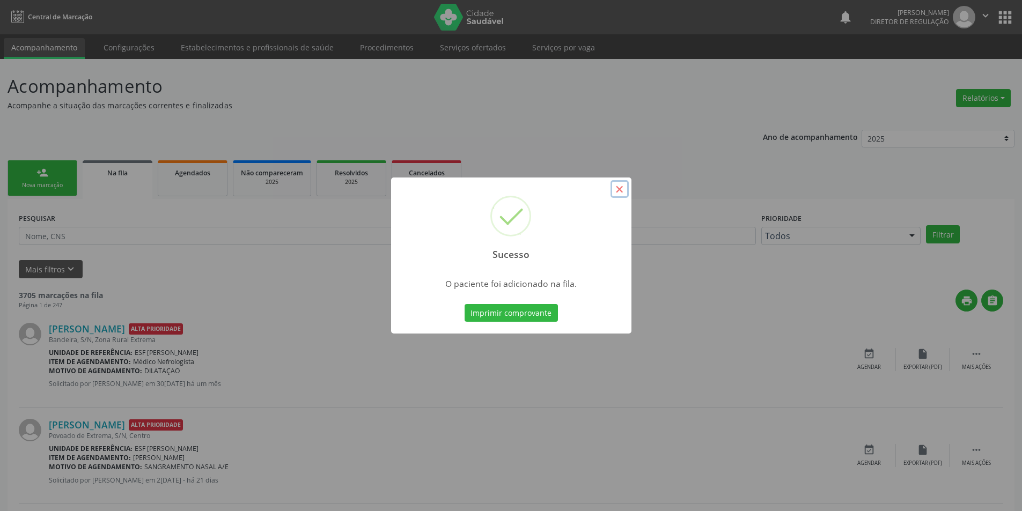
click at [620, 193] on button "×" at bounding box center [620, 189] width 18 height 18
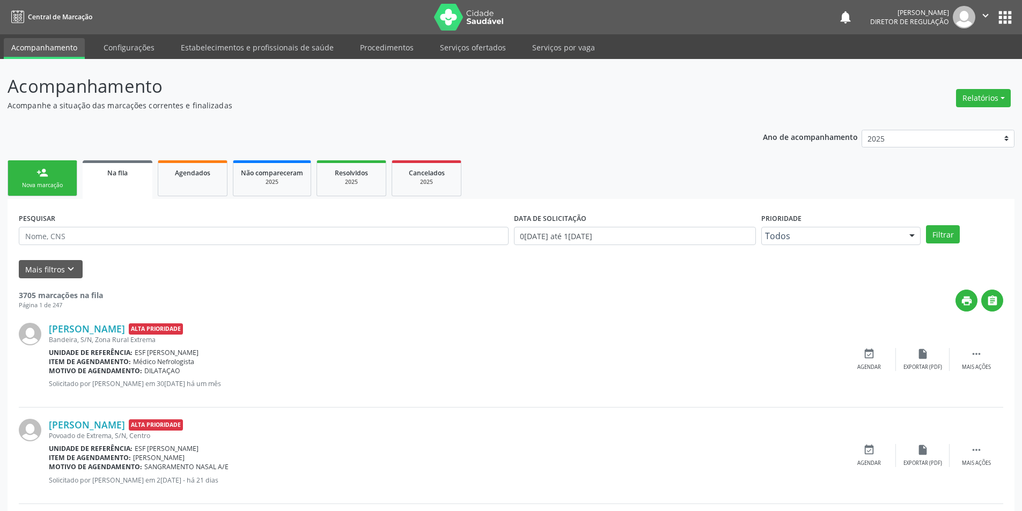
click at [35, 177] on link "person_add Nova marcação" at bounding box center [43, 178] width 70 height 36
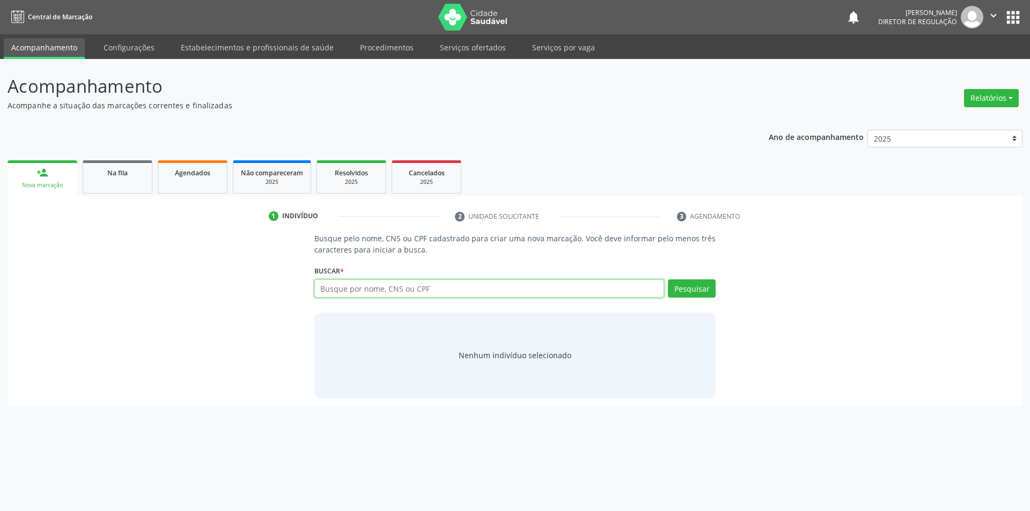
click at [336, 292] on input "text" at bounding box center [489, 289] width 350 height 18
type input "0"
type input "03927304484"
click at [687, 291] on button "Pesquisar" at bounding box center [692, 289] width 48 height 18
type input "03927304484"
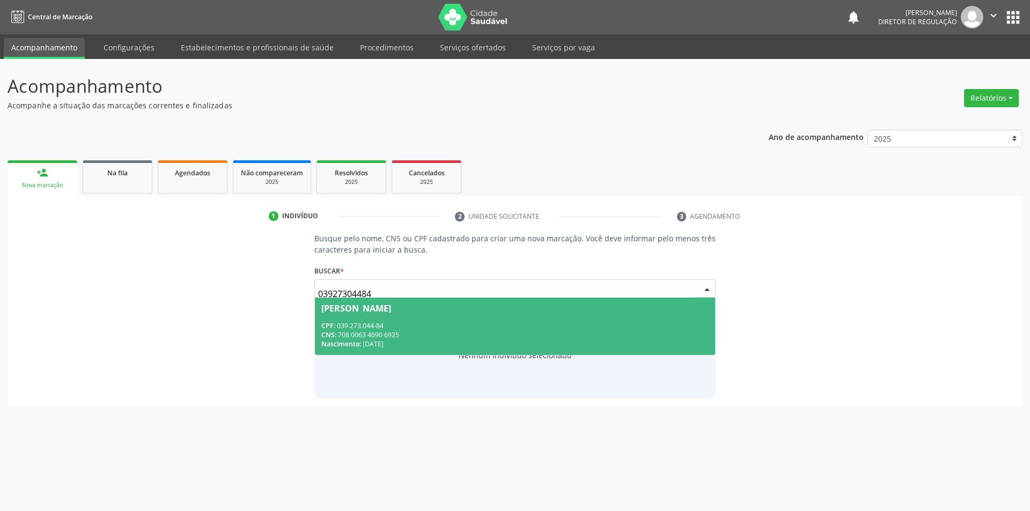
click at [574, 339] on div "CNS: 708 0063 4690 6925" at bounding box center [515, 335] width 388 height 9
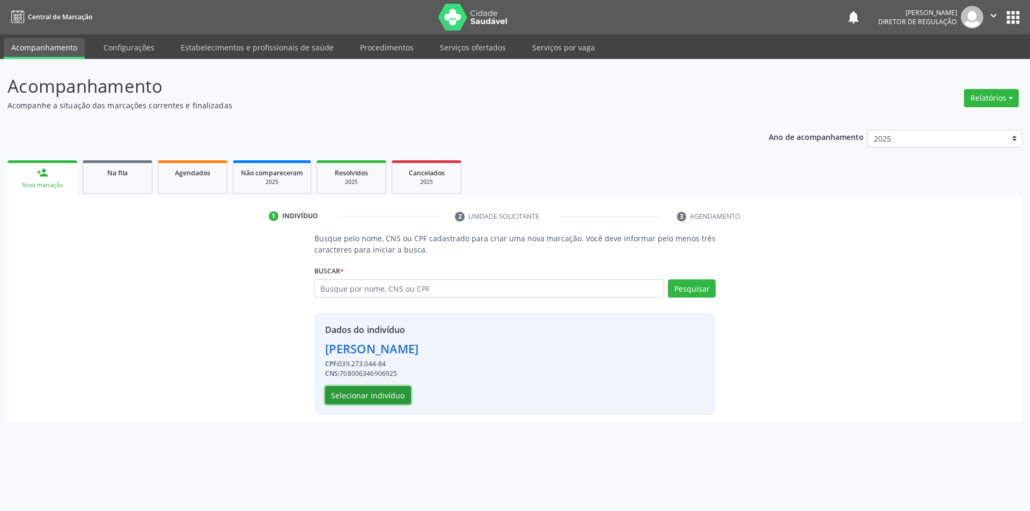
click at [397, 392] on button "Selecionar indivíduo" at bounding box center [368, 395] width 86 height 18
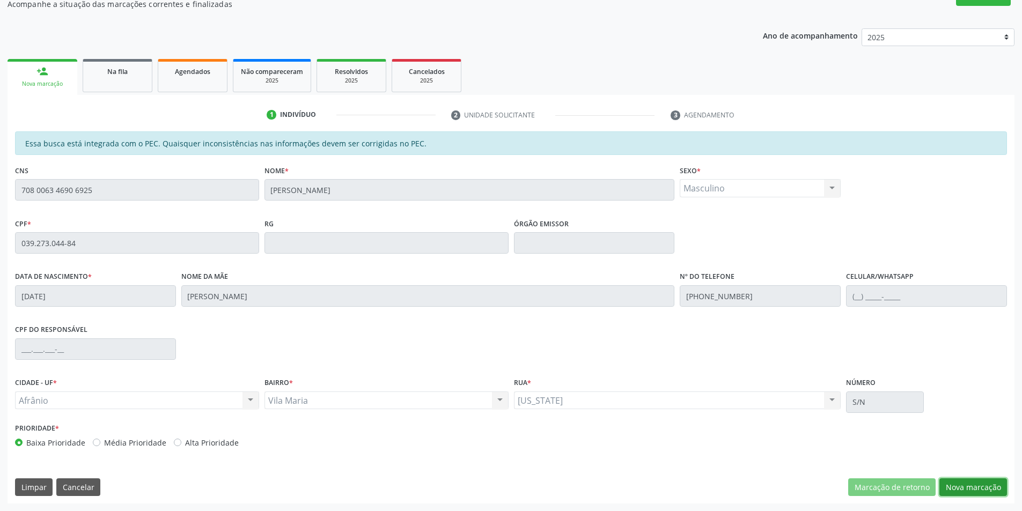
click at [962, 489] on button "Nova marcação" at bounding box center [974, 488] width 68 height 18
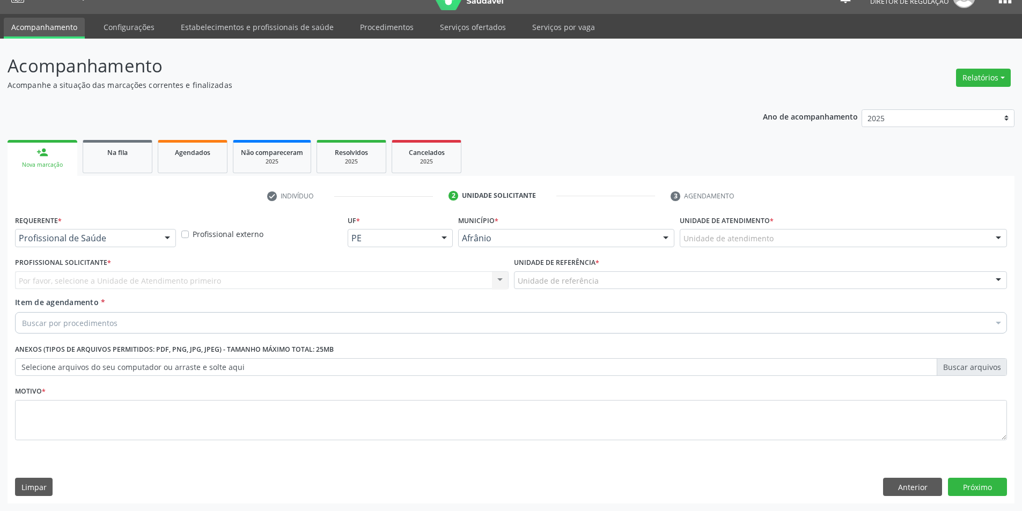
scroll to position [20, 0]
click at [753, 246] on div "Unidade de atendimento" at bounding box center [843, 238] width 327 height 18
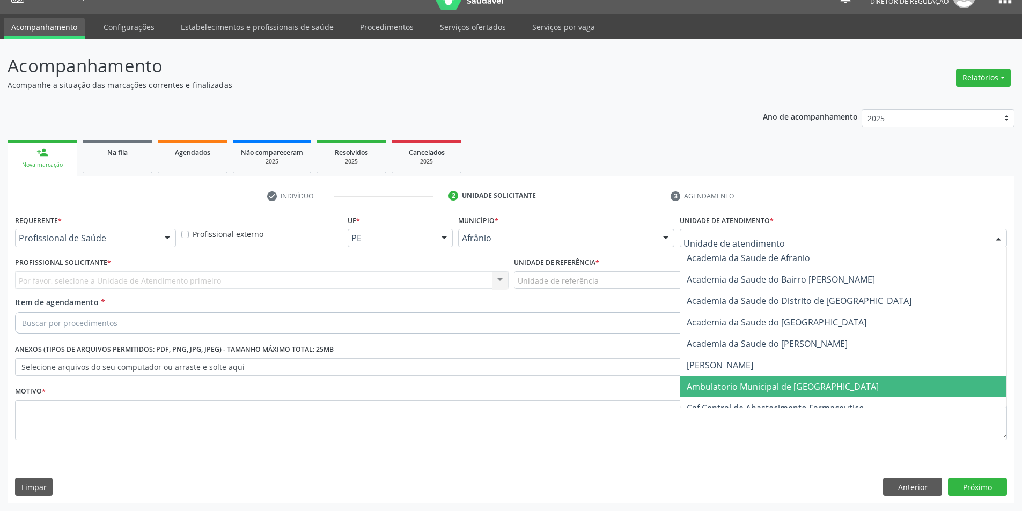
click at [763, 391] on span "Ambulatorio Municipal de [GEOGRAPHIC_DATA]" at bounding box center [783, 387] width 192 height 12
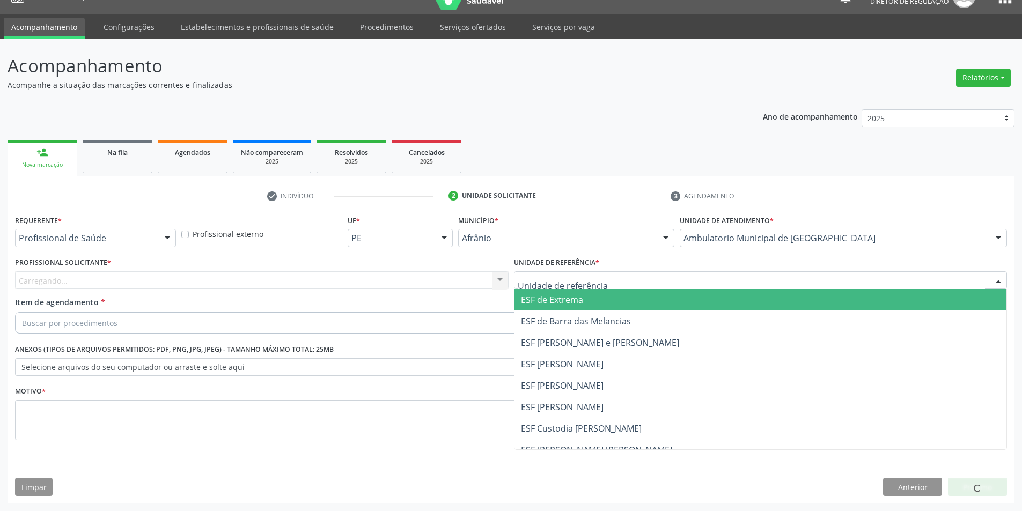
click at [569, 273] on div at bounding box center [761, 281] width 494 height 18
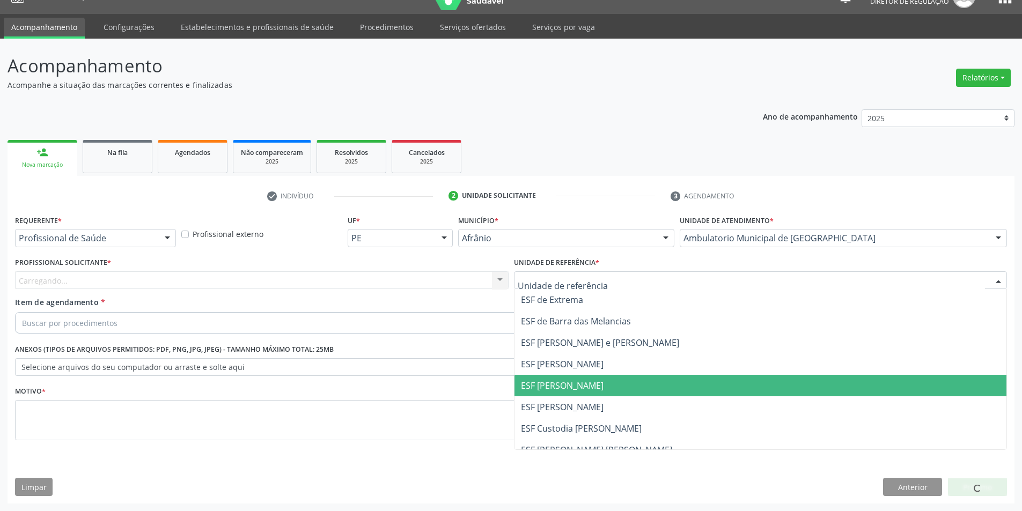
drag, startPoint x: 587, startPoint y: 394, endPoint x: 414, endPoint y: 317, distance: 189.5
click at [583, 393] on span "ESF [PERSON_NAME]" at bounding box center [761, 385] width 493 height 21
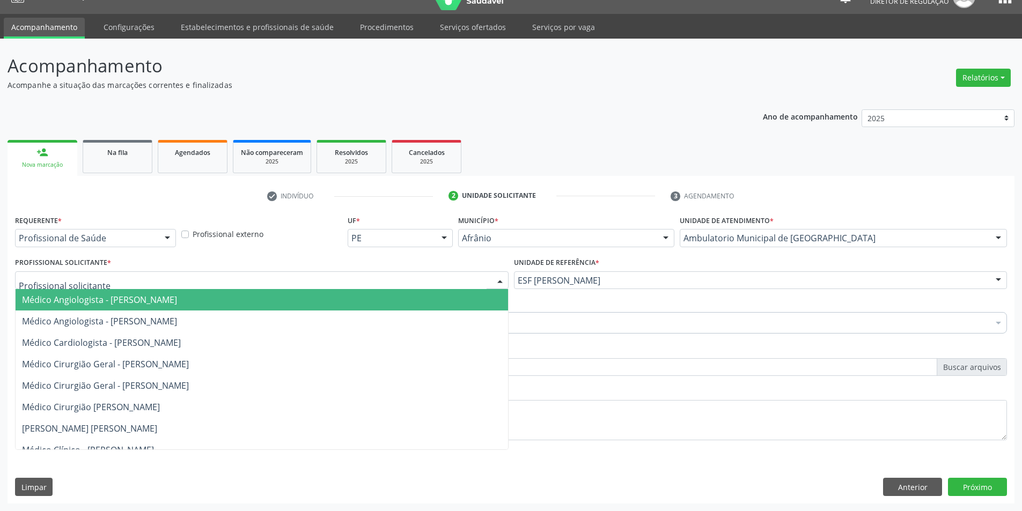
drag, startPoint x: 347, startPoint y: 276, endPoint x: 298, endPoint y: 289, distance: 50.4
click at [314, 287] on div at bounding box center [262, 281] width 494 height 18
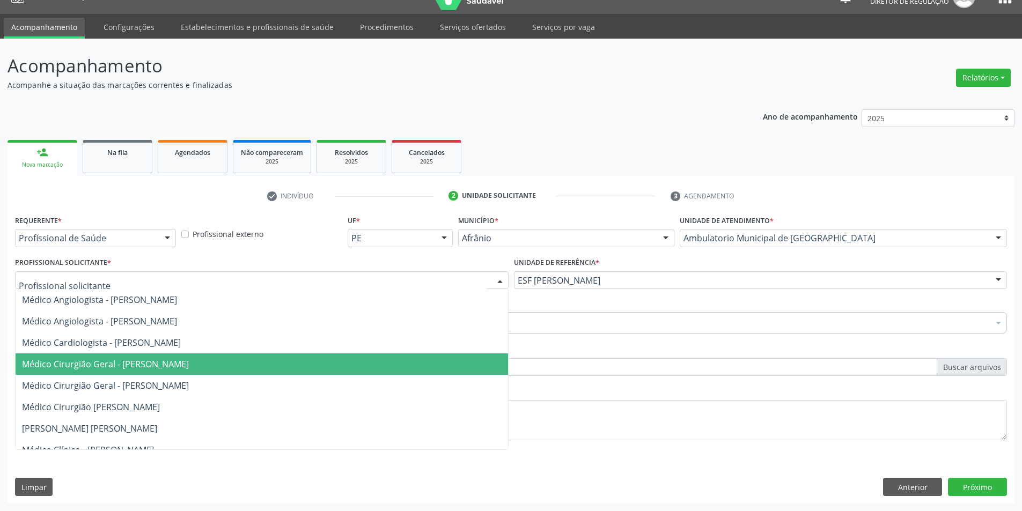
click at [169, 368] on span "Médico Cirurgião Geral - [PERSON_NAME]" at bounding box center [105, 364] width 167 height 12
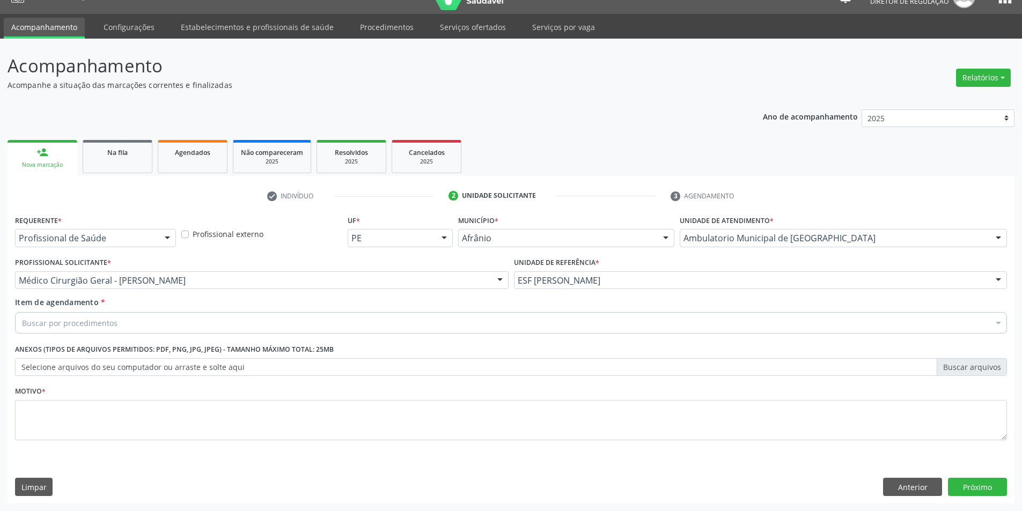
click at [133, 322] on div "Buscar por procedimentos" at bounding box center [511, 322] width 992 height 21
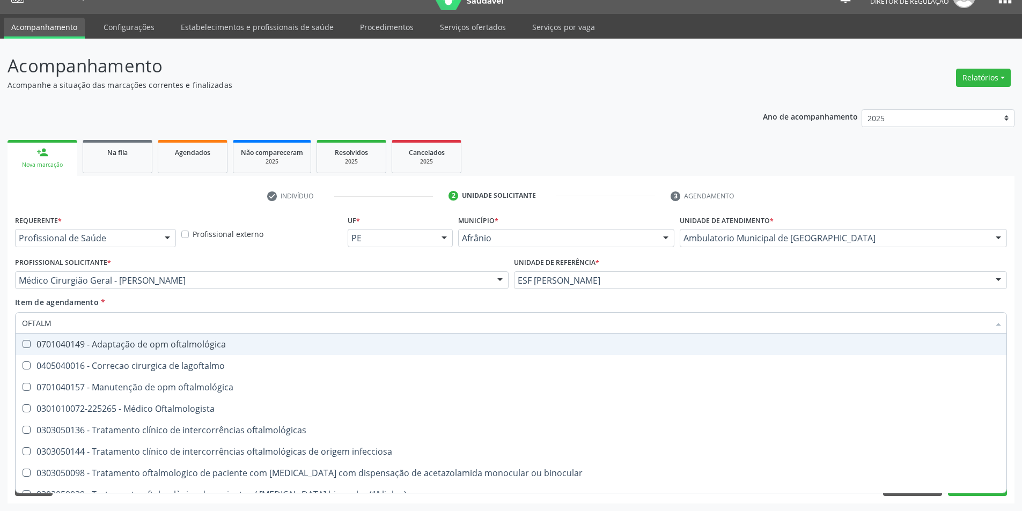
type input "OFTALMO"
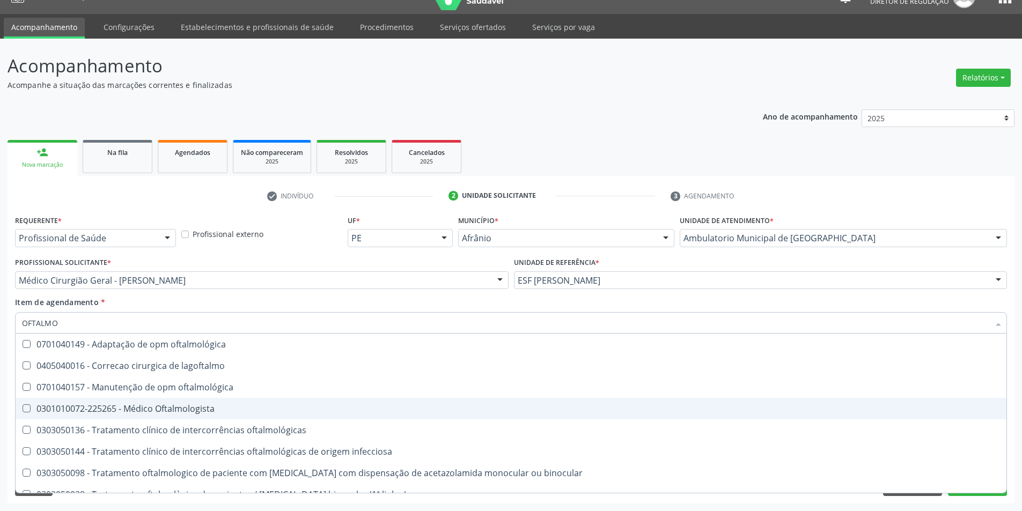
click at [155, 408] on div "0301010072-225265 - Médico Oftalmologista" at bounding box center [511, 409] width 978 height 9
checkbox Oftalmologista "true"
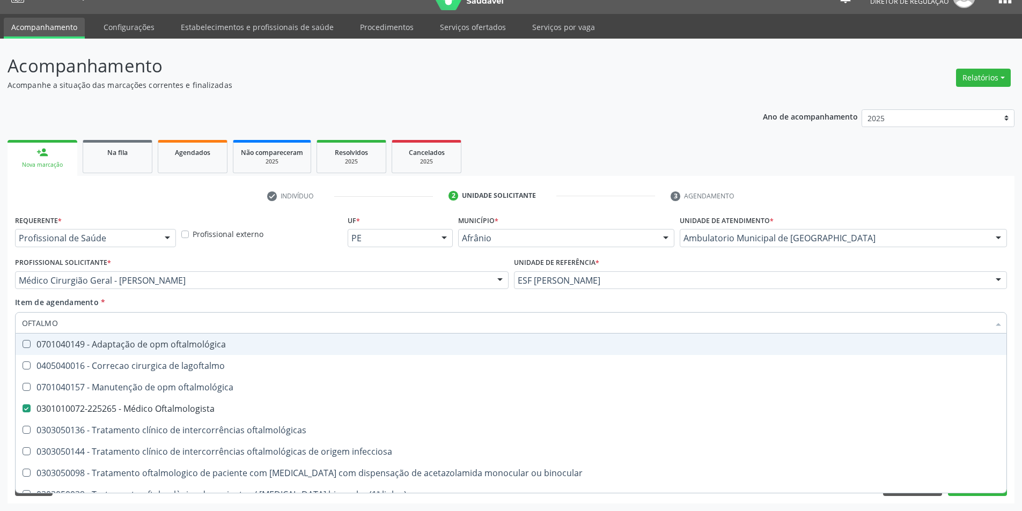
click at [222, 304] on div "Item de agendamento * OFTALMO Desfazer seleção 0701040149 - Adaptação de opm of…" at bounding box center [511, 314] width 992 height 34
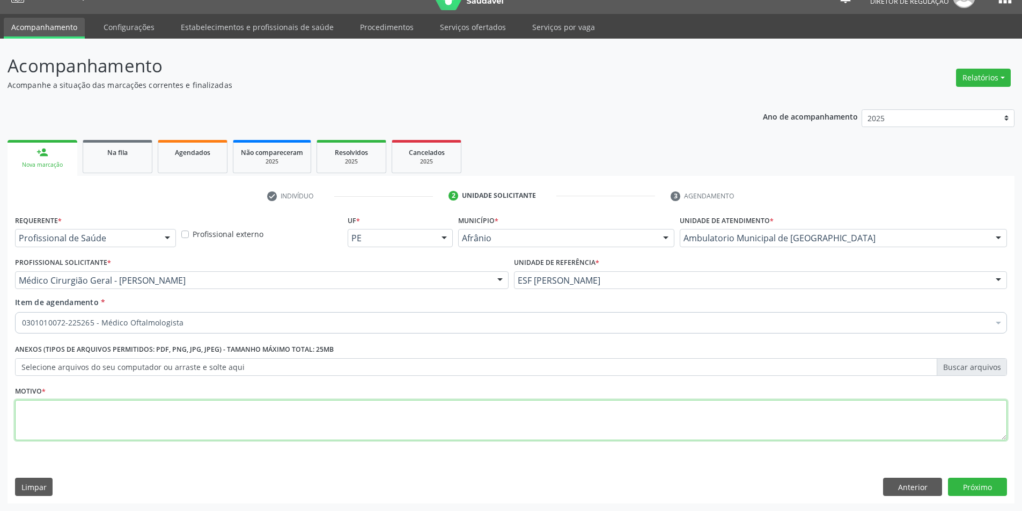
click at [192, 435] on textarea at bounding box center [511, 420] width 992 height 41
type textarea "'"
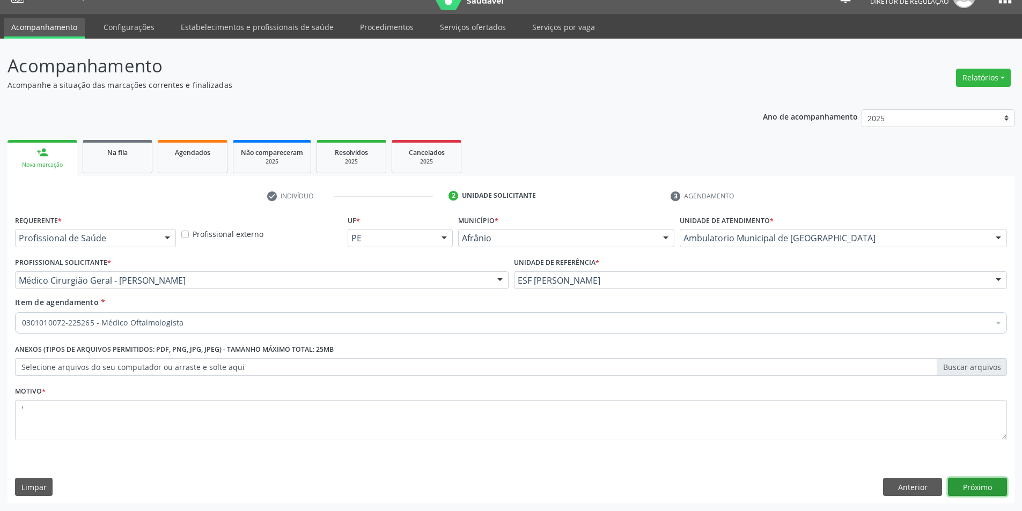
click at [992, 488] on button "Próximo" at bounding box center [977, 487] width 59 height 18
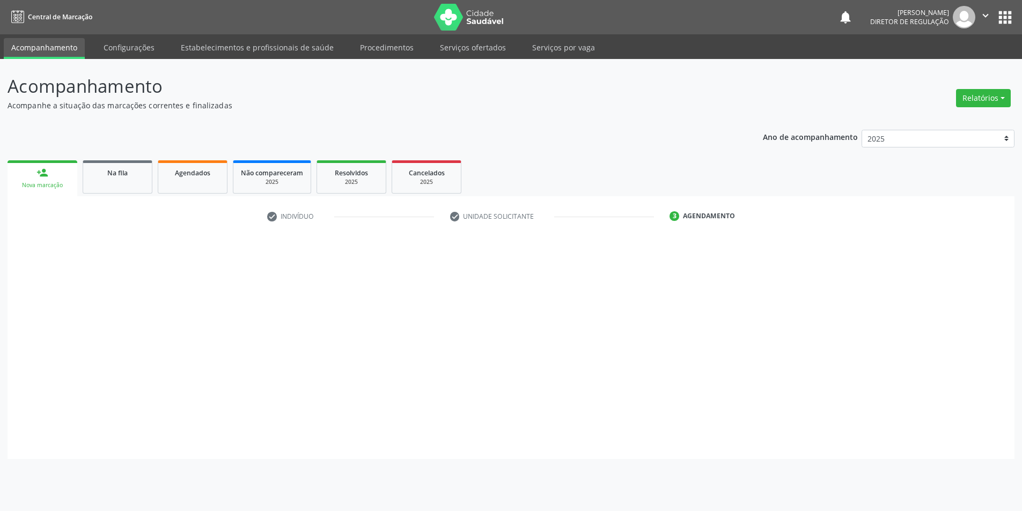
scroll to position [0, 0]
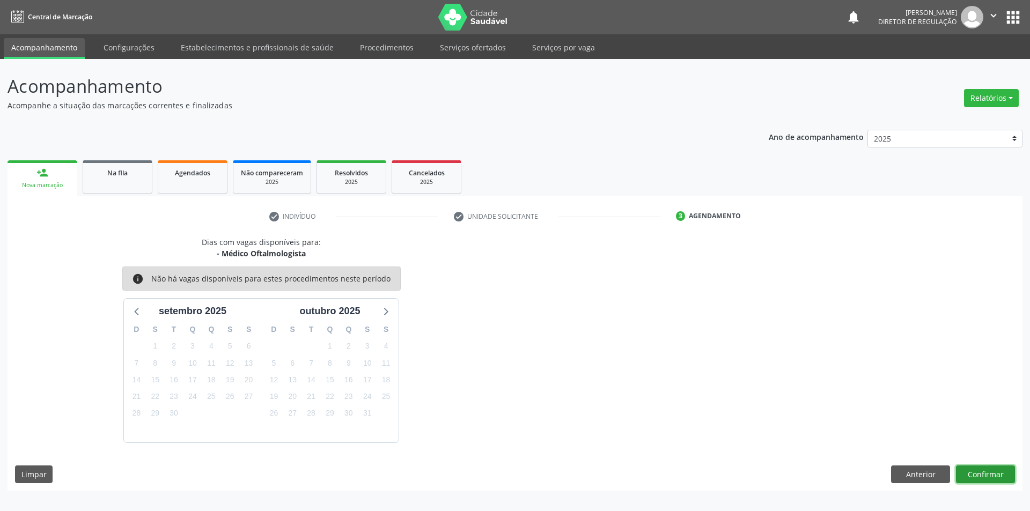
click at [977, 472] on button "Confirmar" at bounding box center [985, 475] width 59 height 18
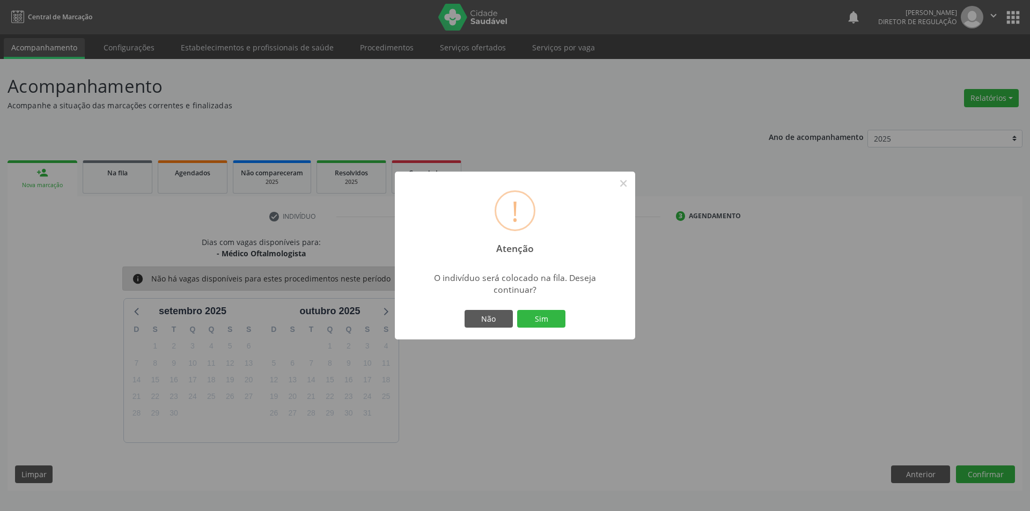
click at [534, 308] on div "Não Sim" at bounding box center [515, 319] width 106 height 23
click at [537, 315] on button "Sim" at bounding box center [541, 319] width 48 height 18
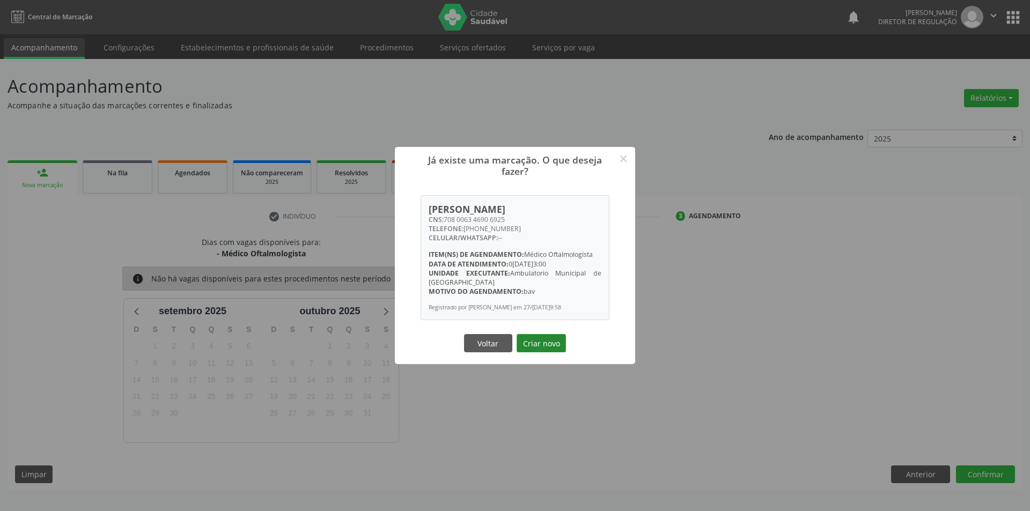
click at [547, 348] on button "Criar novo" at bounding box center [541, 343] width 49 height 18
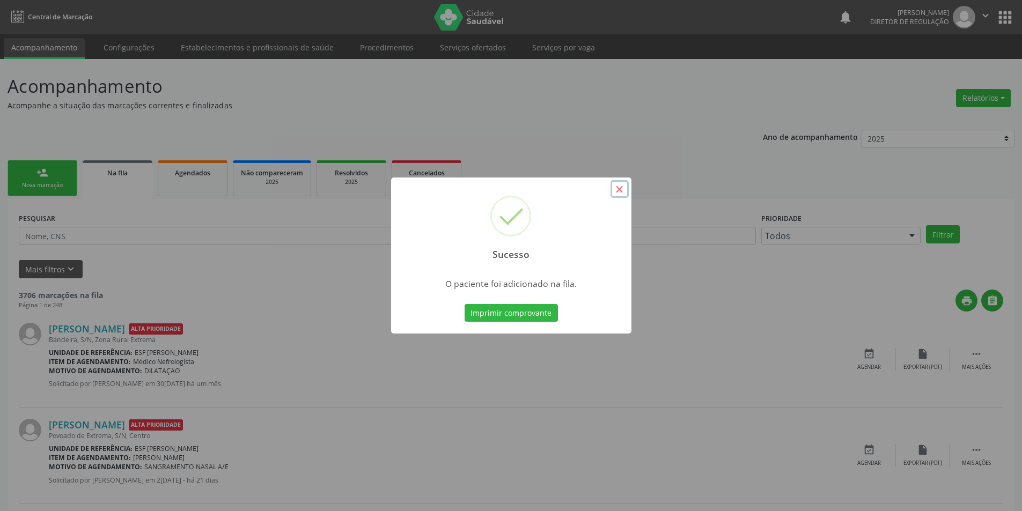
click at [616, 189] on button "×" at bounding box center [620, 189] width 18 height 18
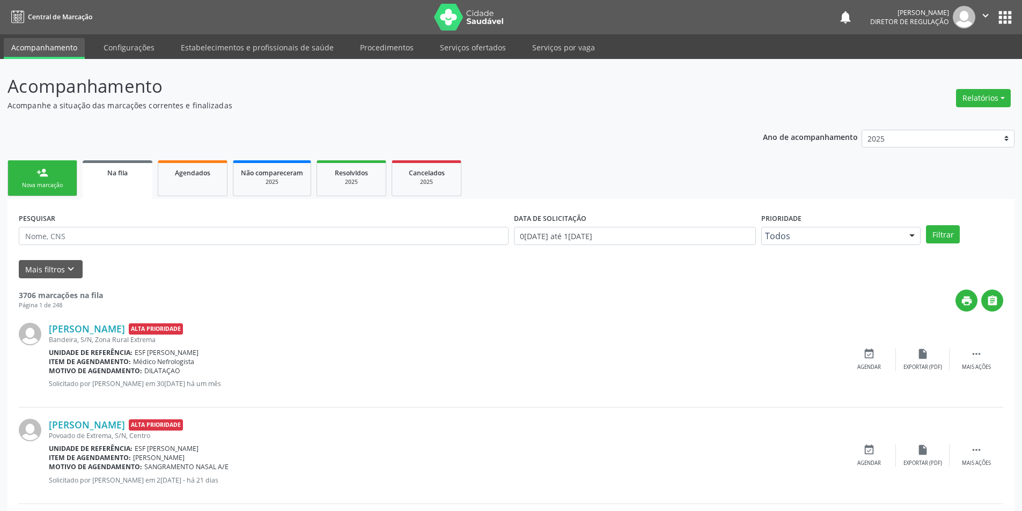
click at [53, 189] on div "Nova marcação" at bounding box center [43, 185] width 54 height 8
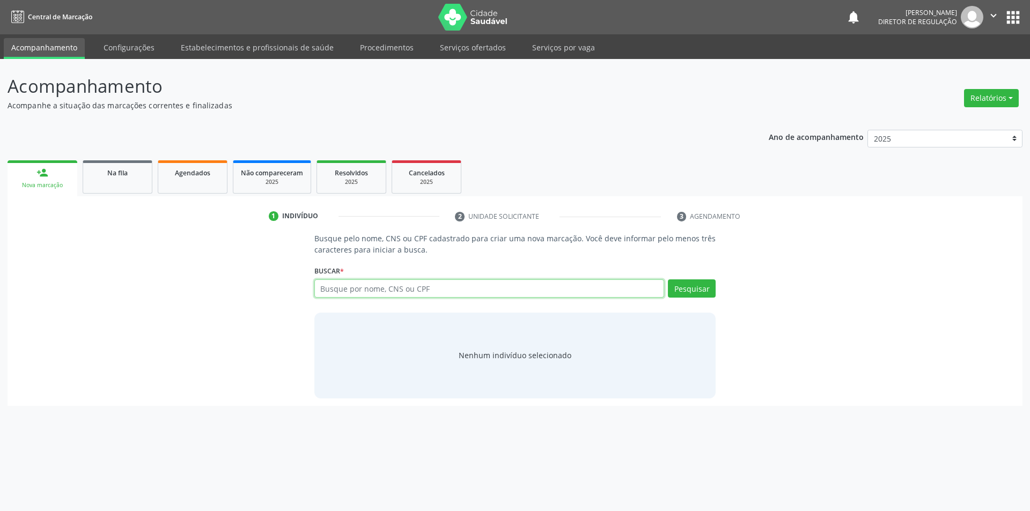
click at [385, 295] on input "text" at bounding box center [489, 289] width 350 height 18
type input "705003682753457"
click at [695, 287] on button "Pesquisar" at bounding box center [692, 289] width 48 height 18
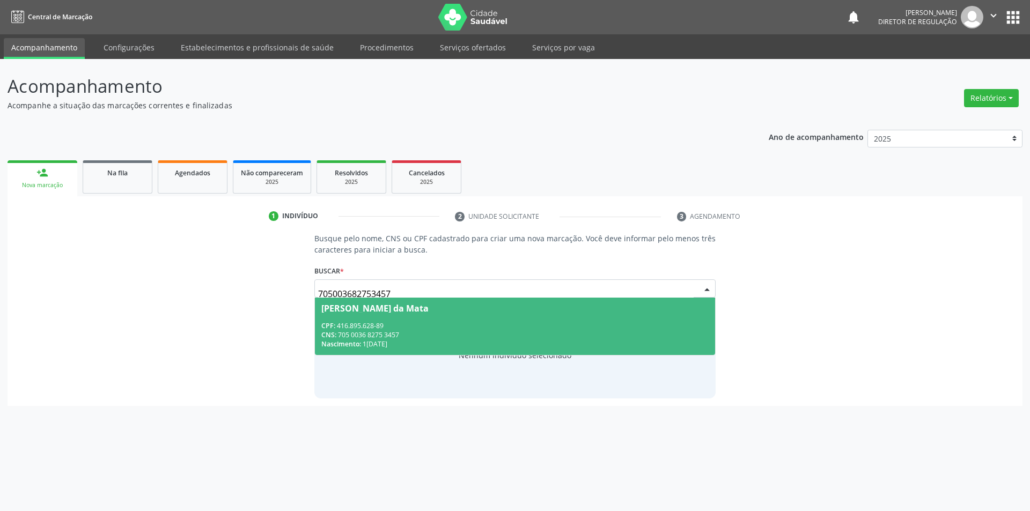
click at [555, 337] on div "CNS: 705 0036 8275 3457" at bounding box center [515, 335] width 388 height 9
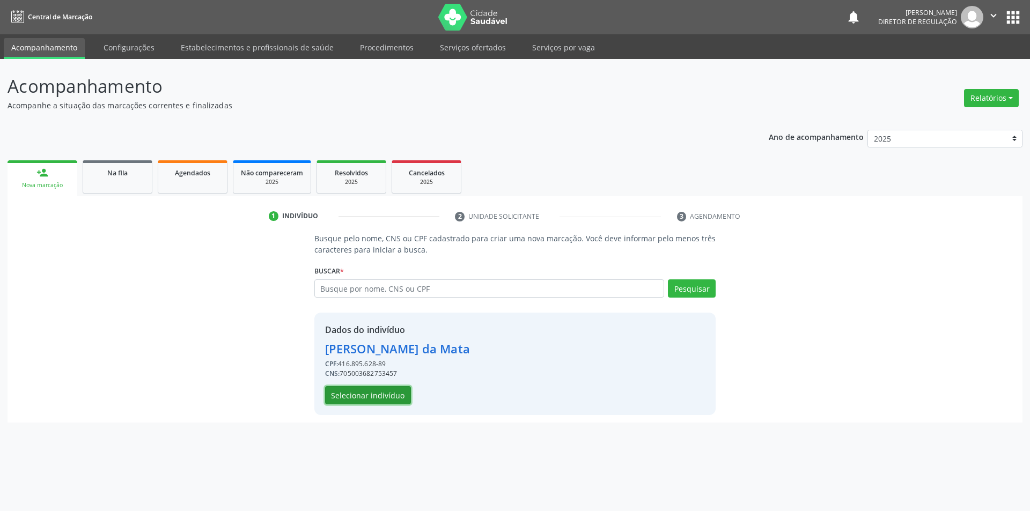
click at [382, 393] on button "Selecionar indivíduo" at bounding box center [368, 395] width 86 height 18
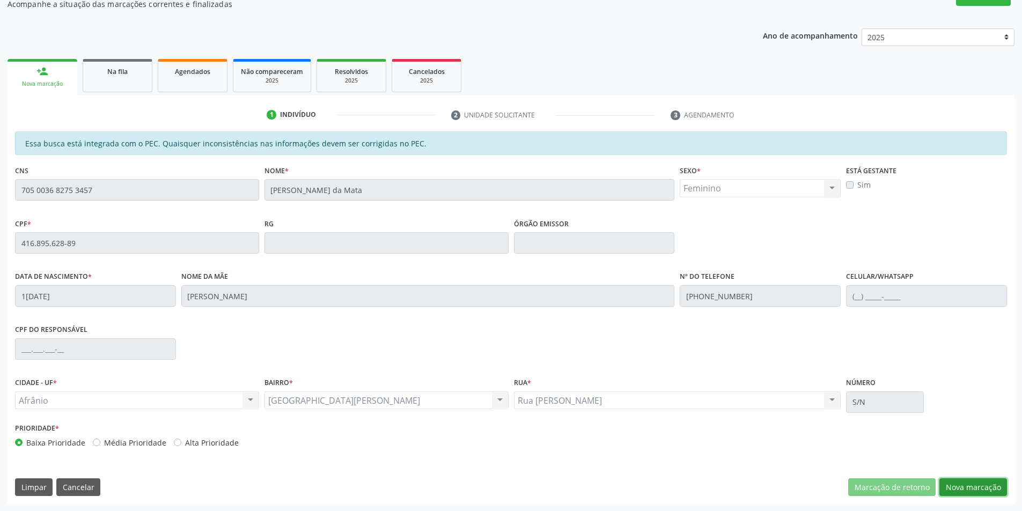
click at [970, 480] on button "Nova marcação" at bounding box center [974, 488] width 68 height 18
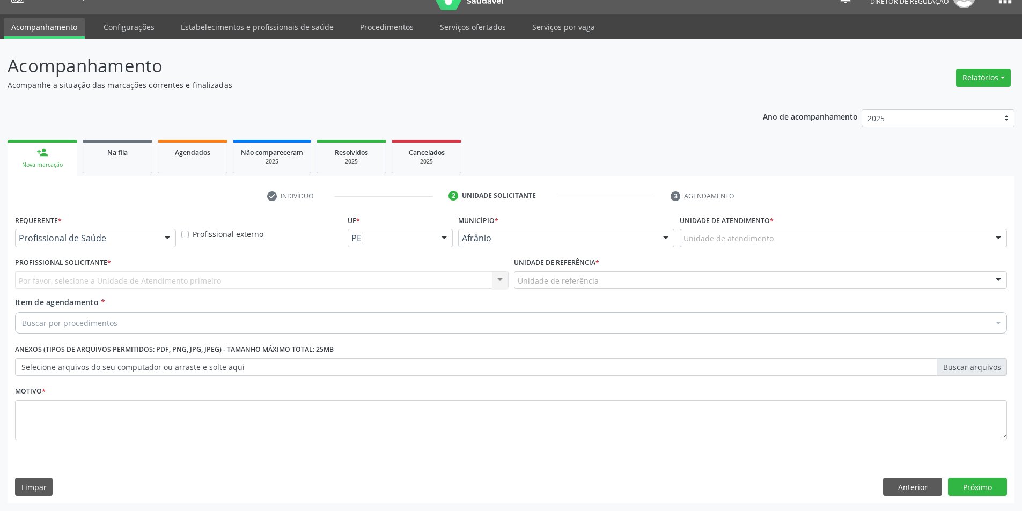
scroll to position [20, 0]
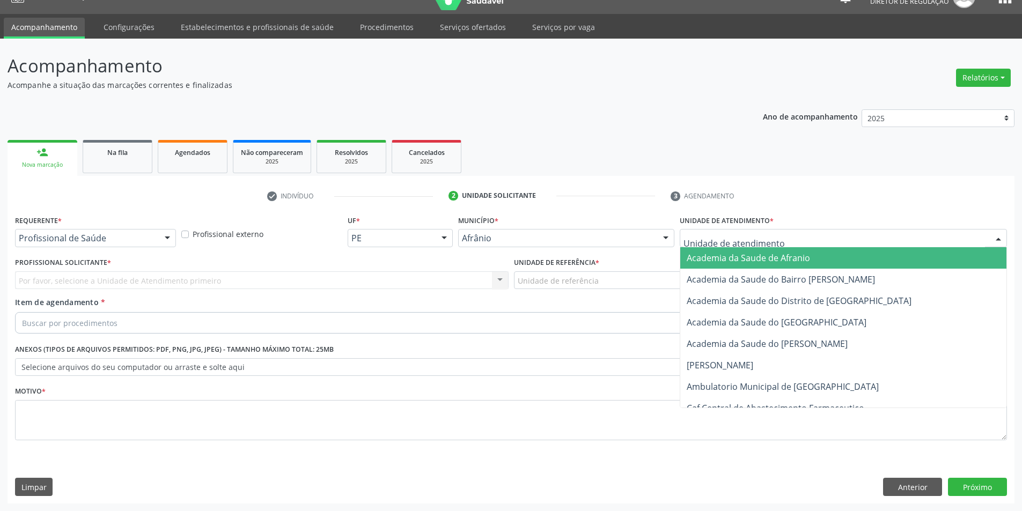
drag, startPoint x: 789, startPoint y: 235, endPoint x: 777, endPoint y: 345, distance: 110.7
click at [788, 239] on div at bounding box center [843, 238] width 327 height 18
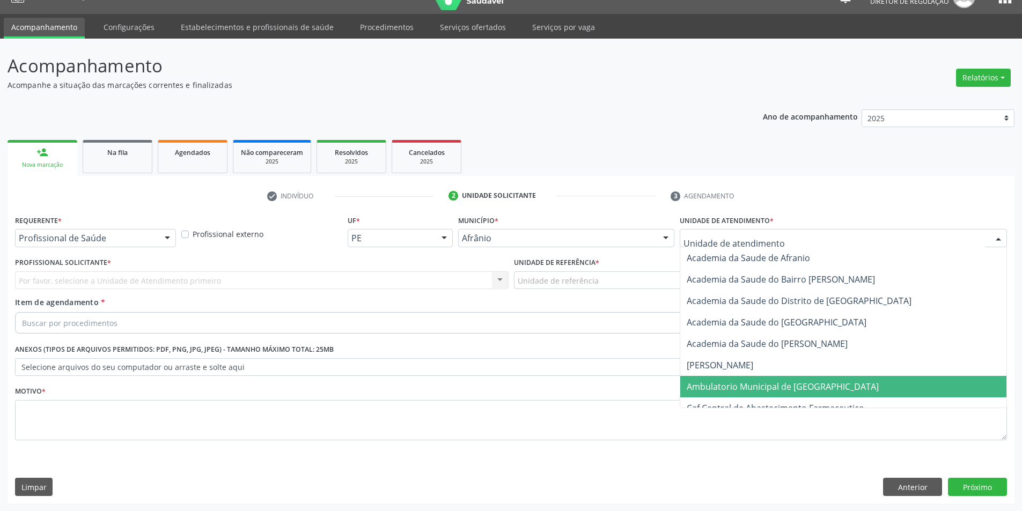
drag, startPoint x: 766, startPoint y: 382, endPoint x: 697, endPoint y: 354, distance: 74.6
click at [766, 382] on span "Ambulatorio Municipal de [GEOGRAPHIC_DATA]" at bounding box center [783, 387] width 192 height 12
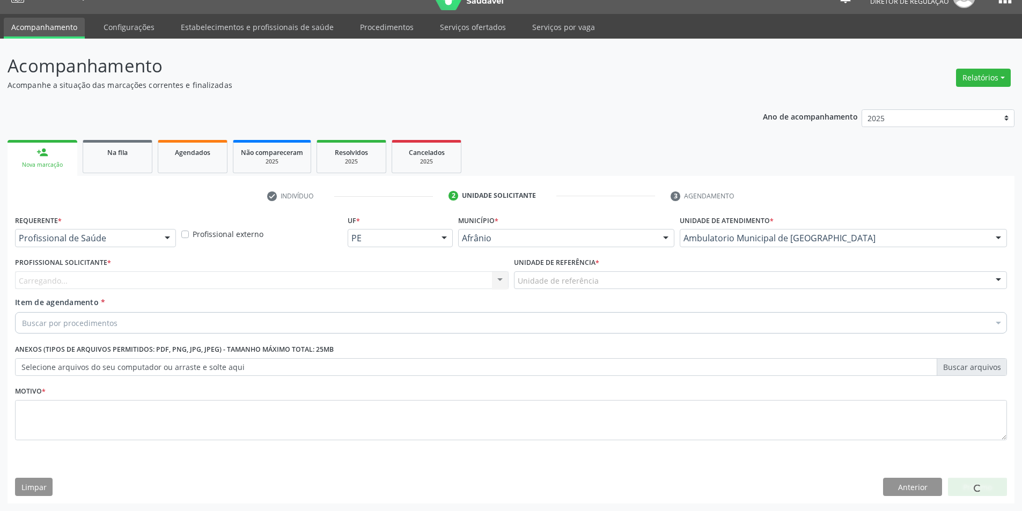
click at [618, 289] on div "Unidade de referência" at bounding box center [761, 281] width 494 height 18
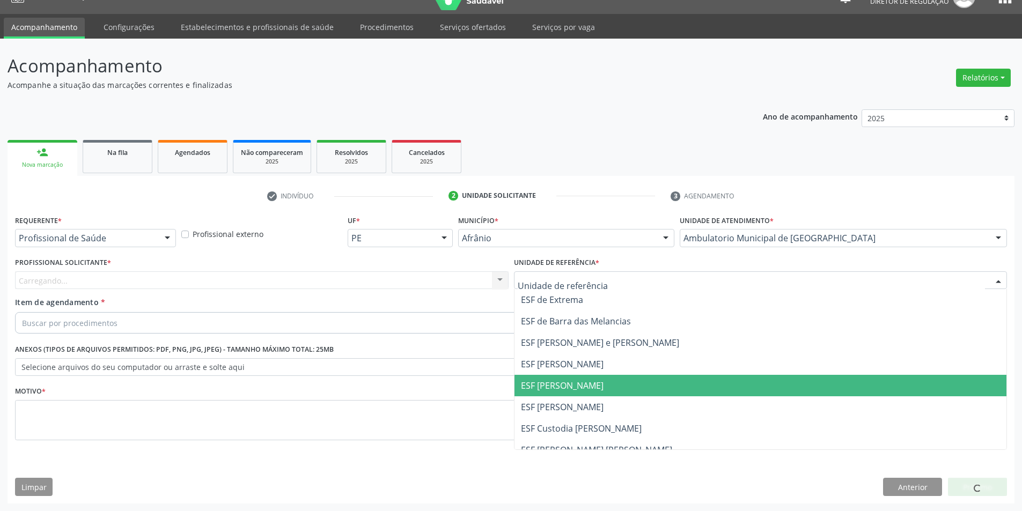
click at [590, 387] on span "ESF [PERSON_NAME]" at bounding box center [761, 385] width 493 height 21
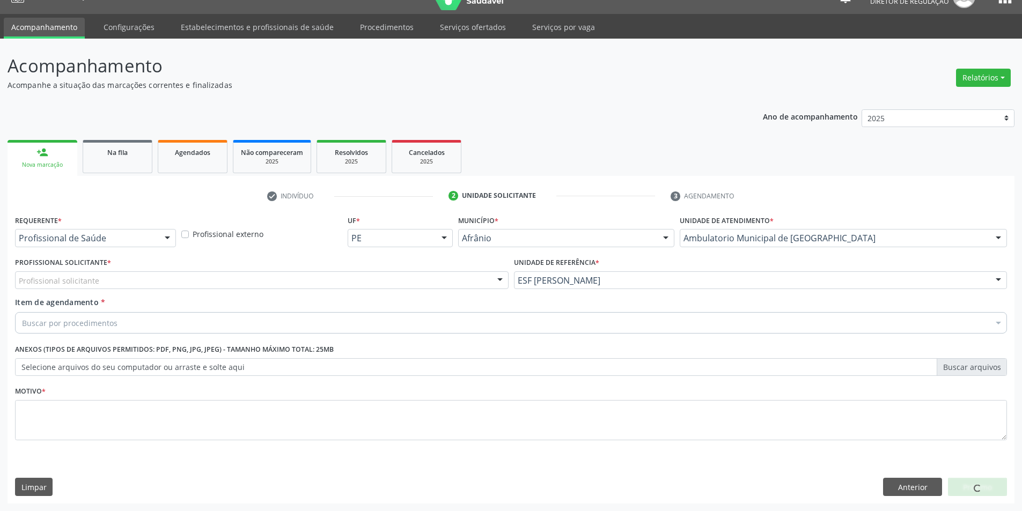
click at [363, 267] on div "Profissional Solicitante * Profissional solicitante Médico Angiologista - [PERS…" at bounding box center [262, 272] width 494 height 34
click at [364, 274] on div "Profissional solicitante" at bounding box center [262, 281] width 494 height 18
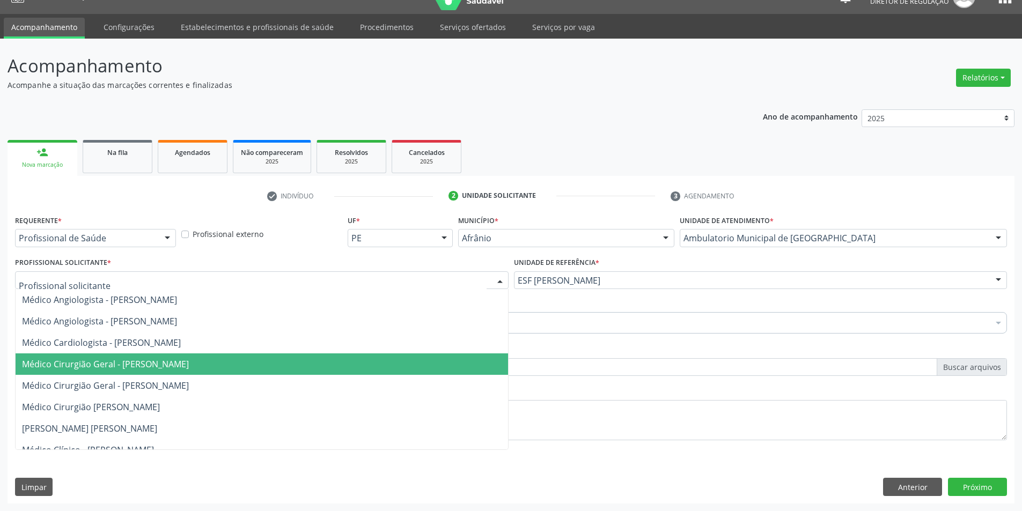
click at [189, 358] on span "Médico Cirurgião Geral - [PERSON_NAME]" at bounding box center [105, 364] width 167 height 12
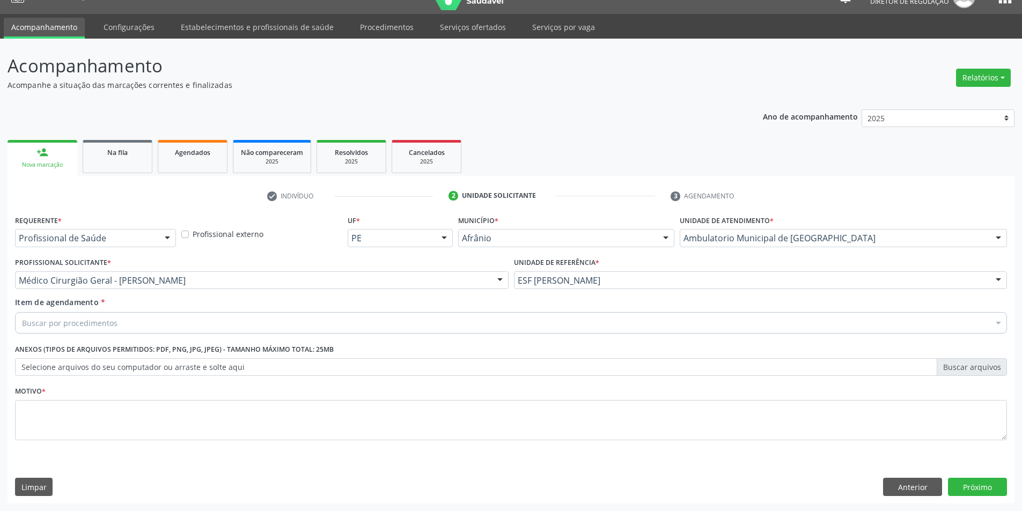
click at [188, 325] on div "Buscar por procedimentos" at bounding box center [511, 322] width 992 height 21
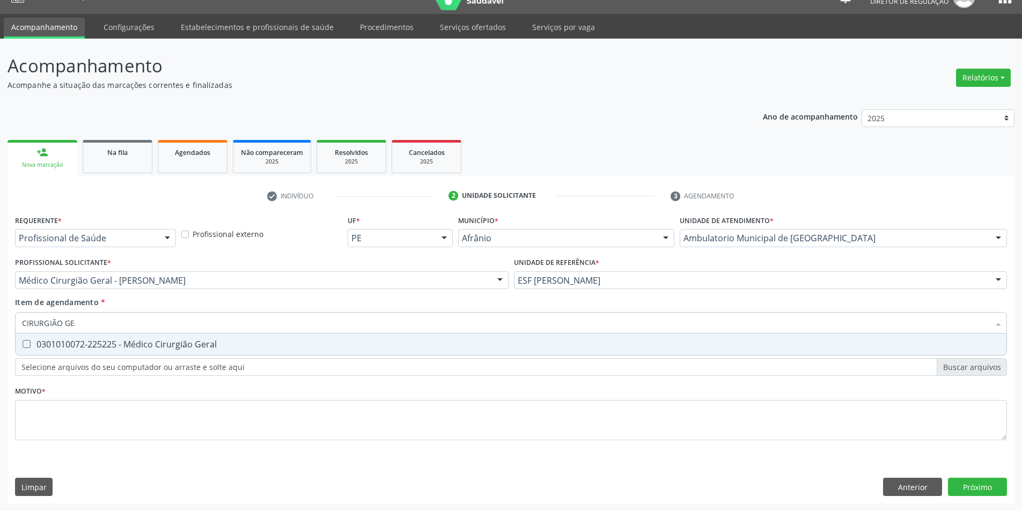
type input "CIRURGIÃO GER"
click at [248, 346] on div "0301010072-225225 - Médico Cirurgião Geral" at bounding box center [511, 344] width 978 height 9
checkbox Geral "true"
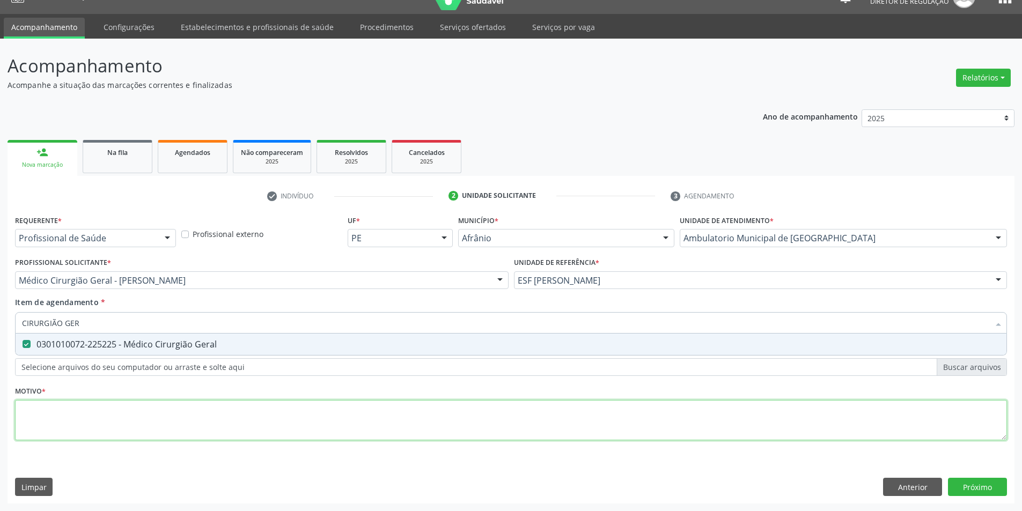
click at [172, 414] on div "Requerente * Profissional de Saúde Profissional de Saúde Paciente Nenhum result…" at bounding box center [511, 334] width 992 height 243
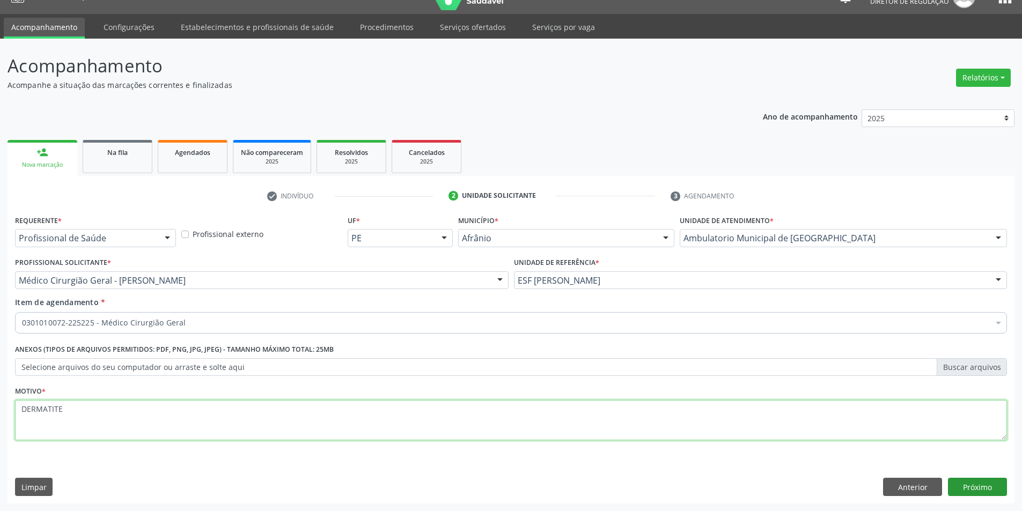
type textarea "DERMATITE"
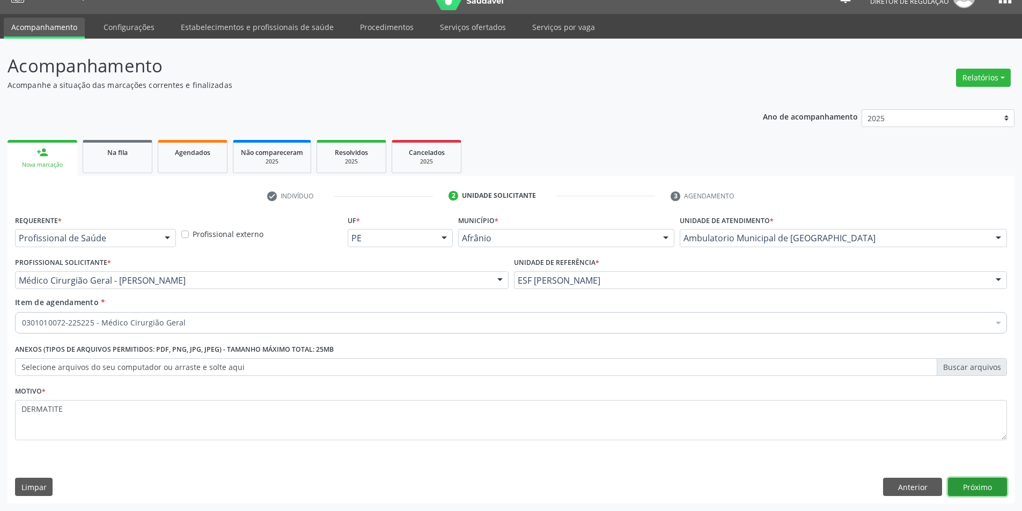
click at [988, 480] on button "Próximo" at bounding box center [977, 487] width 59 height 18
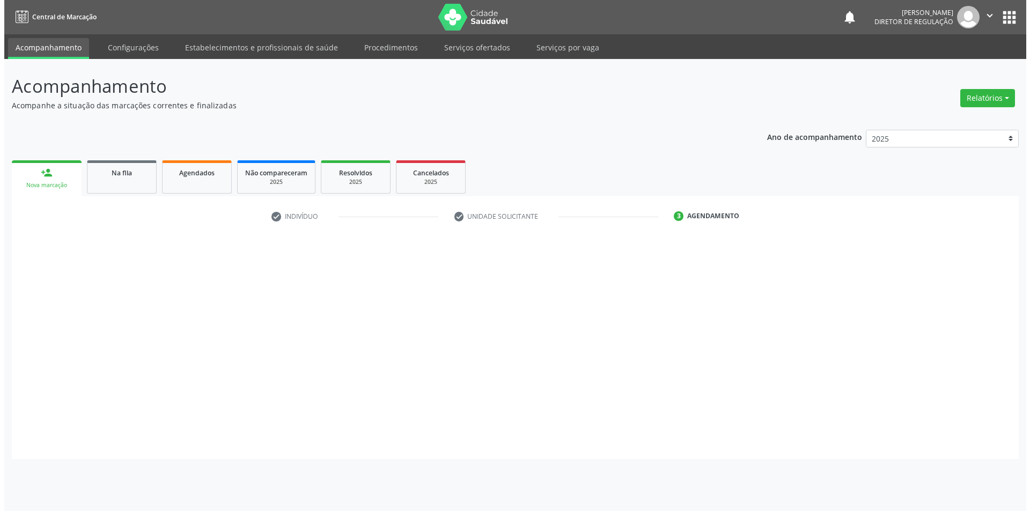
scroll to position [0, 0]
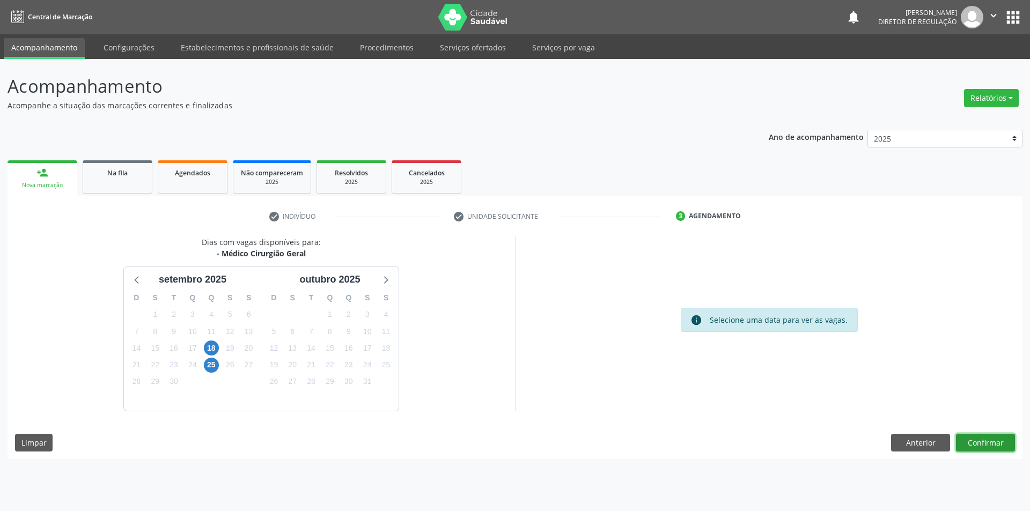
click at [980, 444] on button "Confirmar" at bounding box center [985, 443] width 59 height 18
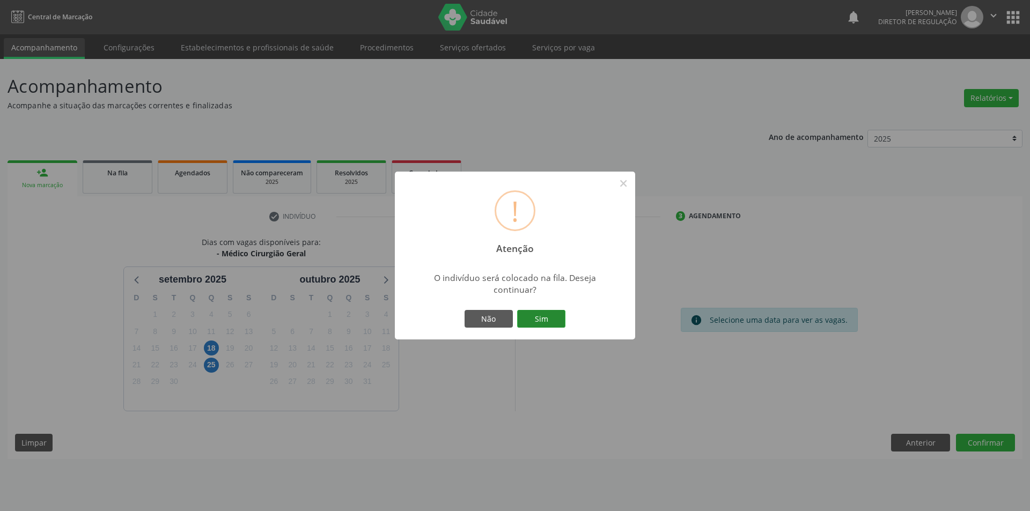
click at [544, 319] on button "Sim" at bounding box center [541, 319] width 48 height 18
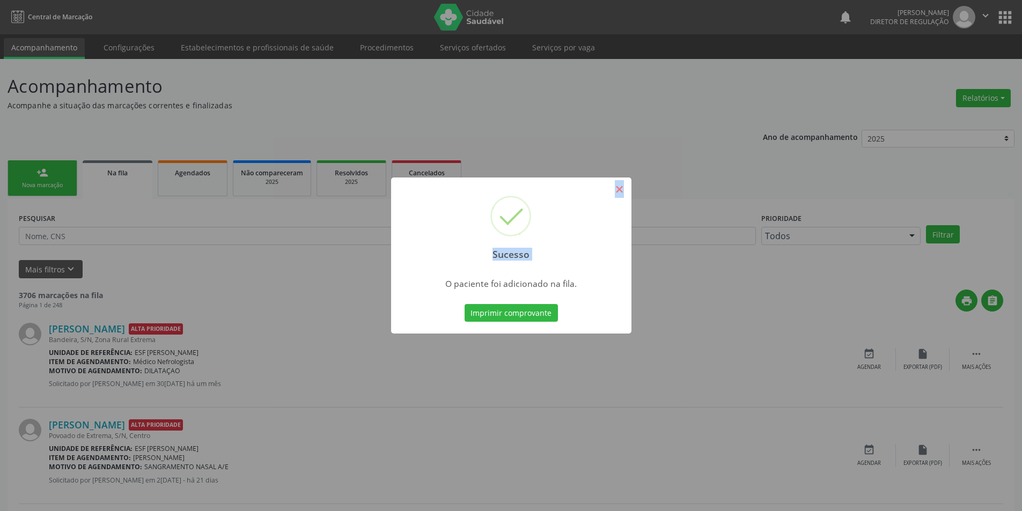
click at [626, 187] on div "Sucesso ×" at bounding box center [511, 224] width 240 height 92
click at [623, 187] on button "×" at bounding box center [620, 189] width 18 height 18
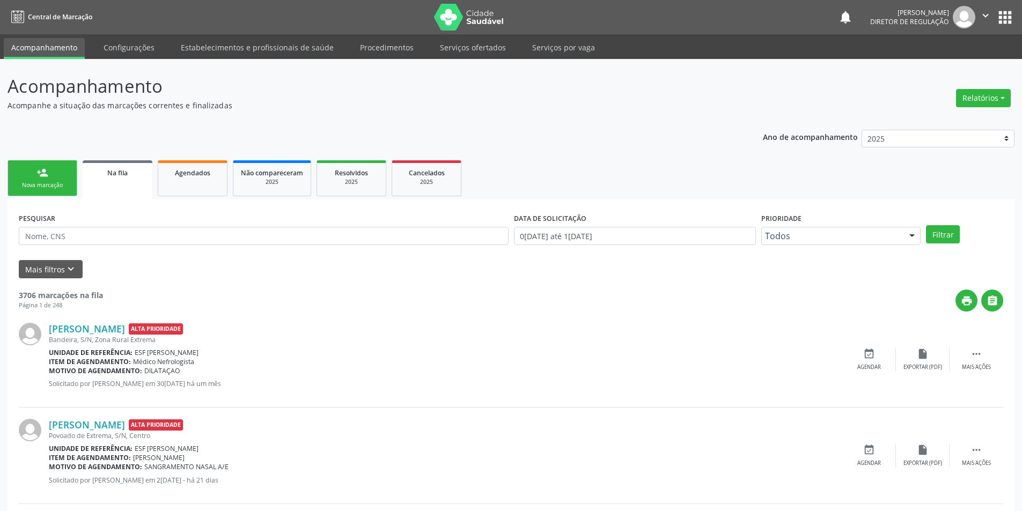
click at [55, 175] on link "person_add Nova marcação" at bounding box center [43, 178] width 70 height 36
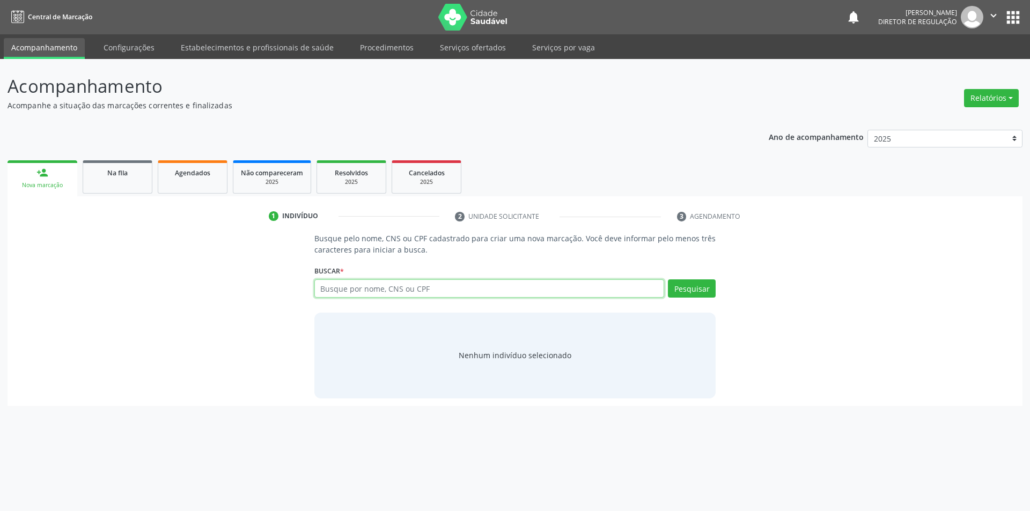
click at [331, 291] on input "text" at bounding box center [489, 289] width 350 height 18
type input "706004368553547"
click at [677, 289] on button "Pesquisar" at bounding box center [692, 289] width 48 height 18
type input "706004368553547"
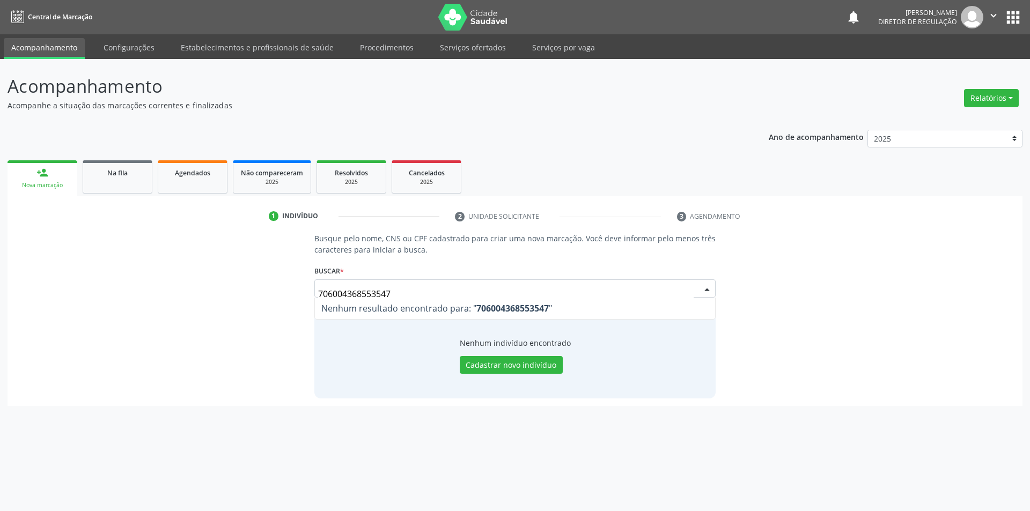
drag, startPoint x: 420, startPoint y: 292, endPoint x: 56, endPoint y: 279, distance: 364.6
click at [56, 281] on div "Busque pelo nome, CNS ou CPF cadastrado para criar uma nova marcação. Você deve…" at bounding box center [515, 315] width 1000 height 165
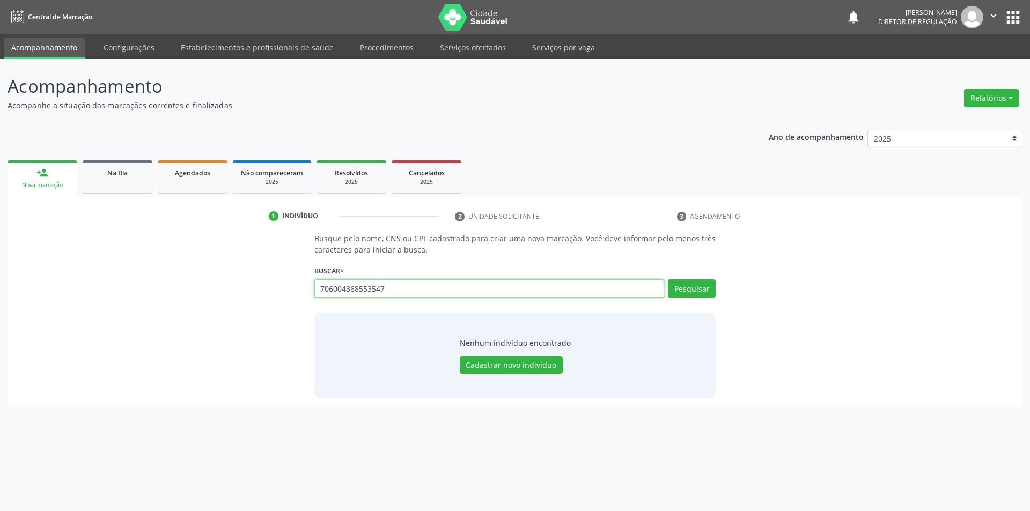
drag, startPoint x: 383, startPoint y: 297, endPoint x: 180, endPoint y: 282, distance: 203.4
click at [183, 282] on div "Busque pelo nome, CNS ou CPF cadastrado para criar uma nova marcação. Você deve…" at bounding box center [515, 315] width 1000 height 165
